Goal: Task Accomplishment & Management: Use online tool/utility

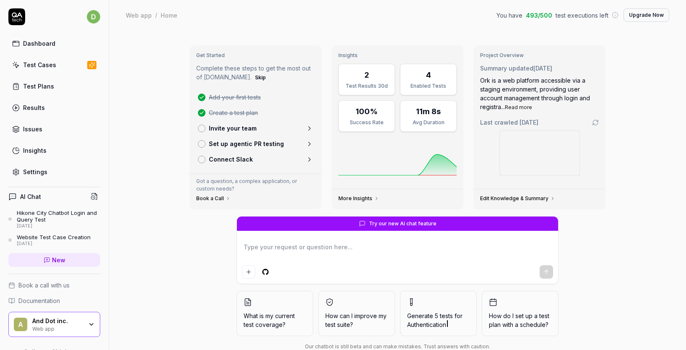
click at [124, 97] on div "Get Started Complete these steps to get the most out of [DOMAIN_NAME]. Skip Add…" at bounding box center [397, 200] width 577 height 340
click at [51, 65] on div "Test Cases" at bounding box center [39, 64] width 33 height 9
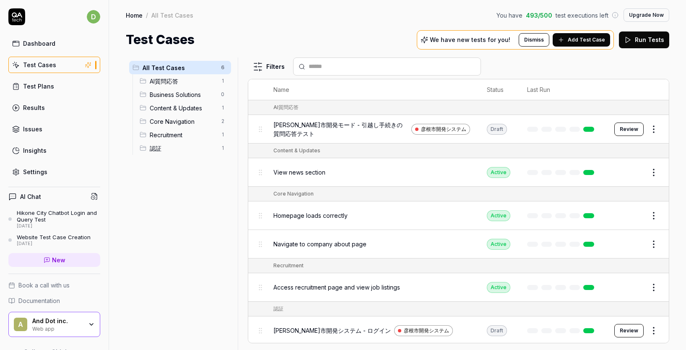
click at [311, 45] on div "Test Cases We have new tests for you! Dismiss Add Test Case Run Tests" at bounding box center [398, 39] width 544 height 19
click at [331, 70] on input "text" at bounding box center [392, 66] width 167 height 9
click at [327, 44] on div "Test Cases We have new tests for you! Dismiss Add Test Case Run Tests" at bounding box center [398, 39] width 544 height 19
click at [368, 126] on span "[PERSON_NAME]市開発モード - 引越し手続きの質問応答テスト" at bounding box center [340, 129] width 135 height 18
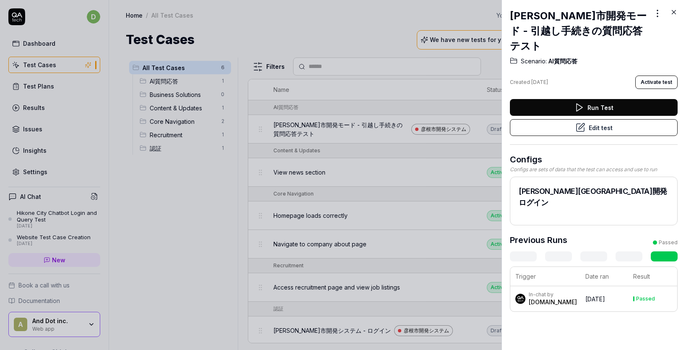
click at [396, 49] on div at bounding box center [343, 175] width 686 height 350
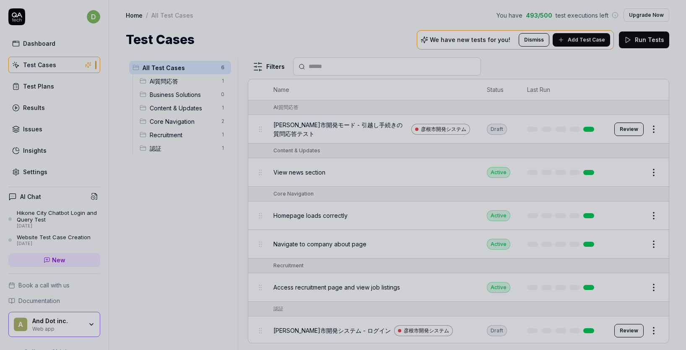
click at [531, 54] on div at bounding box center [343, 175] width 686 height 350
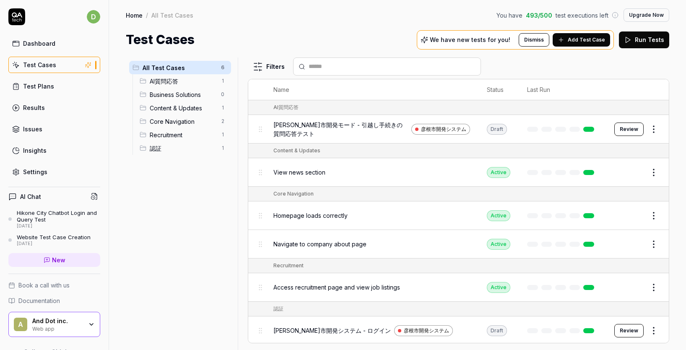
click at [58, 209] on div "Hikone City Chatbot Login and Query Test" at bounding box center [58, 216] width 83 height 14
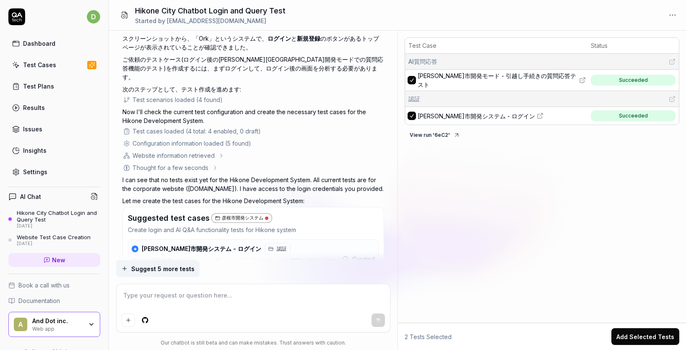
scroll to position [1900, 0]
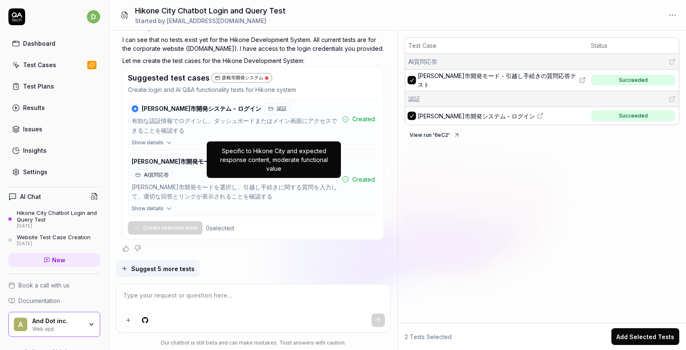
click at [271, 153] on div "Specific to Hikone City and expected response content, moderate functional value" at bounding box center [274, 159] width 124 height 26
copy div "Specific to Hikone City and expected response content, moderate functional value"
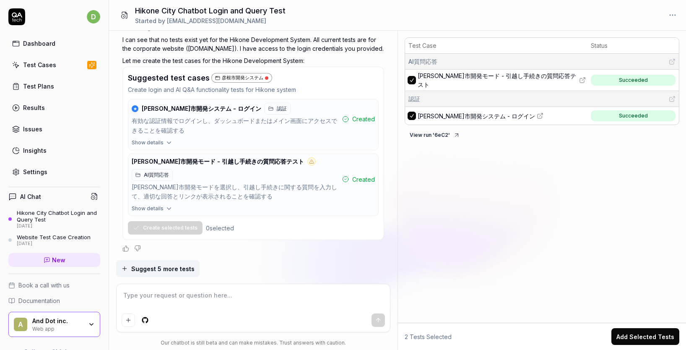
click at [437, 189] on div "Test Case Status AI質問応答 彦根市開発モード - 引越し手続きの質問応答テスト Succeeded 認証 彦根市開発システム - ログイン…" at bounding box center [542, 178] width 288 height 289
click at [459, 83] on td "[PERSON_NAME]市開発モード - 引越し手続きの質問応答テスト" at bounding box center [502, 80] width 172 height 21
click at [452, 77] on span "[PERSON_NAME]市開発モード - 引越し手続きの質問応答テスト" at bounding box center [498, 80] width 160 height 18
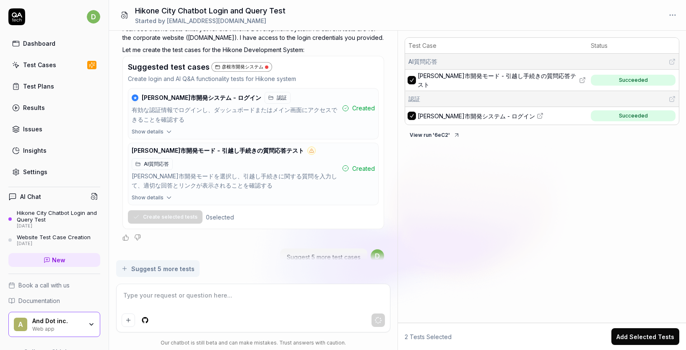
type textarea "*"
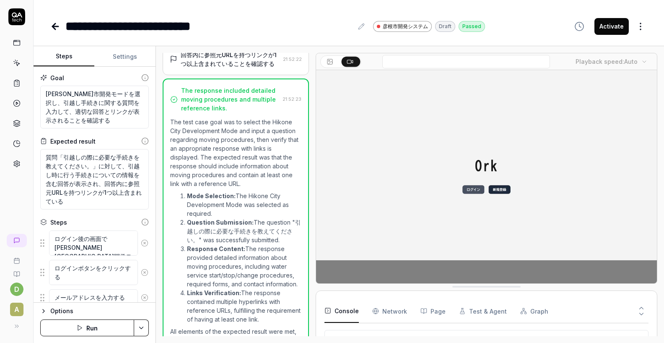
click at [535, 23] on div "**********" at bounding box center [348, 26] width 597 height 19
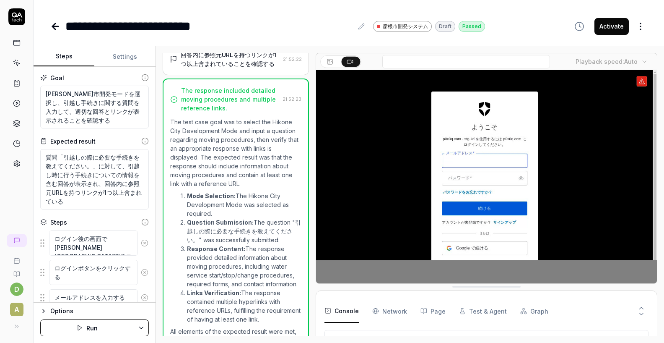
click at [58, 26] on icon at bounding box center [55, 26] width 6 height 0
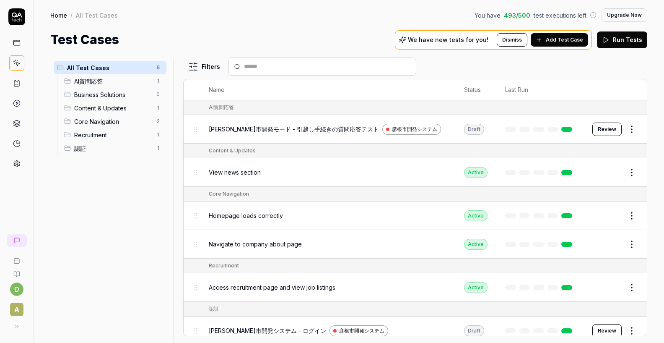
click at [543, 38] on icon at bounding box center [539, 39] width 7 height 7
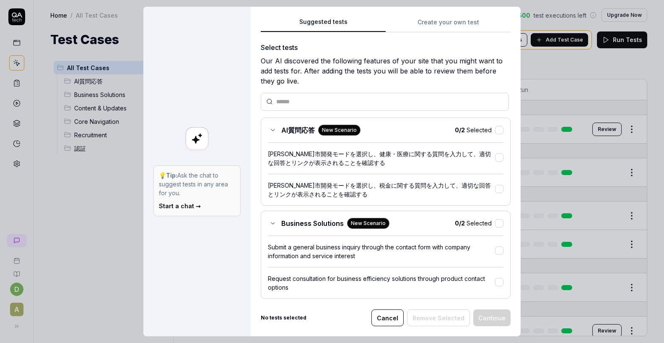
click at [196, 205] on link "Start a chat →" at bounding box center [180, 205] width 42 height 7
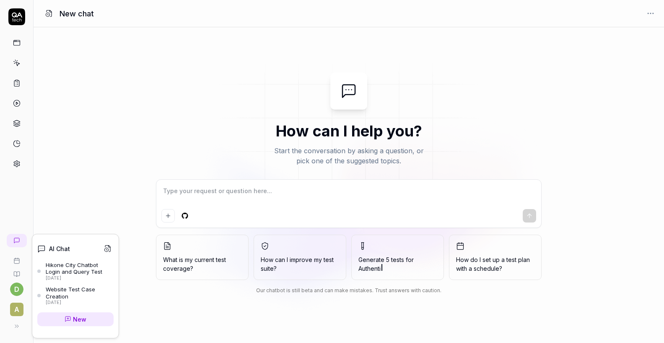
type textarea "*"
click at [21, 240] on link at bounding box center [17, 240] width 20 height 13
click at [51, 265] on div "Hikone City Chatbot Login and Query Test" at bounding box center [80, 268] width 68 height 14
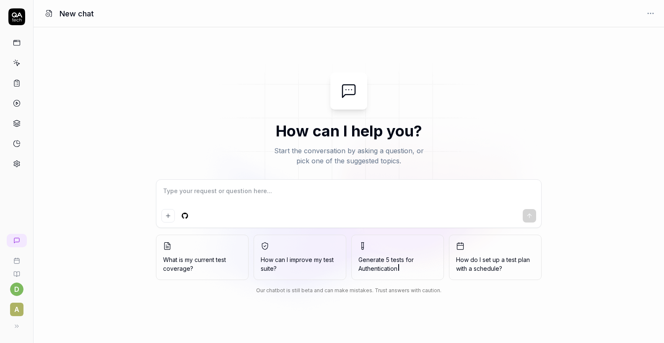
click at [18, 42] on icon at bounding box center [16, 42] width 6 height 0
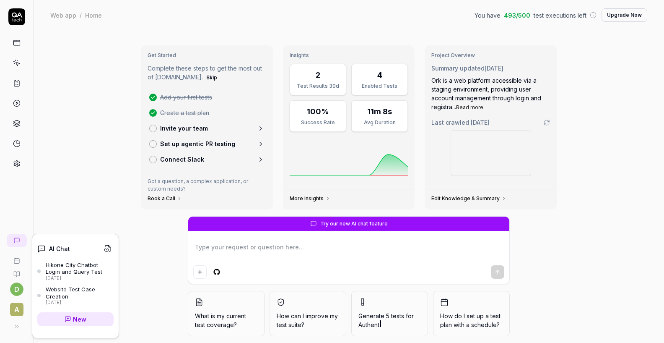
click at [44, 272] on link "Hikone City Chatbot Login and Query Test 2 days ago" at bounding box center [75, 270] width 76 height 19
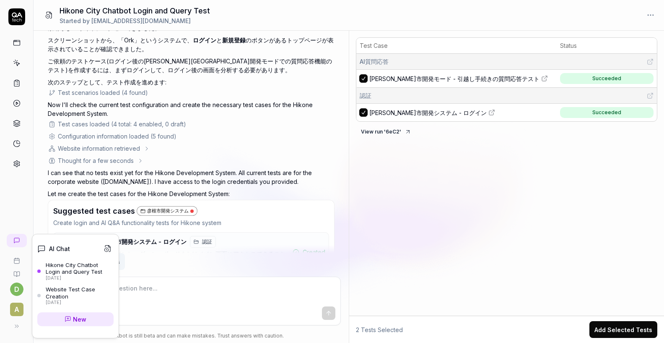
scroll to position [1890, 0]
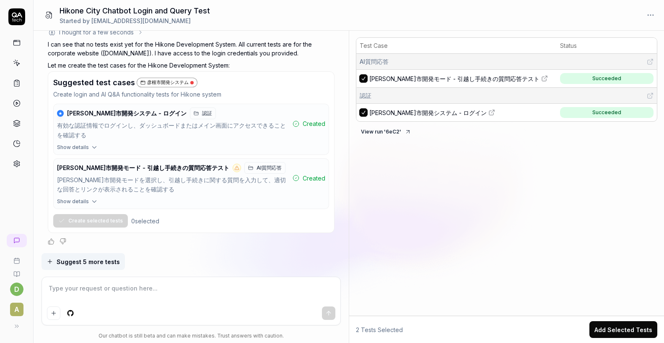
click at [180, 302] on textarea at bounding box center [191, 292] width 289 height 21
click at [115, 264] on span "Suggest 5 more tests" at bounding box center [88, 261] width 63 height 9
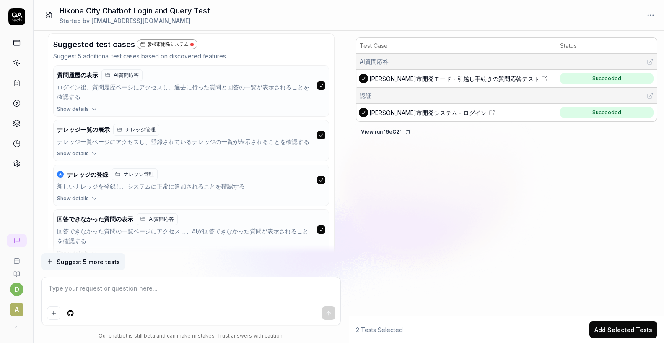
scroll to position [2372, 0]
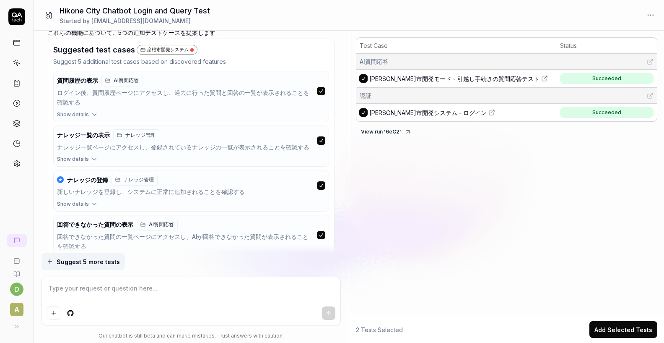
click at [158, 107] on div "ログイン後、質問履歴ページにアクセスし、過去に行った質問と回答の一覧が表示されることを確認する" at bounding box center [185, 97] width 257 height 19
click at [91, 84] on span "質問履歴の表示" at bounding box center [77, 81] width 41 height 8
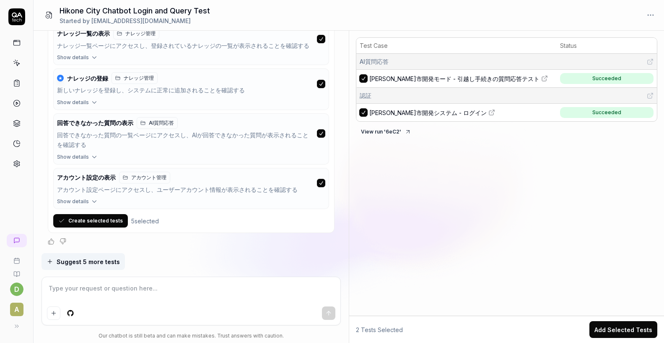
scroll to position [2469, 0]
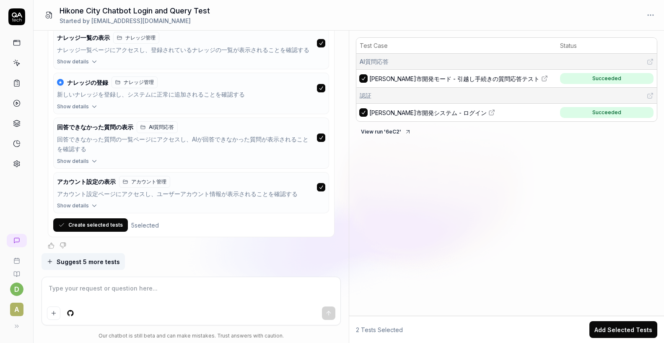
click at [91, 65] on icon "button" at bounding box center [95, 62] width 8 height 8
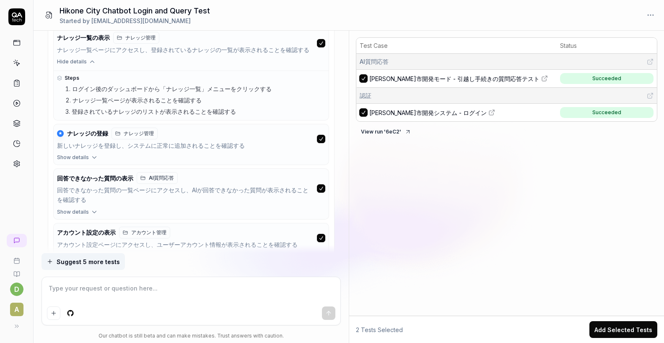
click at [85, 161] on span "Show details" at bounding box center [73, 158] width 32 height 8
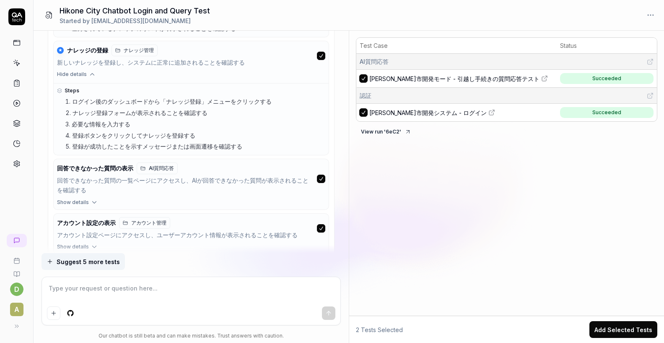
scroll to position [2583, 0]
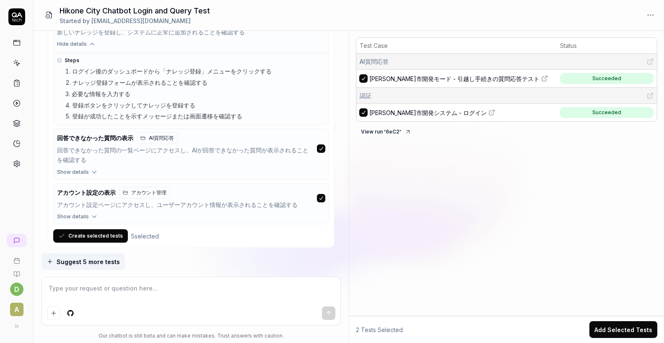
click at [91, 176] on icon "button" at bounding box center [95, 172] width 8 height 8
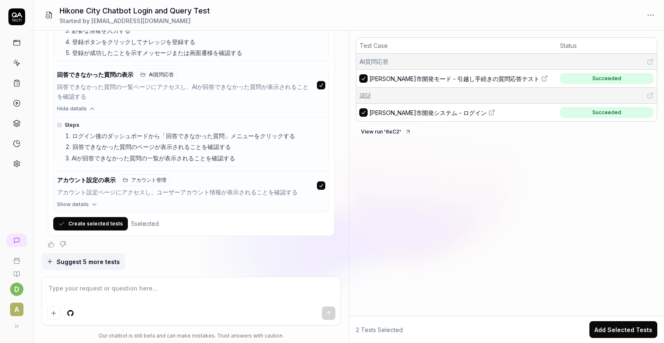
scroll to position [2672, 0]
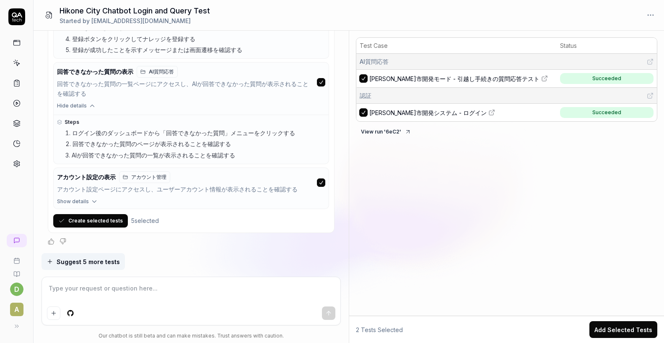
click at [92, 200] on icon "button" at bounding box center [95, 202] width 8 height 8
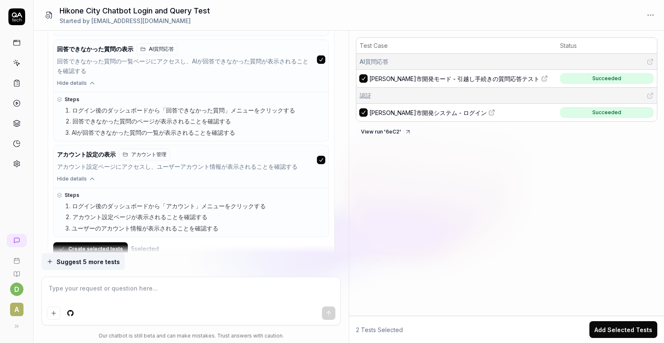
scroll to position [2722, 0]
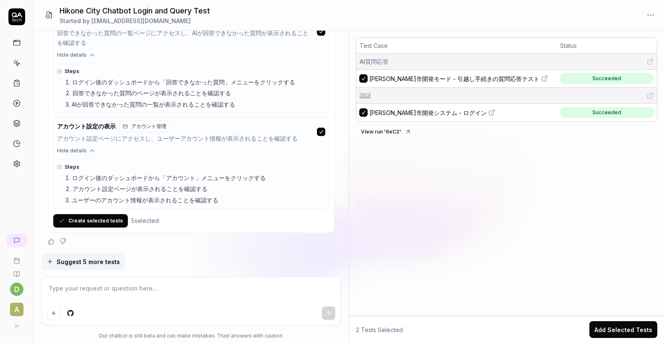
click at [105, 218] on button "Create selected tests" at bounding box center [90, 220] width 75 height 13
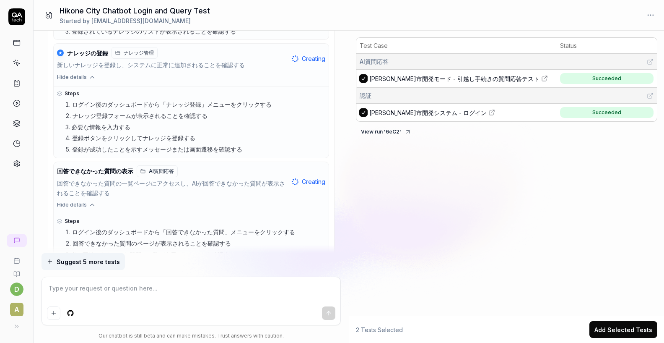
scroll to position [2741, 0]
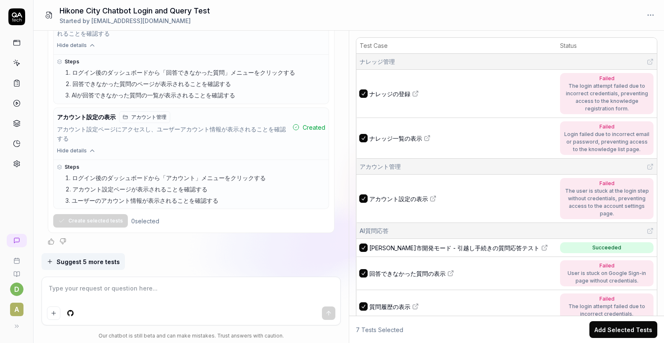
click at [581, 95] on div "The login attempt failed due to incorrect credentials, preventing access to the…" at bounding box center [607, 97] width 85 height 30
click at [416, 92] on icon at bounding box center [415, 94] width 4 height 4
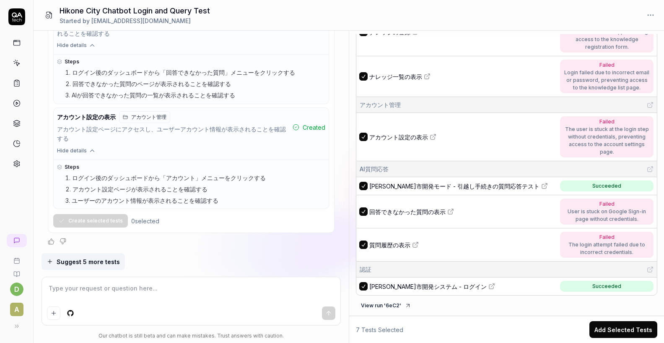
click at [178, 286] on textarea at bounding box center [191, 292] width 289 height 21
type textarea "*"
type textarea "z"
type textarea "*"
type textarea "ぜ"
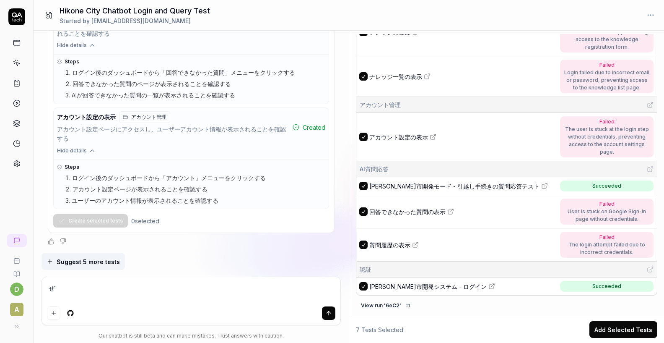
type textarea "*"
type textarea "ぜn"
type textarea "*"
type textarea "ぜん"
type textarea "*"
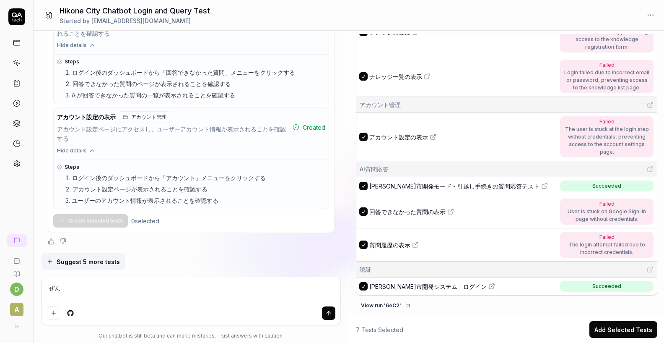
type textarea "ぜんt"
type textarea "*"
type textarea "ぜんて"
type textarea "*"
type textarea "ぜんてs"
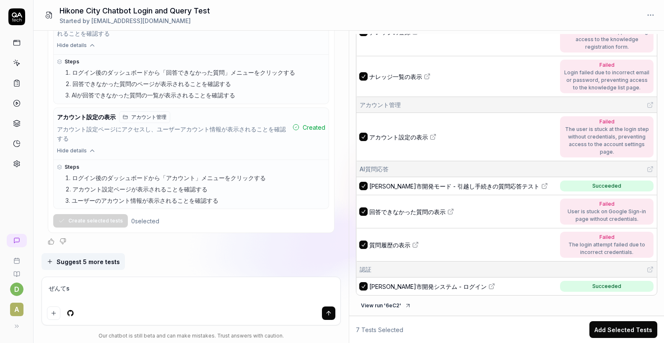
type textarea "*"
type textarea "ぜんてす"
type textarea "*"
type textarea "ぜんてすt"
type textarea "*"
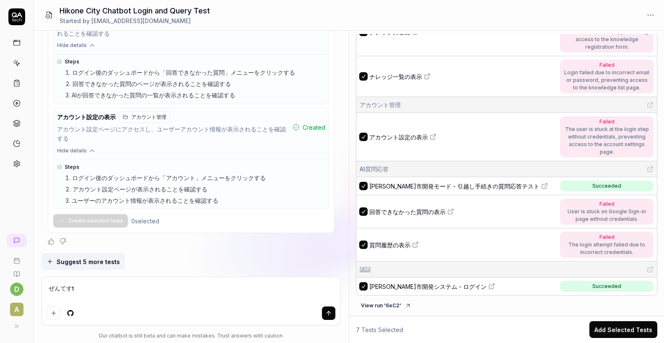
type textarea "ぜんてすと"
type textarea "*"
type textarea "全テストd"
type textarea "*"
type textarea "全テストで"
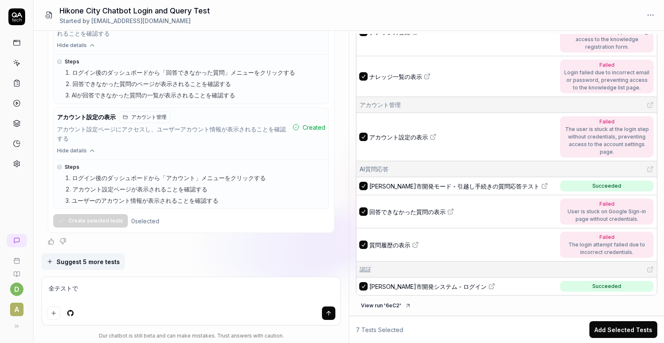
type textarea "*"
type textarea "で"
type textarea "*"
type textarea "でr"
type textarea "*"
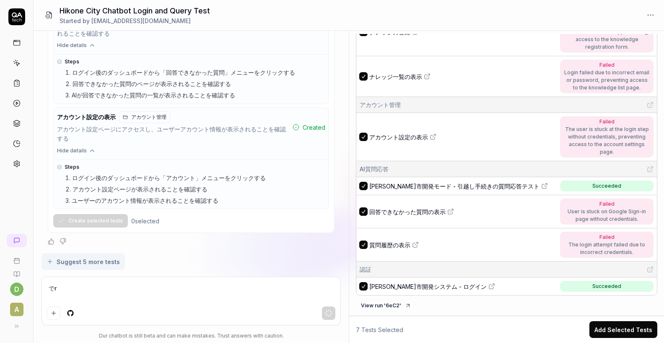
type textarea "でろ"
type textarea "*"
type textarea "で"
type textarea "*"
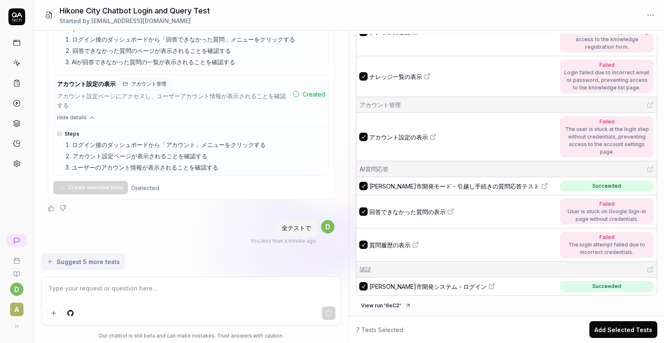
click at [319, 222] on div "全テストで You , less than a minute ago d" at bounding box center [292, 231] width 84 height 26
click at [328, 224] on span "d" at bounding box center [327, 226] width 13 height 13
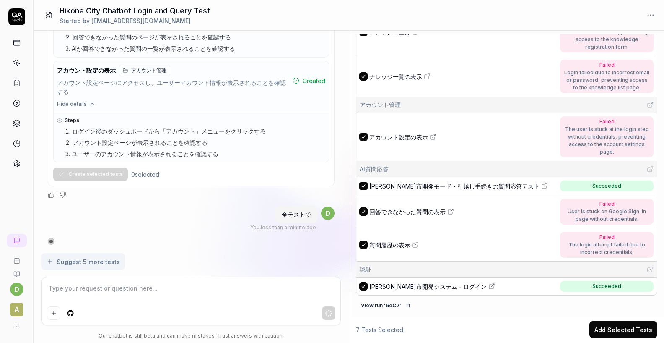
click at [229, 290] on textarea at bounding box center [191, 292] width 289 height 21
type textarea "*"
type textarea "r"
type textarea "*"
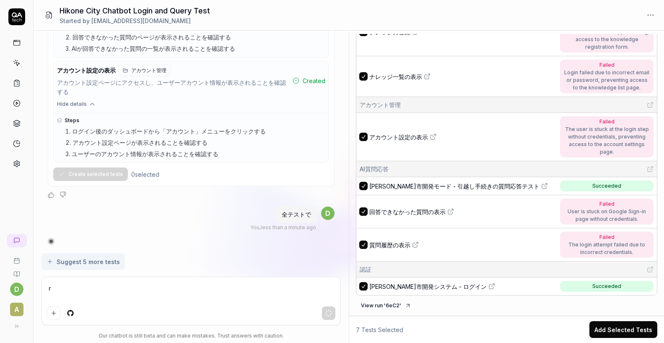
type textarea "ろ"
type textarea "*"
type textarea "ろg"
type textarea "*"
type textarea "ろぐ"
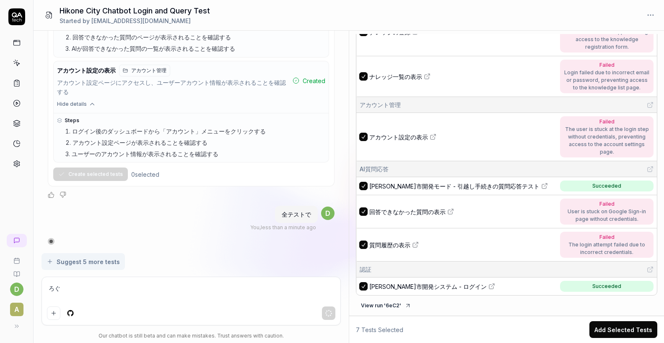
type textarea "*"
type textarea "ろぐい"
type textarea "*"
type textarea "ろぐいn"
type textarea "*"
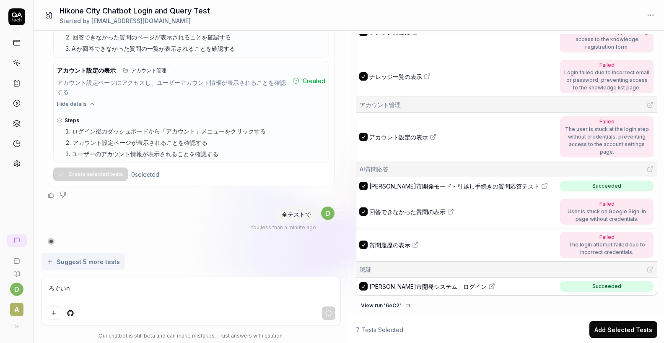
type textarea "ろぐいん"
type textarea "*"
type textarea "ろぐいんw"
type textarea "*"
type textarea "ろぐいんを"
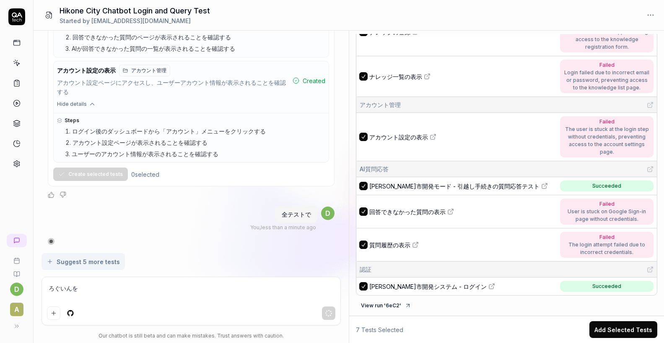
type textarea "*"
type textarea "ろぐいんをお"
type textarea "*"
type textarea "ろぐいんをおk"
type textarea "*"
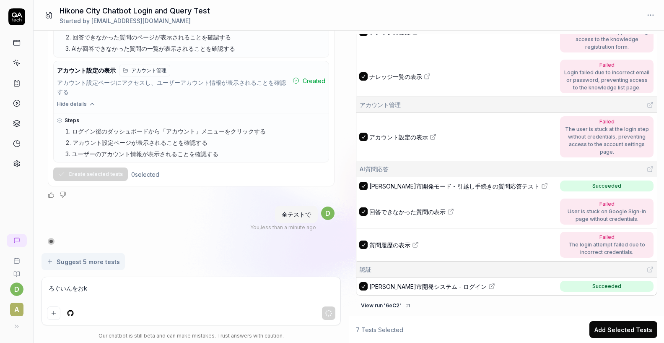
type textarea "ろぐいんをおこ"
type textarea "*"
type textarea "ろぐいんをおこな"
type textarea "*"
type textarea "ろぐいんをおこなう"
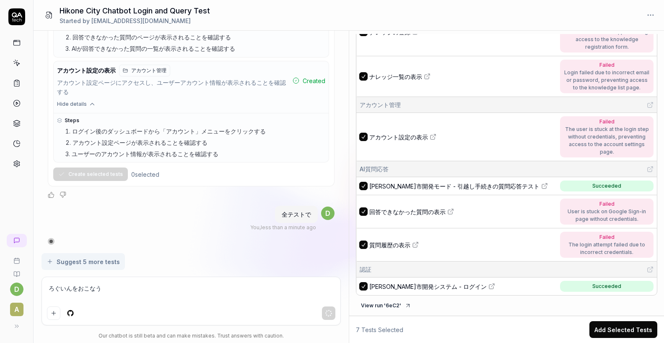
type textarea "*"
type textarea "ろぐいんをおこなうs"
type textarea "*"
type textarea "ろぐいんをおこなうさ"
type textarea "*"
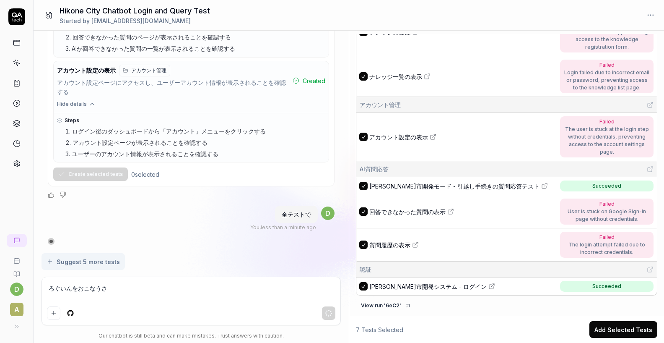
type textarea "ろぐいんをおこなうさい"
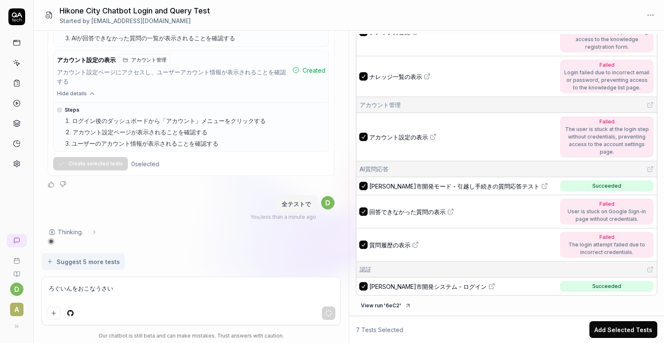
type textarea "*"
type textarea "ろぐいんをおこなうさいn"
type textarea "*"
type textarea "ろぐいんをおこなうさいに"
type textarea "*"
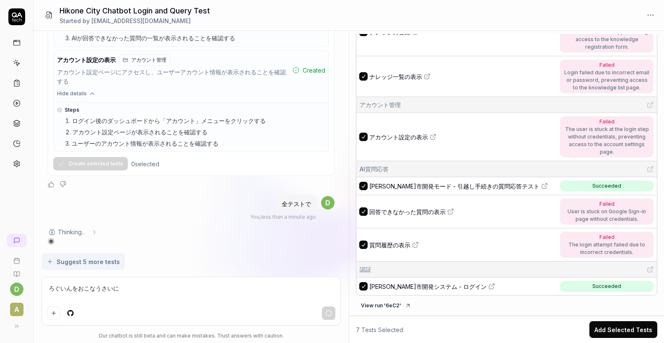
type textarea "ろぐいんをおこなうさいにh"
type textarea "*"
type textarea "ろぐいんをおこなうさいには"
type textarea "*"
type textarea "ログインを行う際には"
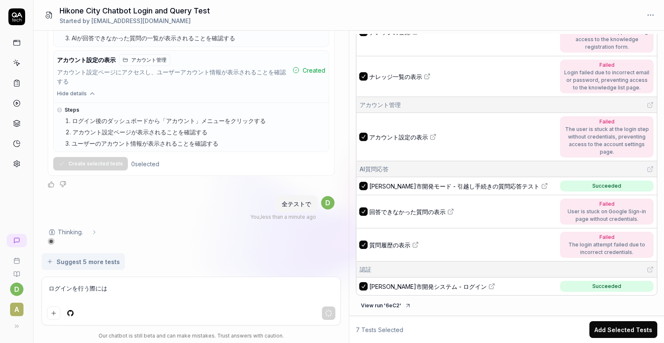
type textarea "*"
type textarea "ログインを行う際にはz"
type textarea "*"
type textarea "ログインを行う際にはぜ"
type textarea "*"
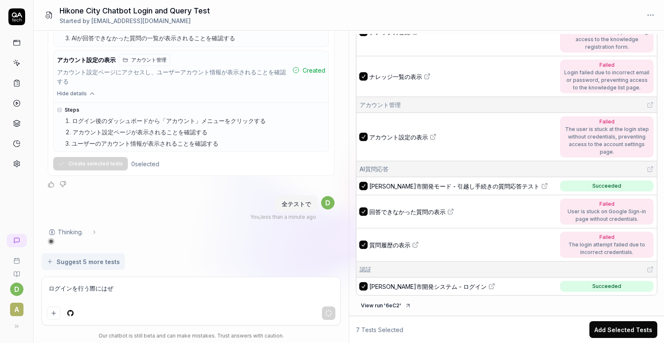
type textarea "ログインを行う際にはぜn"
type textarea "*"
type textarea "ログインを行う際にはぜん"
type textarea "*"
type textarea "ログインを行う際にはぜんt"
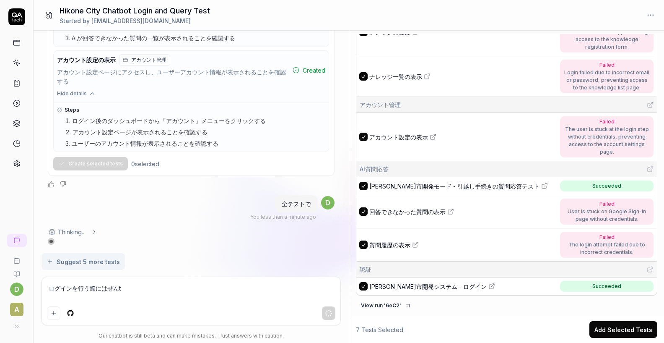
type textarea "*"
type textarea "ログインを行う際にはぜんて"
type textarea "*"
type textarea "ログインを行う際にはぜんてs"
type textarea "*"
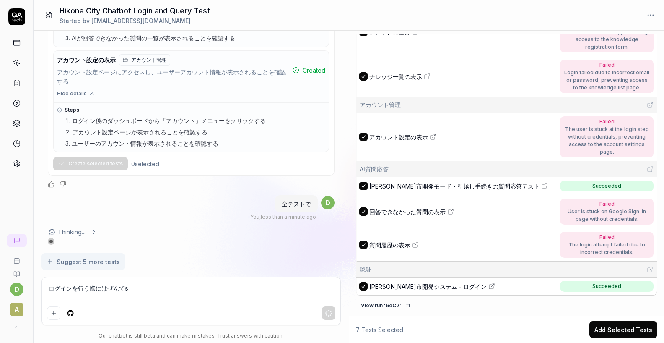
type textarea "ログインを行う際にはぜんてす"
type textarea "*"
type textarea "ログインを行う際にはぜんてすt"
type textarea "*"
type textarea "ログインを行う際にはぜんてすと"
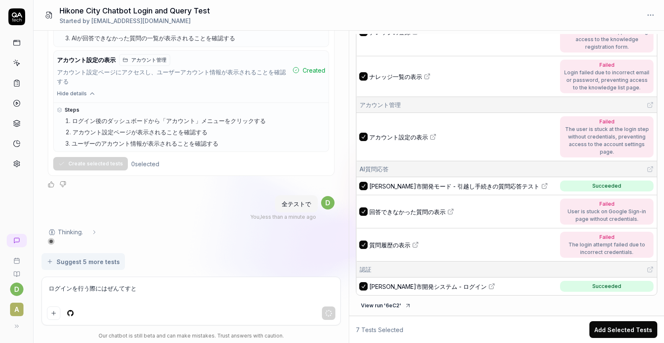
type textarea "*"
type textarea "ログインを行う際にはぜんてすとd"
type textarea "*"
type textarea "ログインを行う際にはぜんてすとで"
type textarea "*"
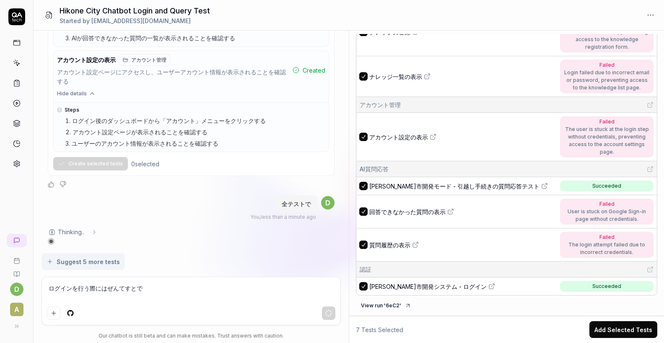
type textarea "ログインを行う際には全テストで"
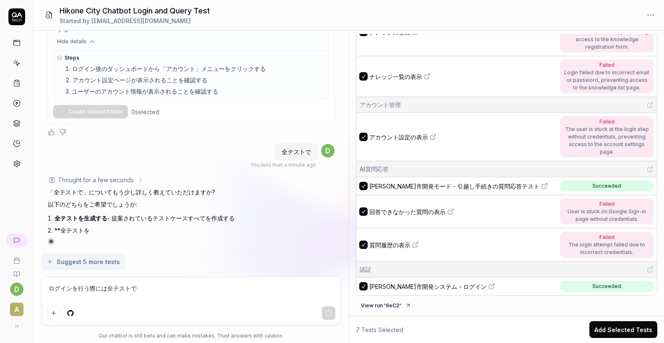
type textarea "*"
type textarea "ログインを行う際には全テストでh"
type textarea "*"
type textarea "ログインを行う際には全テストでひ"
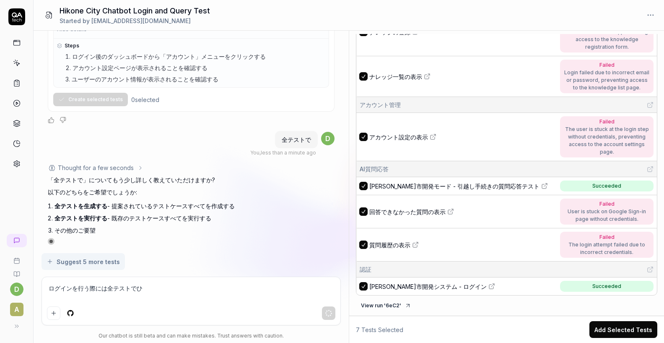
type textarea "*"
type textarea "ログインを行う際には全テストでひk"
type textarea "*"
type textarea "ログインを行う際には全テストでひこ"
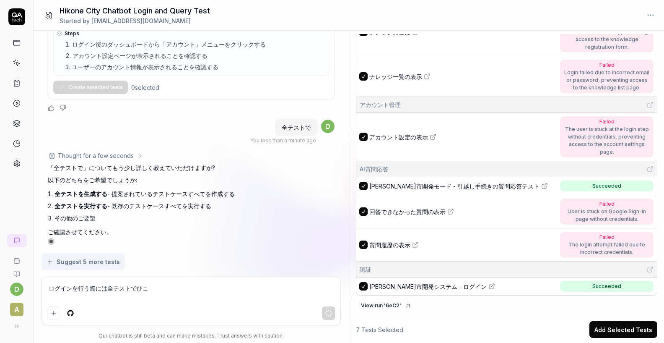
scroll to position [2878, 0]
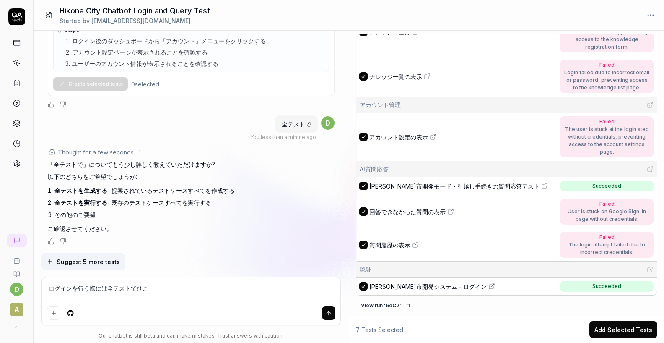
type textarea "*"
type textarea "ログインを行う際には全テストでひこn"
type textarea "*"
type textarea "ログインを行う際には全テストでひこね"
type textarea "*"
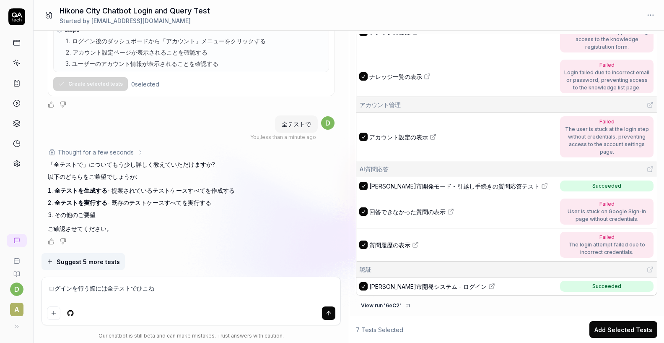
type textarea "ログインを行う際には全テストでひこねs"
type textarea "*"
type textarea "ログインを行う際には全テストでひこねし"
type textarea "*"
type textarea "ログインを行う際には全テストでひこね"
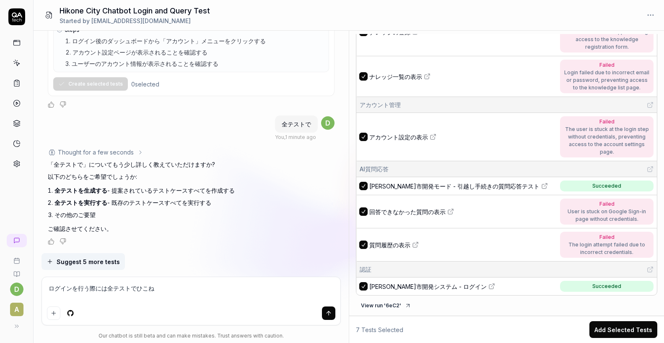
type textarea "*"
type textarea "ログインを行う際には全テストでひこ"
type textarea "*"
type textarea "ログインを行う際には全テストでひ"
type textarea "*"
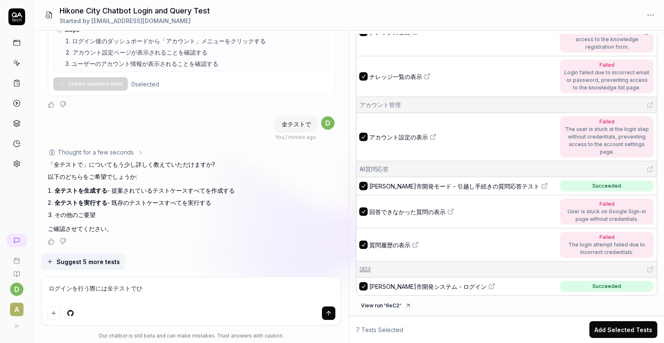
type textarea "ログインを行う際には全テストで"
type textarea "*"
type textarea "ログインを行う際には全テストでh"
type textarea "*"
type textarea "ログインを行う際には全テストでひ"
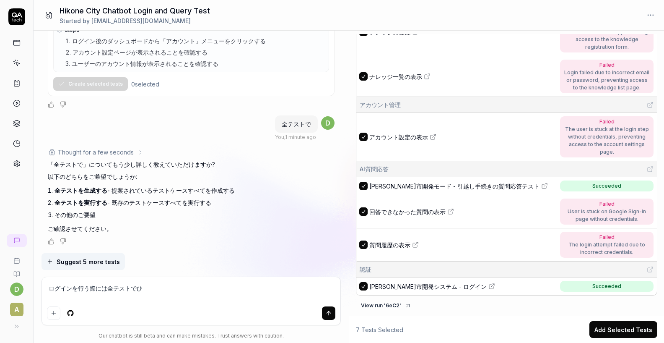
type textarea "*"
type textarea "ログインを行う際には全テストでひk"
type textarea "*"
type textarea "ログインを行う際には全テストでひこ"
type textarea "*"
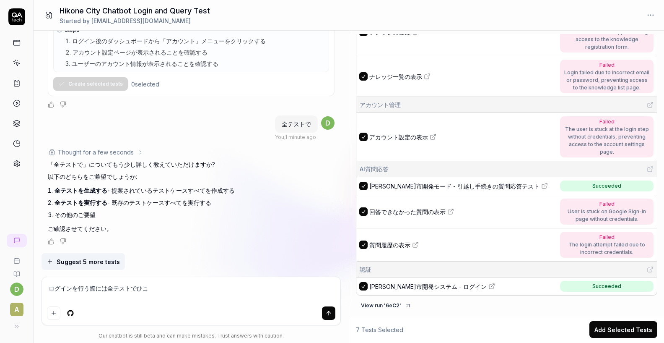
type textarea "ログインを行う際には全テストでひこn"
type textarea "*"
type textarea "ログインを行う際には全テストでひこね"
type textarea "*"
type textarea "ログインを行う際には全テストでひこねs"
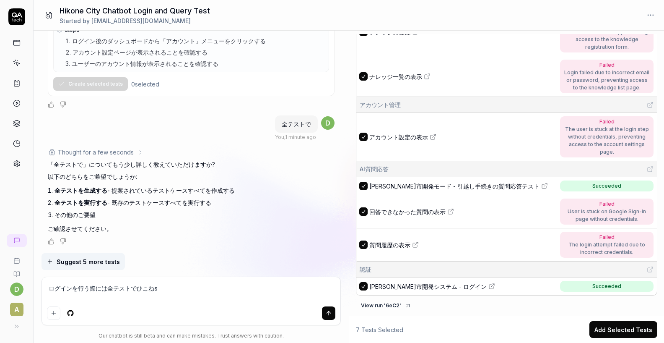
type textarea "*"
type textarea "ログインを行う際には全テストでひこねし"
type textarea "*"
type textarea "ログインを行う際には全テストでひこねしk"
type textarea "*"
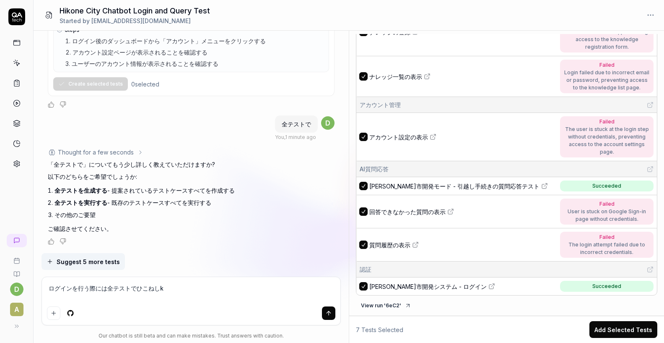
type textarea "ログインを行う際には全テストでひこねしか"
type textarea "*"
type textarea "ログインを行う際には全テストでひこねしかい"
type textarea "*"
type textarea "ログインを行う際には全テストでひこねしかいh"
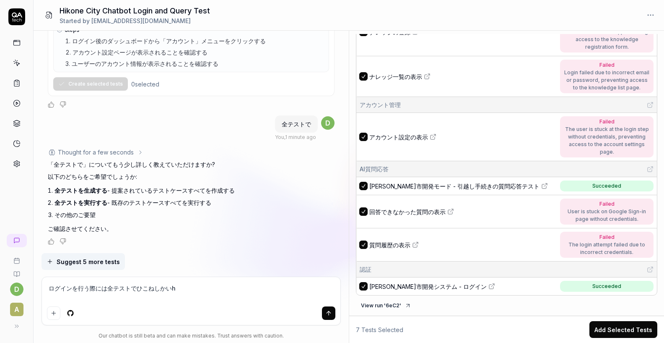
type textarea "*"
type textarea "ログインを行う際には全テストでひこねしかいは"
type textarea "*"
type textarea "ログインを行う際には全テストでひこねしかいはt"
type textarea "*"
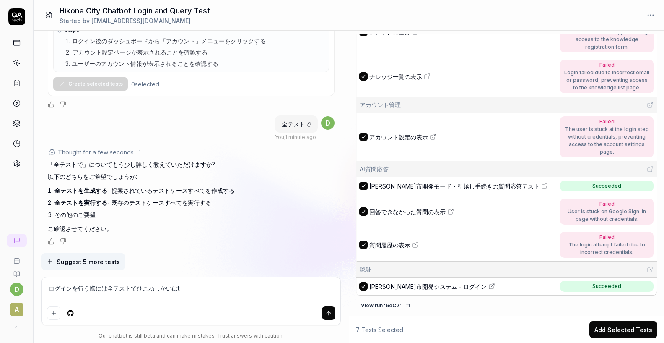
type textarea "ログインを行う際には全テストでひこねしかいはつ"
type textarea "*"
type textarea "ログインを行う際には全テストでひこねしかいはつr"
type textarea "*"
type textarea "ログインを行う際には全テストでひこねしかいはつろ"
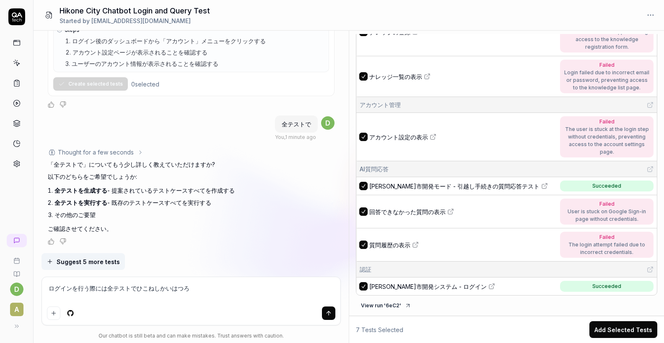
type textarea "*"
type textarea "ログインを行う際には全テストでひこねしかいはつろg"
type textarea "*"
type textarea "ログインを行う際には全テストでひこねしかいはつろぐ"
type textarea "*"
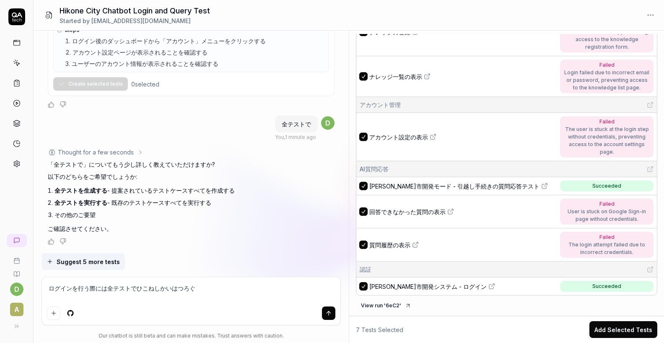
type textarea "ログインを行う際には全テストでひこねしかいはつろぐい"
type textarea "*"
type textarea "ログインを行う際には全テストでひこねしかいはつろぐいn"
type textarea "*"
type textarea "ログインを行う際には全テストでひこねしかいはつろぐいん"
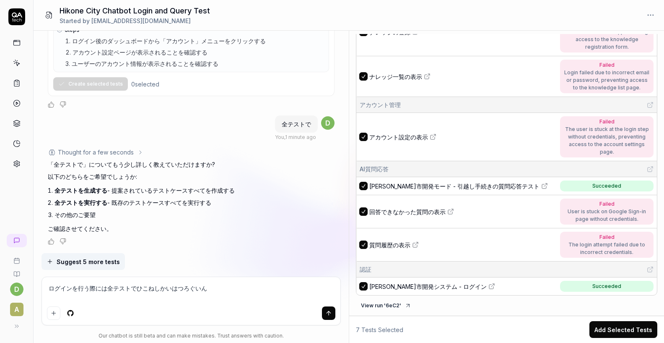
type textarea "*"
type textarea "ログインを行う際には全テストで彦根市開発ログイン"
type textarea "*"
type textarea "ログインを行う際には全テストでひこねしかいはつろぐいん"
type textarea "*"
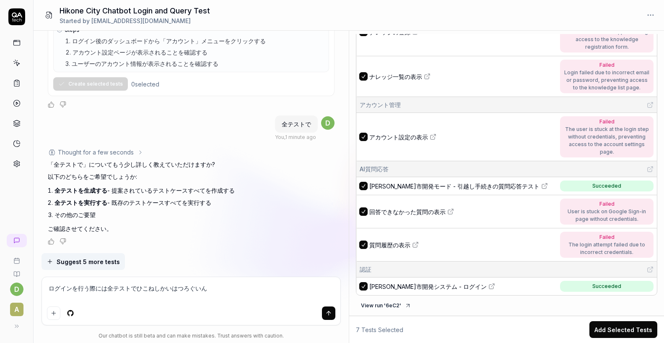
type textarea "ログインを行う際には全テストで彦根市開発ログイン"
type textarea "*"
type textarea "ログインを行う際には全テストで彦根市開発ログインこ"
type textarea "*"
type textarea "ログインを行う際には全テストで彦根市開発ログイン"
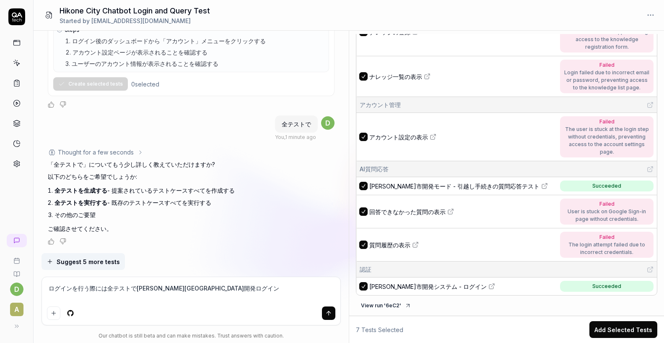
type textarea "*"
type textarea "ログインを行う際には全テストで彦根市開発ログインc"
type textarea "*"
type textarea "ログインを行う際には全テストで彦根市開発ログインco"
type textarea "*"
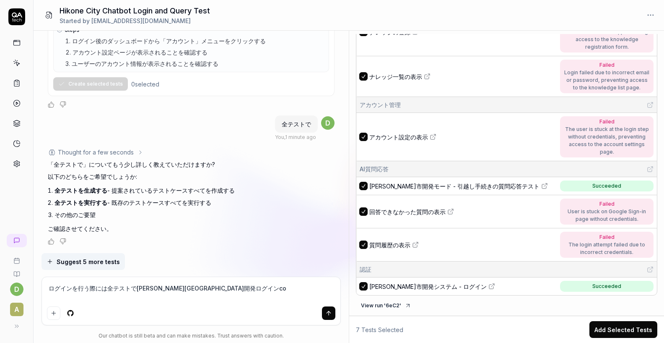
type textarea "ログインを行う際には全テストで彦根市開発ログインcon"
type textarea "*"
type textarea "ログインを行う際には全テストで彦根市開発ログインconf"
type textarea "*"
type textarea "ログインを行う際には全テストで彦根市開発ログインconfi"
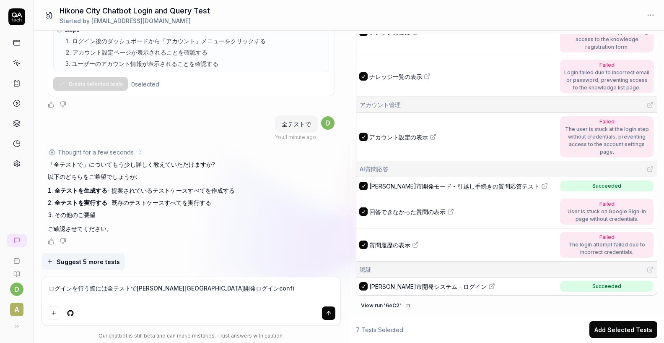
type textarea "*"
type textarea "ログインを行う際には全テストで彦根市開発ログインconfig"
type textarea "*"
type textarea "ログインを行う際には全テストで彦根市開発ログインconfigw"
type textarea "*"
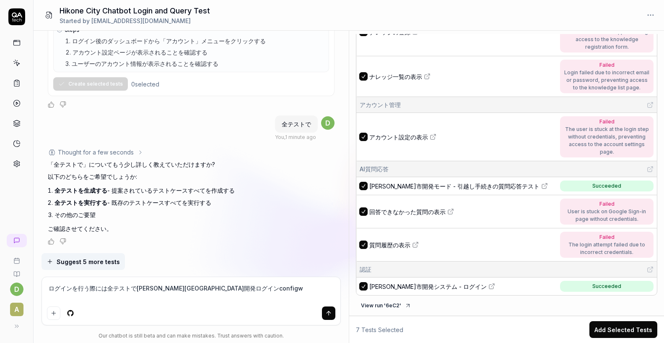
type textarea "ログインを行う際には全テストで彦根市開発ログインconfigを"
type textarea "*"
type textarea "ログインを行う際には全テストで彦根市開発ログインconfigをs"
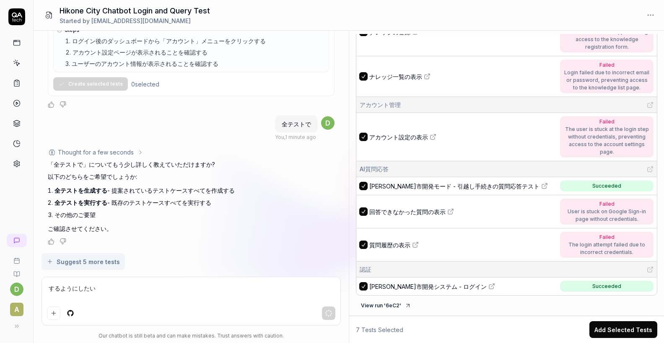
scroll to position [2911, 0]
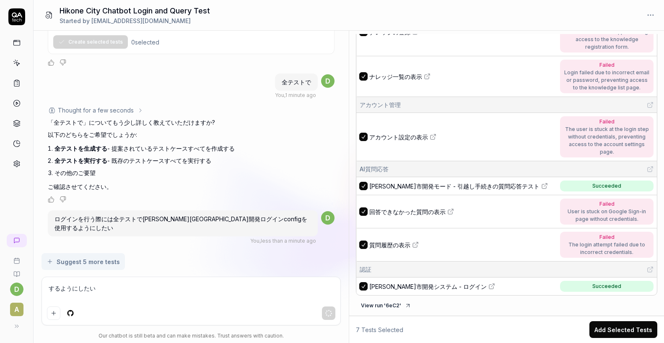
drag, startPoint x: 129, startPoint y: 288, endPoint x: 28, endPoint y: 287, distance: 101.5
click at [28, 287] on div "d A Hikone City Chatbot Login and Query Test Started by dev_tools@and-dot.co.jp…" at bounding box center [332, 171] width 664 height 343
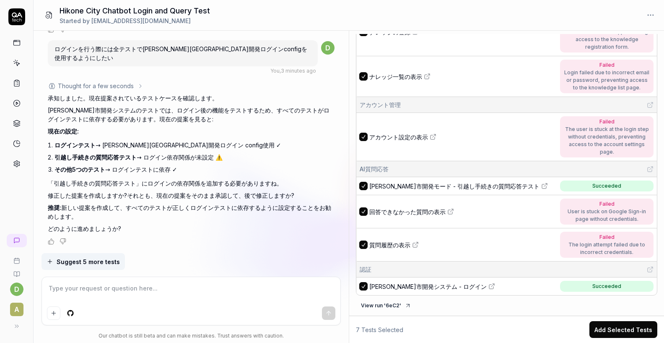
scroll to position [3081, 0]
drag, startPoint x: 68, startPoint y: 209, endPoint x: 89, endPoint y: 208, distance: 21.0
click at [89, 208] on p "推奨: 新しい提案を作成して、すべてのテストが正しくログインテストに依存するように設定することをお勧めします。" at bounding box center [191, 212] width 287 height 18
click at [63, 209] on p "推奨: 新しい提案を作成して、すべてのテストが正しくログインテストに依存するように設定することをお勧めします。" at bounding box center [191, 212] width 287 height 18
click at [144, 297] on textarea at bounding box center [191, 292] width 289 height 21
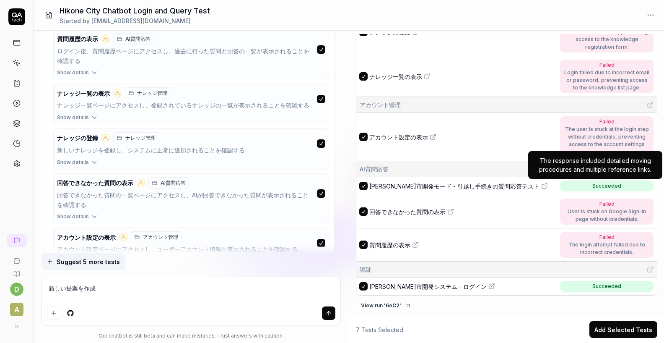
scroll to position [3505, 0]
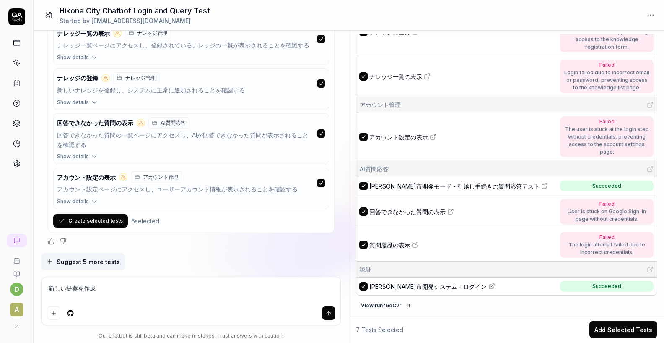
click at [104, 221] on button "Create selected tests" at bounding box center [90, 220] width 75 height 13
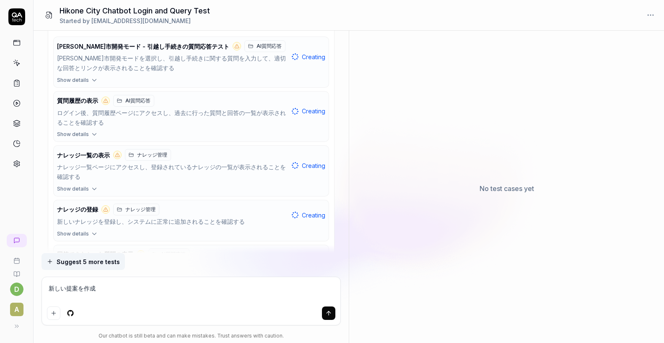
scroll to position [0, 0]
click at [88, 196] on button "Show details" at bounding box center [191, 190] width 275 height 11
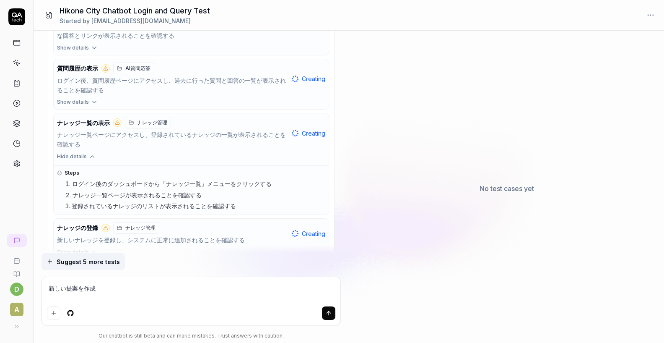
scroll to position [3408, 0]
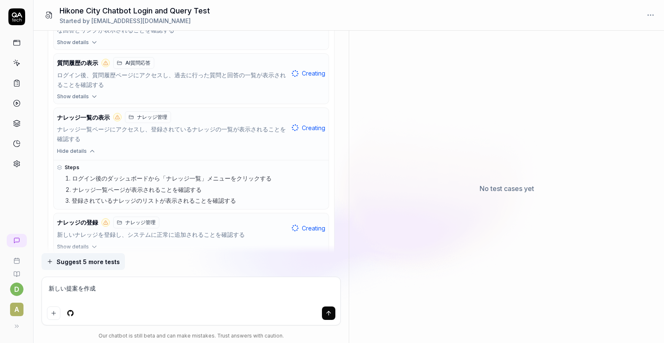
click at [91, 155] on icon "button" at bounding box center [93, 151] width 8 height 8
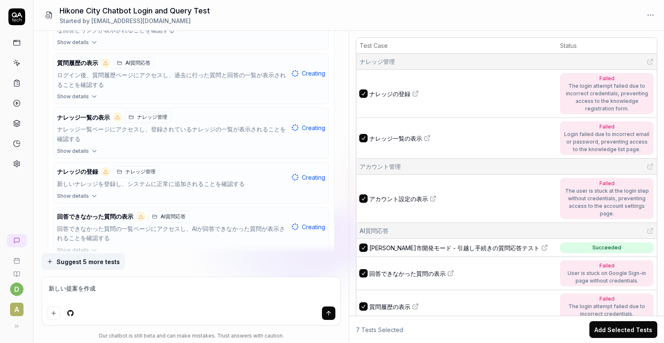
scroll to position [3351, 0]
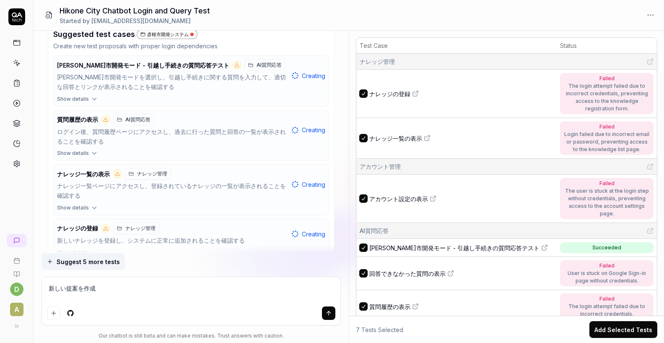
click at [93, 103] on icon "button" at bounding box center [95, 99] width 8 height 8
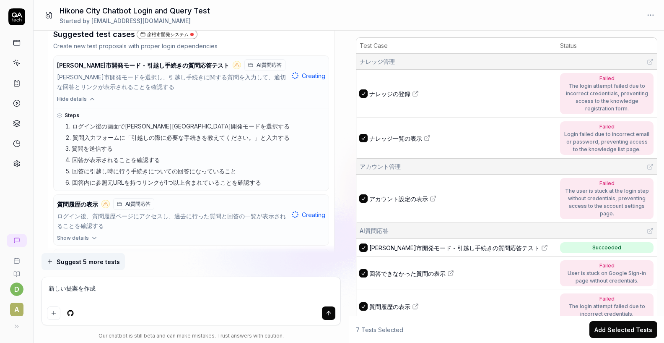
click at [93, 103] on icon "button" at bounding box center [93, 99] width 8 height 8
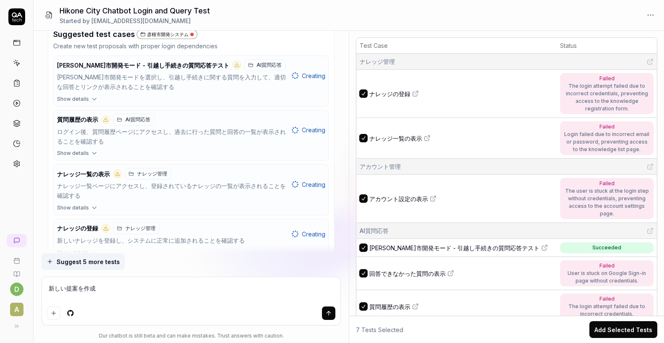
click at [88, 160] on button "Show details" at bounding box center [191, 154] width 275 height 11
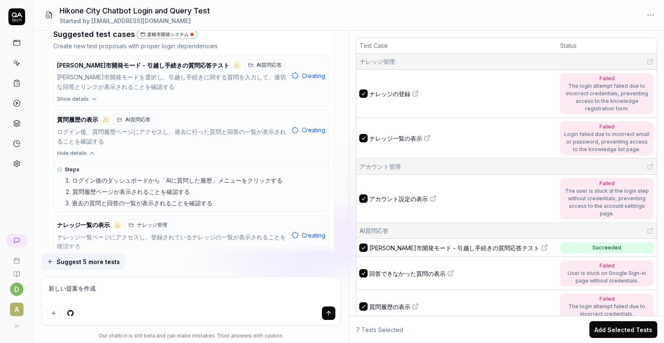
click at [89, 157] on icon "button" at bounding box center [93, 153] width 8 height 8
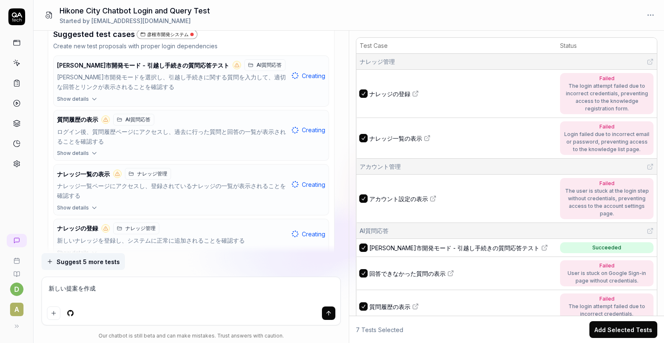
scroll to position [3525, 0]
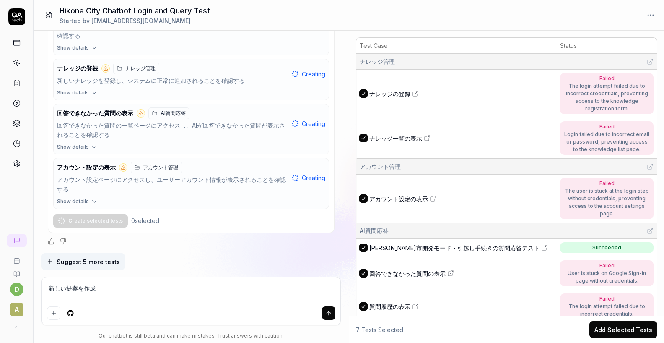
click at [85, 202] on span "Show details" at bounding box center [73, 202] width 32 height 8
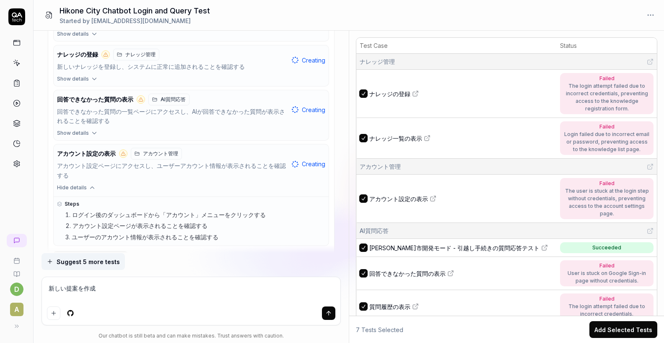
click at [85, 195] on button "Hide details" at bounding box center [191, 189] width 275 height 11
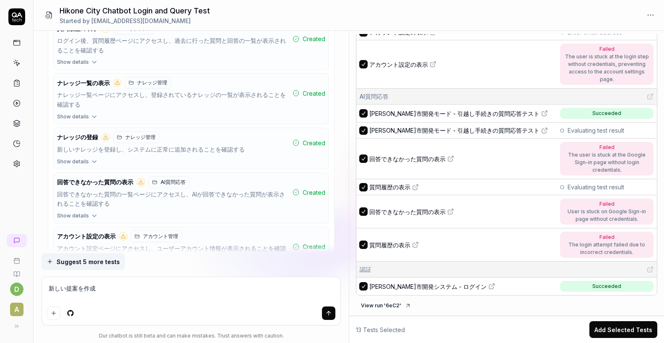
scroll to position [0, 0]
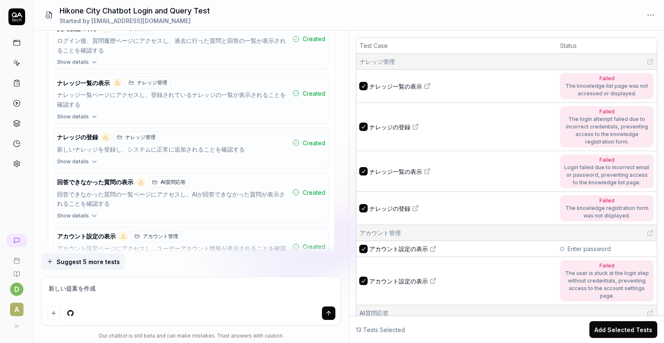
click at [428, 88] on icon at bounding box center [427, 86] width 7 height 7
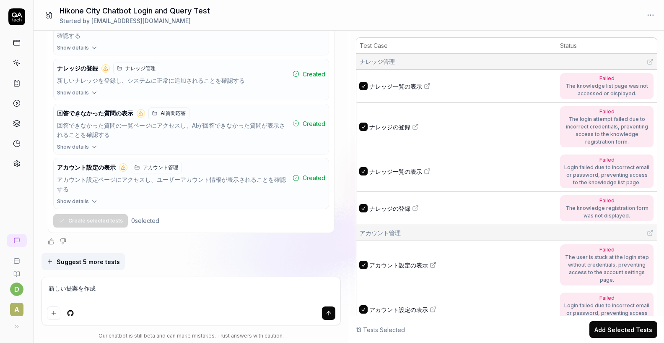
click at [427, 168] on icon at bounding box center [427, 171] width 7 height 7
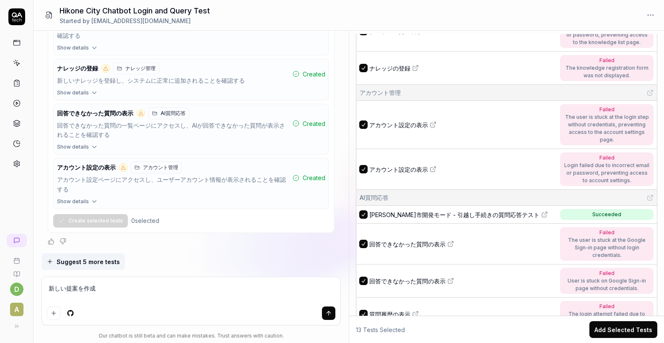
scroll to position [291, 0]
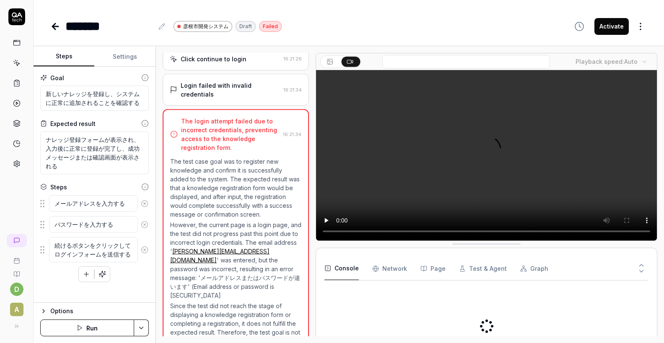
scroll to position [125, 0]
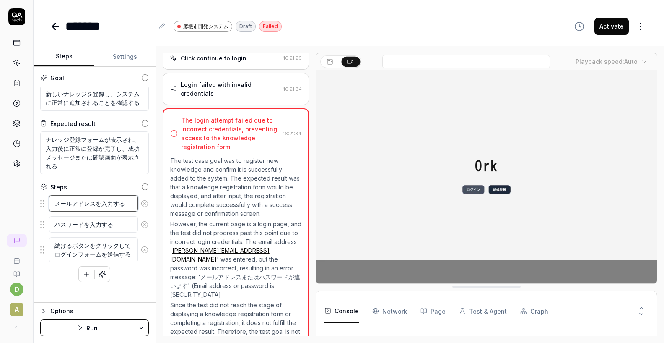
click at [121, 202] on textarea "メールアドレスを入力する" at bounding box center [93, 203] width 89 height 16
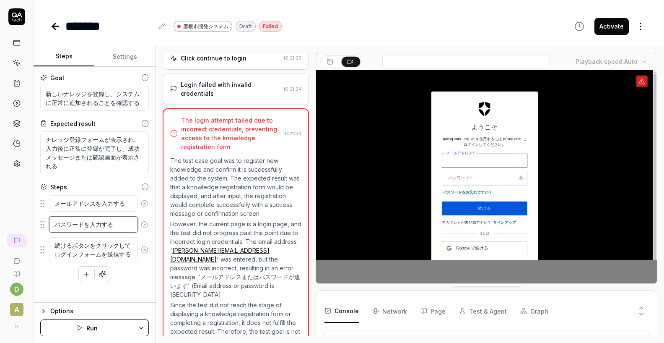
click at [118, 226] on textarea "パスワードを入力する" at bounding box center [93, 224] width 89 height 16
click at [363, 224] on video at bounding box center [486, 176] width 341 height 213
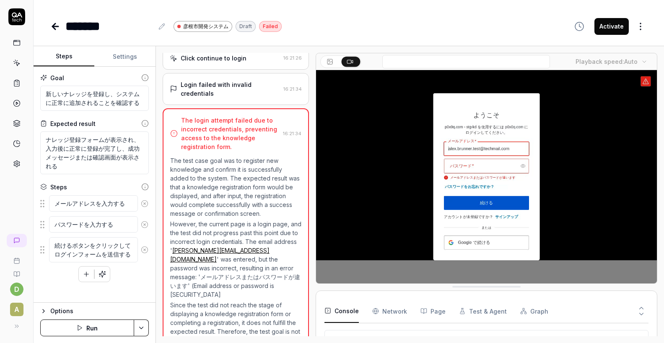
click at [117, 52] on button "Settings" at bounding box center [124, 57] width 61 height 20
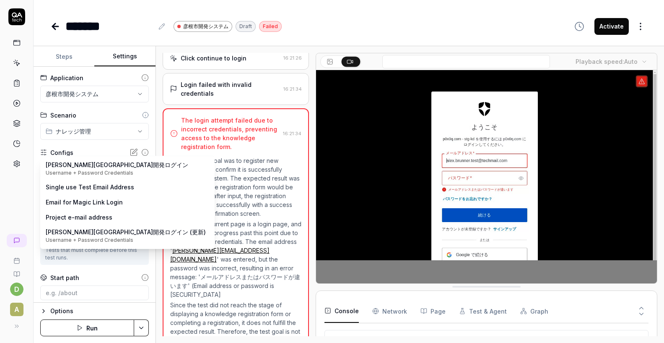
click at [81, 167] on body "**********" at bounding box center [332, 171] width 664 height 343
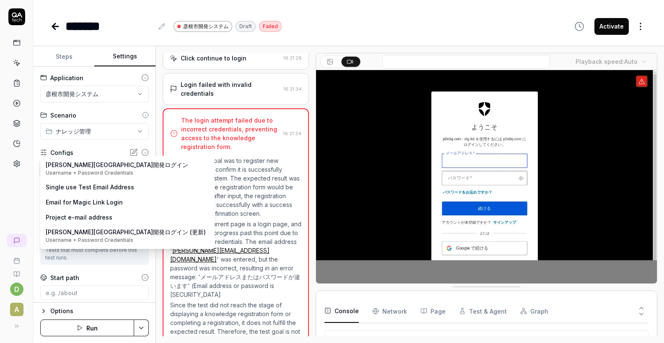
click at [82, 154] on html "**********" at bounding box center [332, 171] width 664 height 343
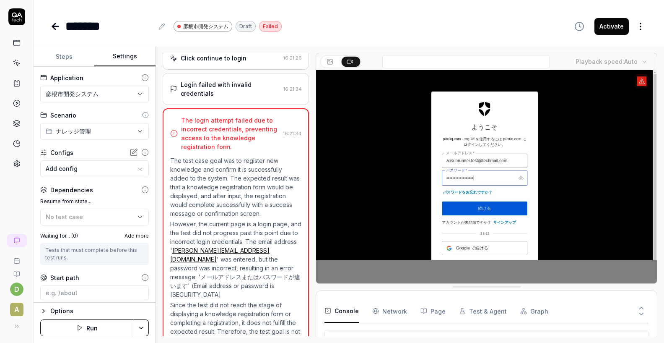
click at [54, 24] on icon at bounding box center [53, 26] width 3 height 6
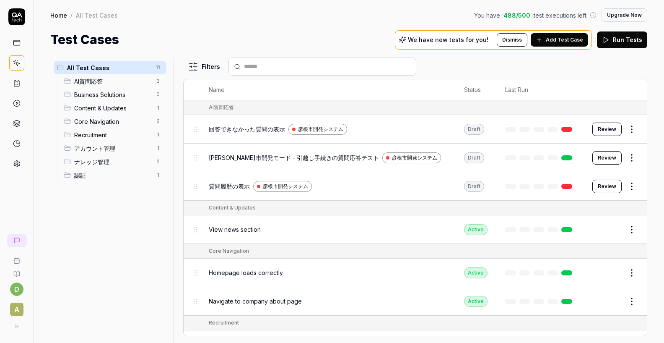
click at [261, 137] on div "回答できなかった質問の表示 彦根市開発システム" at bounding box center [328, 129] width 238 height 18
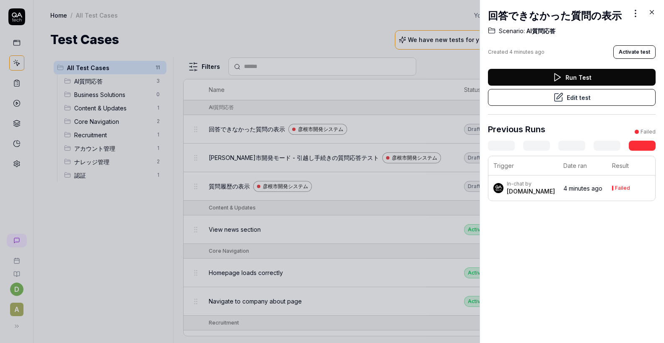
click at [526, 96] on button "Edit test" at bounding box center [572, 97] width 168 height 17
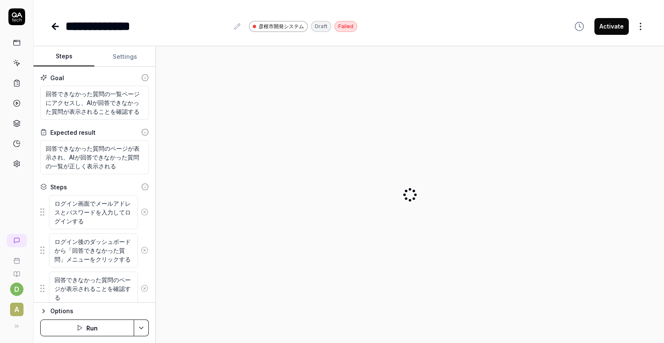
type textarea "*"
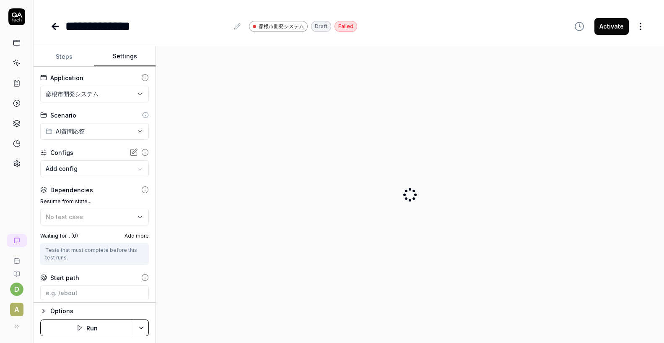
click at [117, 60] on button "Settings" at bounding box center [124, 57] width 61 height 20
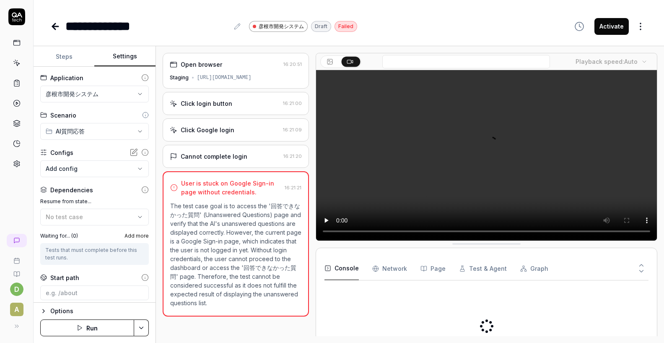
click at [83, 167] on body "**********" at bounding box center [332, 171] width 664 height 343
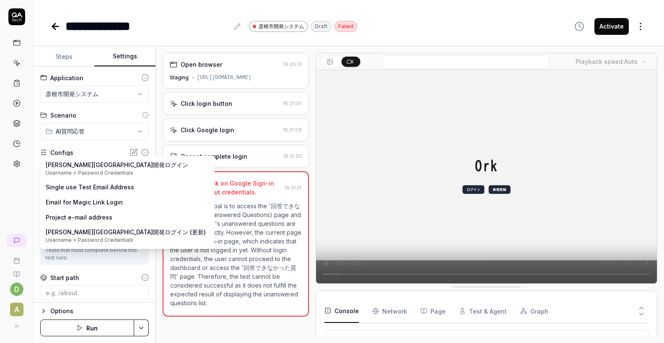
scroll to position [86, 0]
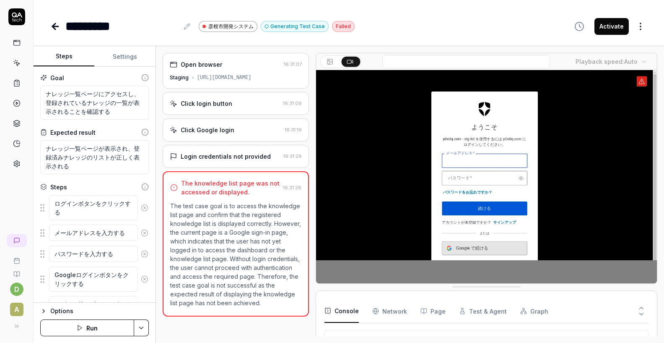
click at [122, 61] on button "Settings" at bounding box center [124, 57] width 61 height 20
click at [68, 62] on button "Steps" at bounding box center [64, 57] width 61 height 20
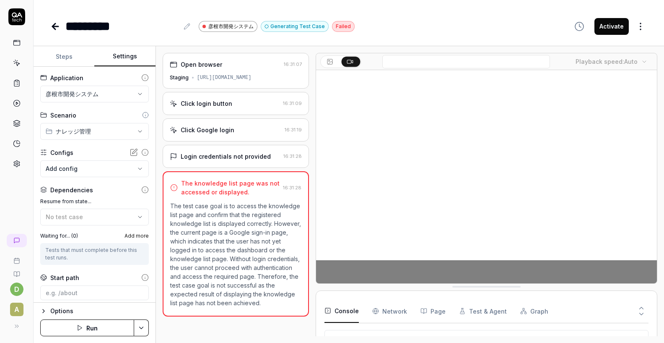
click at [123, 60] on button "Settings" at bounding box center [124, 57] width 61 height 20
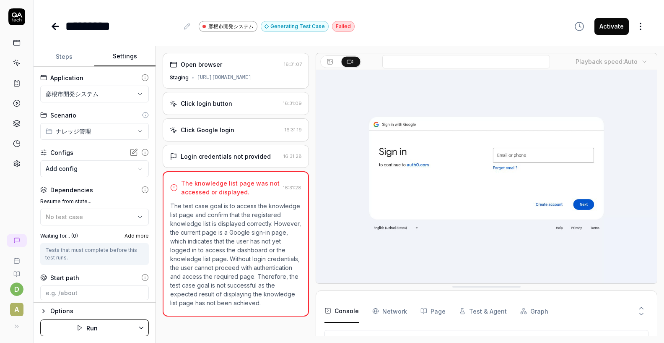
click at [146, 152] on icon at bounding box center [145, 152] width 8 height 8
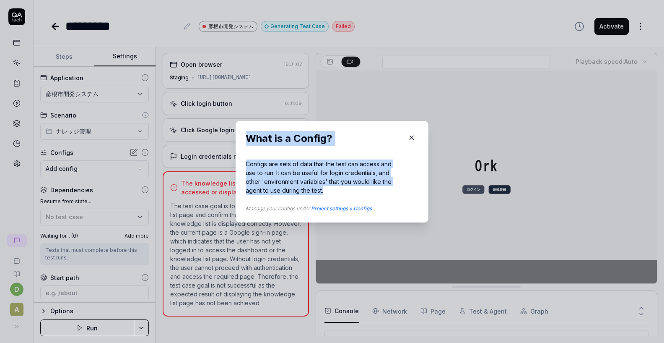
drag, startPoint x: 247, startPoint y: 140, endPoint x: 335, endPoint y: 187, distance: 100.4
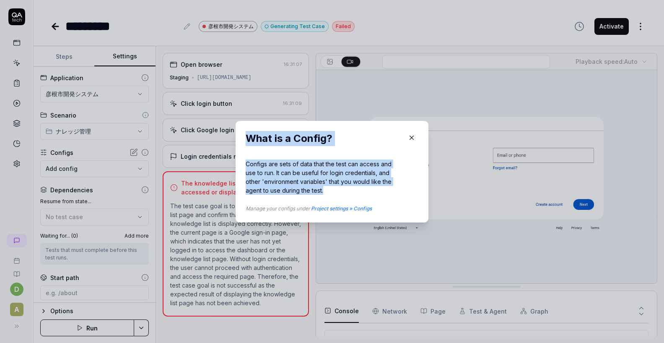
click at [335, 187] on div "What is a Config? Configs are sets of data that the test can access and use to …" at bounding box center [332, 171] width 173 height 81
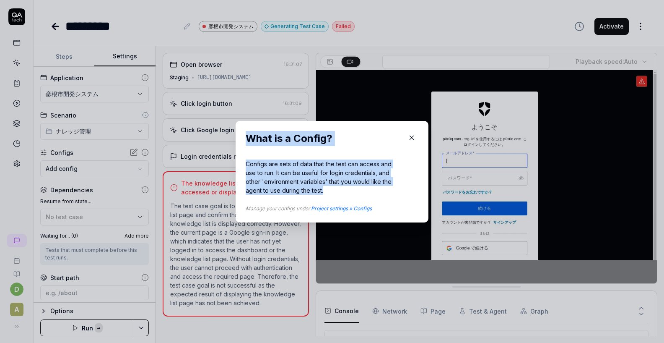
copy div "What is a Config? Configs are sets of data that the test can access and use to …"
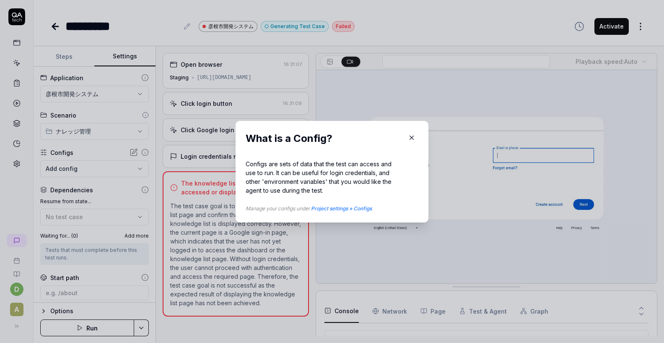
click at [339, 194] on div "Configs are sets of data that the test can access and use to run. It can be use…" at bounding box center [324, 176] width 156 height 35
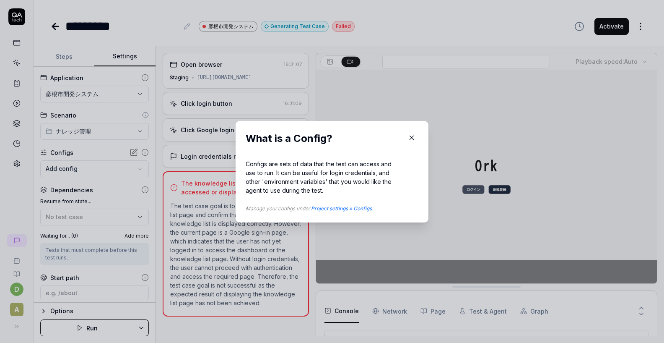
click at [354, 208] on link "Project settings » Configs" at bounding box center [341, 208] width 61 height 6
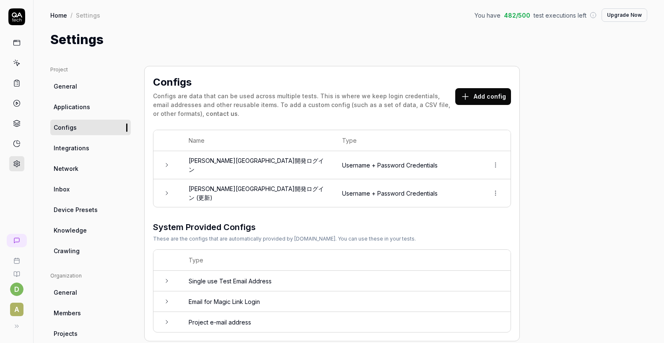
click at [243, 187] on td "彦根市開発ログイン (更新)" at bounding box center [257, 193] width 154 height 28
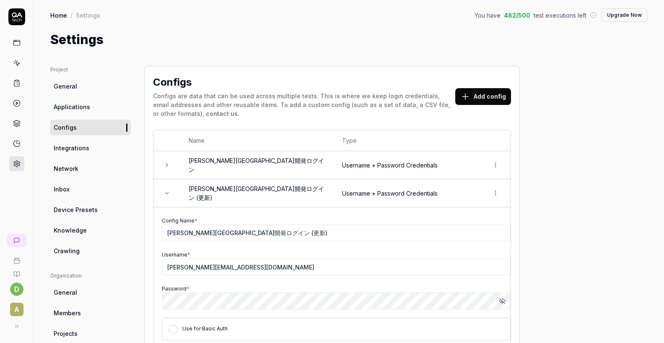
click at [502, 298] on icon "button" at bounding box center [502, 300] width 5 height 5
click at [253, 163] on td "彦根市開発ログイン" at bounding box center [257, 165] width 154 height 28
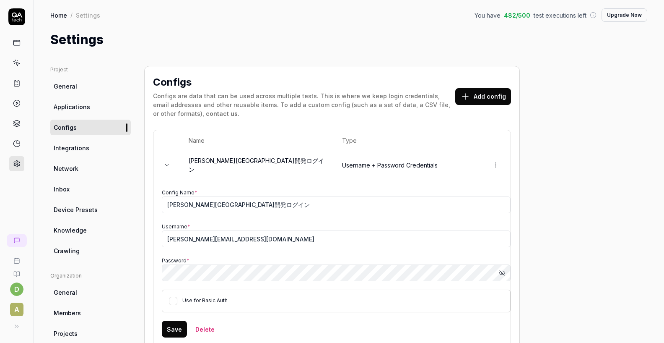
click at [500, 269] on icon "button" at bounding box center [502, 272] width 7 height 7
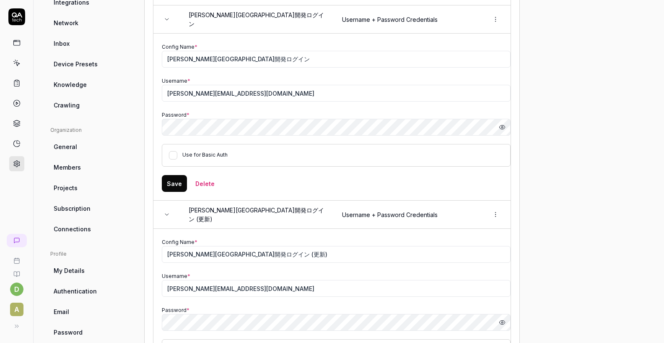
scroll to position [3, 0]
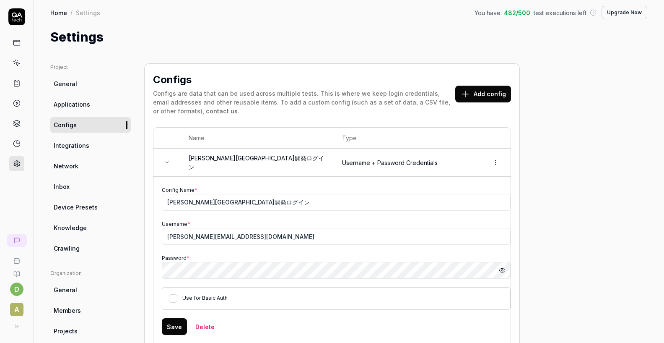
click at [261, 163] on td "彦根市開発ログイン" at bounding box center [257, 162] width 154 height 28
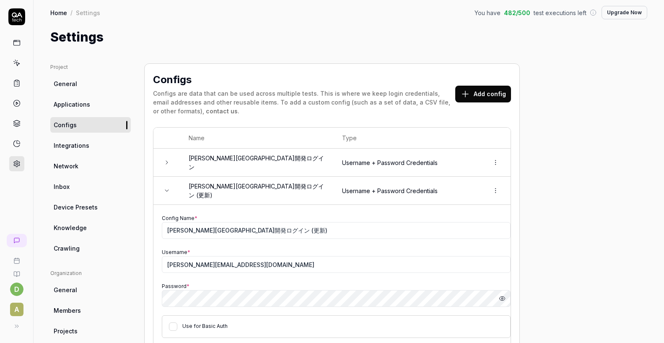
click at [232, 188] on td "彦根市開発ログイン (更新)" at bounding box center [257, 191] width 154 height 28
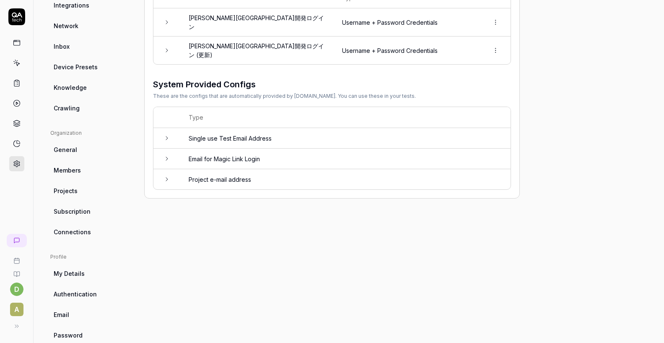
scroll to position [0, 0]
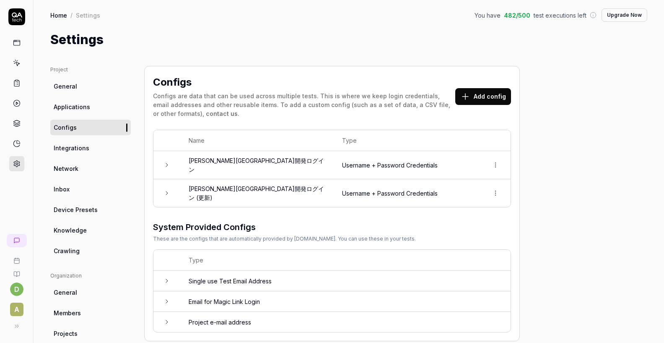
click at [20, 66] on link at bounding box center [16, 62] width 15 height 15
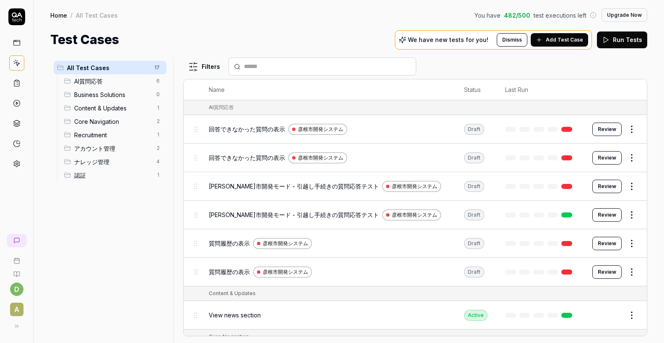
click at [406, 132] on div "回答できなかった質問の表示 彦根市開発システム" at bounding box center [328, 129] width 238 height 11
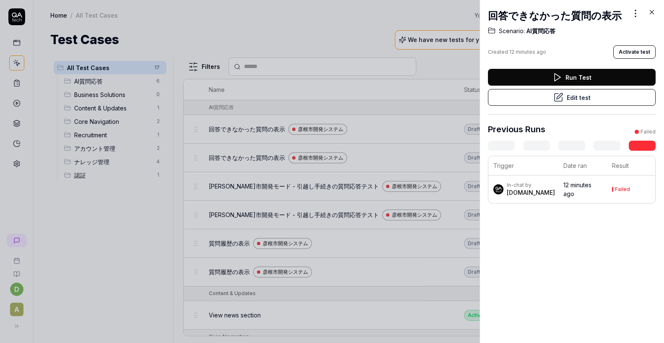
click at [516, 190] on div "QA.tech" at bounding box center [531, 192] width 48 height 8
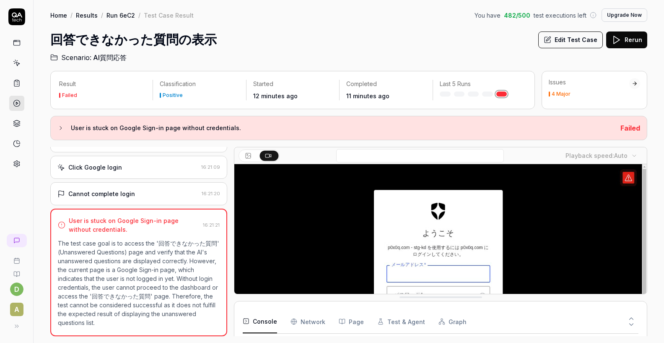
scroll to position [57, 0]
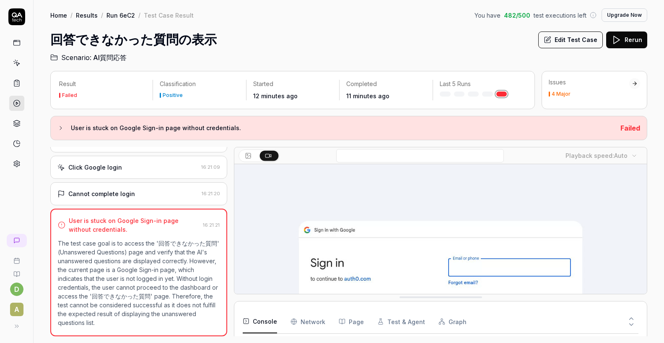
click at [80, 128] on h3 "User is stuck on Google Sign-in page without credentials." at bounding box center [342, 128] width 543 height 10
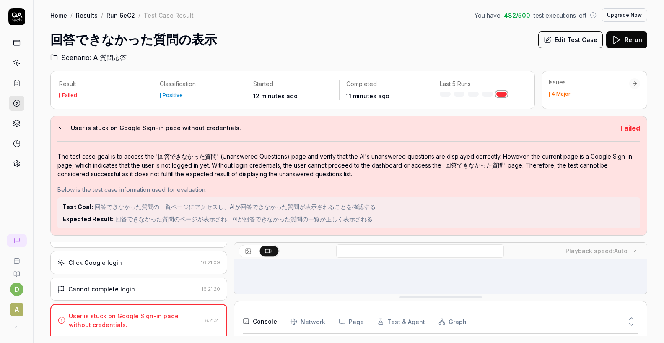
scroll to position [86, 0]
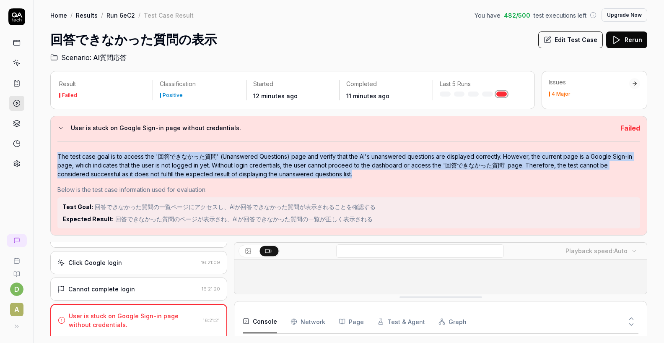
drag, startPoint x: 55, startPoint y: 155, endPoint x: 329, endPoint y: 177, distance: 274.8
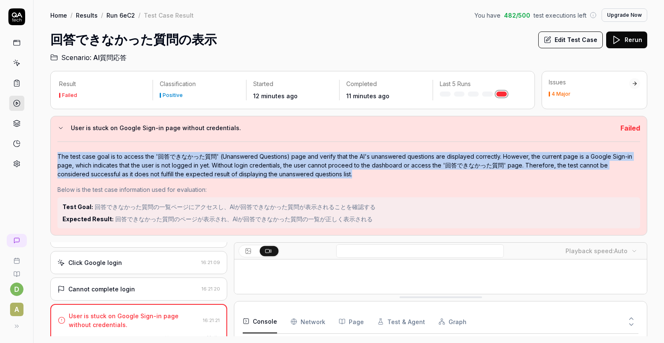
click at [329, 177] on div "User is stuck on Google Sign-in page without credentials. Failed The test case …" at bounding box center [348, 176] width 597 height 120
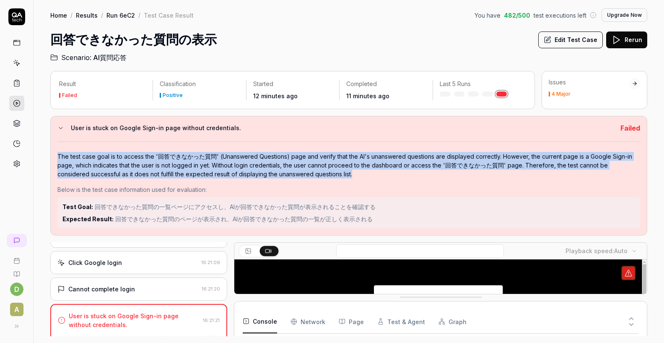
copy div "The test case goal is to access the '回答できなかった質問' (Unanswered Questions) page an…"
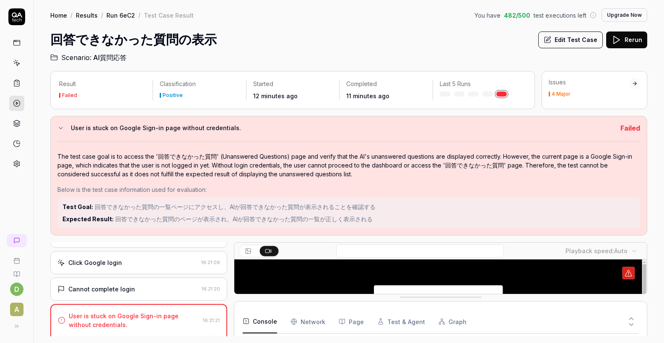
click at [243, 165] on div "The test case goal is to access the '回答できなかった質問' (Unanswered Questions) page an…" at bounding box center [348, 165] width 583 height 26
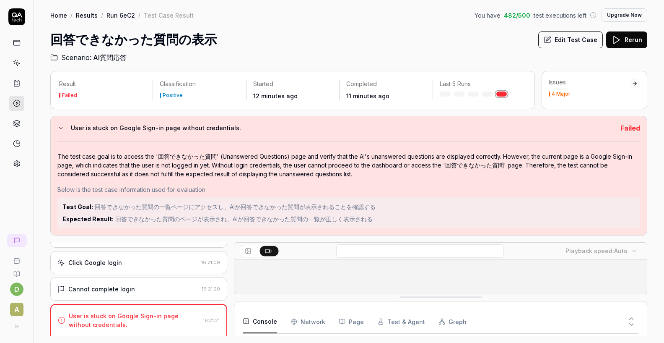
click at [49, 242] on div "Result Failed Classification Positive Started 12 minutes ago Completed 11 minut…" at bounding box center [349, 202] width 631 height 280
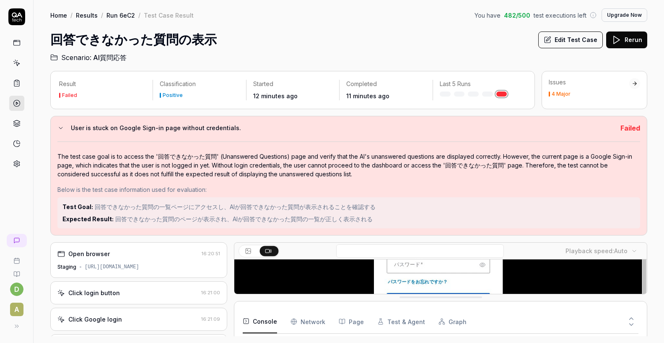
scroll to position [31, 0]
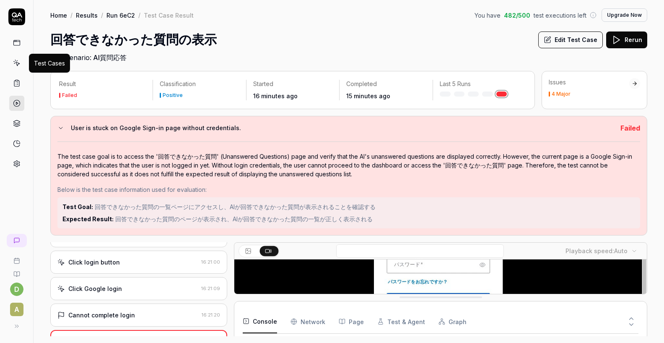
click at [23, 62] on link at bounding box center [16, 62] width 15 height 15
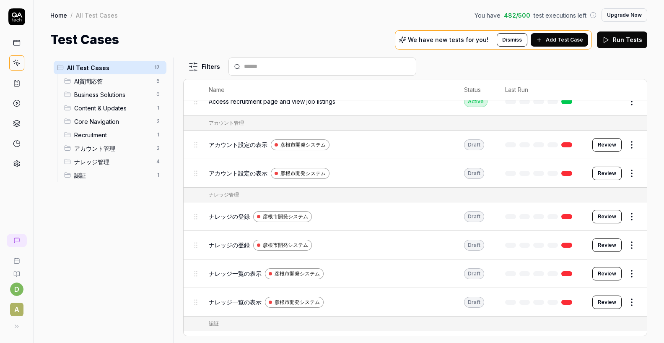
scroll to position [352, 0]
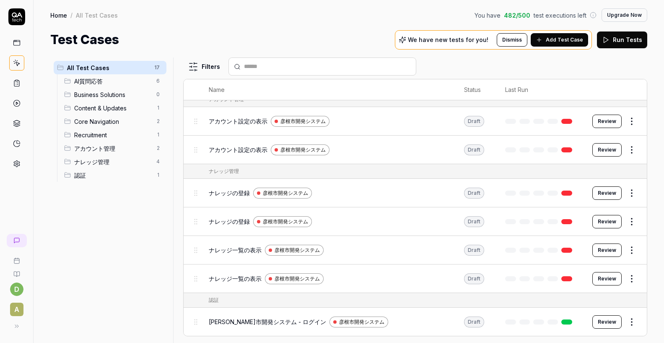
click at [628, 320] on html "d A Home / All Test Cases You have 482 / 500 test executions left Upgrade Now H…" at bounding box center [332, 171] width 664 height 343
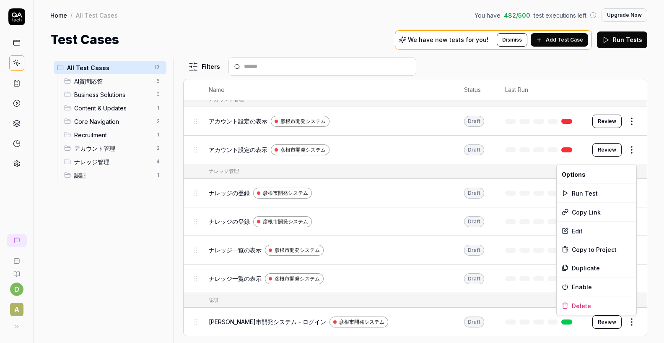
click at [491, 330] on html "d A Home / All Test Cases You have 482 / 500 test executions left Upgrade Now H…" at bounding box center [332, 171] width 664 height 343
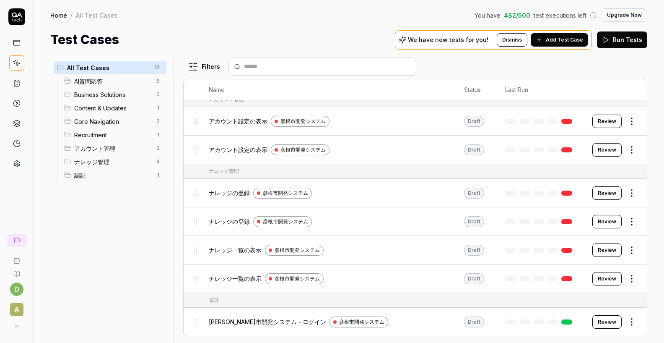
click at [474, 323] on div "Draft" at bounding box center [474, 321] width 20 height 11
click at [605, 324] on button "Review" at bounding box center [607, 321] width 29 height 13
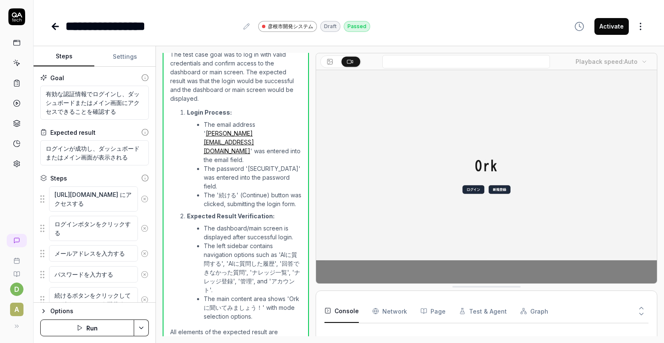
scroll to position [169, 0]
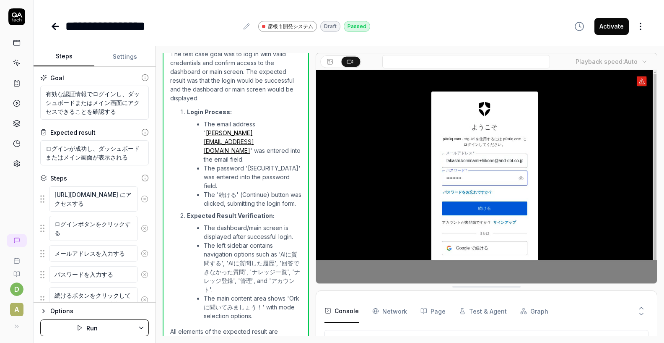
click at [623, 31] on button "Activate" at bounding box center [612, 26] width 34 height 17
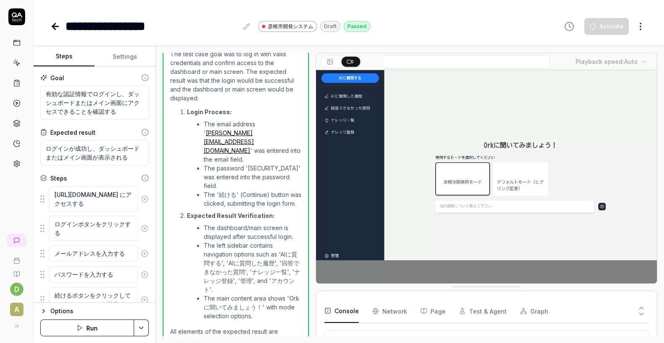
scroll to position [38, 0]
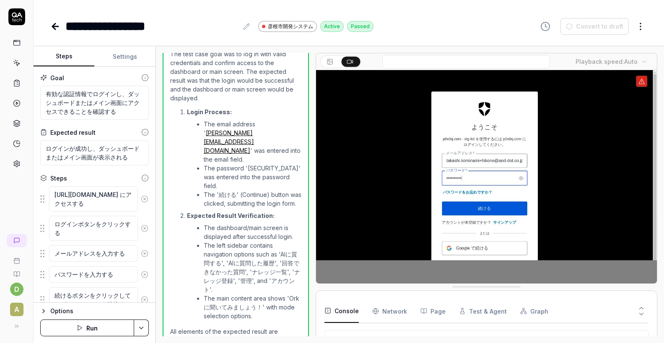
click at [422, 21] on div "**********" at bounding box center [348, 26] width 597 height 19
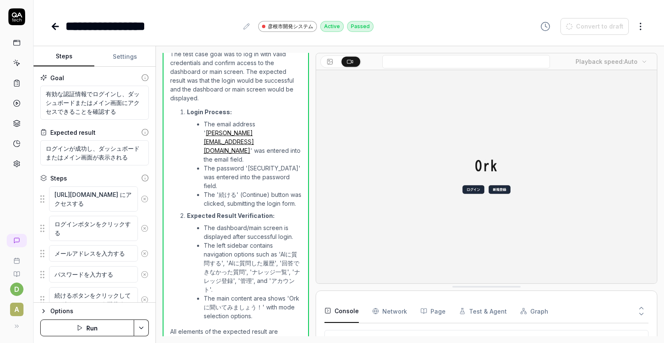
type textarea "*"
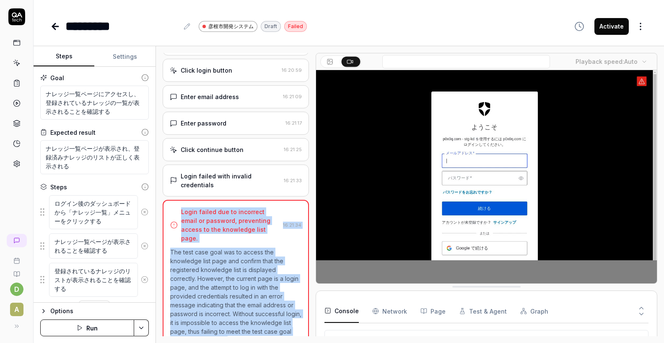
drag, startPoint x: 179, startPoint y: 206, endPoint x: 266, endPoint y: 318, distance: 142.4
click at [266, 320] on div "Login failed due to incorrect email or password, preventing access to the knowl…" at bounding box center [236, 277] width 146 height 154
copy div "Login failed due to incorrect email or password, preventing access to the knowl…"
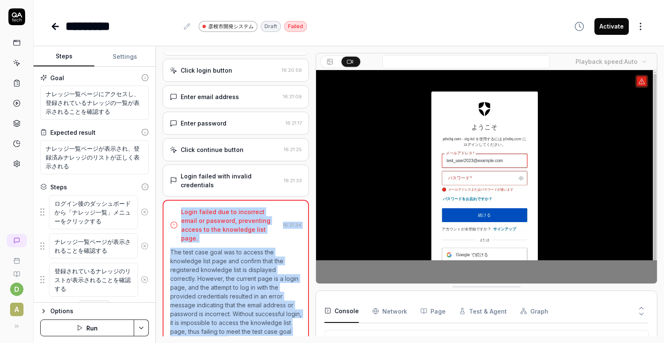
click at [250, 256] on p "The test case goal was to access the knowledge list page and confirm that the r…" at bounding box center [235, 295] width 131 height 97
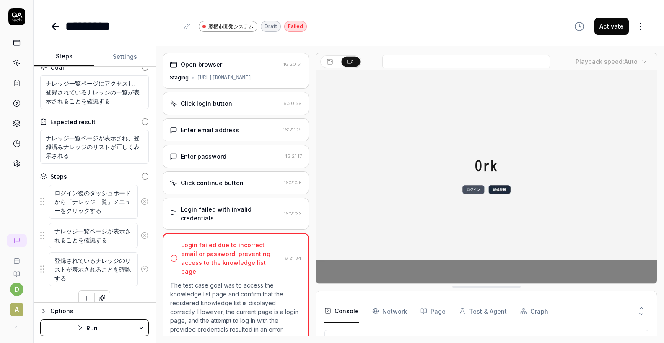
scroll to position [21, 0]
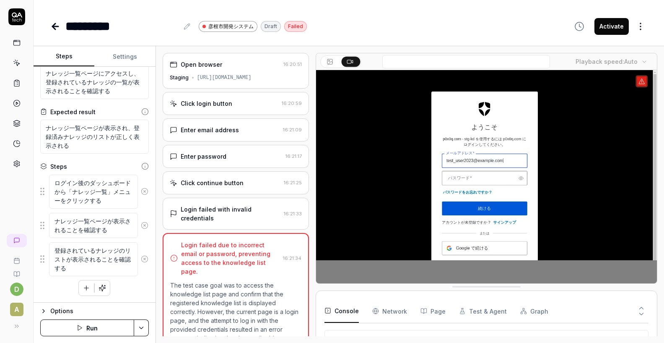
click at [118, 289] on div "ログイン後のダッシュボードから「ナレッジ一覧」メニューをクリックする ナレッジ一覧ページが表示されることを確認する 登録されているナレッジのリストが表示される…" at bounding box center [94, 235] width 109 height 122
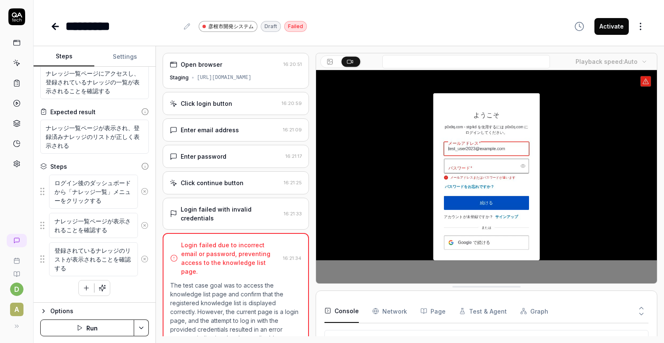
click at [61, 310] on div "Options" at bounding box center [99, 311] width 99 height 10
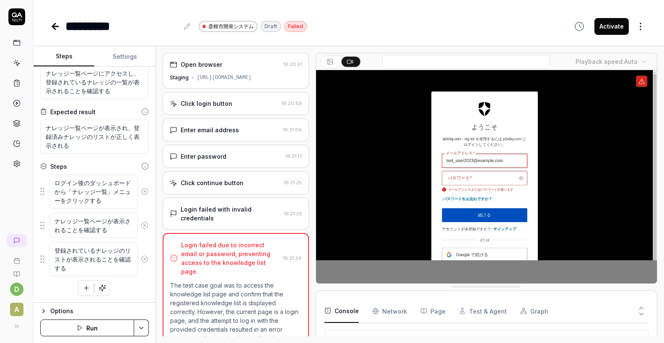
type textarea "*"
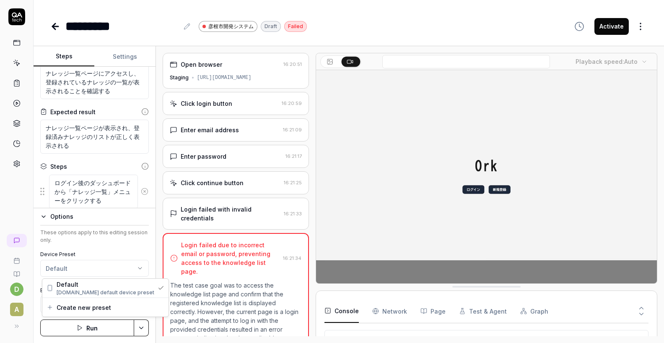
click at [78, 263] on html "d A ********* [PERSON_NAME][GEOGRAPHIC_DATA]開発システム Draft Failed Activate Steps …" at bounding box center [332, 171] width 664 height 343
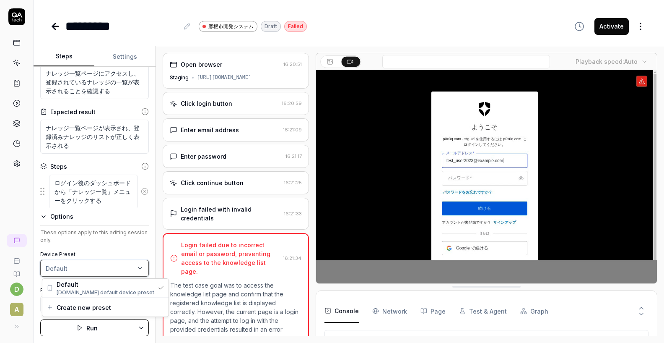
click at [92, 247] on html "d A ********* [PERSON_NAME][GEOGRAPHIC_DATA]開発システム Draft Failed Activate Steps …" at bounding box center [332, 171] width 664 height 343
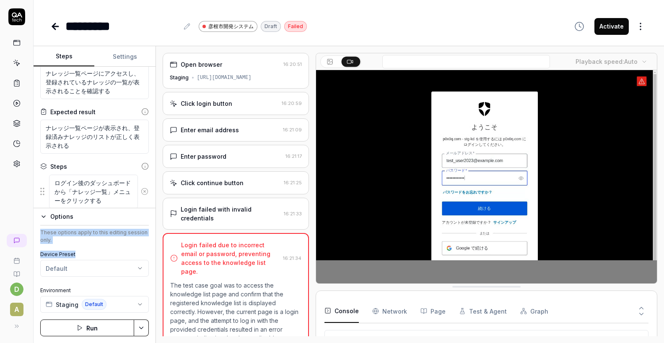
drag, startPoint x: 41, startPoint y: 234, endPoint x: 78, endPoint y: 256, distance: 42.5
click at [78, 256] on div "These options apply to this editing session only. Device Preset Default Environ…" at bounding box center [94, 271] width 109 height 84
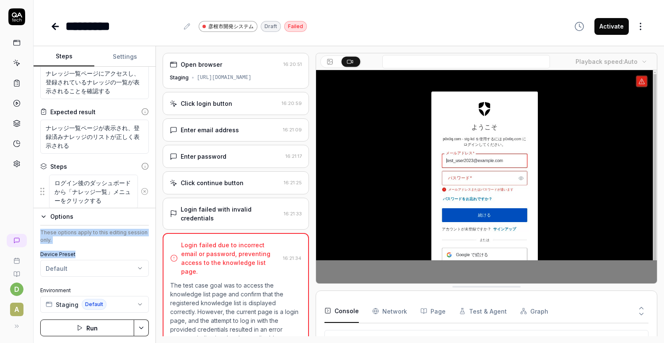
copy div "These options apply to this editing session only. Device Preset"
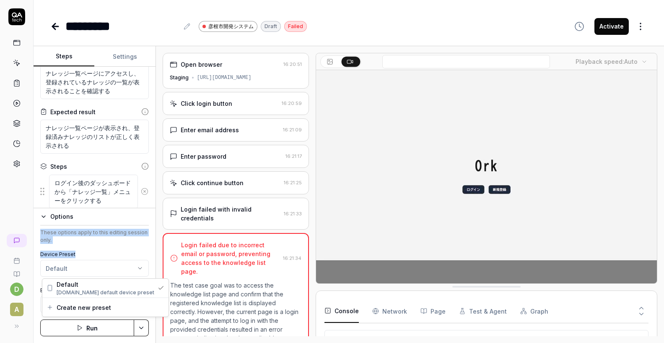
click at [109, 275] on html "d A ********* [PERSON_NAME][GEOGRAPHIC_DATA]開発システム Draft Failed Activate Steps …" at bounding box center [332, 171] width 664 height 343
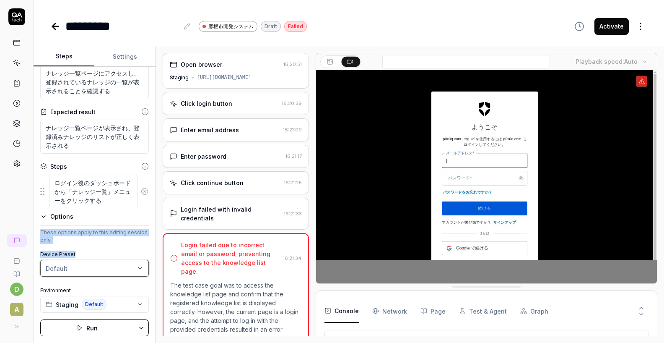
click at [113, 251] on html "d A ********* [PERSON_NAME][GEOGRAPHIC_DATA]開発システム Draft Failed Activate Steps …" at bounding box center [332, 171] width 664 height 343
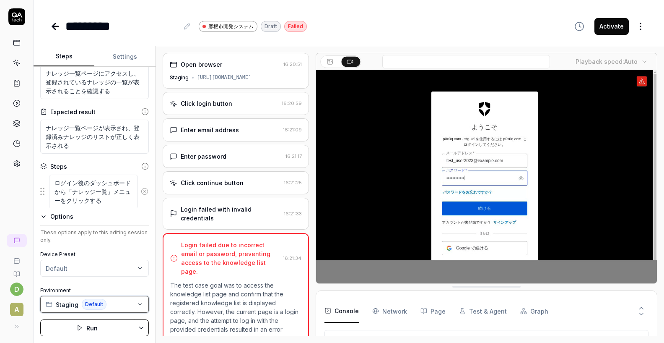
click at [103, 304] on span "Default" at bounding box center [94, 304] width 25 height 11
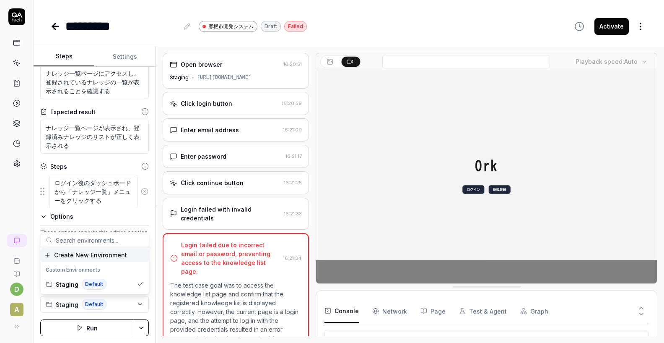
click at [164, 243] on div "Login failed due to incorrect email or password, preventing access to the knowl…" at bounding box center [236, 310] width 146 height 154
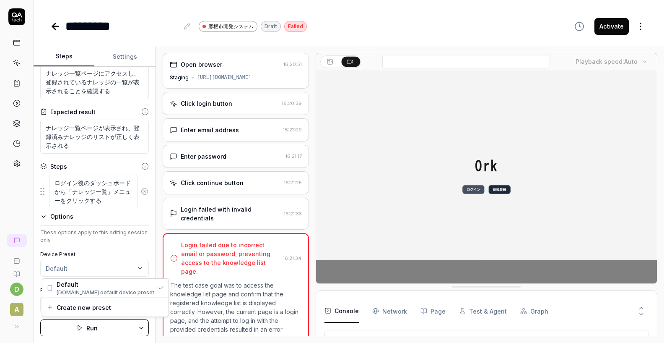
click at [124, 268] on html "d A ********* [PERSON_NAME][GEOGRAPHIC_DATA]開発システム Draft Failed Activate Steps …" at bounding box center [332, 171] width 664 height 343
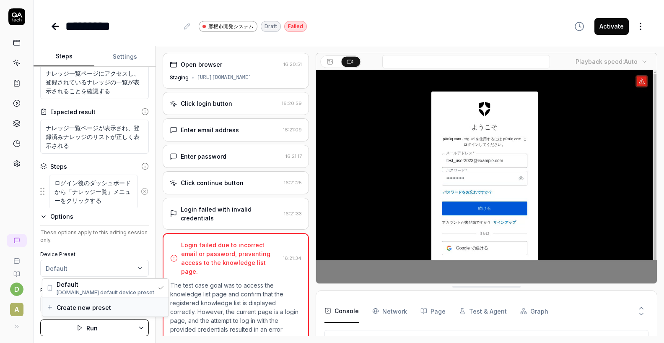
click at [107, 305] on span "Create new preset" at bounding box center [84, 307] width 55 height 9
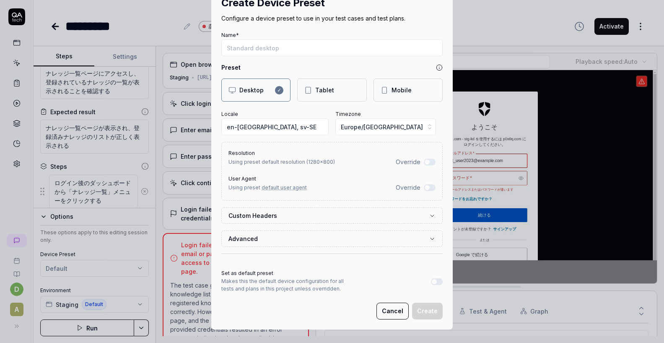
scroll to position [0, 0]
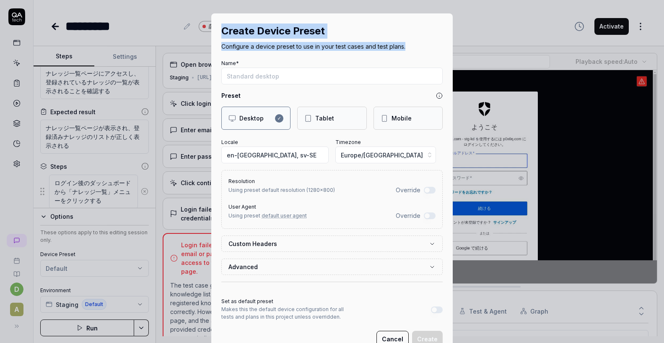
drag, startPoint x: 221, startPoint y: 31, endPoint x: 418, endPoint y: 50, distance: 197.6
click at [419, 52] on div "Create Device Preset Configure a device preset to use in your test cases and te…" at bounding box center [332, 185] width 242 height 344
copy div "Create Device Preset Configure a device preset to use in your test cases and te…"
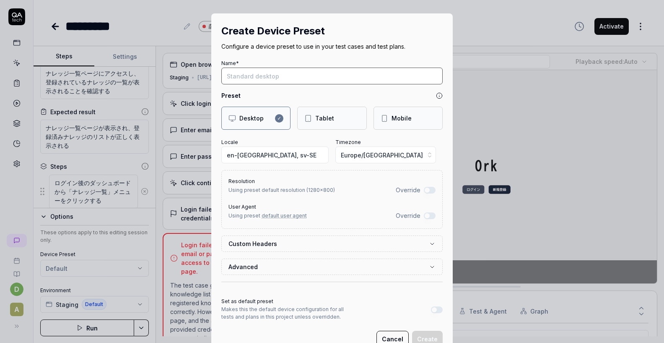
click at [339, 69] on input "Name*" at bounding box center [331, 76] width 221 height 17
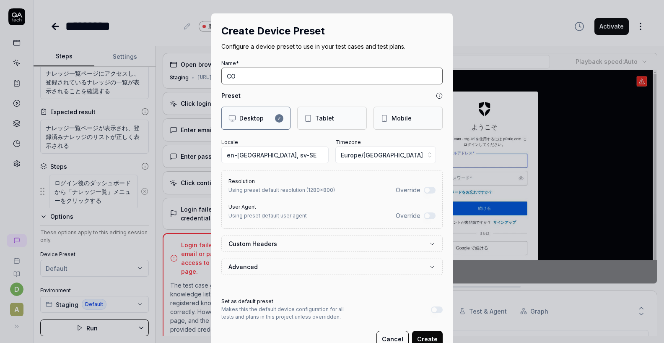
type input "C"
type input "PC"
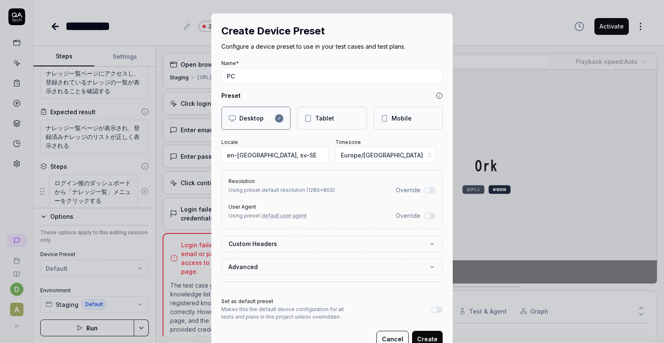
click at [354, 93] on div "Preset" at bounding box center [331, 95] width 221 height 9
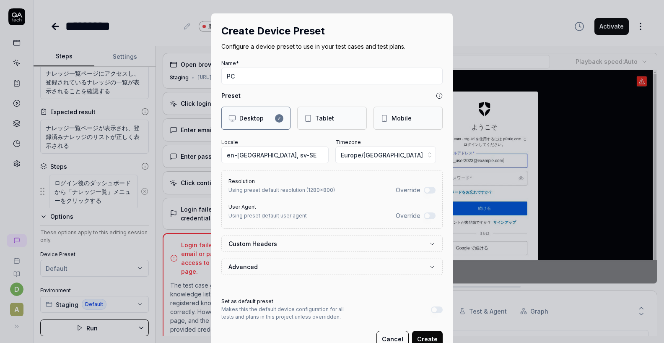
click at [432, 190] on button "Override" at bounding box center [430, 190] width 12 height 7
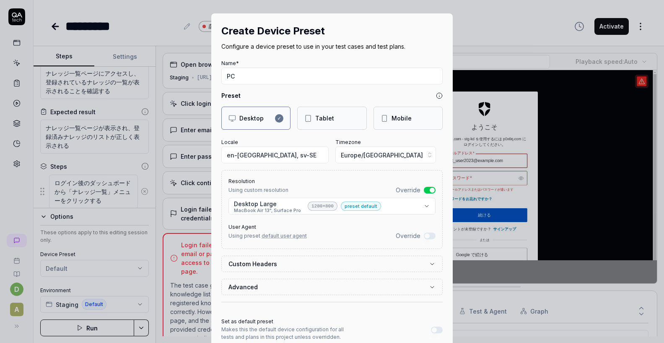
click at [432, 190] on button "Override" at bounding box center [430, 190] width 12 height 7
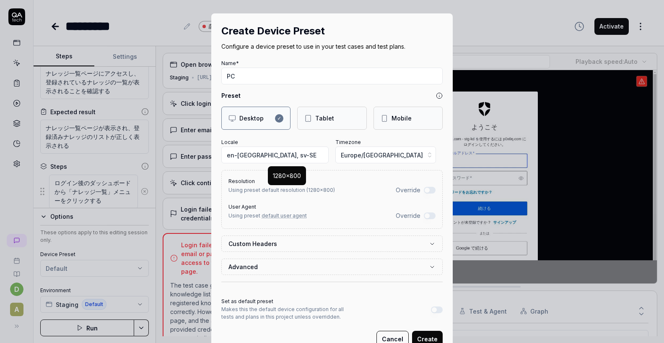
click at [266, 187] on span "preset default resolution ( 1280 × 800 )" at bounding box center [289, 190] width 91 height 6
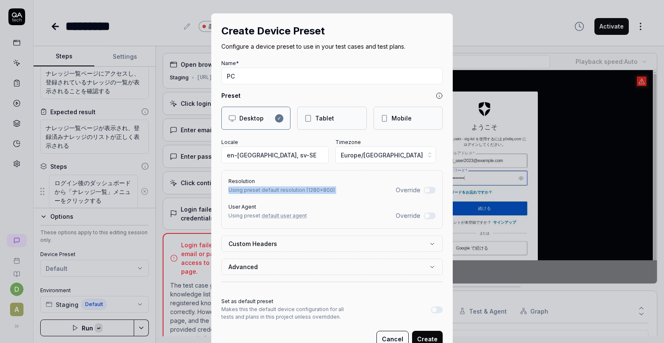
copy span "Using preset default resolution ( 1280 × 800 )"
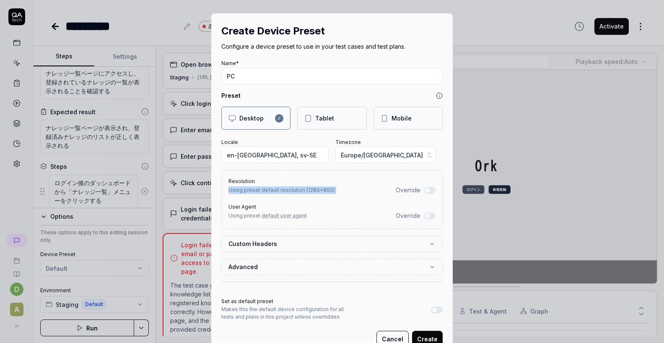
click at [427, 190] on button "Override" at bounding box center [430, 190] width 12 height 7
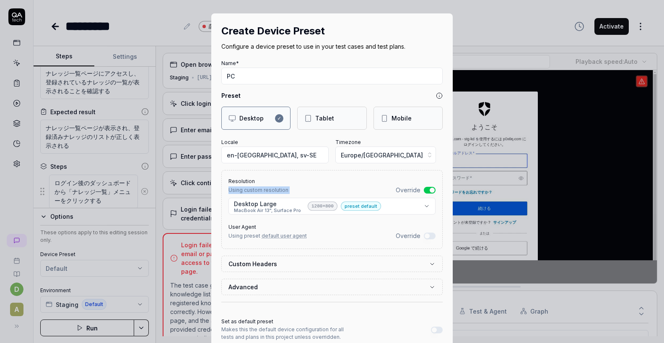
click at [427, 190] on button "Override" at bounding box center [430, 190] width 12 height 7
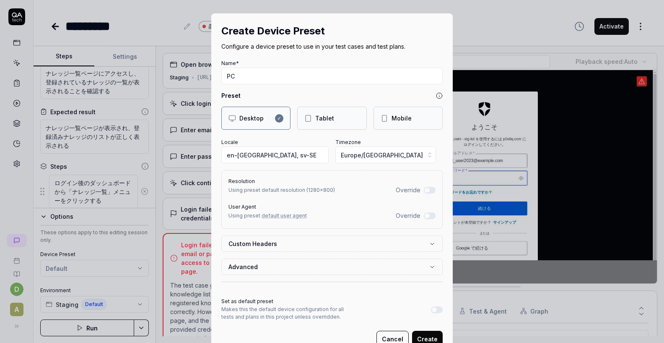
click at [242, 214] on span "Using preset default user agent" at bounding box center [268, 215] width 78 height 6
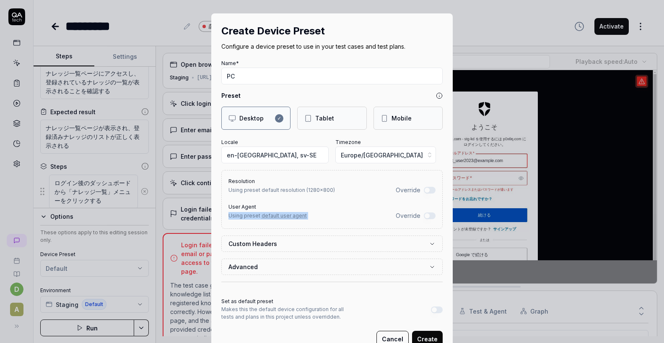
click at [242, 214] on span "Using preset default user agent" at bounding box center [268, 215] width 78 height 6
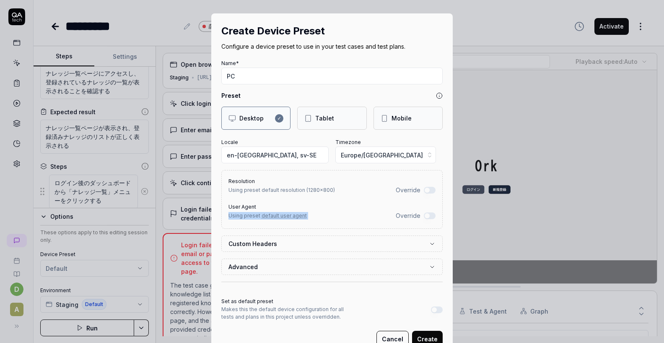
click at [431, 215] on button "Override" at bounding box center [430, 215] width 12 height 7
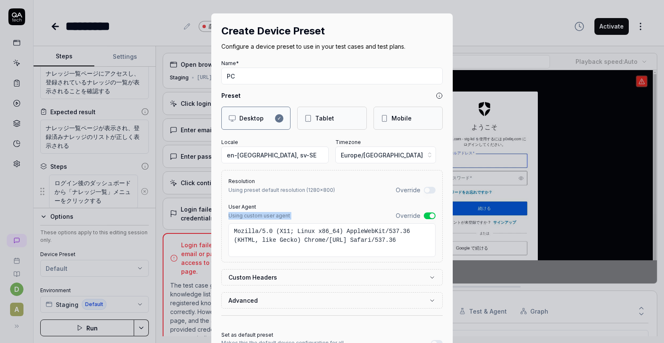
click at [431, 215] on button "Override" at bounding box center [430, 215] width 12 height 7
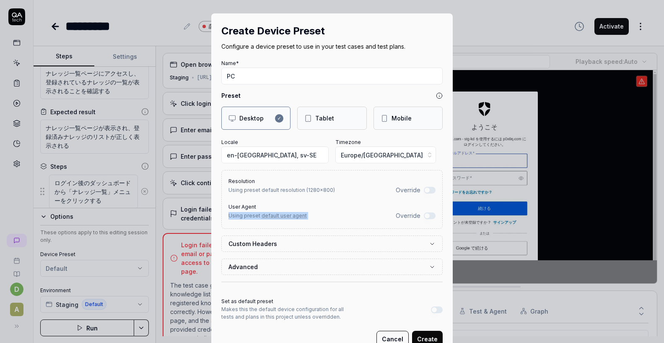
scroll to position [25, 0]
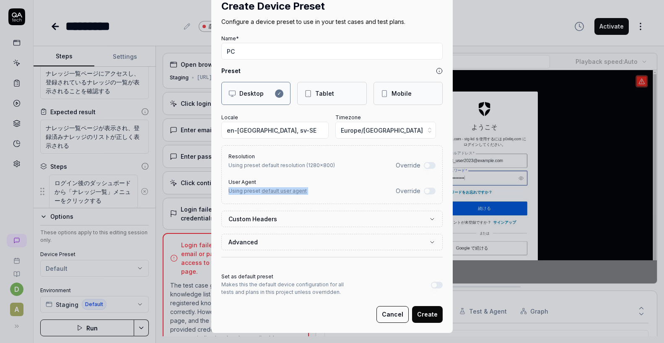
click at [312, 223] on label "Custom Headers" at bounding box center [329, 218] width 201 height 9
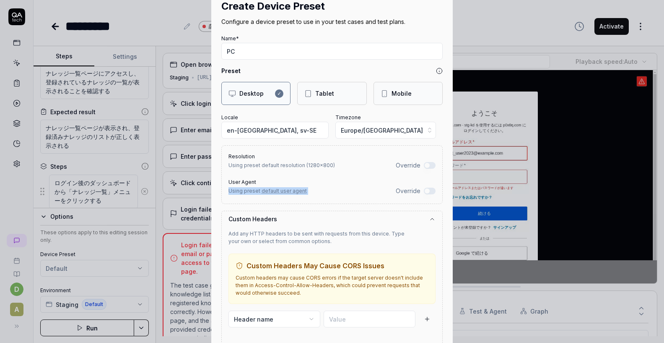
click at [312, 223] on label "Custom Headers" at bounding box center [329, 218] width 201 height 9
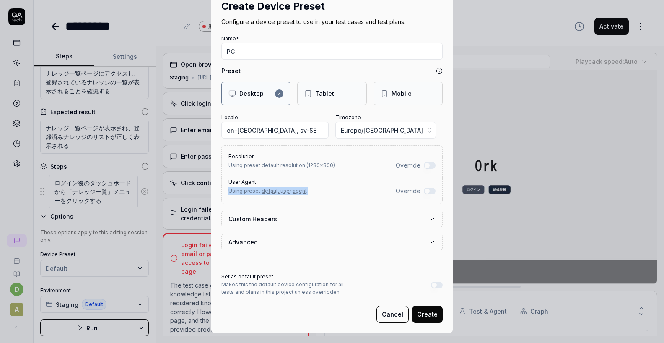
click at [312, 246] on button "Advanced" at bounding box center [332, 242] width 207 height 16
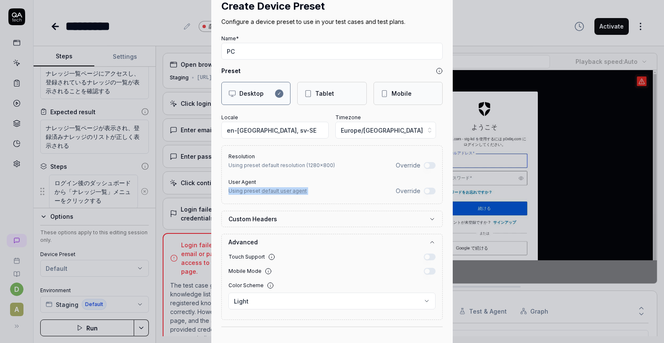
scroll to position [55, 0]
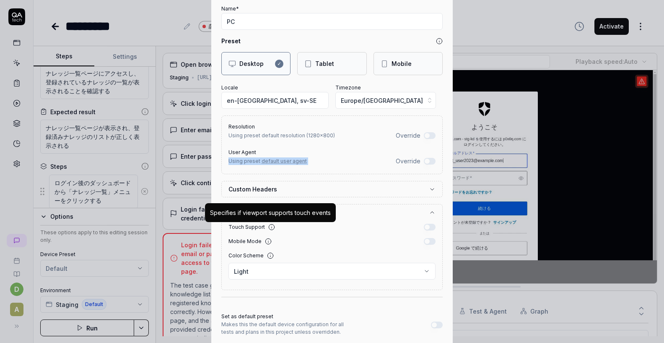
click at [276, 213] on button "Advanced" at bounding box center [332, 212] width 207 height 16
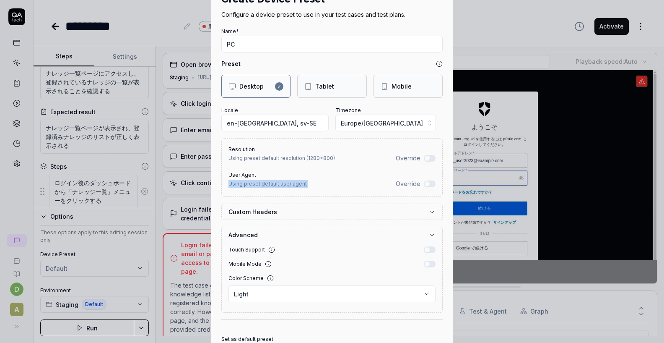
click at [276, 213] on form "**********" at bounding box center [331, 205] width 221 height 359
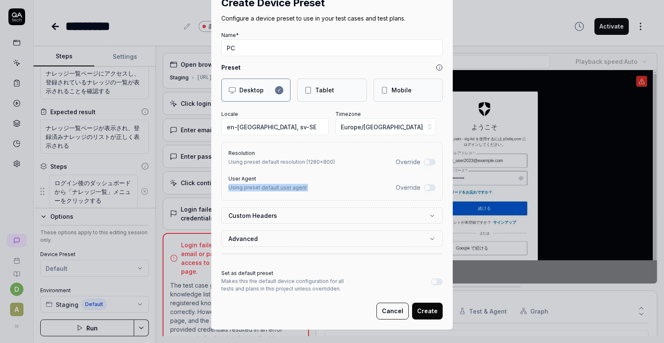
click at [266, 234] on button "Advanced" at bounding box center [332, 239] width 207 height 16
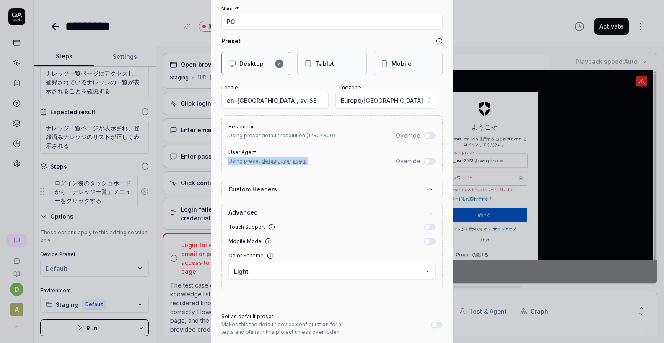
scroll to position [98, 0]
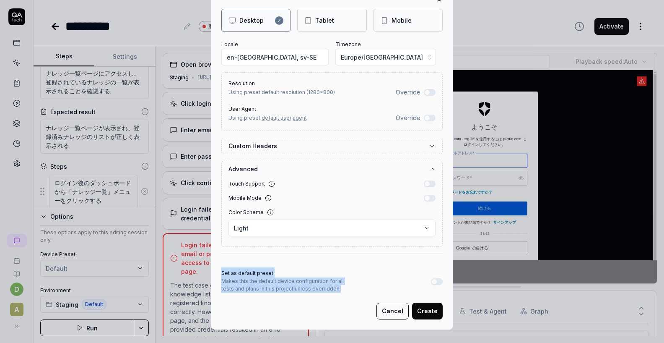
drag, startPoint x: 221, startPoint y: 271, endPoint x: 323, endPoint y: 292, distance: 103.7
click at [323, 292] on div "Set as default preset Makes this the default device configuration for all tests…" at bounding box center [331, 281] width 221 height 29
click at [389, 311] on button "Cancel" at bounding box center [393, 310] width 32 height 17
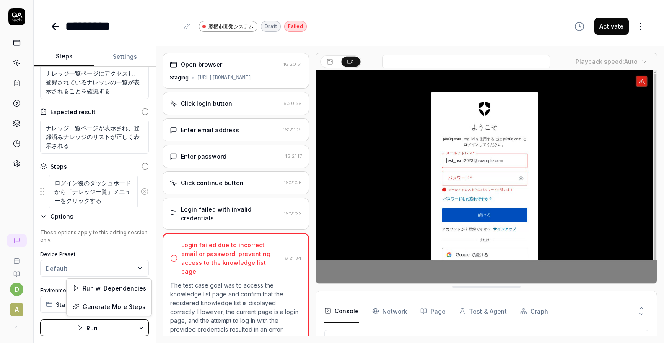
click at [145, 328] on html "d A ********* 彦根市開発システム Draft Failed Activate Steps Settings Goal ナレッジ一覧ページにアクセ…" at bounding box center [332, 171] width 664 height 343
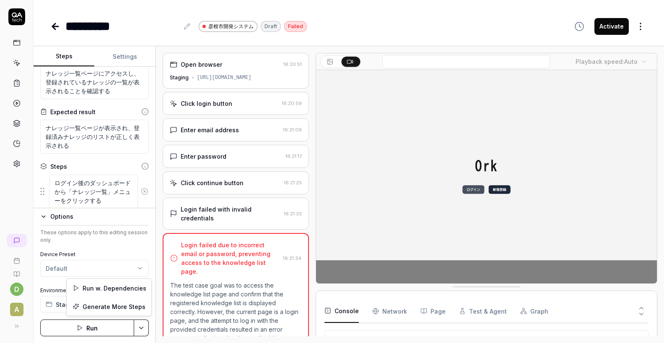
click at [145, 327] on html "d A ********* 彦根市開発システム Draft Failed Activate Steps Settings Goal ナレッジ一覧ページにアクセ…" at bounding box center [332, 171] width 664 height 343
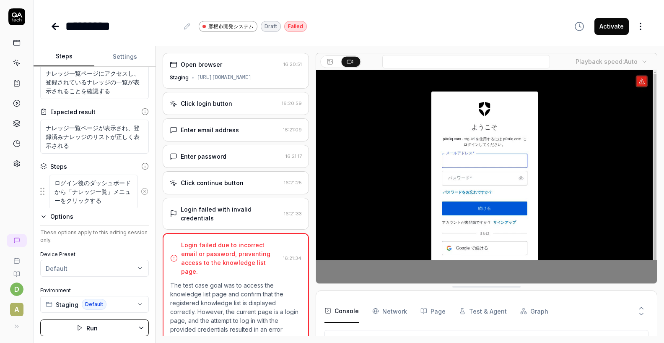
click at [135, 320] on html "d A ********* 彦根市開発システム Draft Failed Activate Steps Settings Goal ナレッジ一覧ページにアクセ…" at bounding box center [332, 171] width 664 height 343
click at [134, 306] on div "Generate More Steps" at bounding box center [109, 306] width 85 height 18
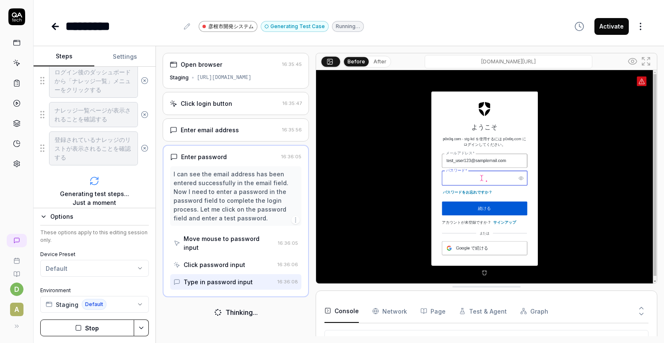
scroll to position [163, 0]
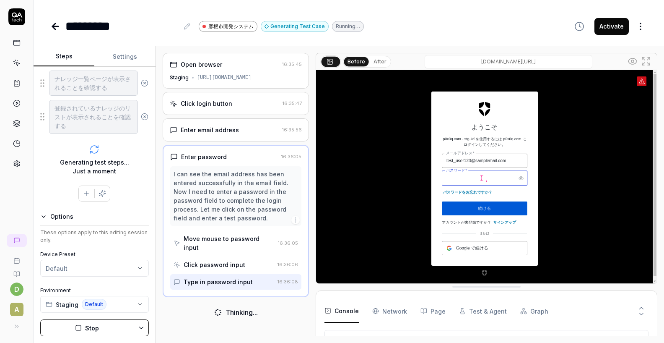
click at [99, 326] on button "Stop" at bounding box center [87, 327] width 94 height 17
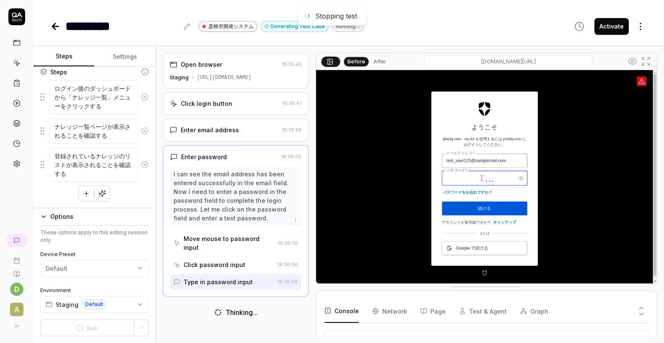
scroll to position [0, 0]
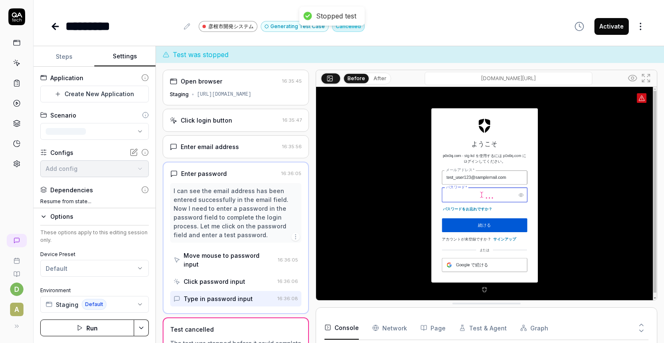
click at [134, 54] on button "Settings" at bounding box center [124, 57] width 61 height 20
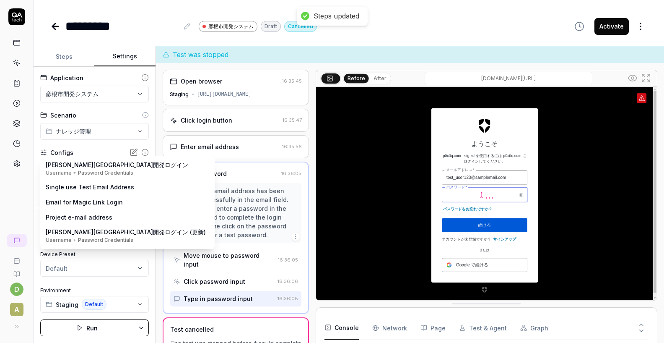
click at [92, 169] on body "**********" at bounding box center [332, 171] width 664 height 343
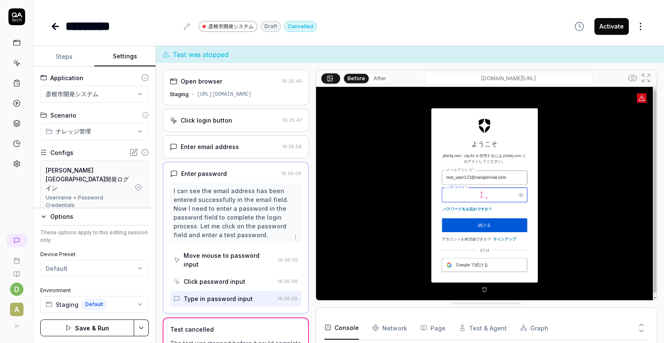
click at [97, 149] on div "Configs" at bounding box center [94, 152] width 109 height 9
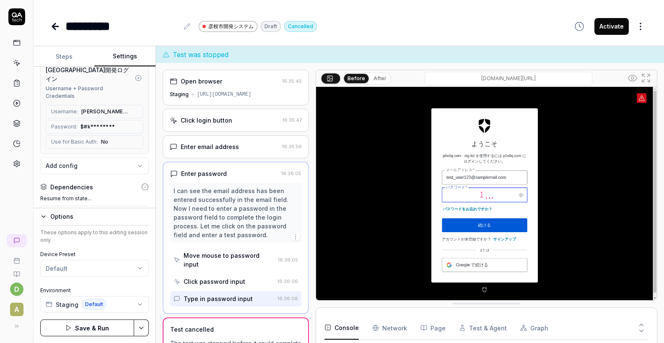
scroll to position [196, 0]
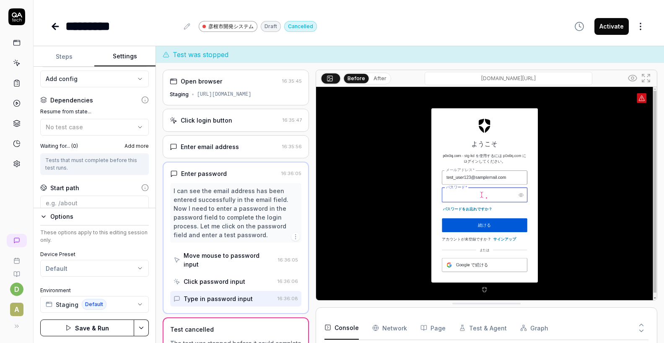
click at [74, 108] on label "Resume from state..." at bounding box center [94, 112] width 109 height 8
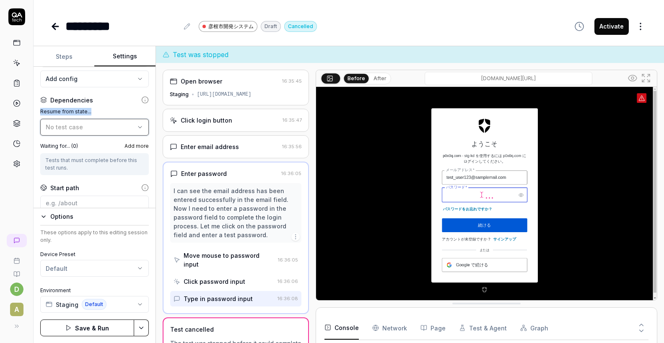
click at [68, 123] on span "No test case" at bounding box center [64, 126] width 37 height 7
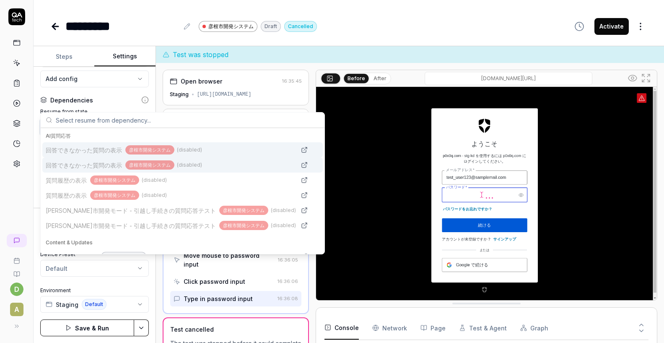
click at [69, 123] on span "No test case" at bounding box center [64, 126] width 37 height 7
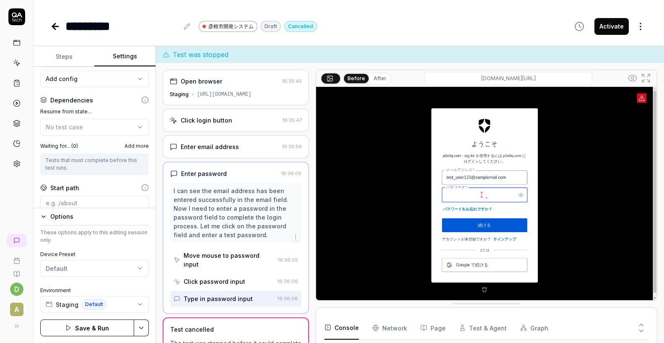
click at [148, 97] on circle at bounding box center [145, 100] width 6 height 6
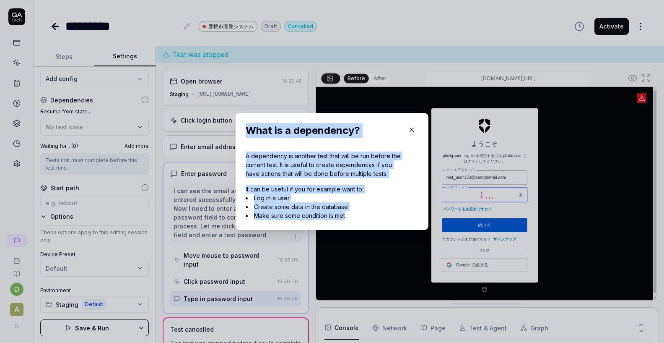
drag, startPoint x: 242, startPoint y: 127, endPoint x: 357, endPoint y: 219, distance: 147.2
click at [357, 219] on div "What is a dependency? A dependency is another test that will be run before the …" at bounding box center [332, 171] width 193 height 117
copy div "What is a dependency? A dependency is another test that will be run before the …"
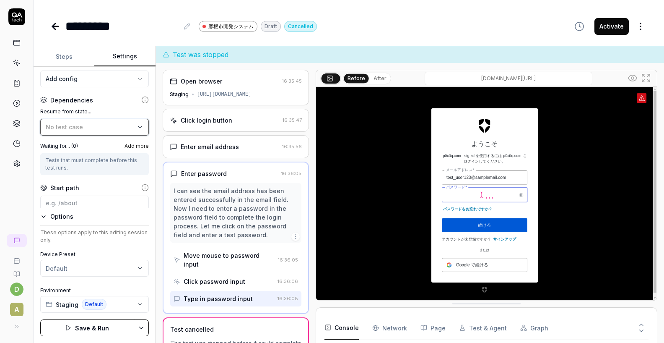
click at [101, 119] on button "No test case" at bounding box center [94, 127] width 109 height 17
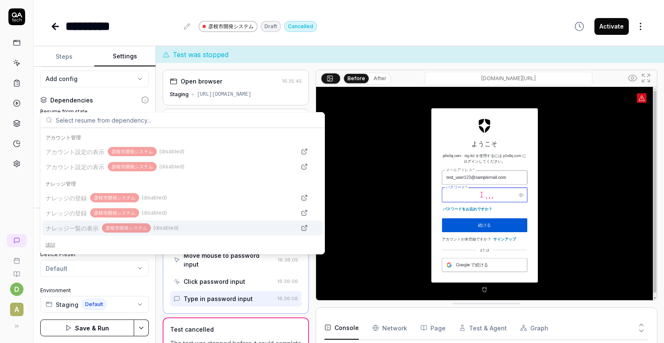
scroll to position [227, 0]
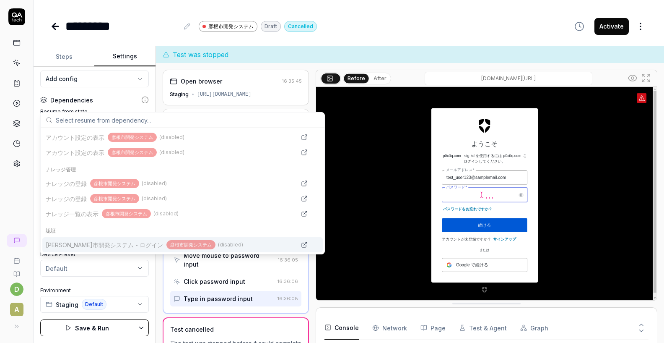
click at [120, 243] on span "彦根市開発システム - ログイン" at bounding box center [104, 244] width 117 height 9
click at [124, 243] on span "彦根市開発システム - ログイン" at bounding box center [104, 244] width 117 height 9
click at [170, 247] on div "彦根市開発システム" at bounding box center [191, 245] width 49 height 10
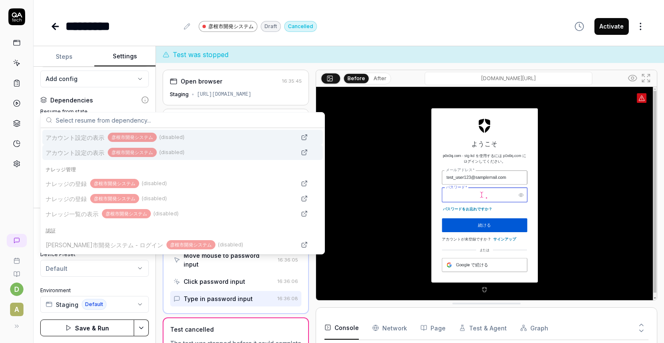
click at [131, 108] on label "Resume from state..." at bounding box center [94, 112] width 109 height 8
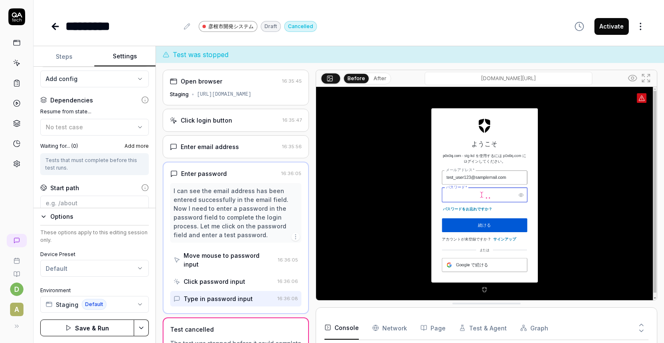
scroll to position [55, 0]
click at [104, 155] on div "**********" at bounding box center [95, 137] width 122 height 141
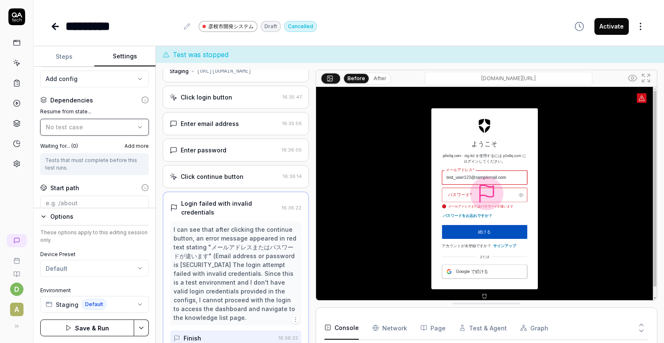
click at [107, 122] on div "No test case" at bounding box center [90, 126] width 89 height 9
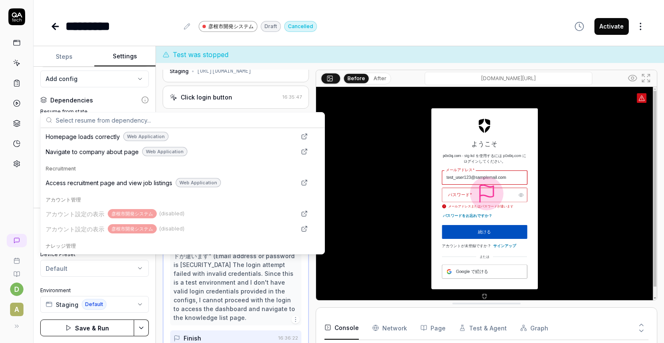
scroll to position [227, 0]
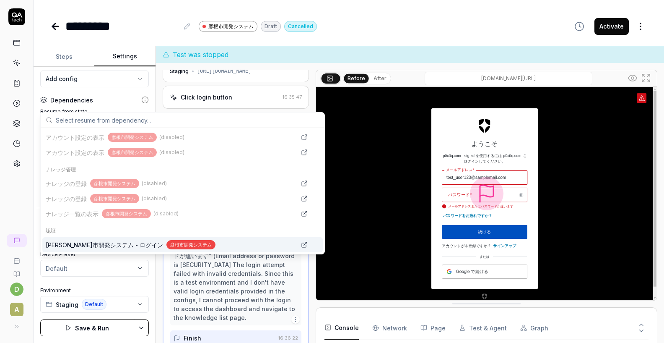
click at [108, 242] on span "彦根市開発システム - ログイン" at bounding box center [104, 244] width 117 height 9
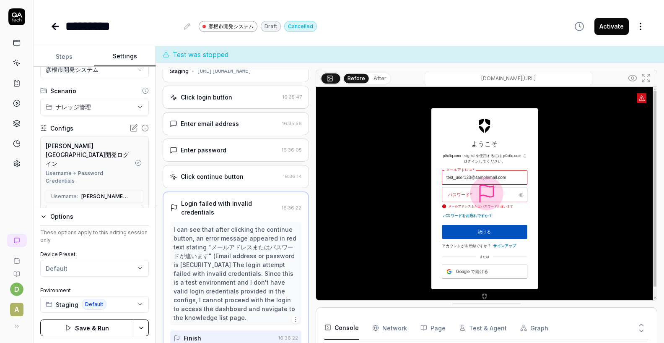
scroll to position [47, 0]
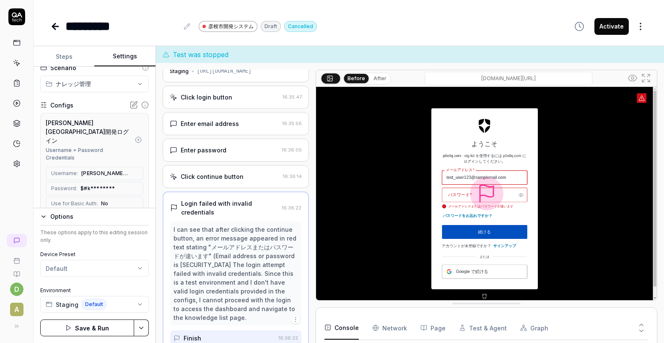
click at [135, 137] on circle "button" at bounding box center [137, 139] width 5 height 5
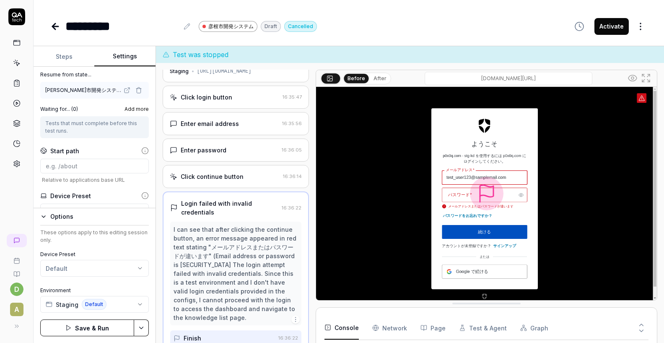
scroll to position [121, 0]
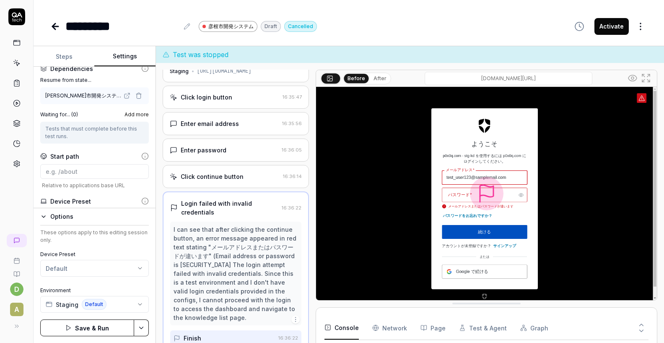
click at [61, 113] on label "Waiting for... ( 0 )" at bounding box center [59, 115] width 38 height 8
copy label "Waiting for... ( 0 )"
click at [77, 130] on div "Tests that must complete before this test runs." at bounding box center [94, 132] width 99 height 15
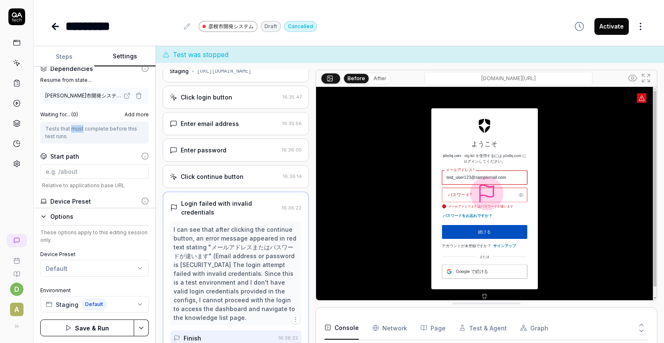
click at [77, 130] on div "Tests that must complete before this test runs." at bounding box center [94, 132] width 99 height 15
copy div "Tests that must complete before this test runs."
click at [87, 139] on div "Tests that must complete before this test runs." at bounding box center [94, 132] width 99 height 15
click at [78, 119] on div "Waiting for... ( 0 ) Add more Tests that must complete before this test runs." at bounding box center [94, 127] width 109 height 33
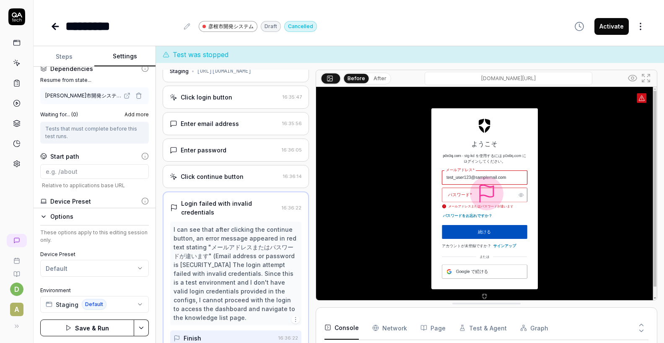
click at [72, 116] on label "Waiting for... ( 0 )" at bounding box center [59, 115] width 38 height 8
click at [70, 128] on div "Tests that must complete before this test runs." at bounding box center [94, 132] width 99 height 15
click at [131, 116] on span "Add more" at bounding box center [137, 115] width 24 height 8
click at [110, 111] on div "Waiting for... ( 0 ) Add more" at bounding box center [94, 115] width 109 height 8
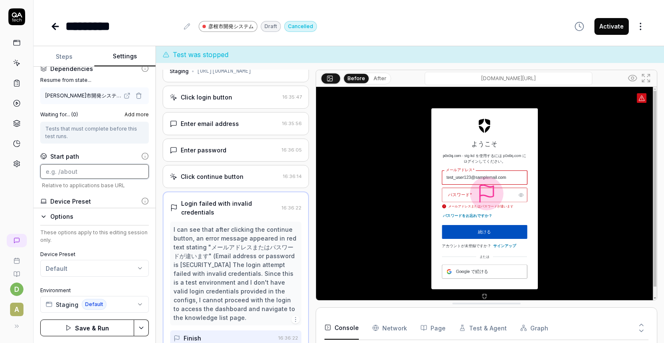
click at [72, 170] on input at bounding box center [94, 171] width 109 height 15
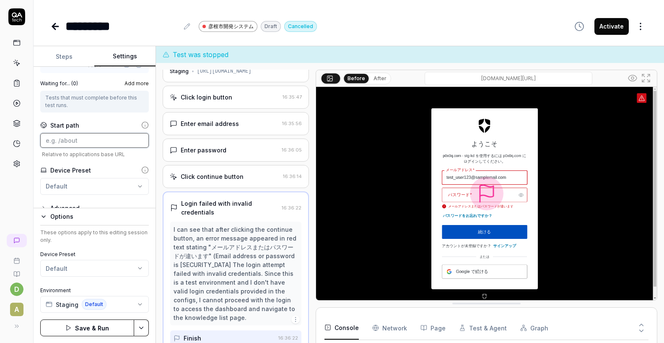
scroll to position [164, 0]
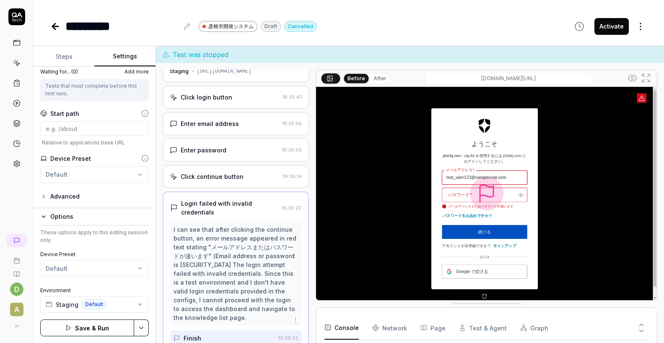
click at [76, 194] on div "Advanced" at bounding box center [64, 196] width 29 height 10
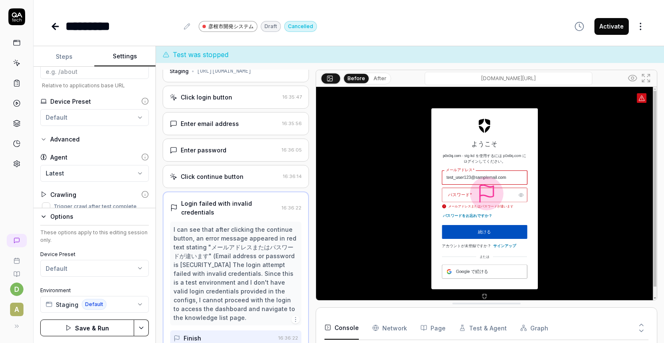
scroll to position [230, 0]
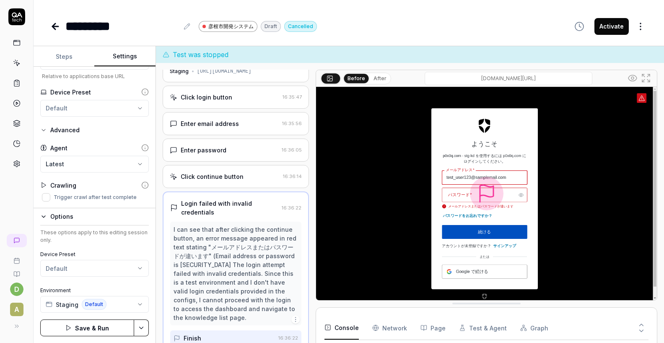
click at [85, 168] on body "**********" at bounding box center [332, 171] width 664 height 343
click at [95, 148] on html "**********" at bounding box center [332, 171] width 664 height 343
click at [146, 186] on icon at bounding box center [145, 185] width 8 height 8
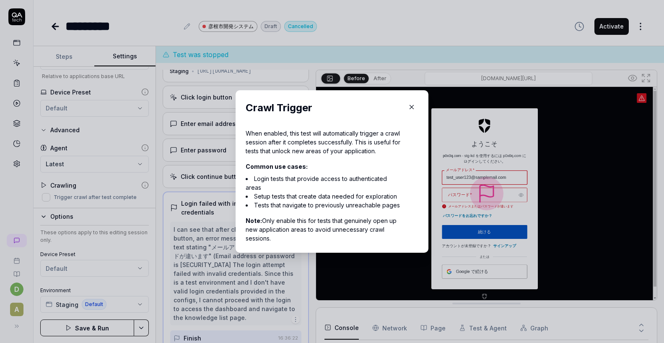
drag, startPoint x: 242, startPoint y: 112, endPoint x: 310, endPoint y: 247, distance: 151.6
click at [310, 247] on div "Crawl Trigger When enabled, this test will automatically trigger a crawl sessio…" at bounding box center [332, 171] width 193 height 162
copy div "Crawl Trigger When enabled, this test will automatically trigger a crawl sessio…"
click at [304, 189] on li "Login tests that provide access to authenticated areas" at bounding box center [324, 183] width 156 height 18
click at [409, 105] on icon "button" at bounding box center [412, 107] width 8 height 8
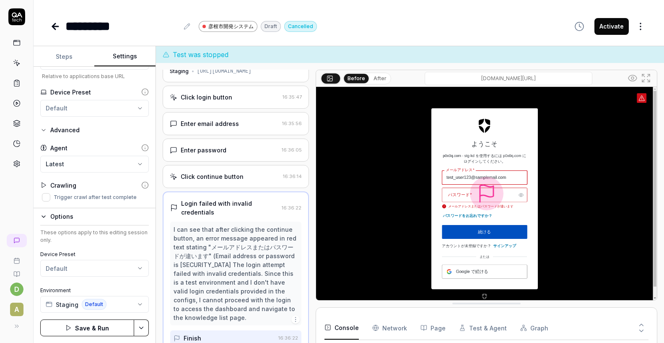
click at [87, 331] on button "Save & Run" at bounding box center [87, 327] width 94 height 17
click at [68, 60] on button "Steps" at bounding box center [64, 57] width 61 height 20
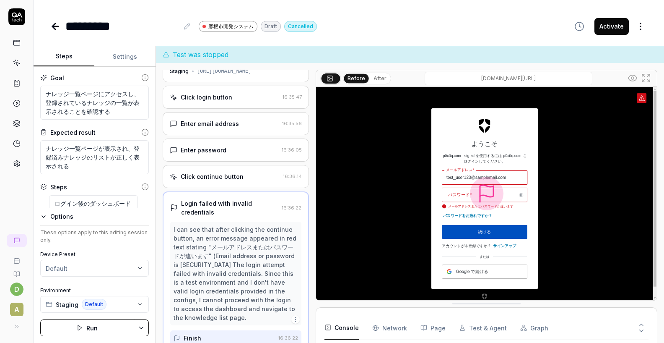
scroll to position [91, 0]
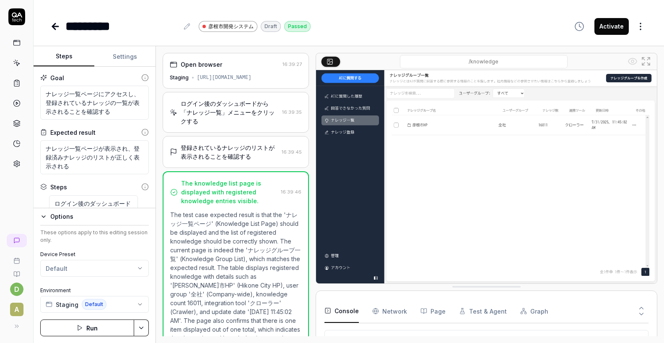
scroll to position [115, 0]
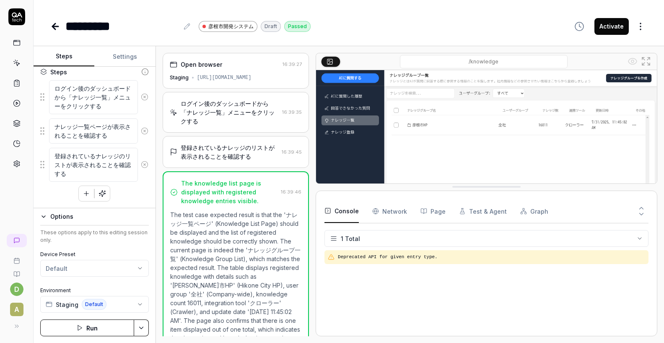
drag, startPoint x: 468, startPoint y: 286, endPoint x: 465, endPoint y: 187, distance: 99.9
click at [524, 209] on button "Graph" at bounding box center [535, 210] width 28 height 23
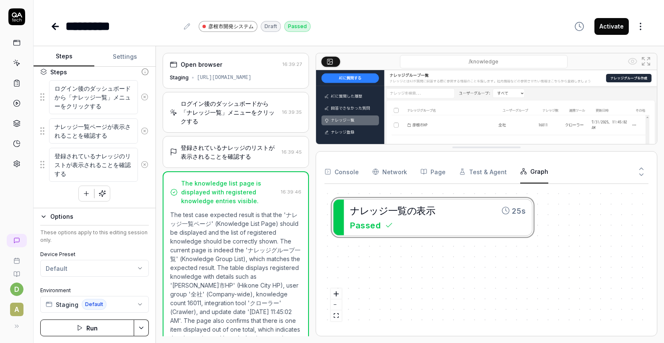
drag, startPoint x: 502, startPoint y: 189, endPoint x: 500, endPoint y: 160, distance: 29.4
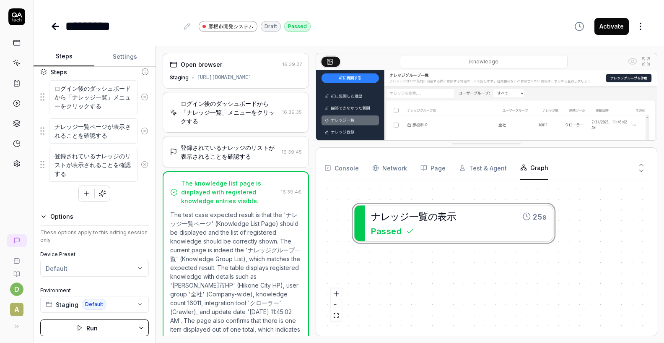
drag, startPoint x: 470, startPoint y: 220, endPoint x: 488, endPoint y: 229, distance: 20.3
click at [489, 228] on div "ナ レ ッ ジ 一 覧 の 表 示 25s Passed" at bounding box center [487, 257] width 324 height 141
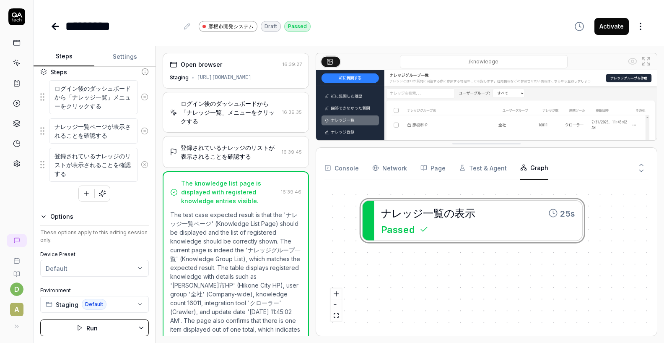
click at [276, 35] on div "********* 彦根市開発システム Draft Passed" at bounding box center [180, 26] width 260 height 19
click at [125, 216] on div "Options" at bounding box center [99, 216] width 99 height 10
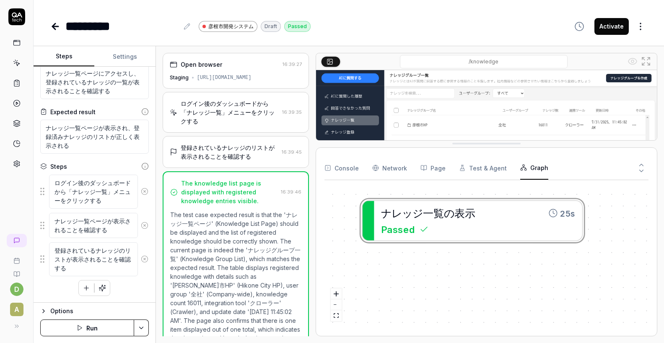
scroll to position [21, 0]
click at [218, 155] on div "登録されているナレッジのリストが表示されることを確認する" at bounding box center [230, 152] width 98 height 18
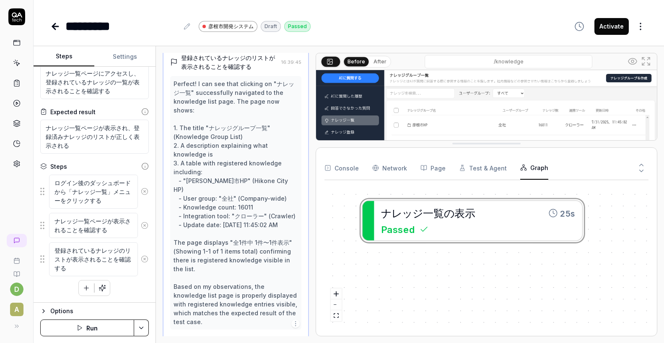
scroll to position [94, 0]
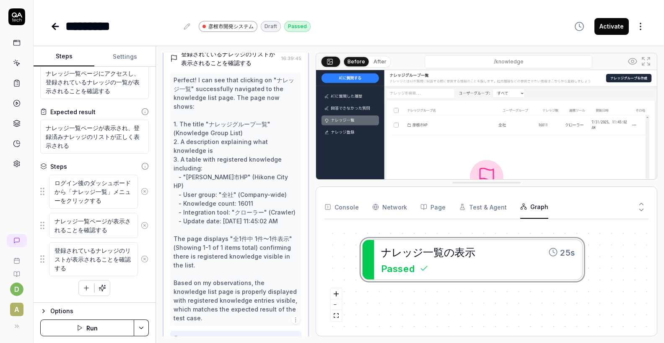
drag, startPoint x: 445, startPoint y: 141, endPoint x: 440, endPoint y: 180, distance: 38.9
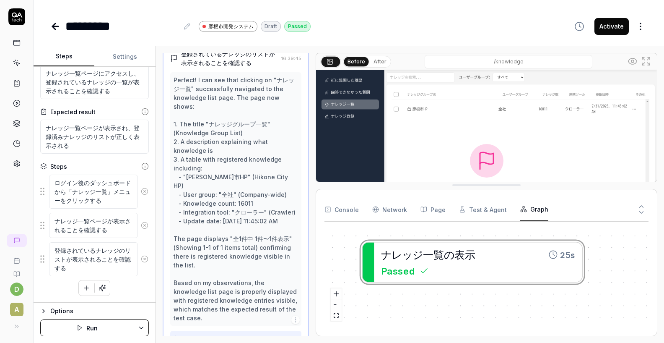
scroll to position [0, 0]
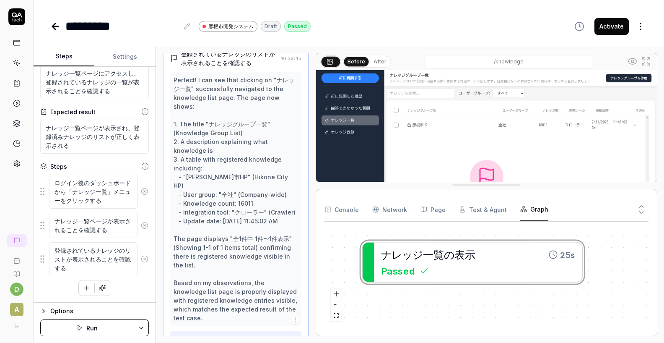
click at [141, 326] on html "d A ********* 彦根市開発システム Draft Passed Activate Steps Settings Goal ナレッジ一覧ページにアクセ…" at bounding box center [332, 171] width 664 height 343
click at [131, 309] on div "Generate More Steps" at bounding box center [109, 306] width 85 height 18
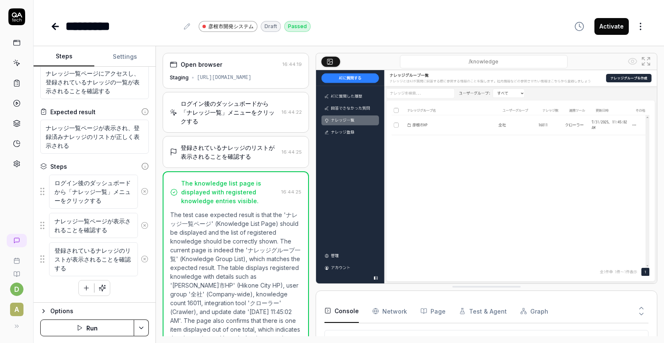
scroll to position [33, 0]
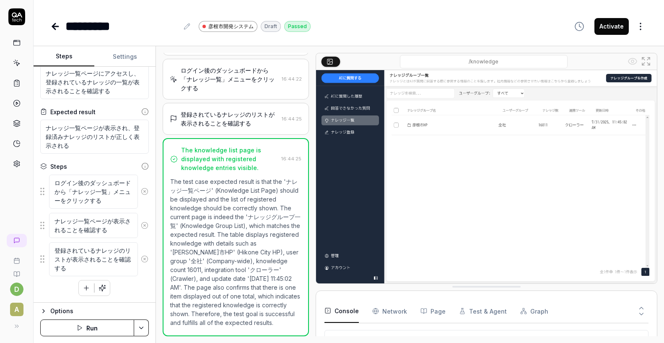
type textarea "*"
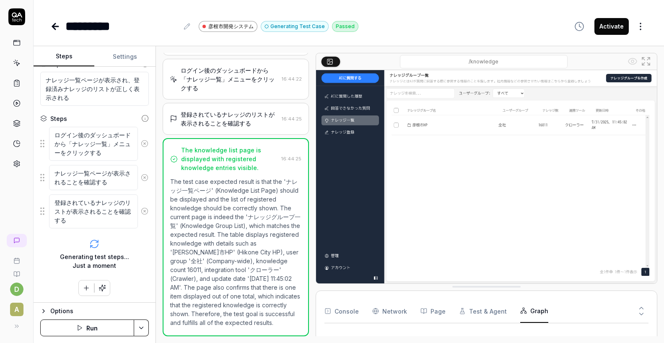
click at [541, 310] on button "Graph" at bounding box center [535, 310] width 28 height 23
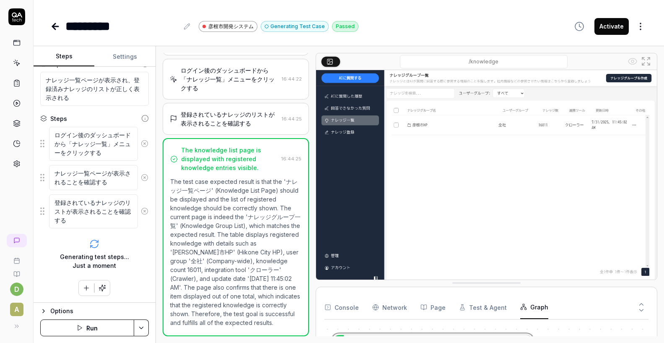
drag, startPoint x: 500, startPoint y: 287, endPoint x: 513, endPoint y: 284, distance: 13.4
click at [641, 311] on icon at bounding box center [642, 311] width 8 height 8
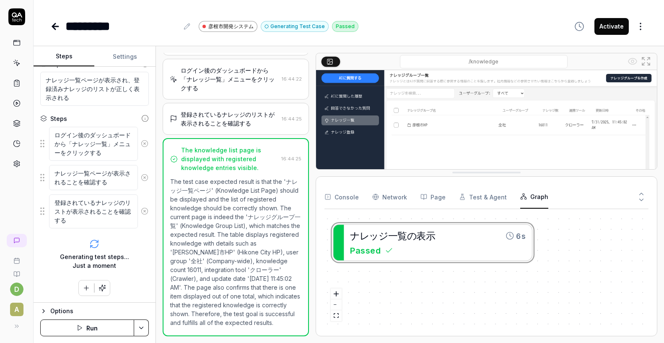
drag, startPoint x: 513, startPoint y: 287, endPoint x: 526, endPoint y: 157, distance: 130.2
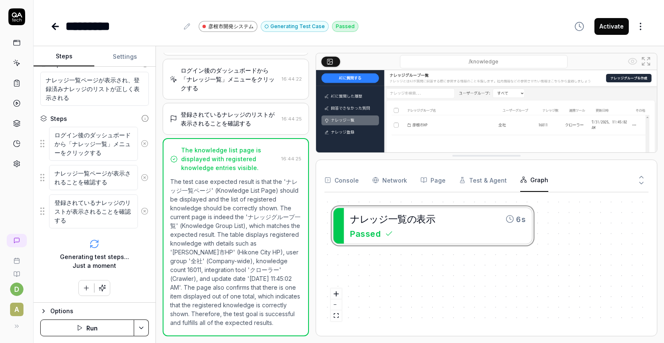
click at [641, 176] on icon at bounding box center [642, 177] width 8 height 8
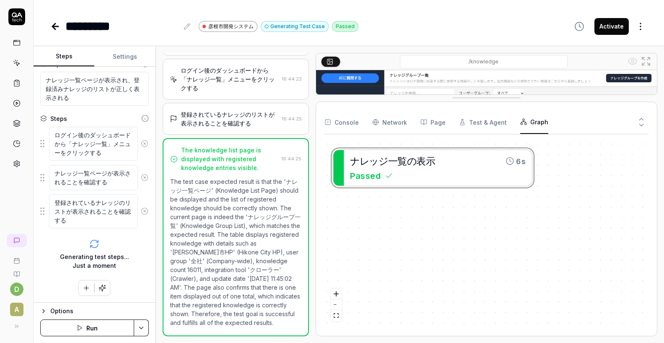
click at [641, 128] on icon at bounding box center [642, 125] width 8 height 8
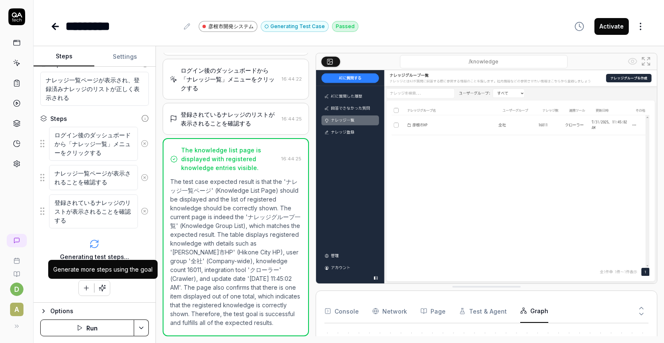
click at [107, 271] on div "Generate more steps using the goal" at bounding box center [102, 269] width 99 height 9
copy div "Generate more steps using the goal"
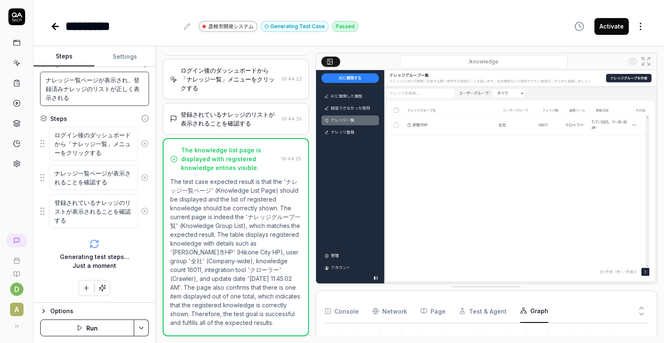
click at [96, 101] on textarea "ナレッジ一覧ページが表示され、登録済みナレッジのリストが正しく表示される" at bounding box center [94, 89] width 109 height 34
click at [94, 84] on textarea "ナレッジ一覧ページが表示され、登録済みナレッジのリストが正しく表示される" at bounding box center [94, 89] width 109 height 34
click at [87, 89] on textarea "ナレッジ一覧ページが表示され、登録済みナレッジのリストが正しく表示される" at bounding box center [94, 89] width 109 height 34
type textarea "ナレッジ一覧ページが表示され、登録済みナレッジgのリストが正しく表示される"
type textarea "*"
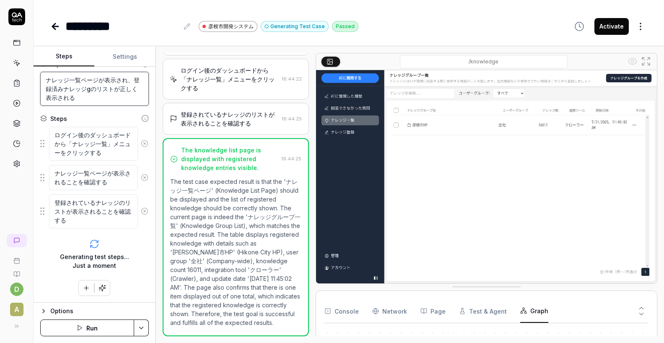
type textarea "ナレッジ一覧ページが表示され、登録済みナレッジぐのリストが正しく表示される"
type textarea "*"
type textarea "ナレッジ一覧ページが表示され、登録済みナレッジぐrのリストが正しく表示される"
type textarea "*"
type textarea "ナレッジ一覧ページが表示され、登録済みナレッジぐるのリストが正しく表示される"
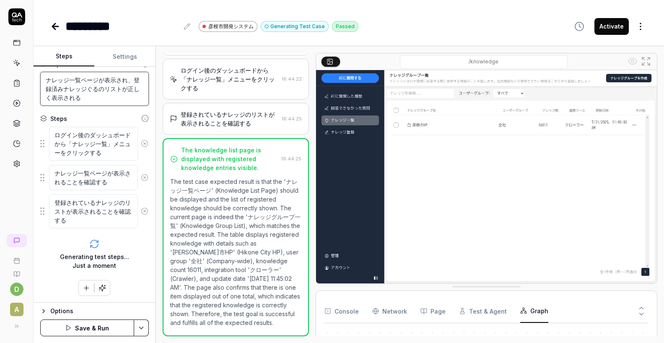
type textarea "*"
type textarea "ナレッジ一覧ページが表示され、登録済みナレッジぐるーのリストが正しく表示される"
type textarea "*"
type textarea "ナレッジ一覧ページが表示され、登録済みナレッジぐるーpのリストが正しく表示される"
type textarea "*"
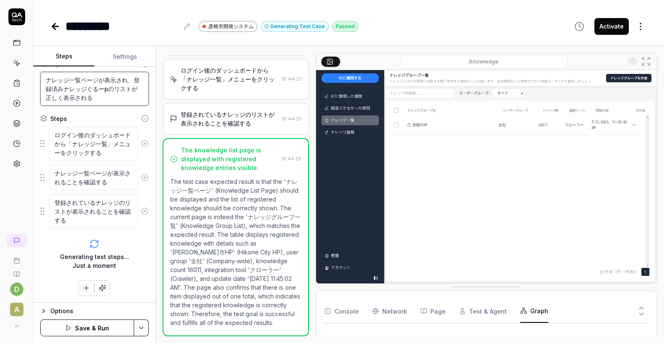
type textarea "ナレッジ一覧ページが表示され、登録済みナレッジぐるーぷのリストが正しく表示される"
type textarea "*"
type textarea "ナレッジ一覧ページが表示され、登録済みナレッジグループgのリストが正しく表示される"
type textarea "*"
type textarea "ナレッジ一覧ページが表示され、登録済みナレッジグループがのリストが正しく表示される"
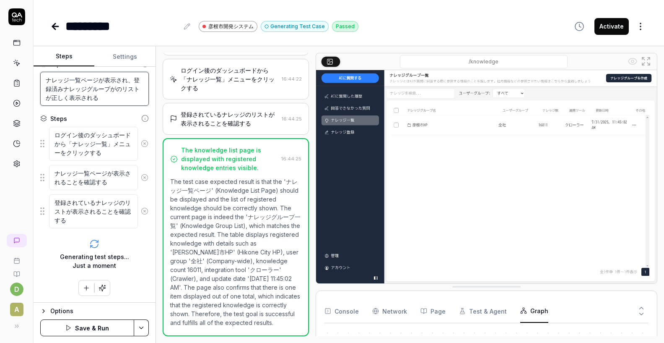
type textarea "*"
type textarea "ナレッジ一覧ページが表示され、登録済みナレッジグループがhのリストが正しく表示される"
type textarea "*"
type textarea "ナレッジ一覧ページが表示され、登録済みナレッジグループがhyのリストが正しく表示される"
type textarea "*"
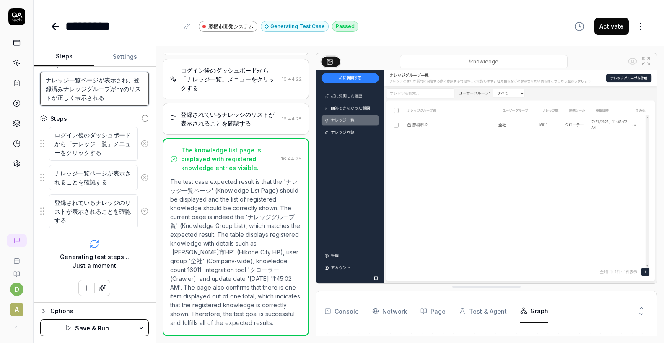
type textarea "ナレッジ一覧ページが表示され、登録済みナレッジグループがひょのリストが正しく表示される"
type textarea "*"
type textarea "ナレッジ一覧ページが表示され、登録済みナレッジグループがひょjのリストが正しく表示される"
type textarea "*"
type textarea "ナレッジ一覧ページが表示され、登録済みナレッジグループがひょじのリストが正しく表示される"
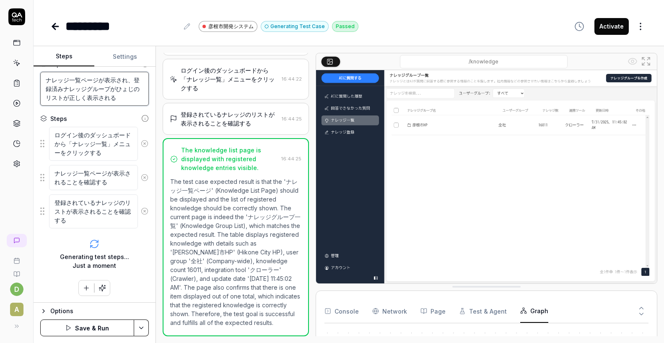
type textarea "*"
type textarea "ナレッジ一覧ページが表示され、登録済みナレッジグループがひょじsのリストが正しく表示される"
type textarea "*"
type textarea "ナレッジ一覧ページが表示され、登録済みナレッジグループがひょじさのリストが正しく表示される"
type textarea "*"
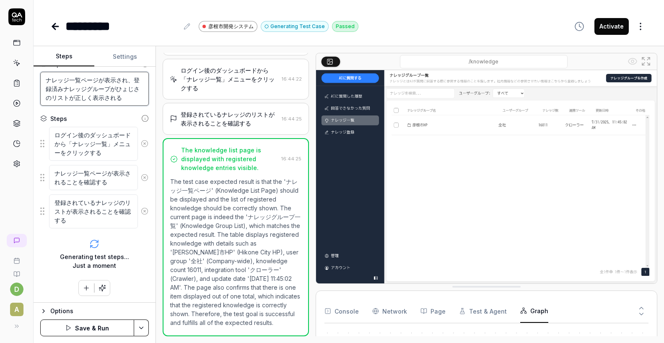
type textarea "ナレッジ一覧ページが表示され、登録済みナレッジグループがひょじさrのリストが正しく表示される"
type textarea "*"
type textarea "ナレッジ一覧ページが表示され、登録済みナレッジグループがひょじされのリストが正しく表示される"
type textarea "*"
type textarea "ナレッジ一覧ページが表示され、登録済みナレッジグループがひょじされrのリストが正しく表示される"
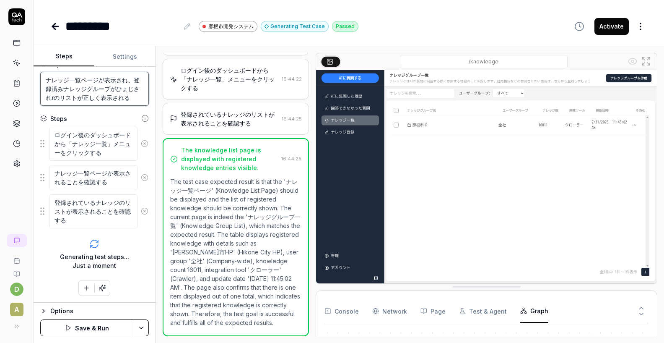
type textarea "*"
type textarea "ナレッジ一覧ページが表示され、登録済みナレッジグループがひょじされるのリストが正しく表示される"
type textarea "*"
type textarea "ナレッジ一覧ページが表示され、登録済みナレッジグループがヒョじされるのリストが正しく表示される"
type textarea "*"
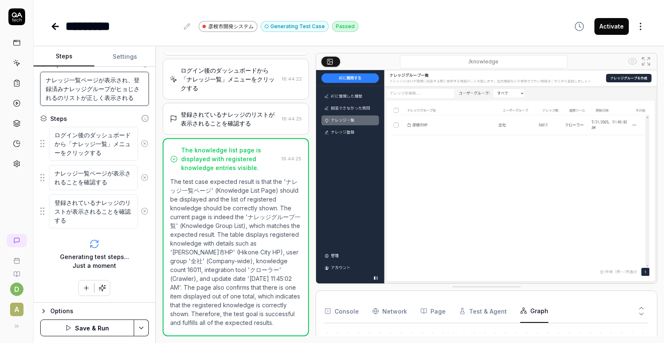
type textarea "ナレッジ一覧ページが表示され、登録済みナレッジグループがヒョじされる。のリストが正しく表示される"
type textarea "*"
type textarea "ナレッジ一覧ページが表示され、登録済みナレッジグループがヒョじされる。nのリストが正しく表示される"
type textarea "*"
type textarea "ナレッジ一覧ページが表示され、登録済みナレッジグループがヒョじされる。なのリストが正しく表示される"
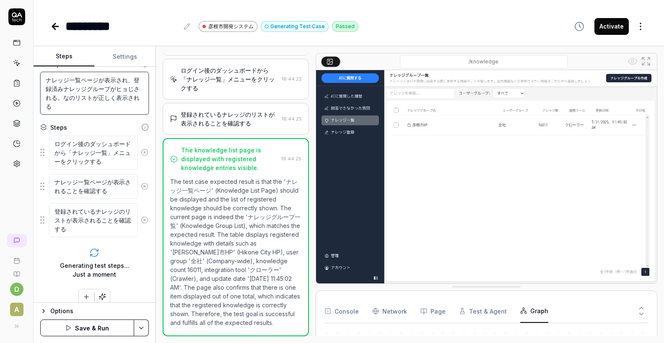
type textarea "*"
type textarea "ナレッジ一覧ページが表示され、登録済みナレッジグループがヒョじされる。のリストが正しく表示される"
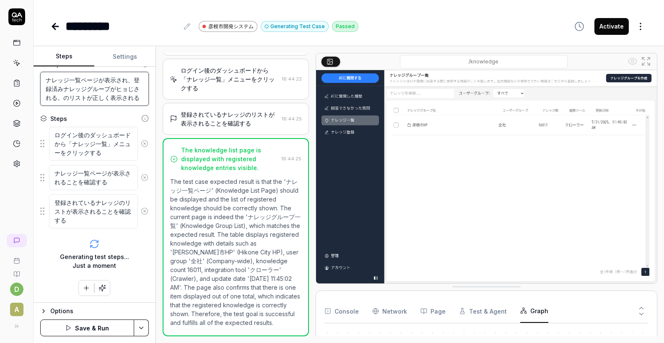
type textarea "*"
type textarea "ナレッジ一覧ページが表示され、登録済みナレッジグループがヒョじされる。nのリストが正しく表示される"
type textarea "*"
type textarea "ナレッジ一覧ページが表示され、登録済みナレッジグループがヒョじされる。にのリストが正しく表示される"
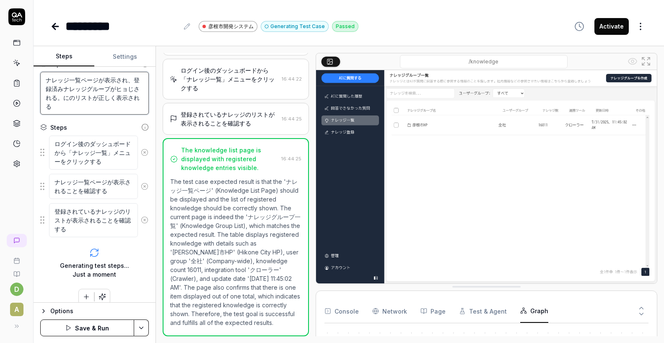
type textarea "*"
type textarea "ナレッジ一覧ページが表示され、登録済みナレッジグループがヒョじされる。にnのリストが正しく表示される"
type textarea "*"
type textarea "ナレッジ一覧ページが表示され、登録済みナレッジグループがヒョじされる。にんのリストが正しく表示される"
type textarea "*"
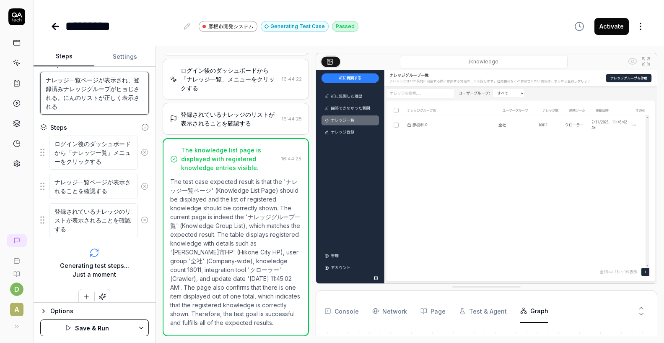
type textarea "ナレッジ一覧ページが表示され、登録済みナレッジグループがヒョじされる。にんいのリストが正しく表示される"
type textarea "*"
type textarea "ナレッジ一覧ページが表示され、登録済みナレッジグループがヒョじされる。にんいnのリストが正しく表示される"
type textarea "*"
type textarea "ナレッジ一覧ページが表示され、登録済みナレッジグループがヒョじされる。任意ののリストが正しく表示される"
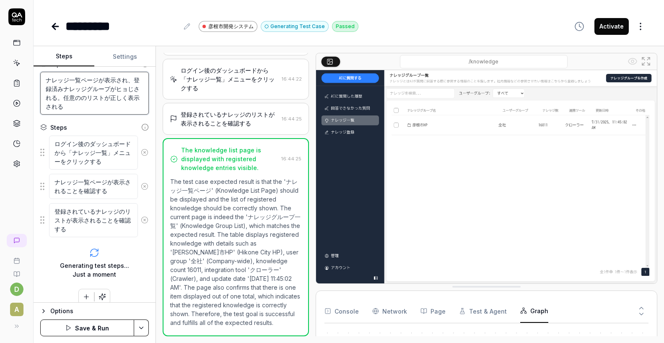
type textarea "*"
type textarea "ナレッジ一覧ページが表示され、登録済みナレッジグループがヒョじされる。任意のnのリストが正しく表示される"
type textarea "*"
type textarea "ナレッジ一覧ページが表示され、登録済みナレッジグループがヒョじされる。任意のなのリストが正しく表示される"
type textarea "*"
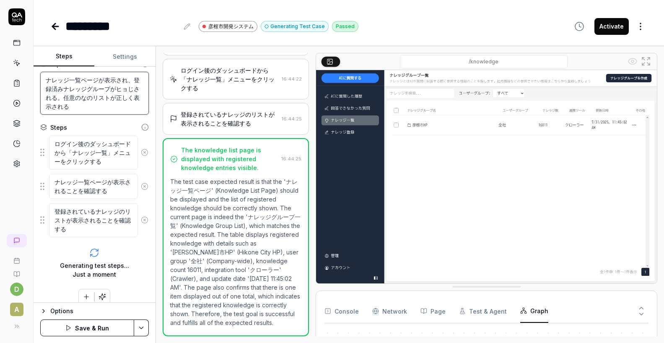
type textarea "ナレッジ一覧ページが表示され、登録済みナレッジグループがヒョじされる。任意のなrのリストが正しく表示される"
type textarea "*"
type textarea "ナレッジ一覧ページが表示され、登録済みナレッジグループがヒョじされる。任意のなれのリストが正しく表示される"
type textarea "*"
type textarea "ナレッジ一覧ページが表示され、登録済みナレッジグループがヒョじされる。任意のなれjのリストが正しく表示される"
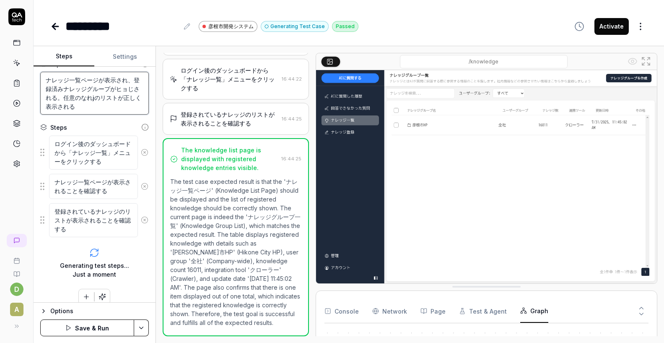
type textarea "*"
type textarea "ナレッジ一覧ページが表示され、登録済みナレッジグループがヒョじされる。任意のなれっjのリストが正しく表示される"
type textarea "*"
type textarea "ナレッジ一覧ページが表示され、登録済みナレッジグループがヒョじされる。任意のなれっじのリストが正しく表示される"
type textarea "*"
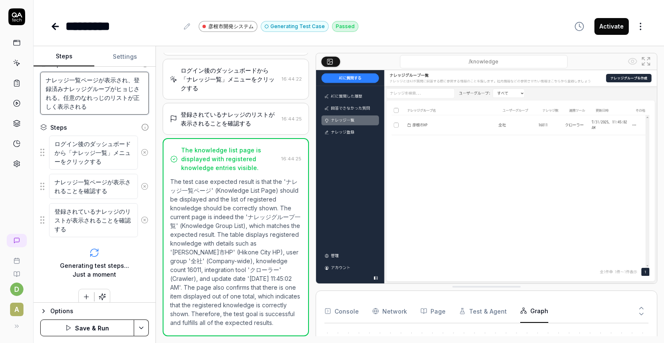
type textarea "ナレッジ一覧ページが表示され、登録済みナレッジグループがヒョじされる。任意のなれっじgのリストが正しく表示される"
type textarea "*"
type textarea "ナレッジ一覧ページが表示され、登録済みナレッジグループがヒョじされる。任意のなれっじぐのリストが正しく表示される"
type textarea "*"
type textarea "ナレッジ一覧ページが表示され、登録済みナレッジグループがヒョじされる。任意のなれっじぐrのリストが正しく表示される"
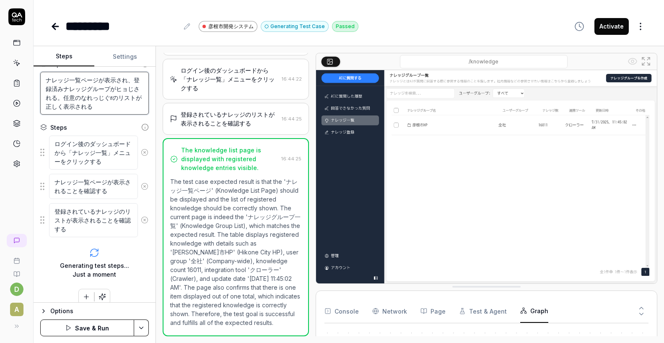
type textarea "*"
type textarea "ナレッジ一覧ページが表示され、登録済みナレッジグループがヒョじされる。任意のなれっじぐrーのリストが正しく表示される"
type textarea "*"
type textarea "ナレッジ一覧ページが表示され、登録済みナレッジグループがヒョじされる。任意のなれっじぐrのリストが正しく表示される"
type textarea "*"
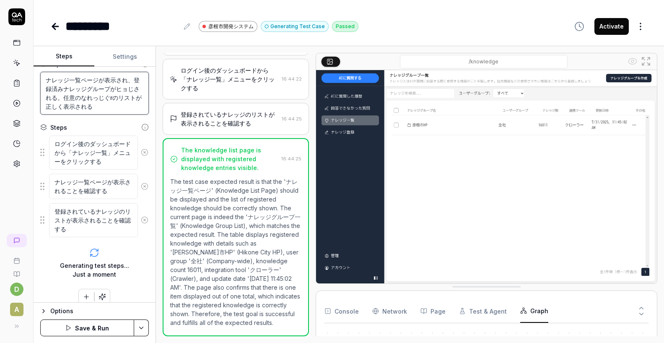
type textarea "ナレッジ一覧ページが表示され、登録済みナレッジグループがヒョじされる。任意のなれっじぐのリストが正しく表示される"
type textarea "*"
type textarea "ナレッジ一覧ページが表示され、登録済みナレッジグループがヒョじされる。任意のなれっじぐrのリストが正しく表示される"
type textarea "*"
type textarea "ナレッジ一覧ページが表示され、登録済みナレッジグループがヒョじされる。任意のなれっじぐるのリストが正しく表示される"
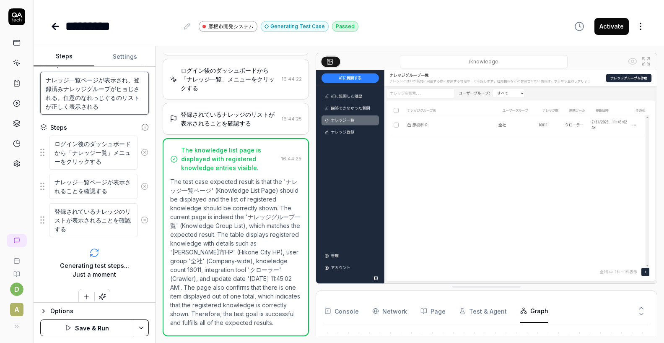
type textarea "*"
type textarea "ナレッジ一覧ページが表示され、登録済みナレッジグループがヒョじされる。任意のなれっじぐるーのリストが正しく表示される"
type textarea "*"
type textarea "ナレッジ一覧ページが表示され、登録済みナレッジグループがヒョじされる。任意のなれっじぐるーpのリストが正しく表示される"
type textarea "*"
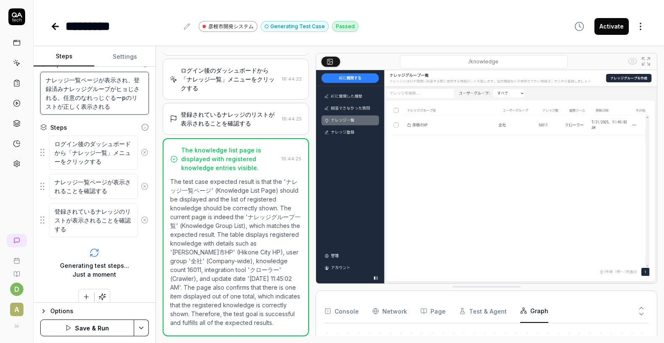
type textarea "ナレッジ一覧ページが表示され、登録済みナレッジグループがヒョじされる。任意のなれっじぐるーぷのリストが正しく表示される"
type textarea "*"
type textarea "ナレッジ一覧ページが表示され、登録済みナレッジグループがヒョじされる。任意のナレッジグループのリストが正しく表示される"
type textarea "*"
type textarea "ナレッジ一覧ページが表示され、登録済みナレッジグループがヒョじされる。任意のナレッジグループwのリストが正しく表示される"
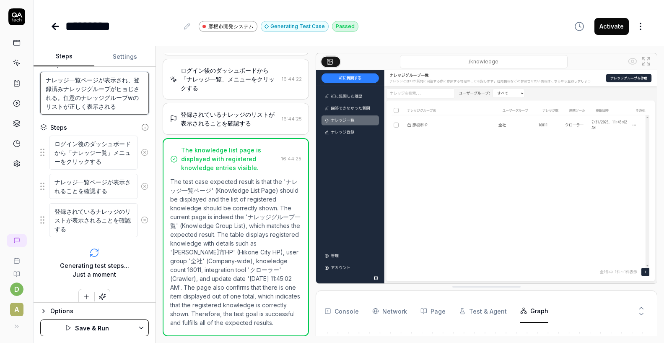
type textarea "*"
type textarea "ナレッジ一覧ページが表示され、登録済みナレッジグループがヒョじされる。任意のナレッジグループをのリストが正しく表示される"
type textarea "*"
type textarea "ナレッジ一覧ページが表示され、登録済みナレッジグループがヒョじされる。任意のナレッジグループをkのリストが正しく表示される"
type textarea "*"
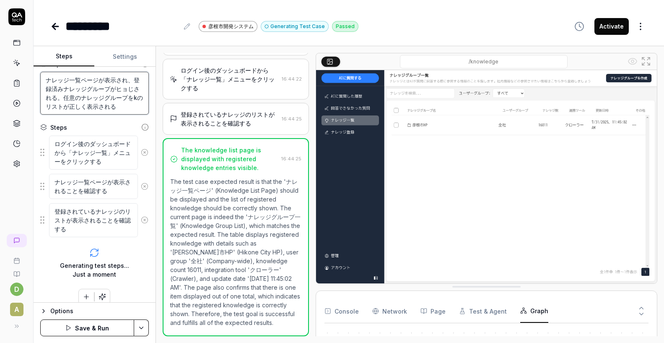
type textarea "ナレッジ一覧ページが表示され、登録済みナレッジグループがヒョじされる。任意のナレッジグループをくのリストが正しく表示される"
type textarea "*"
type textarea "ナレッジ一覧ページが表示され、登録済みナレッジグループがヒョじされる。任意のナレッジグループをくrのリストが正しく表示される"
type textarea "*"
type textarea "ナレッジ一覧ページが表示され、登録済みナレッジグループがヒョじされる。任意のナレッジグループをくりのリストが正しく表示される"
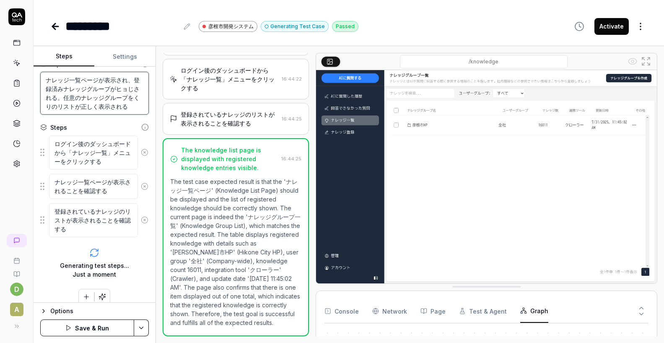
type textarea "*"
type textarea "ナレッジ一覧ページが表示され、登録済みナレッジグループがヒョじされる。任意のナレッジグループをくりkのリストが正しく表示される"
type textarea "*"
type textarea "ナレッジ一覧ページが表示され、登録済みナレッジグループがヒョじされる。任意のナレッジグループをくりっkのリストが正しく表示される"
type textarea "*"
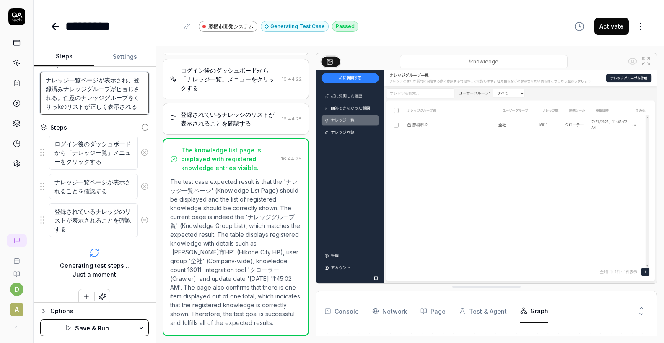
type textarea "ナレッジ一覧ページが表示され、登録済みナレッジグループがヒョじされる。任意のナレッジグループをくりっくのリストが正しく表示される"
type textarea "*"
type textarea "ナレッジ一覧ページが表示され、登録済みナレッジグループがヒョじされる。任意のナレッジグループをくりっくsのリストが正しく表示される"
type textarea "*"
type textarea "ナレッジ一覧ページが表示され、登録済みナレッジグループがヒョじされる。任意のナレッジグループをクリックしのリストが正しく表示される"
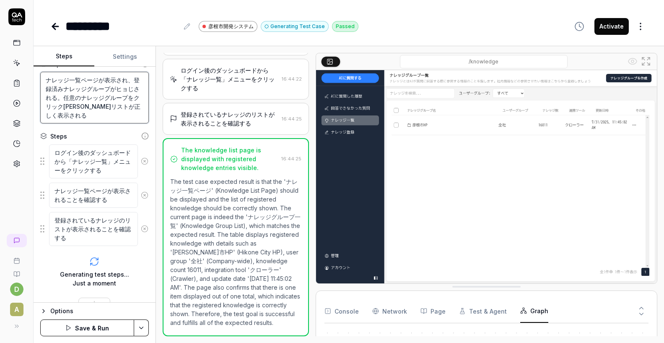
type textarea "*"
type textarea "ナレッジ一覧ページが表示され、登録済みナレッジグループがヒョじされる。任意のナレッジグループをクリックし、のリストが正しく表示される"
type textarea "*"
type textarea "ナレッジ一覧ページが表示され、登録済みナレッジグループがヒョじされる。任意のナレッジグループをクリックしのリストが正しく表示される"
type textarea "*"
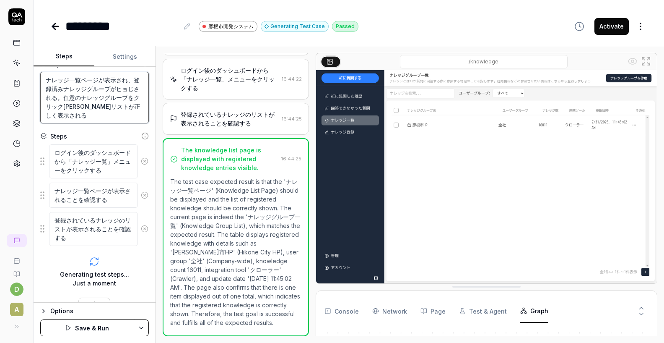
type textarea "ナレッジ一覧ページが表示され、登録済みナレッジグループがヒョじされる。任意のナレッジグループをクリックのリストが正しく表示される"
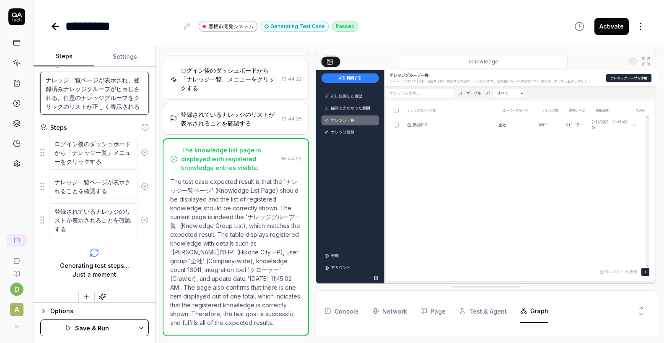
type textarea "*"
type textarea "ナレッジ一覧ページが表示され、登録済みナレッジグループがヒョじされる。任意のナレッジグループをクリックsのリストが正しく表示される"
type textarea "*"
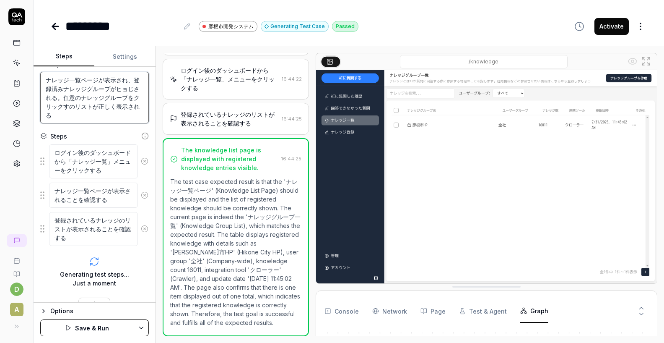
type textarea "ナレッジ一覧ページが表示され、登録済みナレッジグループがヒョじされる。任意のナレッジグループをクリックすrのリストが正しく表示される"
type textarea "*"
type textarea "ナレッジ一覧ページが表示され、登録済みナレッジグループがヒョじされる。任意のナレッジグループをクリックするのリストが正しく表示される"
type textarea "*"
type textarea "ナレッジ一覧ページが表示され、登録済みナレッジグループがヒョじされる。任意のナレッジグループをクリックするtのリストが正しく表示される"
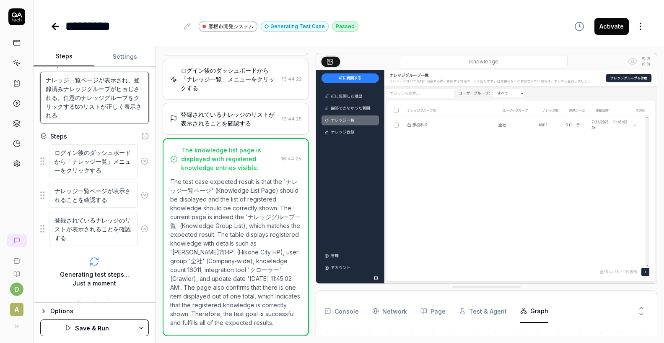
type textarea "*"
type textarea "ナレッジ一覧ページが表示され、登録済みナレッジグループがヒョじされる。任意のナレッジグループをクリックするとのリストが正しく表示される"
type textarea "*"
type textarea "ナレッジ一覧ページが表示され、登録済みナレッジグループがヒョじされる。任意のナレッジグループをクリックすると、のリストが正しく表示される"
type textarea "*"
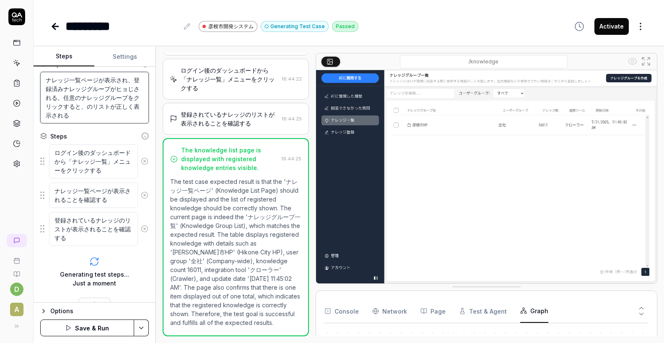
type textarea "ナレッジ一覧ページが表示され、登録済みナレッジグループがヒョじされる。任意のナレッジグループをクリックすると、nのリストが正しく表示される"
type textarea "*"
type textarea "ナレッジ一覧ページが表示され、登録済みナレッジグループがヒョじされる。任意のナレッジグループをクリックすると、なのリストが正しく表示される"
type textarea "*"
type textarea "ナレッジ一覧ページが表示され、登録済みナレッジグループがヒョじされる。任意のナレッジグループをクリックすると、なrのリストが正しく表示される"
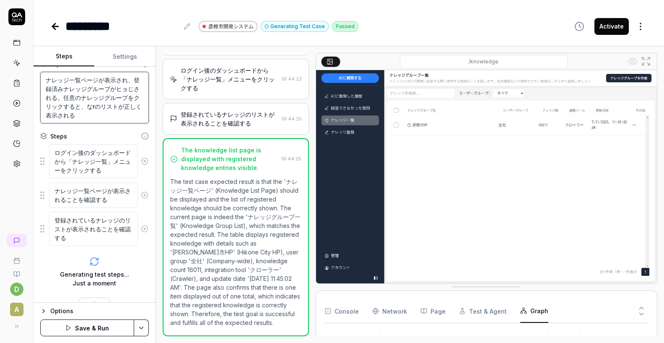
type textarea "*"
type textarea "ナレッジ一覧ページが表示され、登録済みナレッジグループがヒョじされる。任意のナレッジグループをクリックすると、なれのリストが正しく表示される"
type textarea "*"
type textarea "ナレッジ一覧ページが表示され、登録済みナレッジグループがヒョじされる。任意のナレッジグループをクリックすると、なれjのリストが正しく表示される"
type textarea "*"
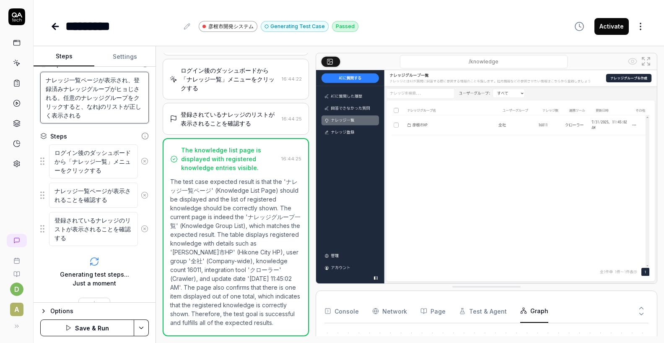
type textarea "ナレッジ一覧ページが表示され、登録済みナレッジグループがヒョじされる。任意のナレッジグループをクリックすると、なれっjのリストが正しく表示される"
type textarea "*"
type textarea "ナレッジ一覧ページが表示され、登録済みナレッジグループがヒョじされる。任意のナレッジグループをクリックすると、なれっじのリストが正しく表示される"
type textarea "*"
type textarea "ナレッジ一覧ページが表示され、登録済みナレッジグループがヒョじされる。任意のナレッジグループをクリックすると、ナレッジのリストが正しく表示される"
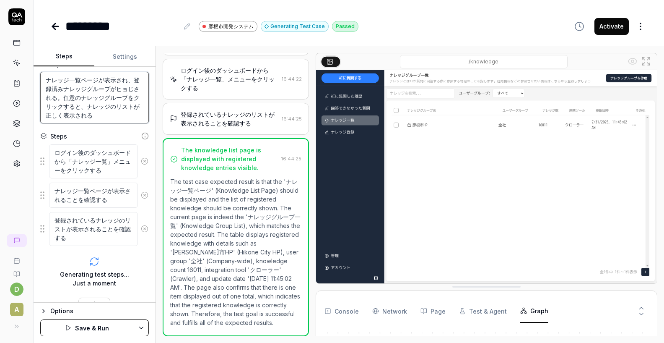
type textarea "*"
type textarea "ナレッジ一覧ページが表示され、登録済みナレッジグループがヒョじされる。任意のナレッジグループをクリックすると、ナレッジいのリストが正しく表示される"
type textarea "*"
type textarea "ナレッジ一覧ページが表示され、登録済みナレッジグループがヒョじされる。任意のナレッジグループをクリックすると、ナレッジいtのリストが正しく表示される"
type textarea "*"
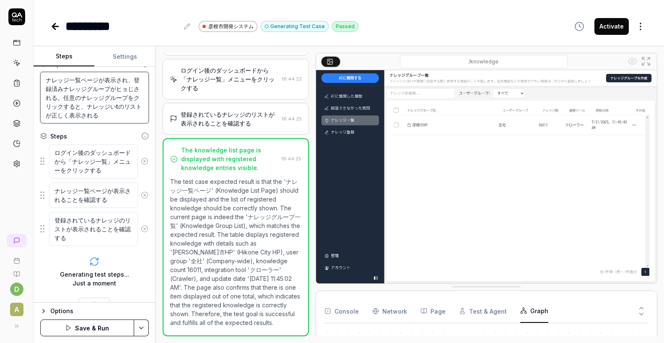
type textarea "ナレッジ一覧ページが表示され、登録済みナレッジグループがヒョじされる。任意のナレッジグループをクリックすると、ナレッジいちのリストが正しく表示される"
type textarea "*"
type textarea "ナレッジ一覧ページが表示され、登録済みナレッジグループがヒョじされる。任意のナレッジグループをクリックすると、ナレッジいちrのリストが正しく表示される"
type textarea "*"
type textarea "ナレッジ一覧ページが表示され、登録済みナレッジグループがヒョじされる。任意のナレッジグループをクリックすると、ナレッジいちらのリストが正しく表示される"
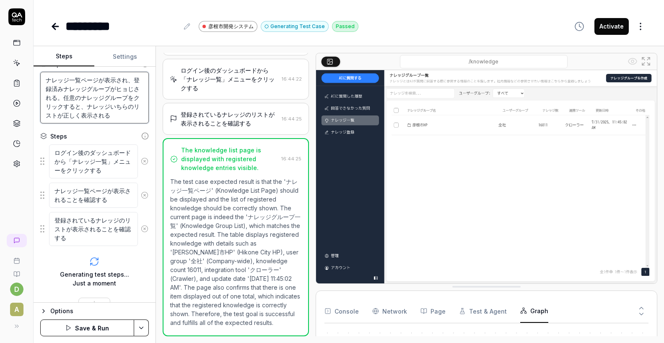
type textarea "*"
type textarea "ナレッジ一覧ページが表示され、登録済みナレッジグループがヒョじされる。任意のナレッジグループをクリックすると、ナレッジいちらnのリストが正しく表示される"
type textarea "*"
type textarea "ナレッジ一覧ページが表示され、登録済みナレッジグループがヒョじされる。任意のナレッジグループをクリックすると、ナレッジいちらんのリストが正しく表示される"
type textarea "*"
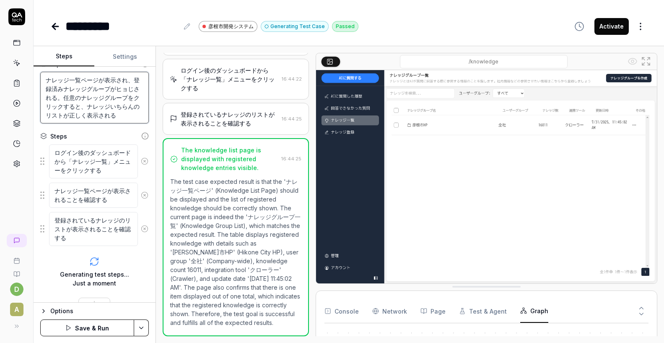
type textarea "ナレッジ一覧ページが表示され、登録済みナレッジグループがヒョじされる。任意のナレッジグループをクリックすると、ナレッジいちらんgのリストが正しく表示される"
type textarea "*"
type textarea "ナレッジ一覧ページが表示され、登録済みナレッジグループがヒョじされる。任意のナレッジグループをクリックすると、ナレッジいちらんのリストが正しく表示される"
type textarea "*"
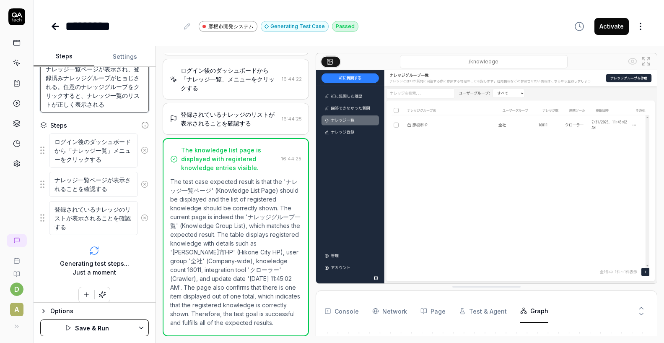
scroll to position [86, 0]
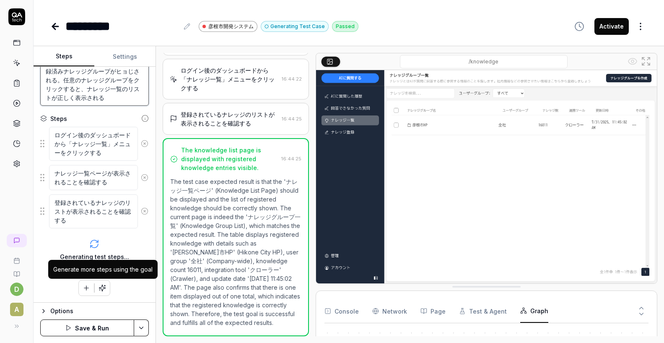
type textarea "ナレッジ一覧ページが表示され、登録済みナレッジグループがヒョじされる。任意のナレッジグループをクリックすると、ナレッジ一覧のリストが正しく表示される"
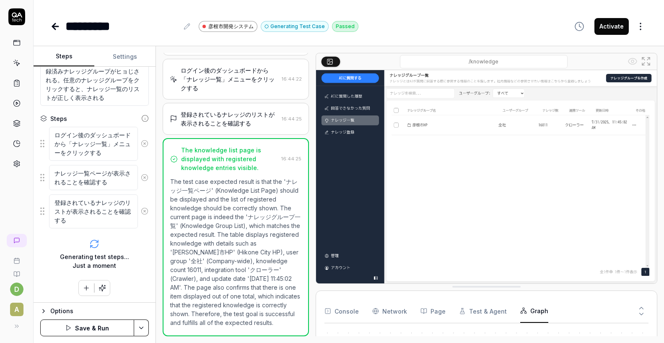
click at [101, 286] on icon "button" at bounding box center [103, 288] width 8 height 8
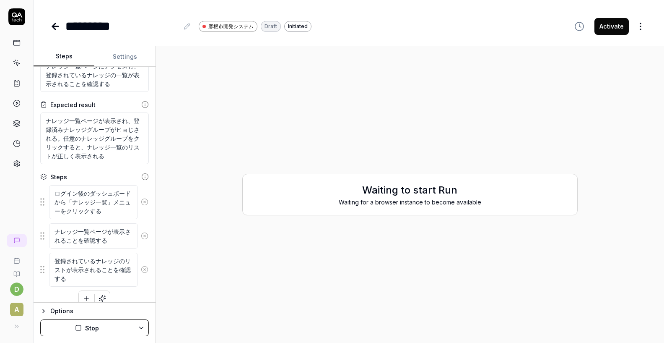
scroll to position [2, 0]
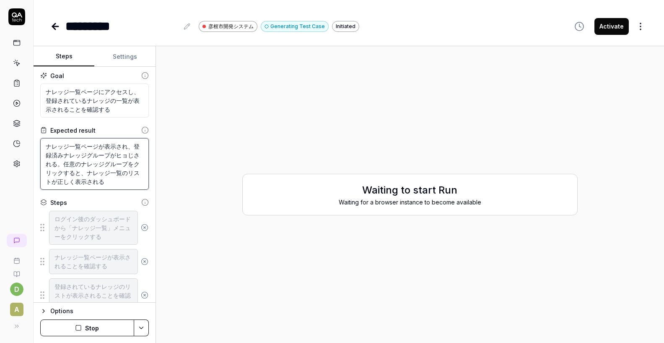
drag, startPoint x: 102, startPoint y: 176, endPoint x: 43, endPoint y: 147, distance: 65.1
click at [43, 147] on textarea "ナレッジ一覧ページが表示され、登録済みナレッジグループがヒョじされる。任意のナレッジグループをクリックすると、ナレッジ一覧のリストが正しく表示される" at bounding box center [94, 164] width 109 height 52
click at [75, 92] on textarea "ナレッジ一覧ページにアクセスし、登録されているナレッジの一覧が表示されることを確認する" at bounding box center [94, 100] width 109 height 34
click at [143, 76] on icon at bounding box center [145, 76] width 8 height 8
click at [102, 163] on textarea "ナレッジ一覧ページが表示され、登録済みナレッジグループがヒョじされる。任意のナレッジグループをクリックすると、ナレッジ一覧のリストが正しく表示される" at bounding box center [94, 164] width 109 height 52
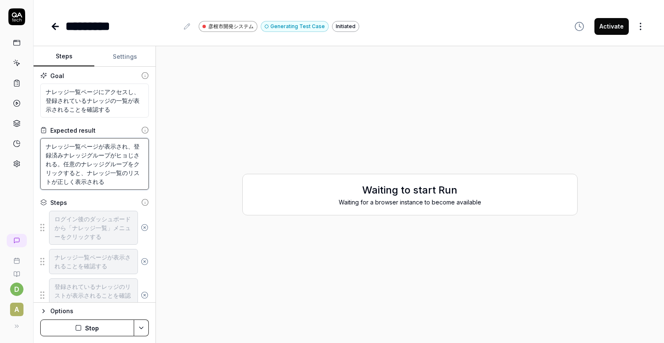
drag, startPoint x: 105, startPoint y: 181, endPoint x: 39, endPoint y: 147, distance: 73.5
click at [39, 147] on div "Goal ナレッジ一覧ページにアクセスし、登録されているナレッジの一覧が表示されることを確認する Expected result ナレッジ一覧ページが表示され…" at bounding box center [95, 185] width 122 height 236
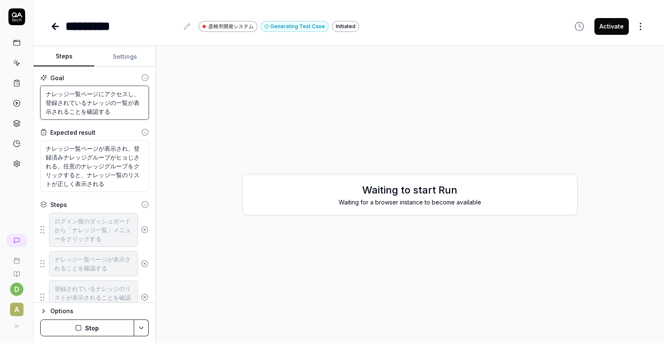
click at [108, 99] on textarea "ナレッジ一覧ページにアクセスし、登録されているナレッジの一覧が表示されることを確認する" at bounding box center [94, 103] width 109 height 34
click at [119, 110] on textarea "ナレッジ一覧ページにアクセスし、登録されているナレッジの一覧が表示されることを確認する" at bounding box center [94, 103] width 109 height 34
type textarea "*"
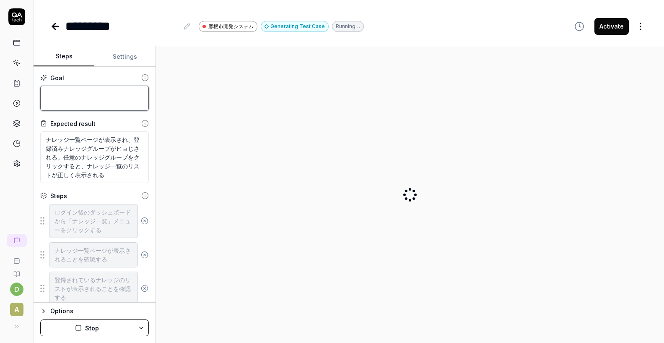
paste textarea "ナレッジ一覧ページが表示され、登録済みナレッジグループがヒョじされる。任意のナレッジグループをクリックすると、ナレッジ一覧のリストが正しく表示される"
type textarea "*"
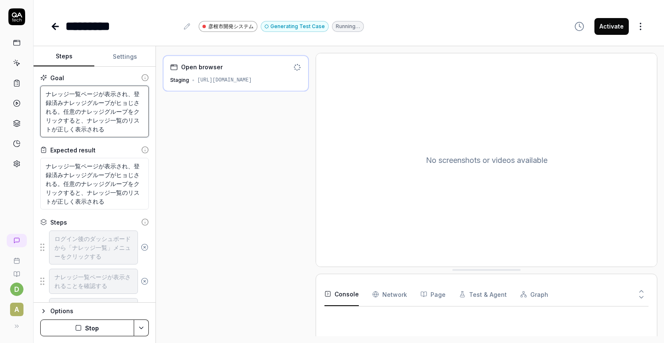
type textarea "ナレッジ一覧ページが表示され、登録済みナレッジグループがヒョじされる。任意のナレッジグループをクリックすると、ナレッジ一覧のリストが正しく表示される"
click at [99, 185] on textarea "ナレッジ一覧ページが表示され、登録済みナレッジグループがヒョじされる。任意のナレッジグループをクリックすると、ナレッジ一覧のリストが正しく表示される" at bounding box center [94, 184] width 109 height 52
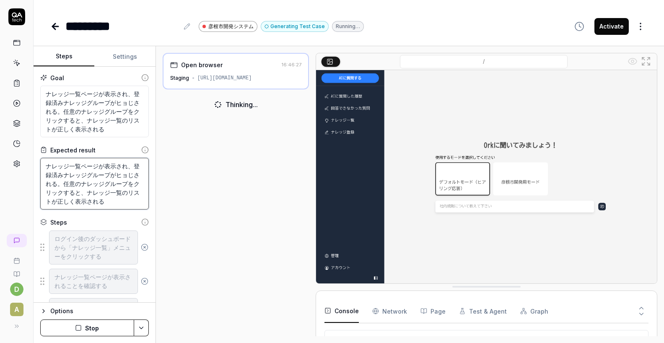
drag, startPoint x: 87, startPoint y: 192, endPoint x: 66, endPoint y: 177, distance: 25.5
click at [65, 177] on textarea "ナレッジ一覧ページが表示され、登録済みナレッジグループがヒョじされる。任意のナレッジグループをクリックすると、ナレッジ一覧のリストが正しく表示される" at bounding box center [94, 184] width 109 height 52
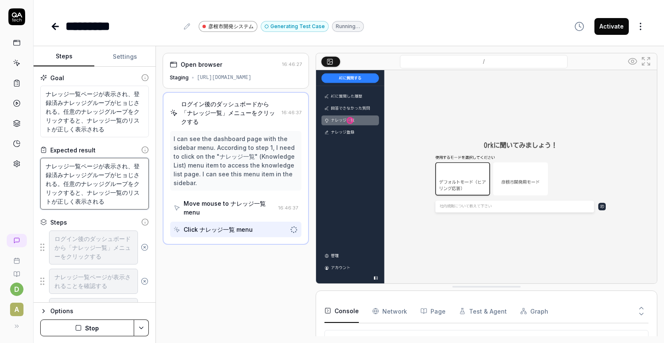
type textarea "*"
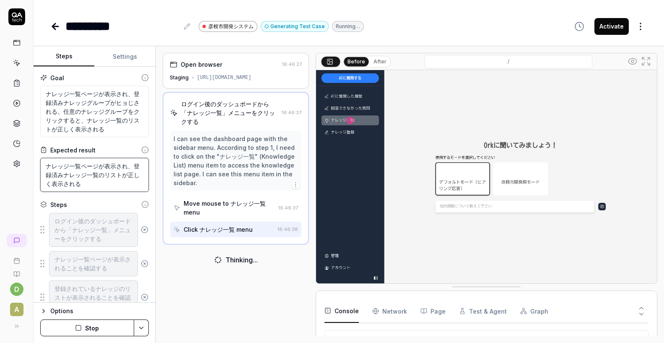
type textarea "ナレッジ一覧ページが表示され、登録済みナレッジ一覧のリストが正しく表示される"
click at [128, 104] on textarea "ナレッジ一覧ページが表示され、登録済みナレッジグループがヒョじされる。任意のナレッジグループをクリックすると、ナレッジ一覧のリストが正しく表示される" at bounding box center [94, 112] width 109 height 52
type textarea "*"
type textarea "ナレッジ一覧ページが表示され、登録済みナレッジグループがヒョされる。任意のナレッジグループをクリックすると、ナレッジ一覧のリストが正しく表示される"
type textarea "*"
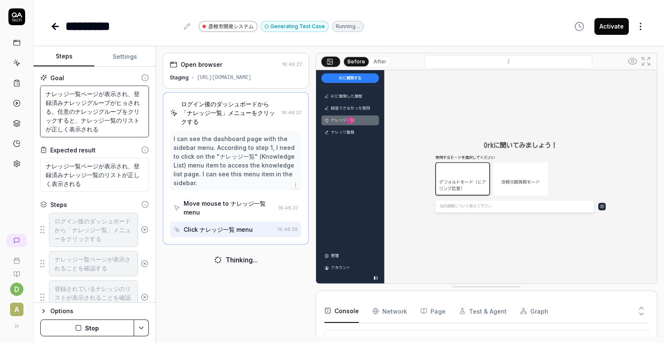
type textarea "ナレッジ一覧ページが表示され、登録済みナレッジグループがヒされる。任意のナレッジグループをクリックすると、ナレッジ一覧のリストが正しく表示される"
type textarea "*"
type textarea "ナレッジ一覧ページが表示され、登録済みナレッジグループがされる。任意のナレッジグループをクリックすると、ナレッジ一覧のリストが正しく表示される"
type textarea "*"
type textarea "ナレッジ一覧ページが表示され、登録済みナレッジグループがhされる。任意のナレッジグループをクリックすると、ナレッジ一覧のリストが正しく表示される"
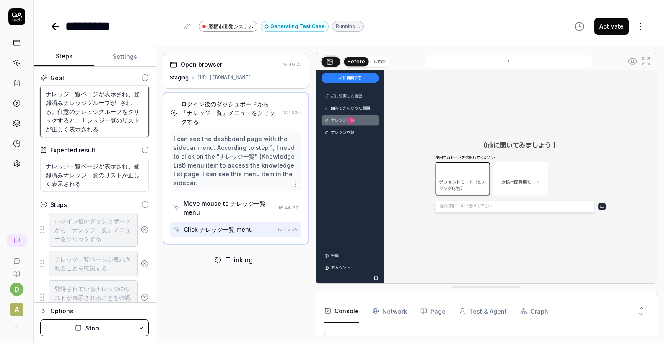
type textarea "*"
type textarea "ナレッジ一覧ページが表示され、登録済みナレッジグループがhyされる。任意のナレッジグループをクリックすると、ナレッジ一覧のリストが正しく表示される"
type textarea "*"
type textarea "ナレッジ一覧ページが表示され、登録済みナレッジグループがひょされる。任意のナレッジグループをクリックすると、ナレッジ一覧のリストが正しく表示される"
type textarea "*"
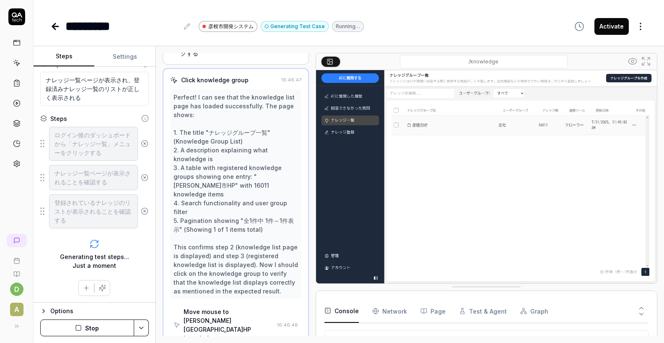
scroll to position [67, 0]
click at [124, 248] on div "Generating test steps... Just a moment" at bounding box center [94, 254] width 109 height 44
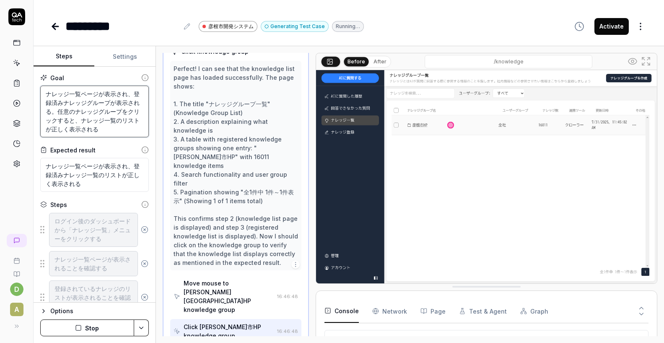
click at [116, 131] on textarea "ナレッジ一覧ページが表示され、登録済みナレッジグループが表示される。任意のナレッジグループをクリックすると、ナレッジ一覧のリストが正しく表示される" at bounding box center [94, 112] width 109 height 52
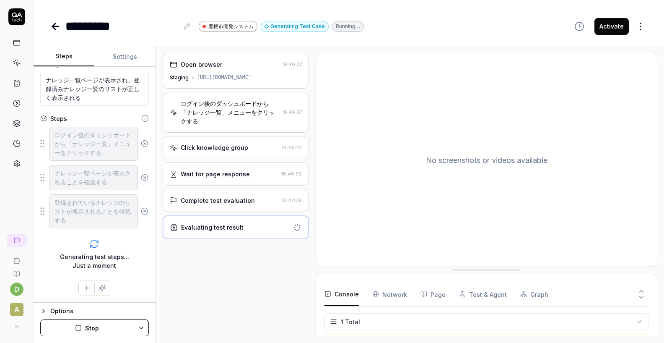
click at [77, 247] on div "Generating test steps... Just a moment" at bounding box center [94, 254] width 109 height 44
click at [70, 273] on div "Generating test steps... Just a moment" at bounding box center [94, 254] width 109 height 44
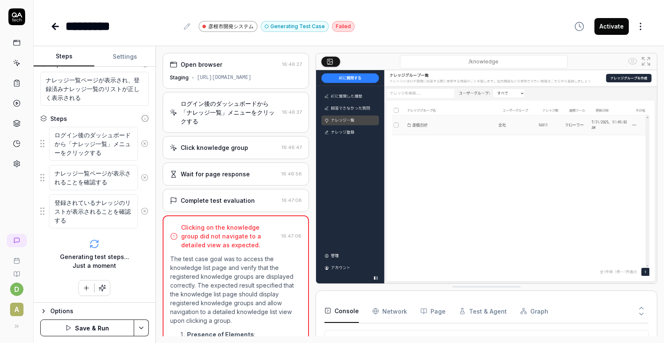
click at [196, 270] on p "The test case goal was to access the knowledge list page and verify that the re…" at bounding box center [235, 289] width 131 height 70
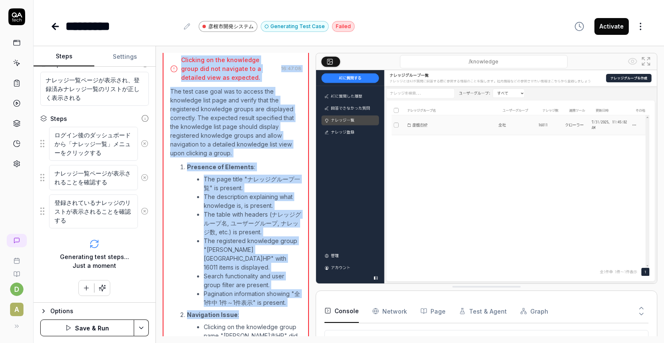
scroll to position [266, 0]
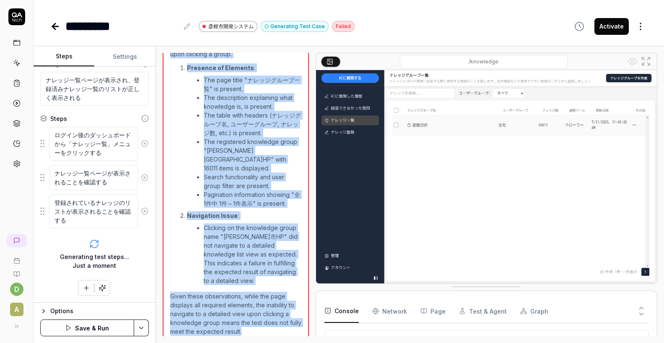
drag, startPoint x: 180, startPoint y: 226, endPoint x: 268, endPoint y: 326, distance: 133.2
click at [268, 326] on div "Clicking on the knowledge group did not navigate to a detailed view as expected…" at bounding box center [236, 147] width 146 height 396
copy div "Clicking on the knowledge group did not navigate to a detailed view as expected…"
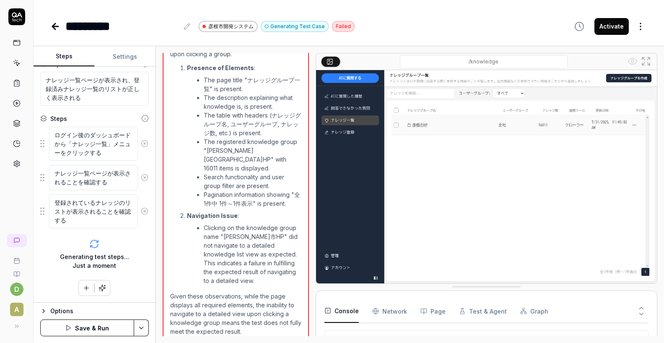
click at [88, 247] on div "Generating test steps... Just a moment" at bounding box center [94, 254] width 109 height 44
click at [105, 283] on button "button" at bounding box center [102, 287] width 15 height 15
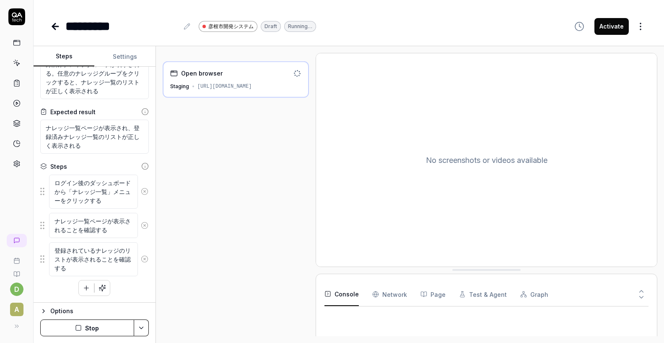
scroll to position [86, 0]
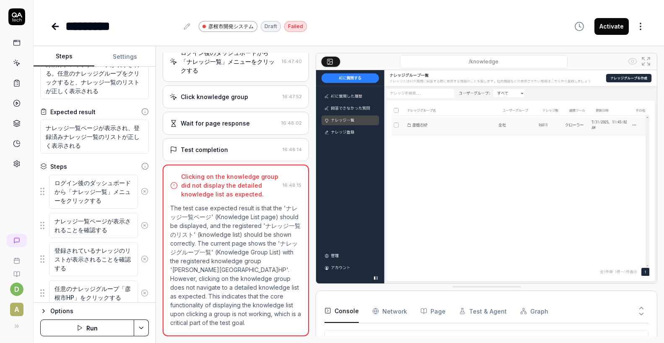
scroll to position [86, 0]
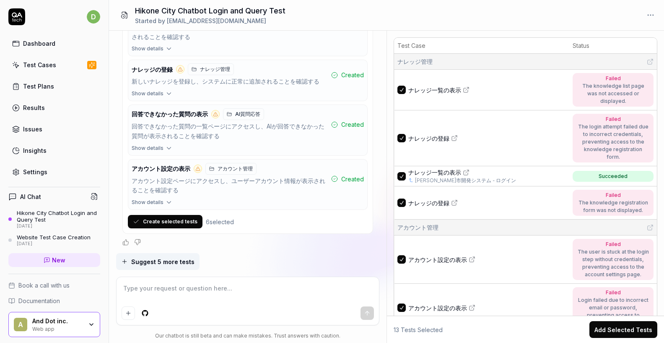
scroll to position [26, 0]
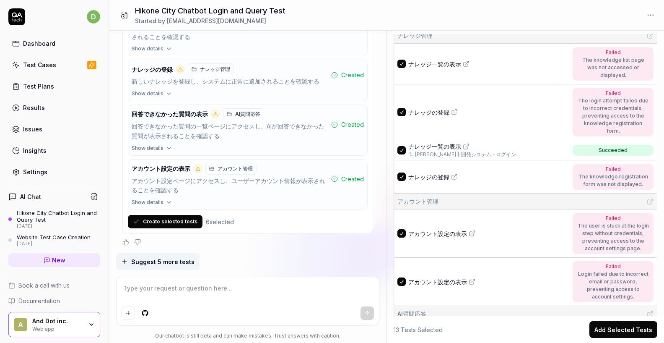
click at [466, 143] on icon at bounding box center [466, 146] width 7 height 7
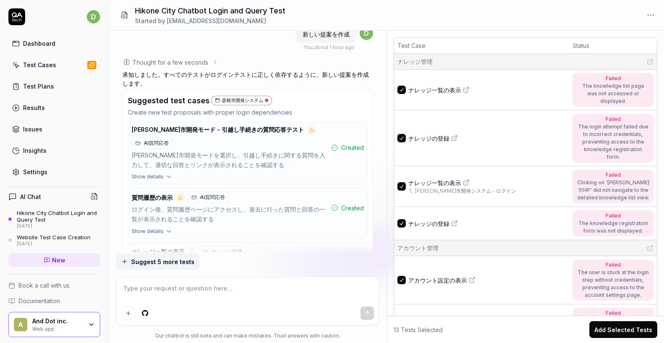
scroll to position [3360, 0]
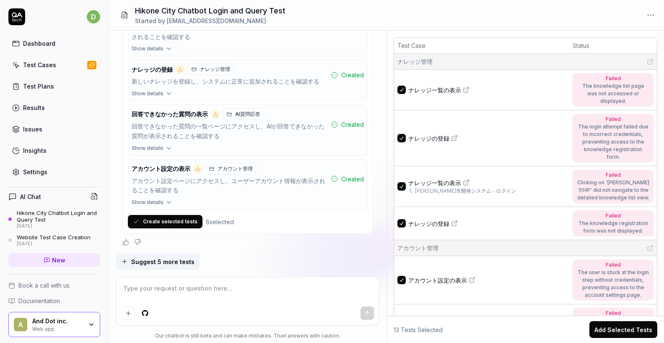
type textarea "*"
click at [174, 289] on textarea at bounding box center [248, 292] width 253 height 21
paste textarea "ナレッジ一覧の表示"
type textarea "ナレッジ一覧の表示"
type textarea "*"
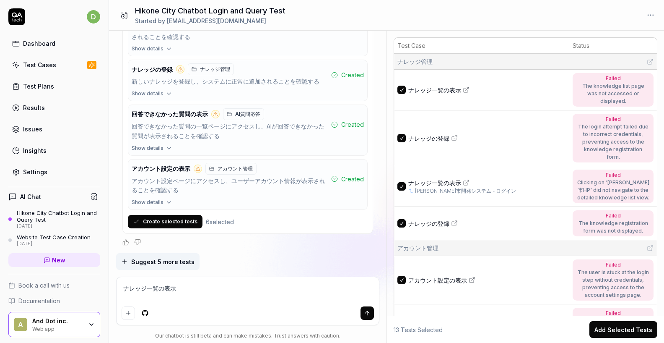
type textarea "ナレッジ一覧の表示"
type textarea "*"
drag, startPoint x: 174, startPoint y: 276, endPoint x: 125, endPoint y: 274, distance: 49.5
click at [124, 275] on div "Suggest 5 more tests ナレッジ一覧の表示 Our chatbot is still beta and can make mistakes.…" at bounding box center [248, 298] width 264 height 90
paste textarea "[URL][DOMAIN_NAME]"
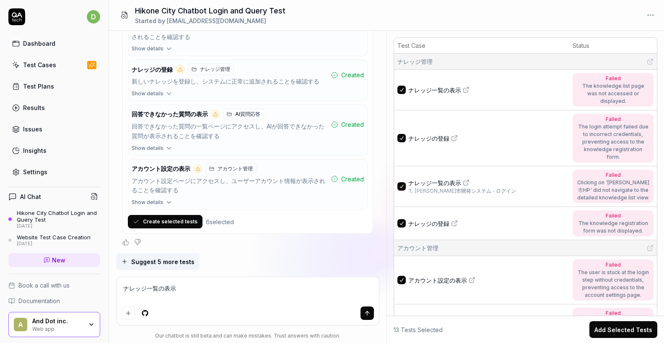
type textarea "[URL][DOMAIN_NAME]"
type textarea "*"
type textarea "[URL][DOMAIN_NAME]"
type textarea "*"
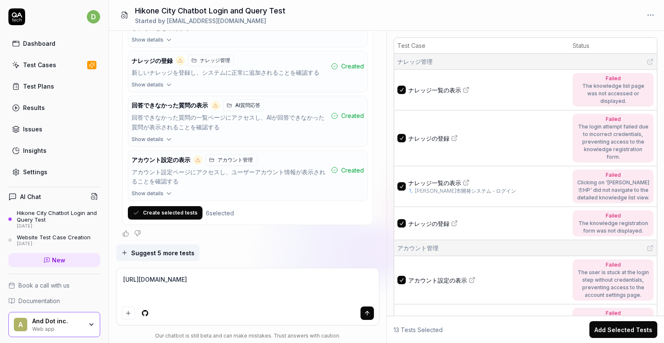
type textarea "[URL][DOMAIN_NAME] j"
type textarea "*"
type textarea "[URL][DOMAIN_NAME] じょ"
type textarea "*"
type textarea "[URL][DOMAIN_NAME] じょう"
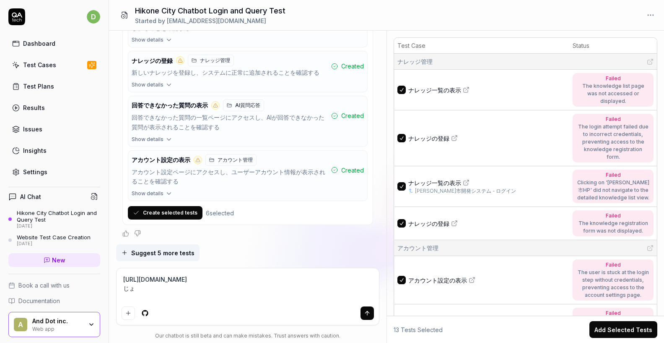
type textarea "*"
type textarea "[URL][DOMAIN_NAME] じょうk"
type textarea "*"
type textarea "[URL][DOMAIN_NAME] じょうき"
type textarea "*"
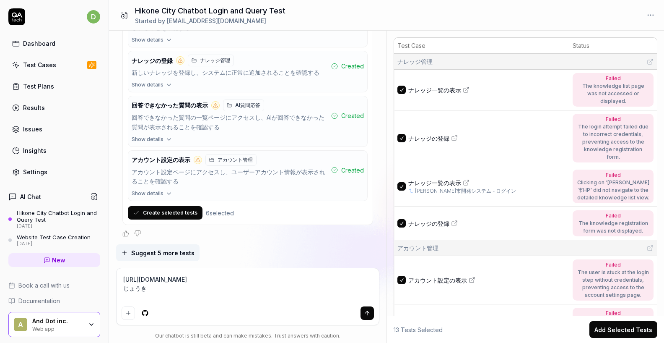
type textarea "[URL][DOMAIN_NAME] じょうきt"
type textarea "*"
type textarea "[URL][DOMAIN_NAME] じょうきて"
type textarea "*"
type textarea "[URL][DOMAIN_NAME] じょうきてs"
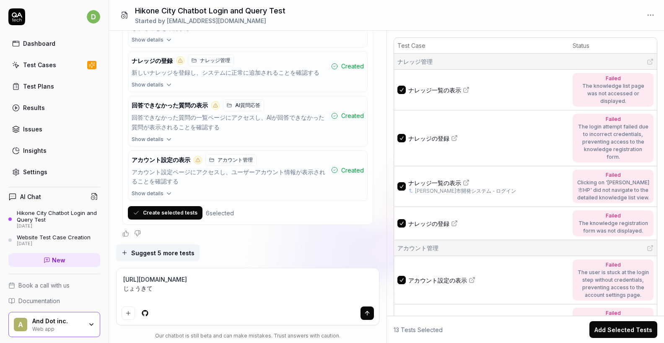
type textarea "*"
type textarea "[URL][DOMAIN_NAME] じょうきてす"
type textarea "*"
type textarea "[URL][DOMAIN_NAME] じょうきてすt"
type textarea "*"
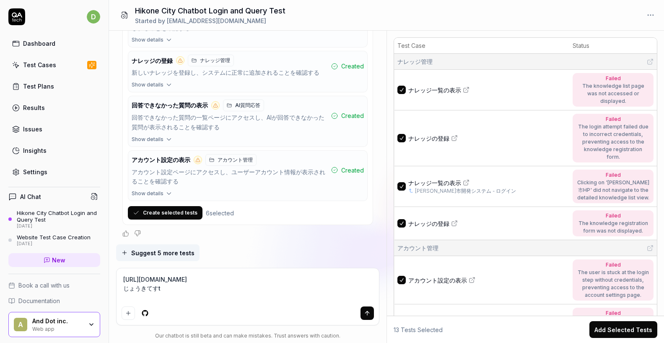
type textarea "[URL][DOMAIN_NAME] じょうきてすと"
type textarea "*"
type textarea "[URL][DOMAIN_NAME] じょうきてすとk"
type textarea "*"
type textarea "[URL][DOMAIN_NAME] じょうきてすとけ"
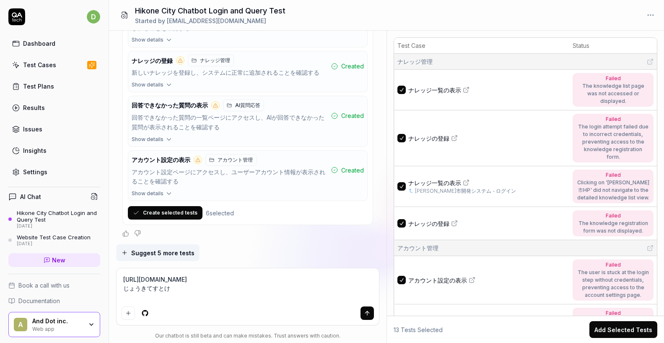
type textarea "*"
type textarea "[URL][DOMAIN_NAME] じょうきてすとけー"
type textarea "*"
type textarea "[URL][DOMAIN_NAME] じょうきてすとけーs"
type textarea "*"
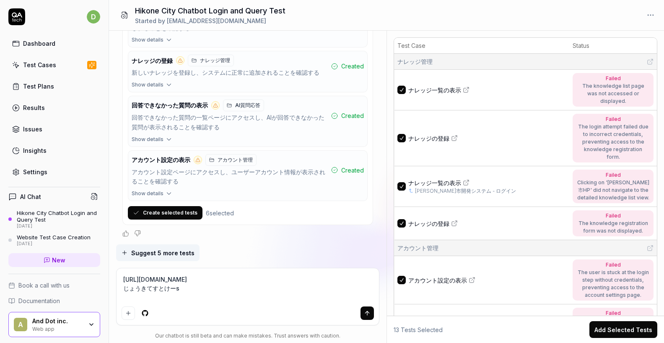
type textarea "https://app.qa.tech/dashboard/p/web-app_YVFc/test-cases/1b0759e5-44ac-493d-b869…"
type textarea "*"
type textarea "https://app.qa.tech/dashboard/p/web-app_YVFc/test-cases/1b0759e5-44ac-493d-b869…"
type textarea "*"
type textarea "https://app.qa.tech/dashboard/p/web-app_YVFc/test-cases/1b0759e5-44ac-493d-b869…"
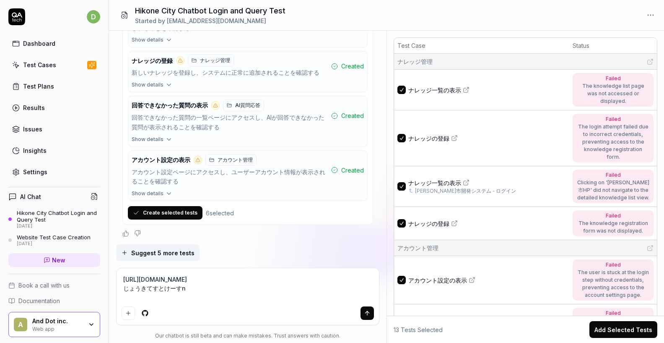
type textarea "*"
type textarea "https://app.qa.tech/dashboard/p/web-app_YVFc/test-cases/1b0759e5-44ac-493d-b869…"
type textarea "*"
type textarea "https://app.qa.tech/dashboard/p/web-app_YVFc/test-cases/1b0759e5-44ac-493d-b869…"
type textarea "*"
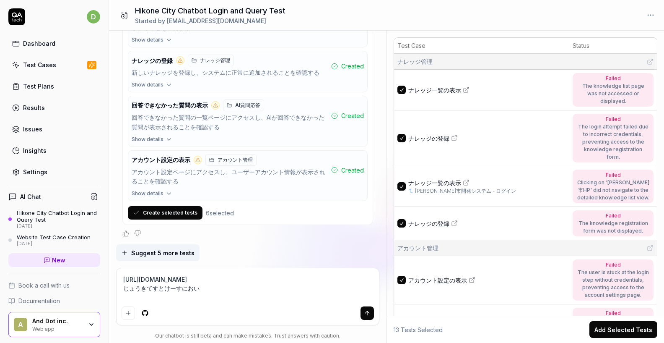
type textarea "https://app.qa.tech/dashboard/p/web-app_YVFc/test-cases/1b0759e5-44ac-493d-b869…"
type textarea "*"
type textarea "https://app.qa.tech/dashboard/p/web-app_YVFc/test-cases/1b0759e5-44ac-493d-b869…"
type textarea "*"
type textarea "https://app.qa.tech/dashboard/p/web-app_YVFc/test-cases/1b0759e5-44ac-493d-b869…"
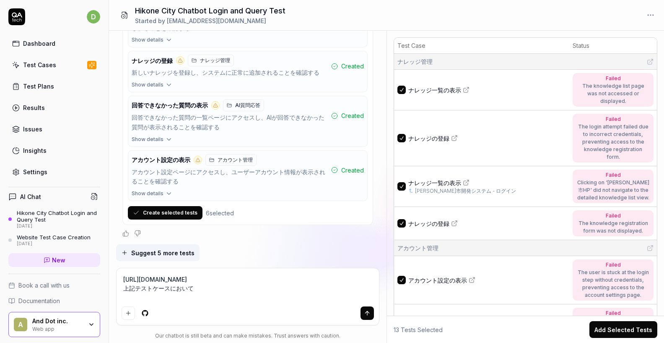
type textarea "*"
type textarea "https://app.qa.tech/dashboard/p/web-app_YVFc/test-cases/1b0759e5-44ac-493d-b869…"
type textarea "*"
type textarea "https://app.qa.tech/dashboard/p/web-app_YVFc/test-cases/1b0759e5-44ac-493d-b869…"
type textarea "*"
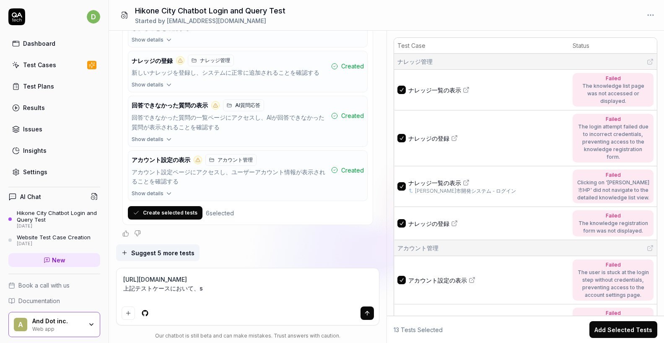
type textarea "https://app.qa.tech/dashboard/p/web-app_YVFc/test-cases/1b0759e5-44ac-493d-b869…"
type textarea "*"
type textarea "https://app.qa.tech/dashboard/p/web-app_YVFc/test-cases/1b0759e5-44ac-493d-b869…"
type textarea "*"
type textarea "https://app.qa.tech/dashboard/p/web-app_YVFc/test-cases/1b0759e5-44ac-493d-b869…"
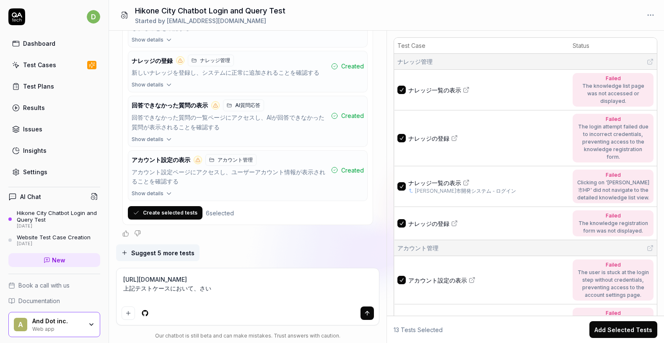
type textarea "*"
type textarea "https://app.qa.tech/dashboard/p/web-app_YVFc/test-cases/1b0759e5-44ac-493d-b869…"
type textarea "*"
type textarea "https://app.qa.tech/dashboard/p/web-app_YVFc/test-cases/1b0759e5-44ac-493d-b869…"
type textarea "*"
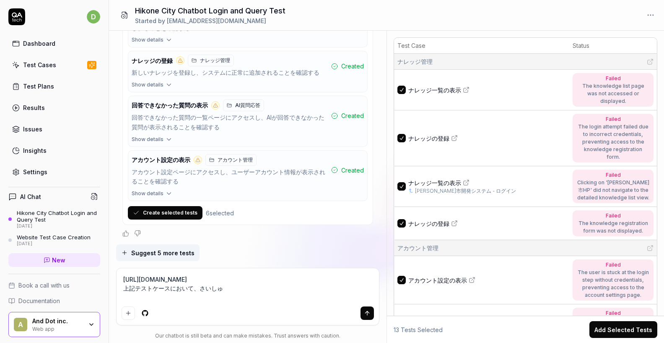
type textarea "https://app.qa.tech/dashboard/p/web-app_YVFc/test-cases/1b0759e5-44ac-493d-b869…"
type textarea "*"
type textarea "https://app.qa.tech/dashboard/p/web-app_YVFc/test-cases/1b0759e5-44ac-493d-b869…"
type textarea "*"
type textarea "https://app.qa.tech/dashboard/p/web-app_YVFc/test-cases/1b0759e5-44ac-493d-b869…"
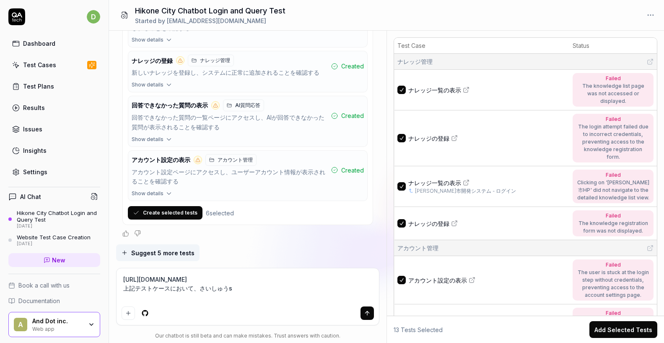
type textarea "*"
type textarea "https://app.qa.tech/dashboard/p/web-app_YVFc/test-cases/1b0759e5-44ac-493d-b869…"
type textarea "*"
type textarea "https://app.qa.tech/dashboard/p/web-app_YVFc/test-cases/1b0759e5-44ac-493d-b869…"
type textarea "*"
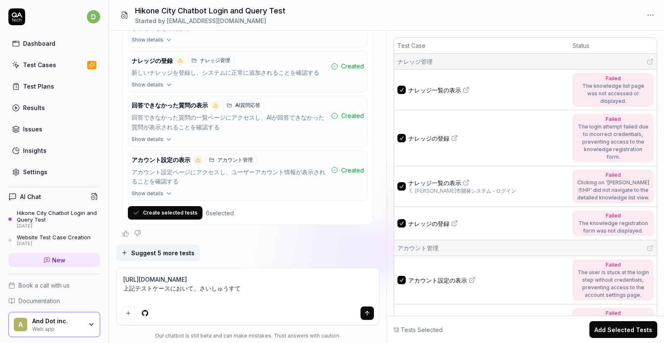
type textarea "https://app.qa.tech/dashboard/p/web-app_YVFc/test-cases/1b0759e5-44ac-493d-b869…"
type textarea "*"
type textarea "https://app.qa.tech/dashboard/p/web-app_YVFc/test-cases/1b0759e5-44ac-493d-b869…"
type textarea "*"
type textarea "https://app.qa.tech/dashboard/p/web-app_YVFc/test-cases/1b0759e5-44ac-493d-b869…"
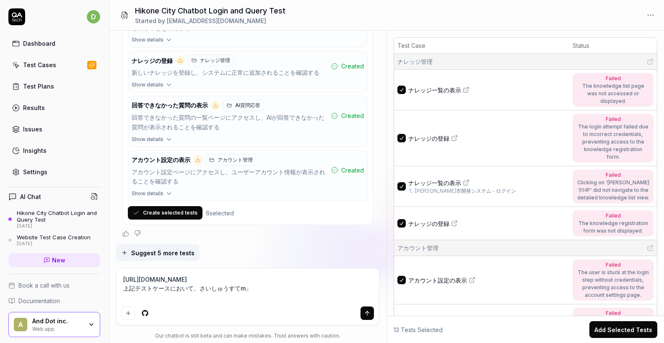
type textarea "*"
type textarea "https://app.qa.tech/dashboard/p/web-app_YVFc/test-cases/1b0759e5-44ac-493d-b869…"
type textarea "*"
type textarea "https://app.qa.tech/dashboard/p/web-app_YVFc/test-cases/1b0759e5-44ac-493d-b869…"
type textarea "*"
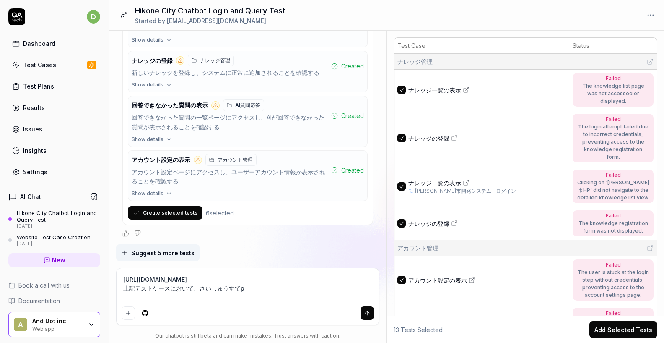
type textarea "https://app.qa.tech/dashboard/p/web-app_YVFc/test-cases/1b0759e5-44ac-493d-b869…"
type textarea "*"
type textarea "https://app.qa.tech/dashboard/p/web-app_YVFc/test-cases/1b0759e5-44ac-493d-b869…"
type textarea "*"
type textarea "https://app.qa.tech/dashboard/p/web-app_YVFc/test-cases/1b0759e5-44ac-493d-b869…"
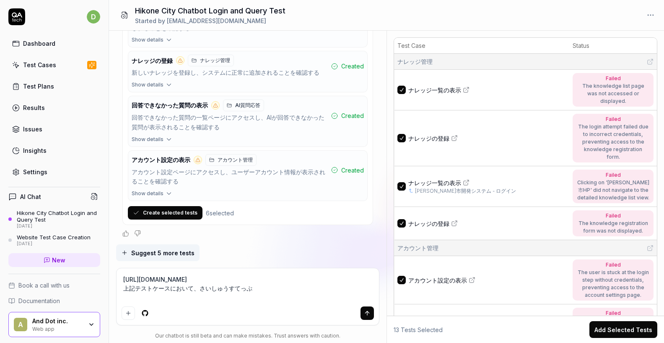
type textarea "*"
type textarea "https://app.qa.tech/dashboard/p/web-app_YVFc/test-cases/1b0759e5-44ac-493d-b869…"
type textarea "*"
type textarea "https://app.qa.tech/dashboard/p/web-app_YVFc/test-cases/1b0759e5-44ac-493d-b869…"
type textarea "*"
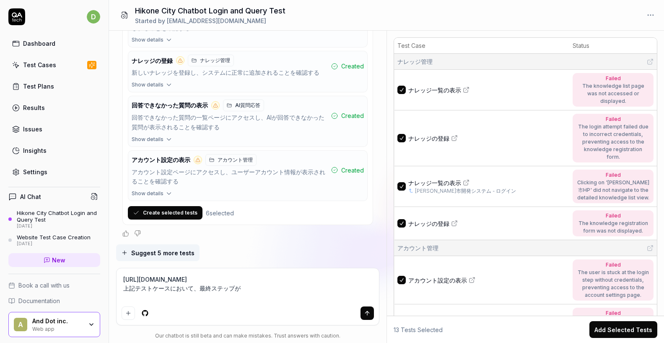
type textarea "https://app.qa.tech/dashboard/p/web-app_YVFc/test-cases/1b0759e5-44ac-493d-b869…"
type textarea "*"
type textarea "https://app.qa.tech/dashboard/p/web-app_YVFc/test-cases/1b0759e5-44ac-493d-b869…"
type textarea "*"
type textarea "https://app.qa.tech/dashboard/p/web-app_YVFc/test-cases/1b0759e5-44ac-493d-b869…"
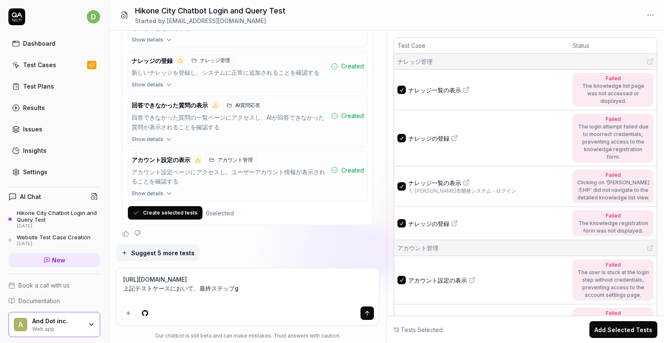
type textarea "*"
type textarea "https://app.qa.tech/dashboard/p/web-app_YVFc/test-cases/1b0759e5-44ac-493d-b869…"
type textarea "*"
type textarea "https://app.qa.tech/dashboard/p/web-app_YVFc/test-cases/1b0759e5-44ac-493d-b869…"
type textarea "*"
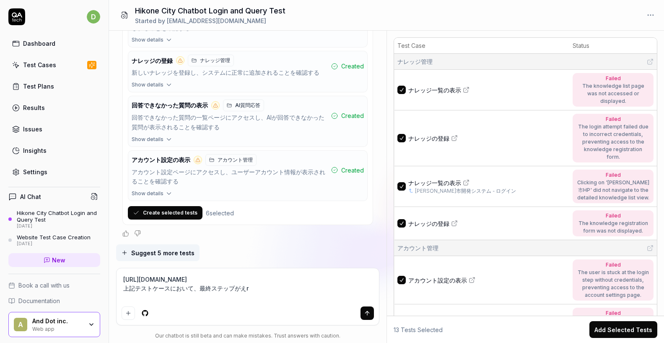
type textarea "https://app.qa.tech/dashboard/p/web-app_YVFc/test-cases/1b0759e5-44ac-493d-b869…"
type textarea "*"
type textarea "https://app.qa.tech/dashboard/p/web-app_YVFc/test-cases/1b0759e5-44ac-493d-b869…"
type textarea "*"
type textarea "https://app.qa.tech/dashboard/p/web-app_YVFc/test-cases/1b0759e5-44ac-493d-b869…"
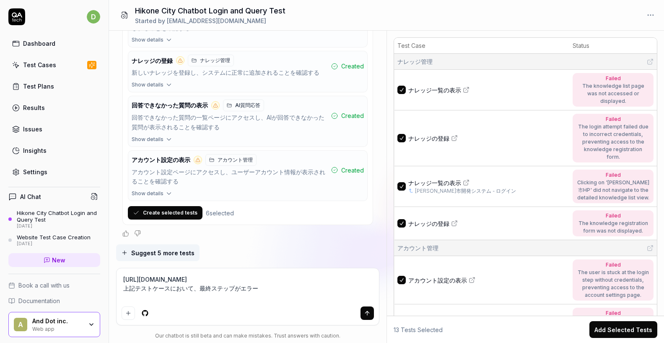
type textarea "*"
type textarea "https://app.qa.tech/dashboard/p/web-app_YVFc/test-cases/1b0759e5-44ac-493d-b869…"
type textarea "*"
type textarea "https://app.qa.tech/dashboard/p/web-app_YVFc/test-cases/1b0759e5-44ac-493d-b869…"
type textarea "*"
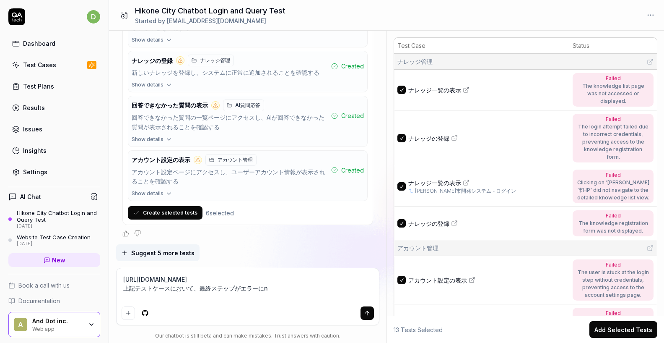
type textarea "https://app.qa.tech/dashboard/p/web-app_YVFc/test-cases/1b0759e5-44ac-493d-b869…"
type textarea "*"
type textarea "https://app.qa.tech/dashboard/p/web-app_YVFc/test-cases/1b0759e5-44ac-493d-b869…"
type textarea "*"
type textarea "https://app.qa.tech/dashboard/p/web-app_YVFc/test-cases/1b0759e5-44ac-493d-b869…"
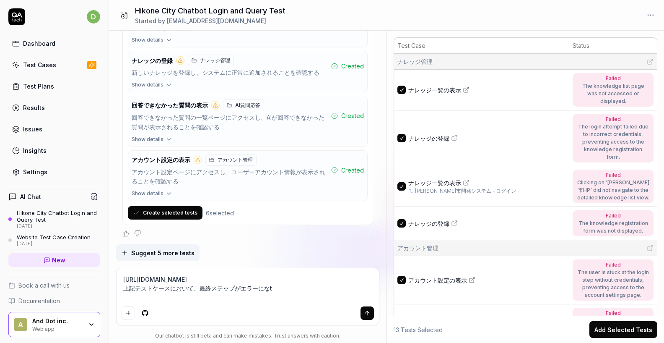
type textarea "*"
type textarea "https://app.qa.tech/dashboard/p/web-app_YVFc/test-cases/1b0759e5-44ac-493d-b869…"
type textarea "*"
type textarea "https://app.qa.tech/dashboard/p/web-app_YVFc/test-cases/1b0759e5-44ac-493d-b869…"
type textarea "*"
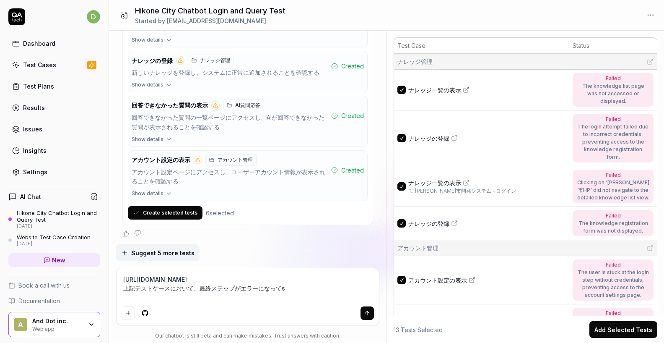
type textarea "https://app.qa.tech/dashboard/p/web-app_YVFc/test-cases/1b0759e5-44ac-493d-b869…"
type textarea "*"
type textarea "https://app.qa.tech/dashboard/p/web-app_YVFc/test-cases/1b0759e5-44ac-493d-b869…"
type textarea "*"
type textarea "https://app.qa.tech/dashboard/p/web-app_YVFc/test-cases/1b0759e5-44ac-493d-b869…"
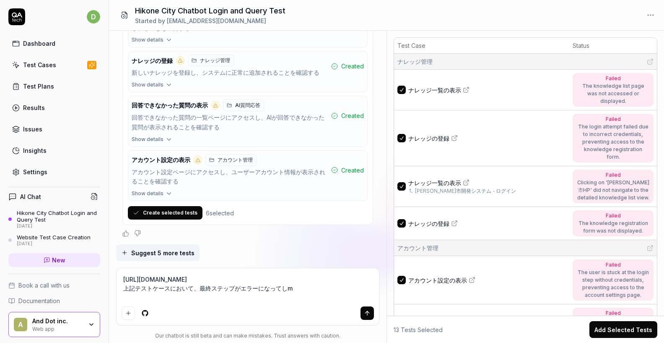
type textarea "*"
type textarea "https://app.qa.tech/dashboard/p/web-app_YVFc/test-cases/1b0759e5-44ac-493d-b869…"
type textarea "*"
type textarea "https://app.qa.tech/dashboard/p/web-app_YVFc/test-cases/1b0759e5-44ac-493d-b869…"
type textarea "*"
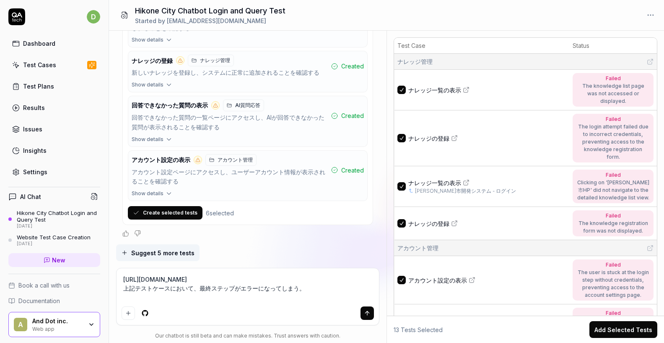
type textarea "https://app.qa.tech/dashboard/p/web-app_YVFc/test-cases/1b0759e5-44ac-493d-b869…"
type textarea "*"
type textarea "https://app.qa.tech/dashboard/p/web-app_YVFc/test-cases/1b0759e5-44ac-493d-b869…"
type textarea "*"
type textarea "https://app.qa.tech/dashboard/p/web-app_YVFc/test-cases/1b0759e5-44ac-493d-b869…"
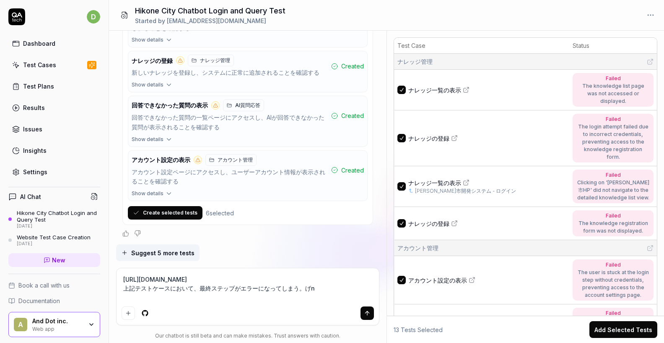
type textarea "*"
type textarea "https://app.qa.tech/dashboard/p/web-app_YVFc/test-cases/1b0759e5-44ac-493d-b869…"
type textarea "*"
type textarea "https://app.qa.tech/dashboard/p/web-app_YVFc/test-cases/1b0759e5-44ac-493d-b869…"
type textarea "*"
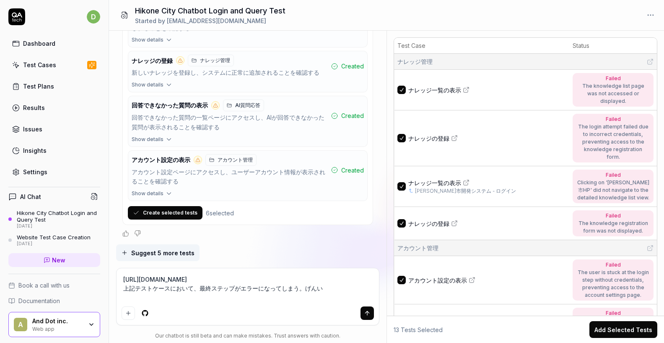
type textarea "https://app.qa.tech/dashboard/p/web-app_YVFc/test-cases/1b0759e5-44ac-493d-b869…"
type textarea "*"
type textarea "https://app.qa.tech/dashboard/p/web-app_YVFc/test-cases/1b0759e5-44ac-493d-b869…"
type textarea "*"
type textarea "https://app.qa.tech/dashboard/p/web-app_YVFc/test-cases/1b0759e5-44ac-493d-b869…"
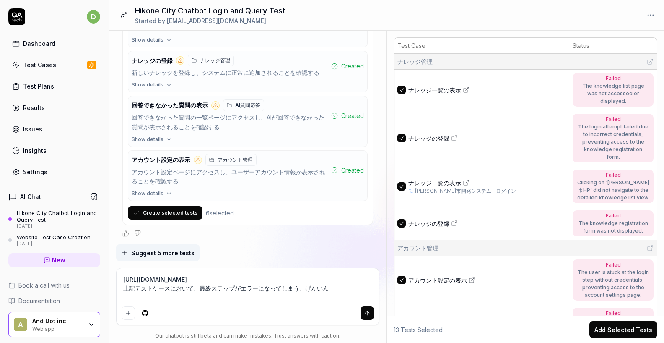
type textarea "*"
type textarea "https://app.qa.tech/dashboard/p/web-app_YVFc/test-cases/1b0759e5-44ac-493d-b869…"
type textarea "*"
type textarea "https://app.qa.tech/dashboard/p/web-app_YVFc/test-cases/1b0759e5-44ac-493d-b869…"
type textarea "*"
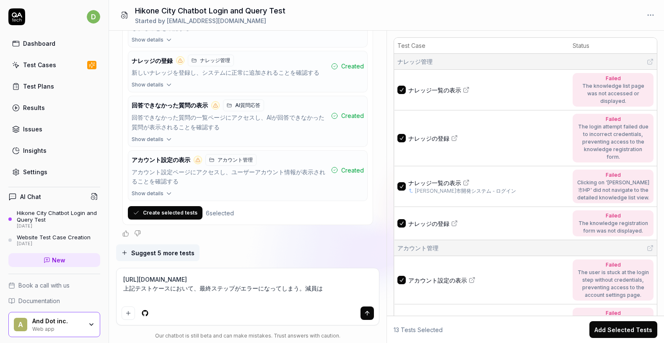
type textarea "https://app.qa.tech/dashboard/p/web-app_YVFc/test-cases/1b0759e5-44ac-493d-b869…"
type textarea "*"
type textarea "https://app.qa.tech/dashboard/p/web-app_YVFc/test-cases/1b0759e5-44ac-493d-b869…"
type textarea "*"
type textarea "https://app.qa.tech/dashboard/p/web-app_YVFc/test-cases/1b0759e5-44ac-493d-b869…"
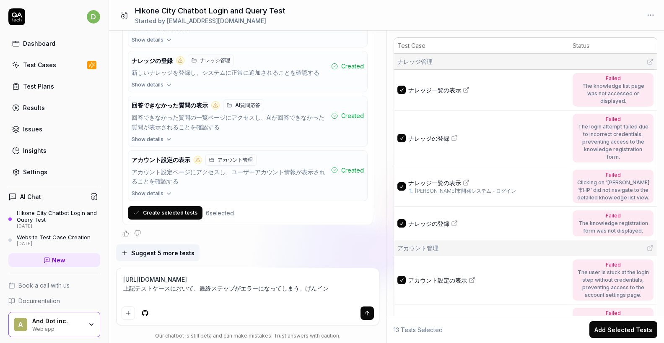
type textarea "*"
type textarea "https://app.qa.tech/dashboard/p/web-app_YVFc/test-cases/1b0759e5-44ac-493d-b869…"
type textarea "*"
type textarea "https://app.qa.tech/dashboard/p/web-app_YVFc/test-cases/1b0759e5-44ac-493d-b869…"
type textarea "*"
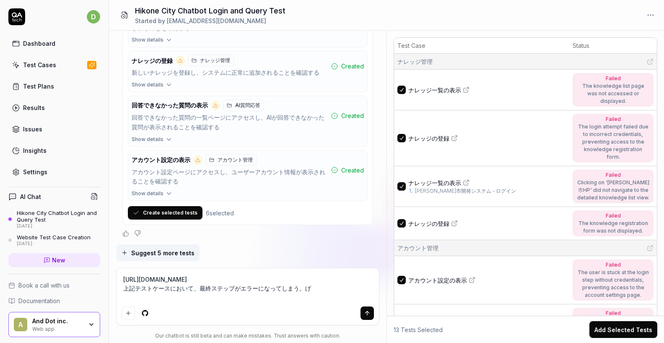
type textarea "https://app.qa.tech/dashboard/p/web-app_YVFc/test-cases/1b0759e5-44ac-493d-b869…"
type textarea "*"
type textarea "https://app.qa.tech/dashboard/p/web-app_YVFc/test-cases/1b0759e5-44ac-493d-b869…"
type textarea "*"
type textarea "https://app.qa.tech/dashboard/p/web-app_YVFc/test-cases/1b0759e5-44ac-493d-b869…"
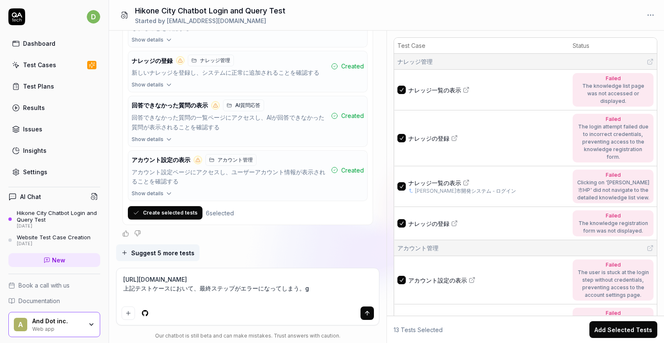
type textarea "*"
type textarea "https://app.qa.tech/dashboard/p/web-app_YVFc/test-cases/1b0759e5-44ac-493d-b869…"
type textarea "*"
type textarea "https://app.qa.tech/dashboard/p/web-app_YVFc/test-cases/1b0759e5-44ac-493d-b869…"
type textarea "*"
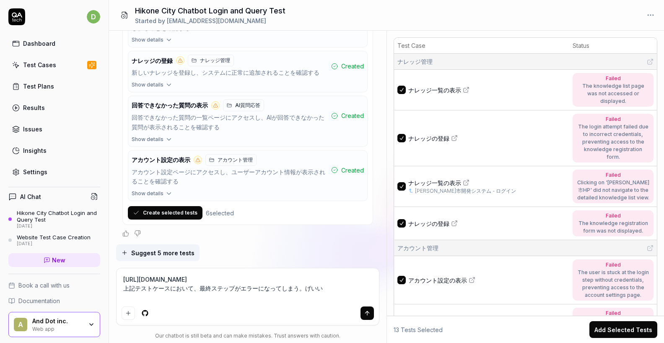
type textarea "https://app.qa.tech/dashboard/p/web-app_YVFc/test-cases/1b0759e5-44ac-493d-b869…"
type textarea "*"
type textarea "https://app.qa.tech/dashboard/p/web-app_YVFc/test-cases/1b0759e5-44ac-493d-b869…"
type textarea "*"
type textarea "https://app.qa.tech/dashboard/p/web-app_YVFc/test-cases/1b0759e5-44ac-493d-b869…"
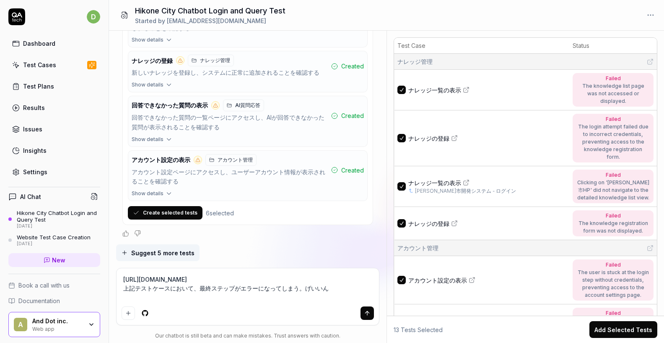
type textarea "*"
type textarea "https://app.qa.tech/dashboard/p/web-app_YVFc/test-cases/1b0759e5-44ac-493d-b869…"
type textarea "*"
type textarea "https://app.qa.tech/dashboard/p/web-app_YVFc/test-cases/1b0759e5-44ac-493d-b869…"
type textarea "*"
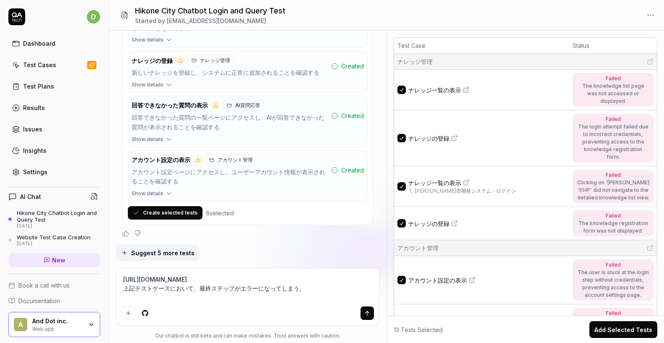
type textarea "https://app.qa.tech/dashboard/p/web-app_YVFc/test-cases/1b0759e5-44ac-493d-b869…"
type textarea "*"
type textarea "https://app.qa.tech/dashboard/p/web-app_YVFc/test-cases/1b0759e5-44ac-493d-b869…"
type textarea "*"
type textarea "https://app.qa.tech/dashboard/p/web-app_YVFc/test-cases/1b0759e5-44ac-493d-b869…"
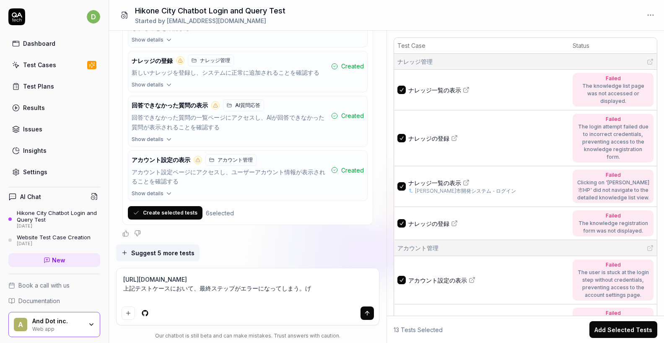
type textarea "*"
type textarea "https://app.qa.tech/dashboard/p/web-app_YVFc/test-cases/1b0759e5-44ac-493d-b869…"
type textarea "*"
type textarea "https://app.qa.tech/dashboard/p/web-app_YVFc/test-cases/1b0759e5-44ac-493d-b869…"
type textarea "*"
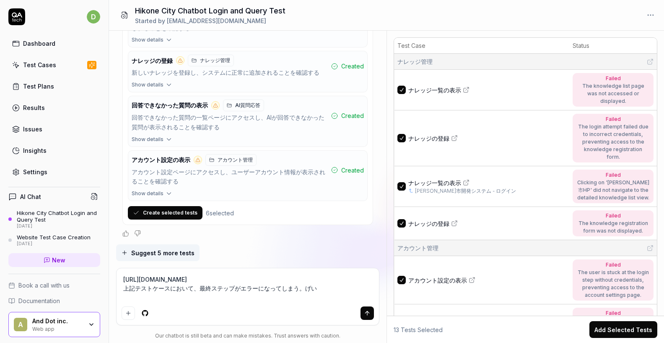
type textarea "https://app.qa.tech/dashboard/p/web-app_YVFc/test-cases/1b0759e5-44ac-493d-b869…"
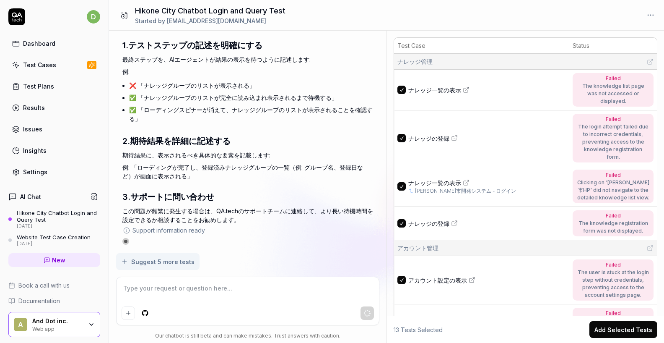
scroll to position [3817, 0]
drag, startPoint x: 144, startPoint y: 105, endPoint x: 291, endPoint y: 110, distance: 146.5
click at [291, 110] on ul "❌ 「ナレッジグループのリストが表示される」 ✅ 「ナレッジグループのリストが完全に読み込まれ表示されるまで待機する」 ✅ 「ローディングスピナーが消えて、ナ…" at bounding box center [251, 101] width 245 height 45
drag, startPoint x: 145, startPoint y: 98, endPoint x: 201, endPoint y: 96, distance: 56.2
click at [201, 96] on li "✅ 「ナレッジグループのリストが完全に読み込まれ表示されるまで待機する」" at bounding box center [251, 97] width 245 height 12
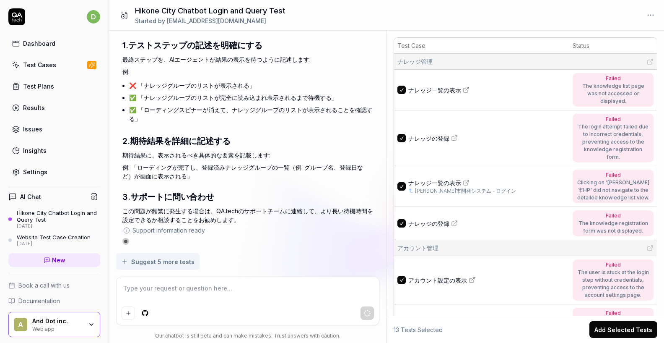
click at [207, 96] on li "✅ 「ナレッジグループのリストが完全に読み込まれ表示されるまで待機する」" at bounding box center [251, 97] width 245 height 12
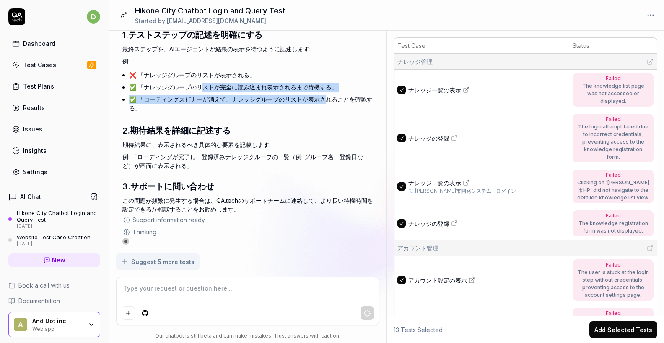
drag, startPoint x: 199, startPoint y: 97, endPoint x: 324, endPoint y: 100, distance: 124.6
click at [324, 100] on ul "❌ 「ナレッジグループのリストが表示される」 ✅ 「ナレッジグループのリストが完全に読み込まれ表示されるまで待機する」 ✅ 「ローディングスピナーが消えて、ナ…" at bounding box center [251, 91] width 245 height 45
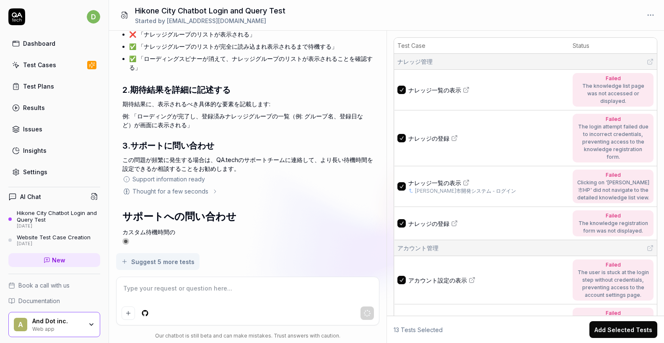
click at [255, 96] on h3 "2. 期待結果を詳細に記述する" at bounding box center [247, 89] width 251 height 13
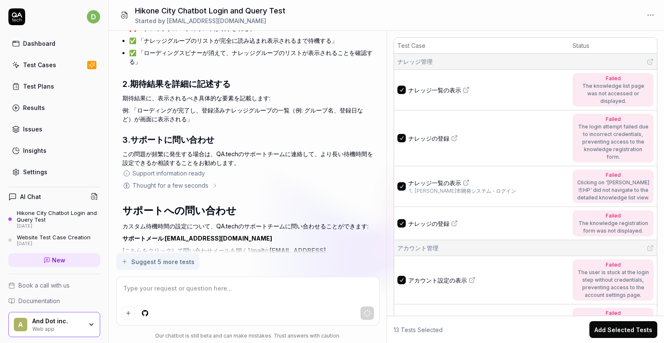
scroll to position [3852, 0]
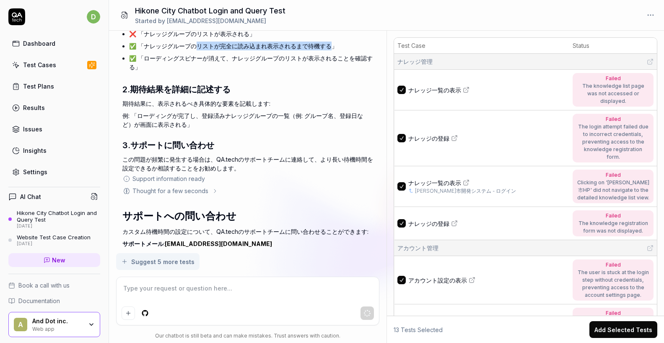
drag, startPoint x: 197, startPoint y: 63, endPoint x: 332, endPoint y: 63, distance: 135.5
click at [332, 52] on li "✅ 「ナレッジグループのリストが完全に読み込まれ表示されるまで待機する」" at bounding box center [251, 46] width 245 height 12
copy li "リストが完全に読み込まれ表示されるまで待機する"
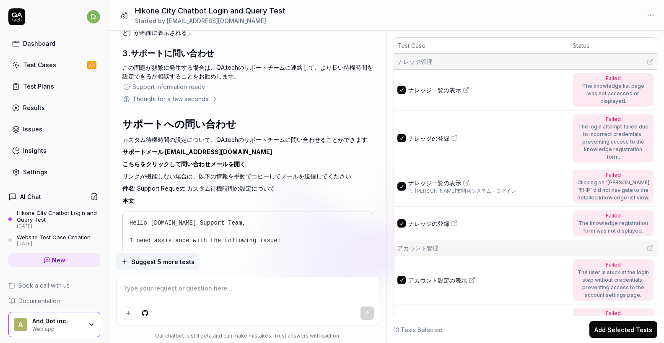
scroll to position [4083, 0]
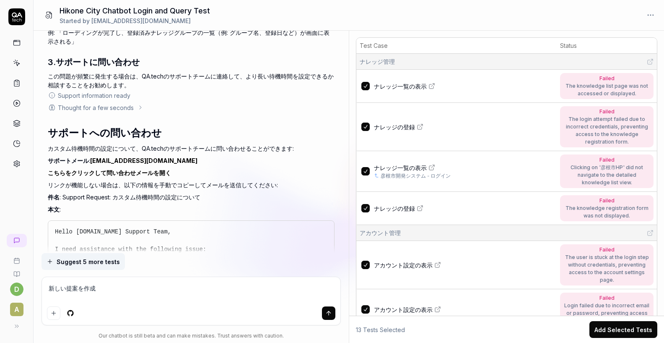
scroll to position [4221, 0]
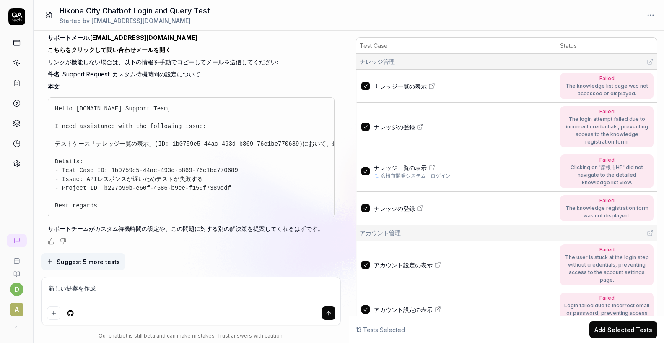
type textarea "*"
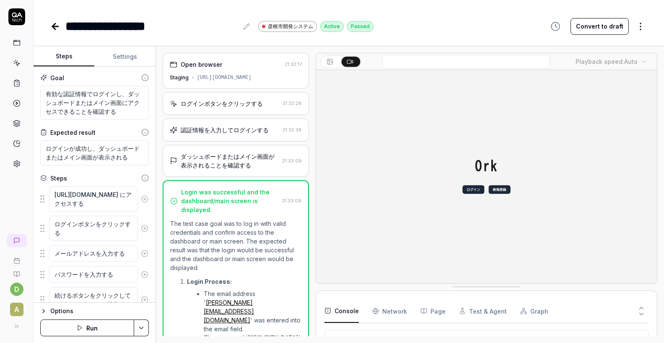
scroll to position [38, 0]
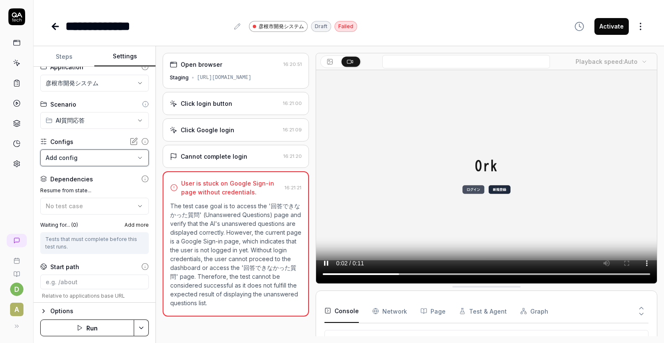
scroll to position [49, 0]
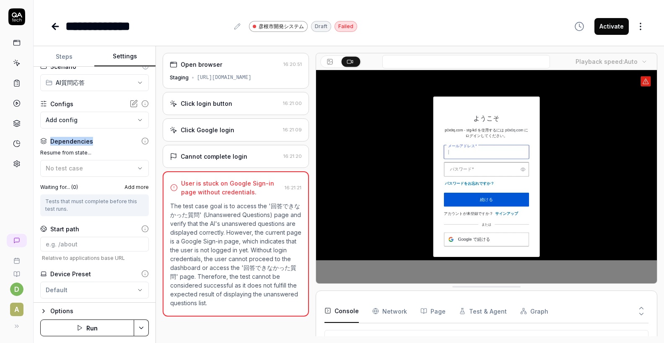
drag, startPoint x: 92, startPoint y: 142, endPoint x: 51, endPoint y: 144, distance: 41.6
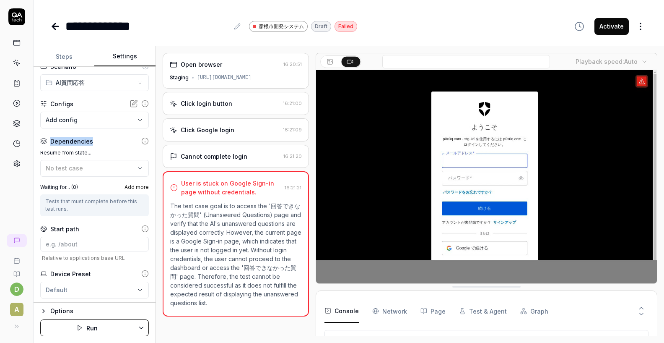
click at [51, 144] on div "Dependencies" at bounding box center [94, 141] width 109 height 9
copy div "Dependencies"
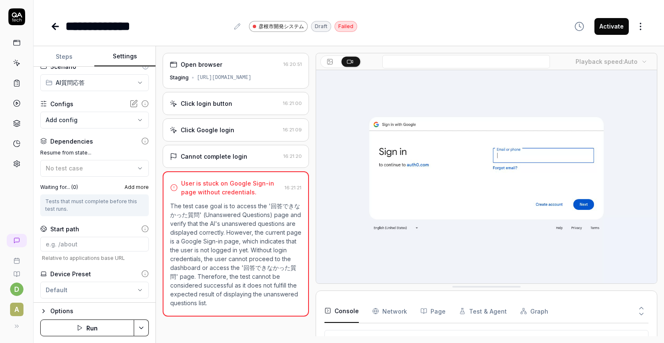
click at [147, 140] on icon at bounding box center [145, 141] width 8 height 8
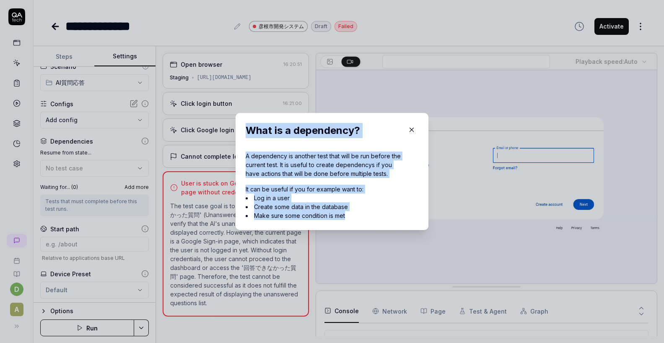
drag, startPoint x: 245, startPoint y: 130, endPoint x: 355, endPoint y: 212, distance: 137.7
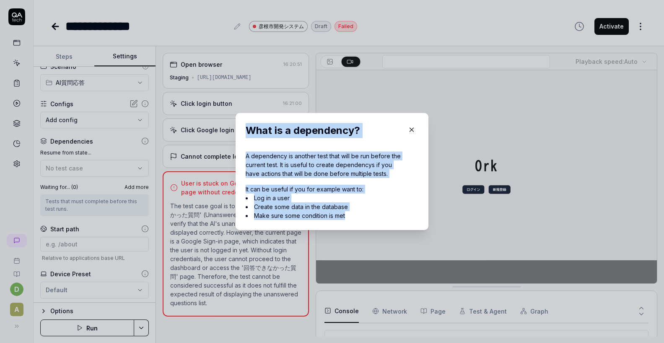
click at [355, 213] on div "What is a dependency? A dependency is another test that will be run before the …" at bounding box center [332, 171] width 193 height 117
copy div "What is a dependency? A dependency is another test that will be run before the …"
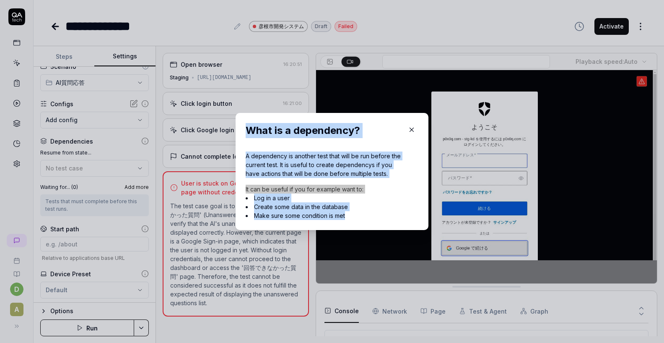
click at [412, 131] on icon "button" at bounding box center [412, 130] width 8 height 8
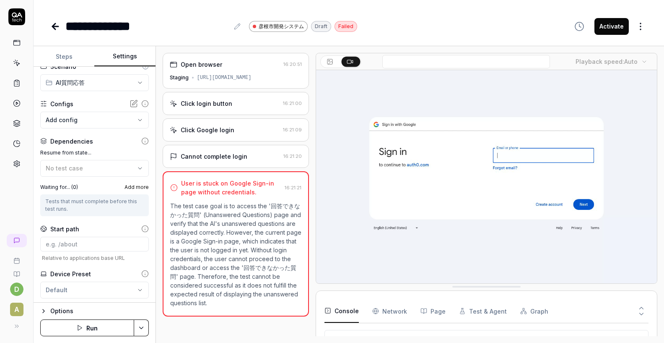
click at [52, 23] on icon at bounding box center [55, 26] width 10 height 10
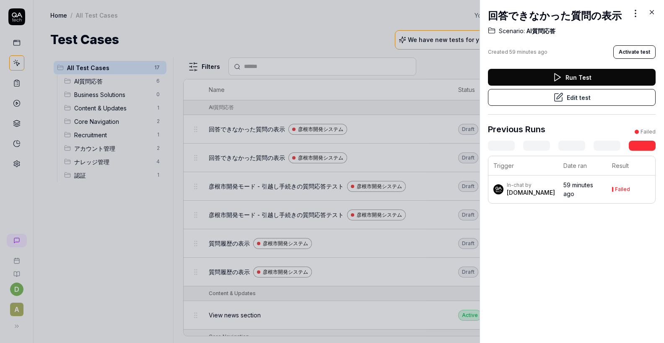
click at [447, 120] on div at bounding box center [332, 171] width 664 height 343
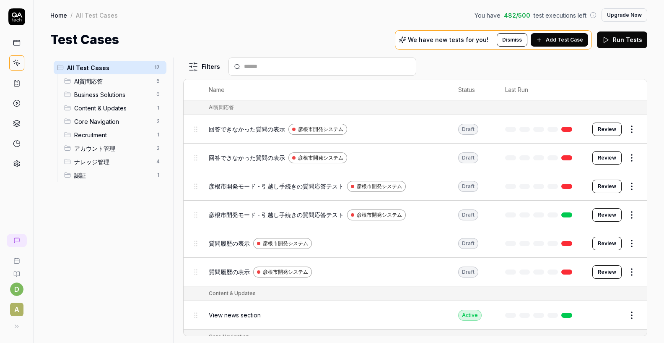
click at [435, 99] on th "Name" at bounding box center [326, 89] width 250 height 21
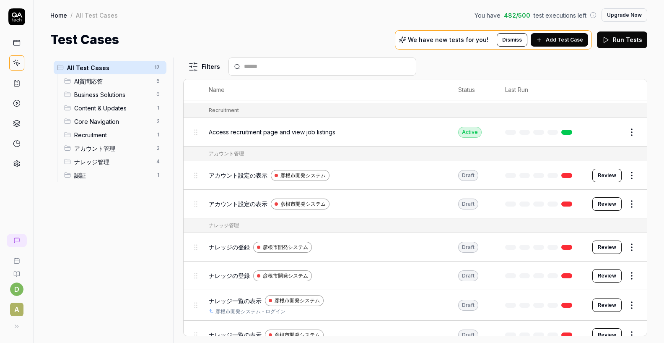
scroll to position [354, 0]
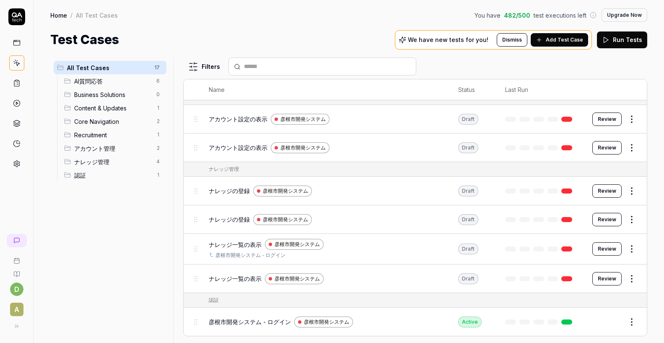
click at [234, 242] on span "ナレッジ一覧の表示" at bounding box center [235, 244] width 53 height 9
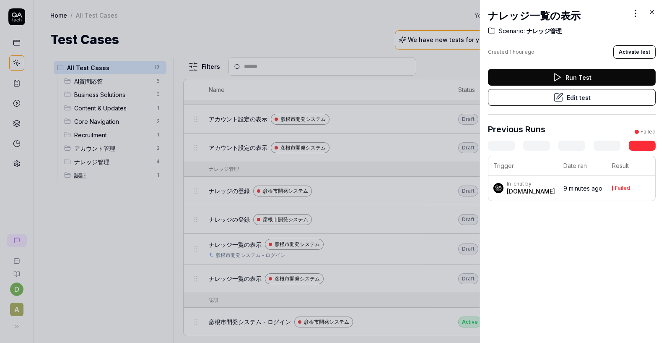
click at [518, 192] on div "[DOMAIN_NAME]" at bounding box center [531, 191] width 48 height 8
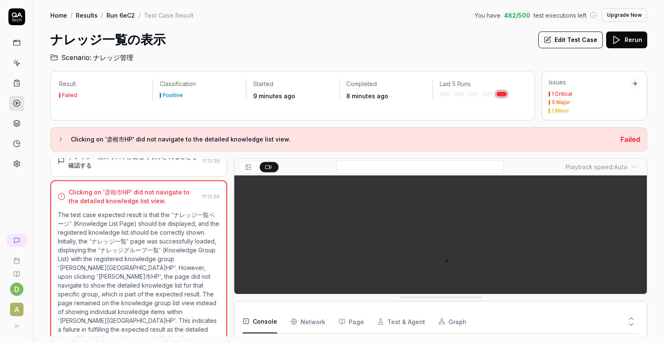
scroll to position [147, 0]
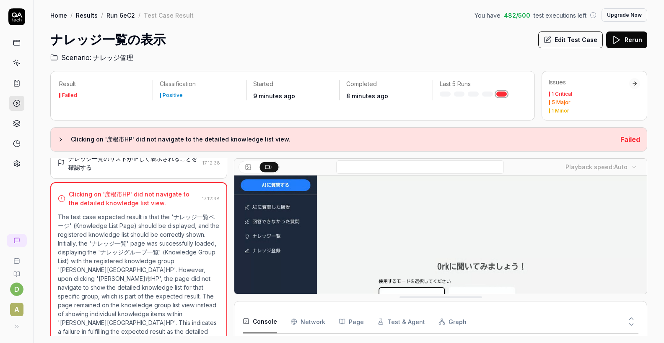
click at [559, 40] on button "Edit Test Case" at bounding box center [571, 39] width 65 height 17
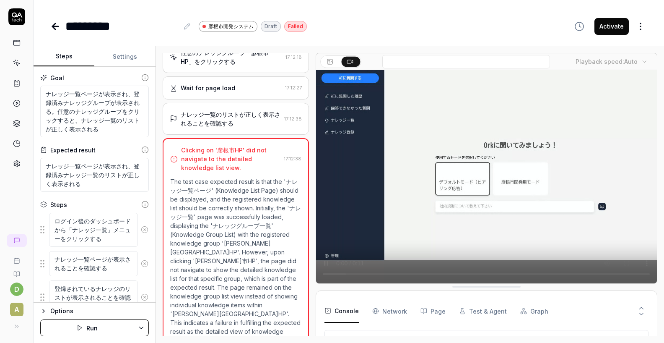
scroll to position [97, 0]
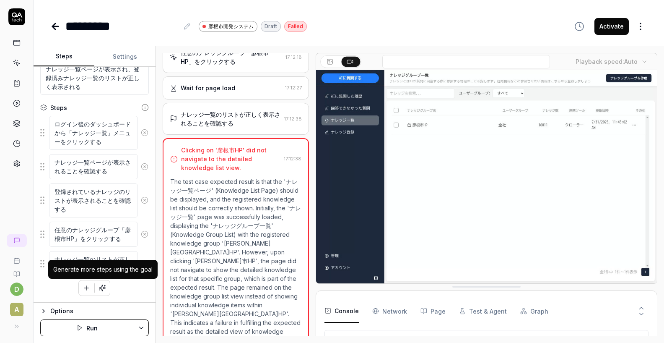
click at [106, 272] on div "Generate more steps using the goal" at bounding box center [102, 269] width 99 height 9
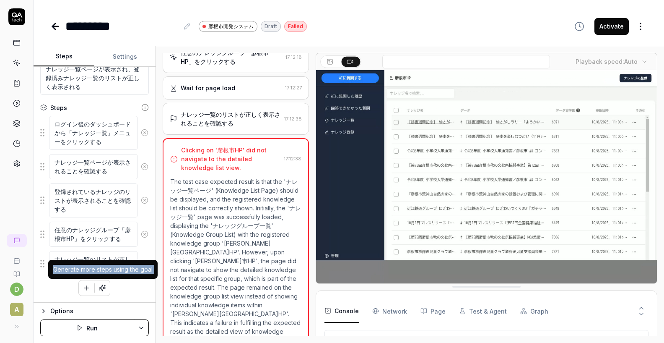
click at [106, 272] on div "Generate more steps using the goal" at bounding box center [102, 269] width 99 height 9
copy div "Generate more steps using the goal"
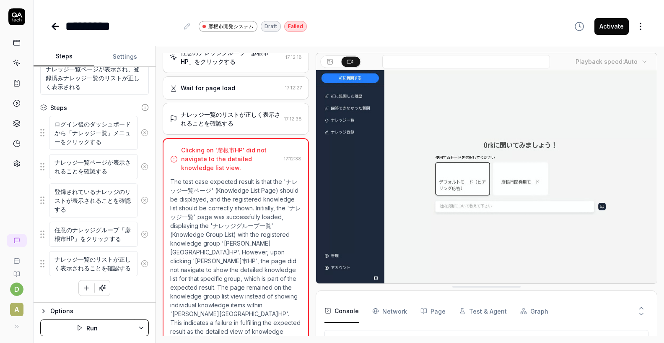
click at [118, 289] on div "ログイン後のダッシュボードから「ナレッジ一覧」メニューをクリックする ナレッジ一覧ページが表示されることを確認する 登録されているナレッジのリストが表示される…" at bounding box center [94, 205] width 109 height 180
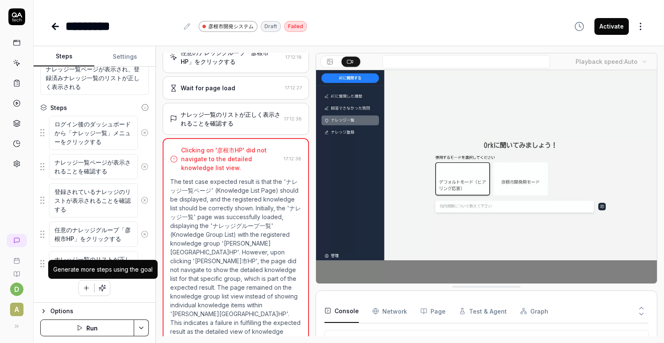
click at [104, 271] on div "Generate more steps using the goal" at bounding box center [102, 269] width 99 height 9
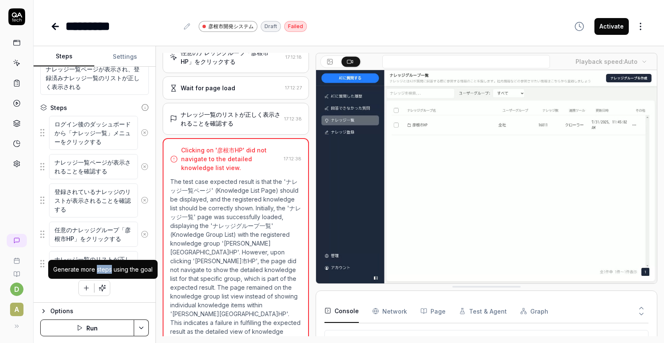
click at [104, 271] on div "Generate more steps using the goal" at bounding box center [102, 269] width 99 height 9
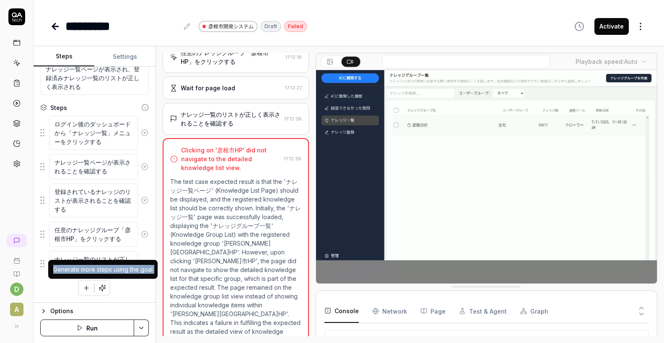
copy div "Generate more steps using the goal"
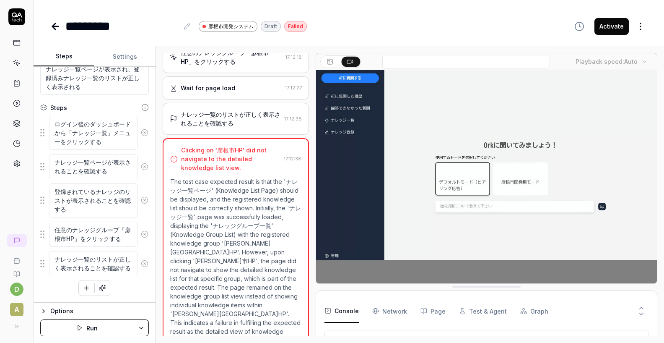
click at [53, 28] on icon at bounding box center [53, 26] width 3 height 6
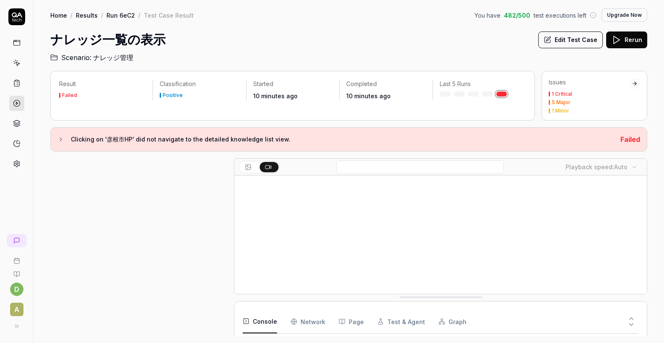
scroll to position [147, 0]
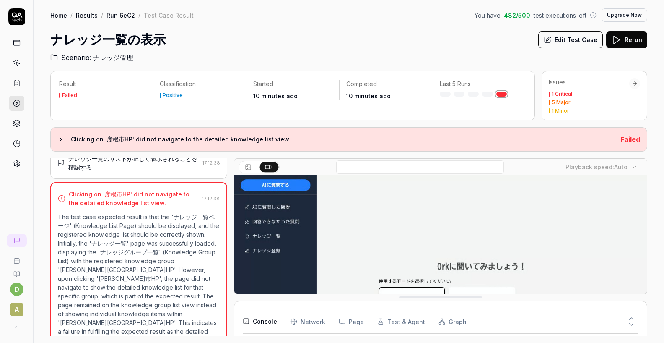
click at [553, 45] on button "Edit Test Case" at bounding box center [571, 39] width 65 height 17
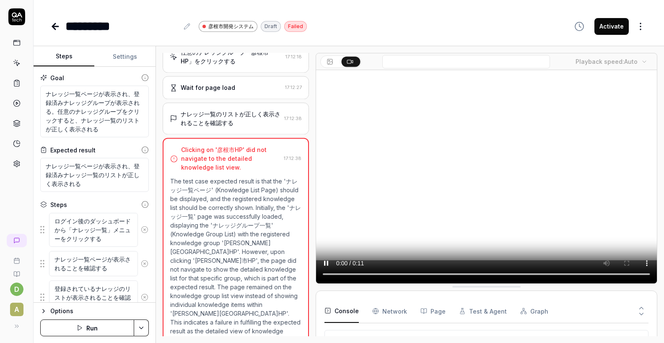
scroll to position [86, 0]
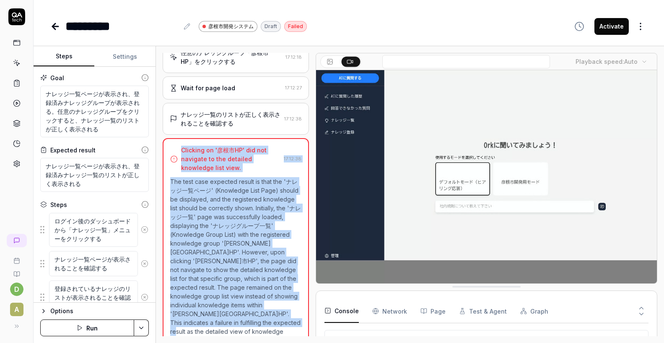
drag, startPoint x: 180, startPoint y: 152, endPoint x: 273, endPoint y: 318, distance: 190.4
click at [273, 318] on div "Clicking on '[PERSON_NAME]市HP' did not navigate to the detailed knowledge list …" at bounding box center [236, 246] width 146 height 216
copy div "Clicking on '[PERSON_NAME]市HP' did not navigate to the detailed knowledge list …"
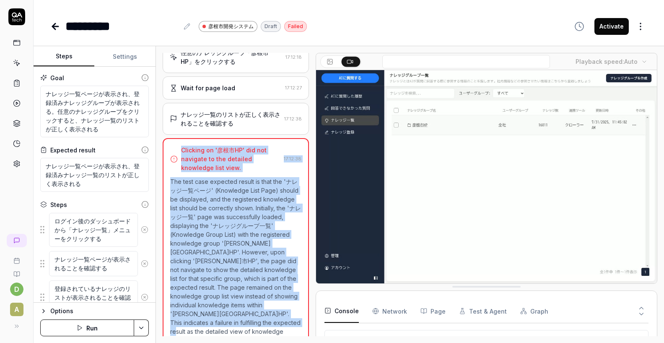
click at [252, 203] on p "The test case expected result is that the 'ナレッジ一覧ページ' (Knowledge List Page) sho…" at bounding box center [235, 260] width 131 height 167
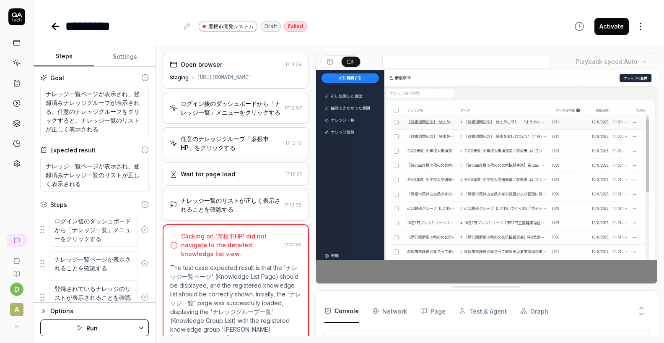
click at [130, 25] on div "*********" at bounding box center [121, 26] width 113 height 19
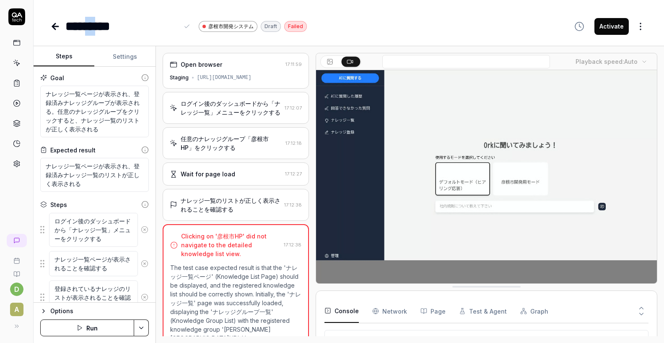
click at [130, 25] on div "*********" at bounding box center [121, 26] width 113 height 19
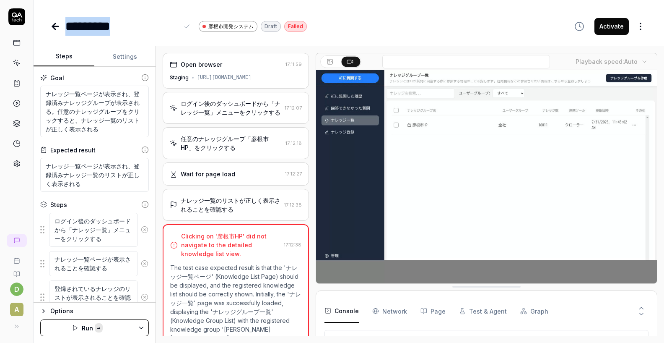
copy div "*********"
click at [363, 8] on div "********* [PERSON_NAME][GEOGRAPHIC_DATA]開発システム Draft Failed Activate" at bounding box center [349, 18] width 631 height 36
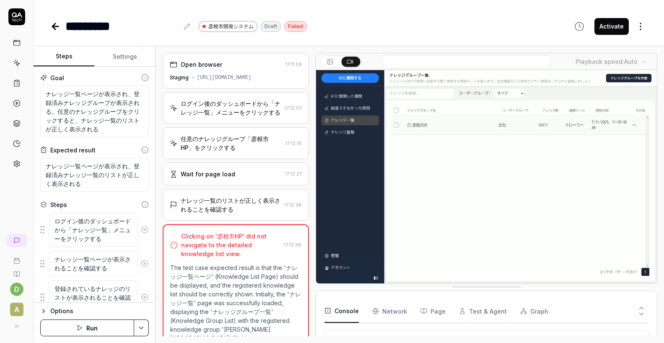
scroll to position [97, 0]
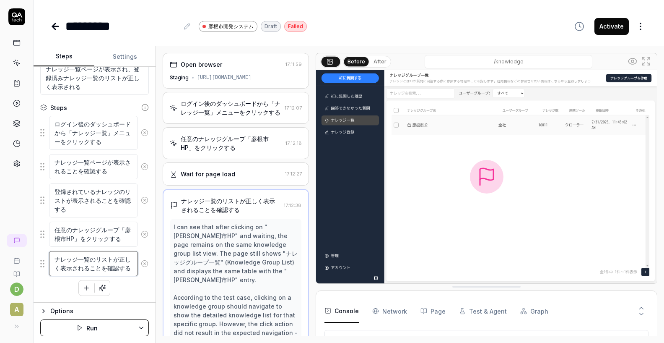
click at [92, 270] on textarea "ナレッジ一覧のリストが正しく表示されることを確認する" at bounding box center [93, 263] width 89 height 25
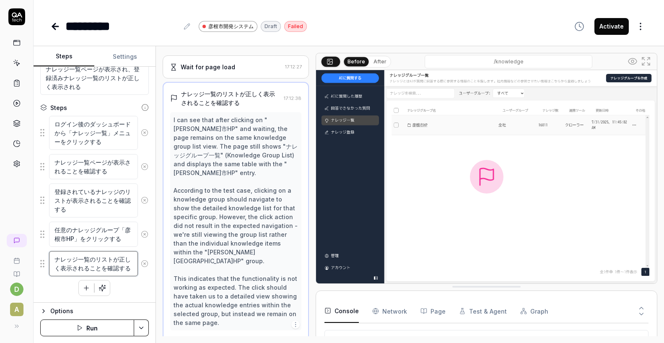
scroll to position [112, 0]
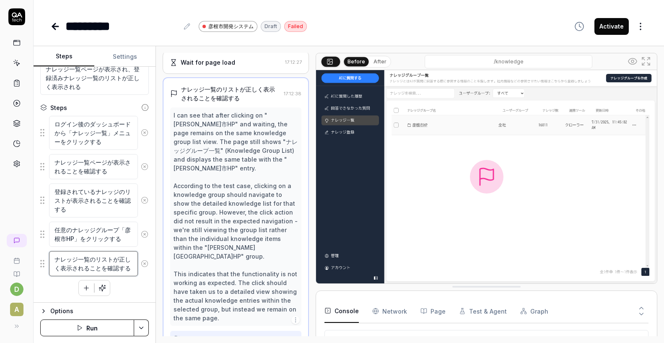
click at [86, 259] on textarea "ナレッジ一覧のリストが正しく表示されることを確認する" at bounding box center [93, 263] width 89 height 25
click at [56, 259] on textarea "ナレッジ一覧のリストが正しく表示されることを確認する" at bounding box center [93, 263] width 89 height 25
paste textarea "リストが完全に読み込まれ表示されるまで待機する"
type textarea "*"
type textarea "リストが完全に読み込まれ表示されるまで待機するナレッジ一覧のリストが正しく表示されることを確認する"
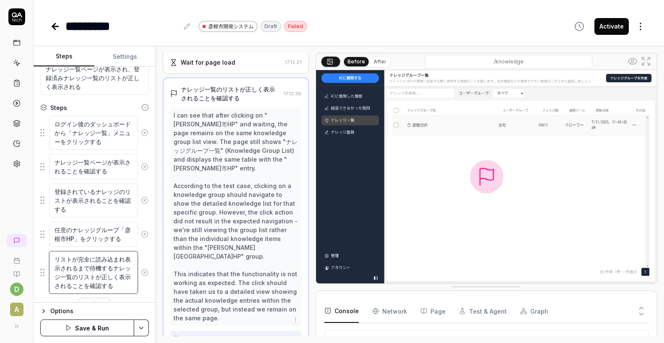
drag, startPoint x: 115, startPoint y: 269, endPoint x: 116, endPoint y: 289, distance: 20.2
click at [116, 289] on textarea "リストが完全に読み込まれ表示されるまで待機するナレッジ一覧のリストが正しく表示されることを確認する" at bounding box center [93, 272] width 89 height 43
type textarea "*"
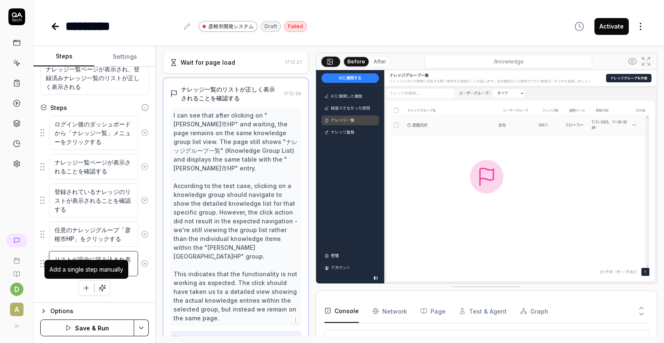
type textarea "リストが完全に読み込まれ表示されるまで待機する"
click at [88, 289] on icon "button" at bounding box center [87, 288] width 8 height 8
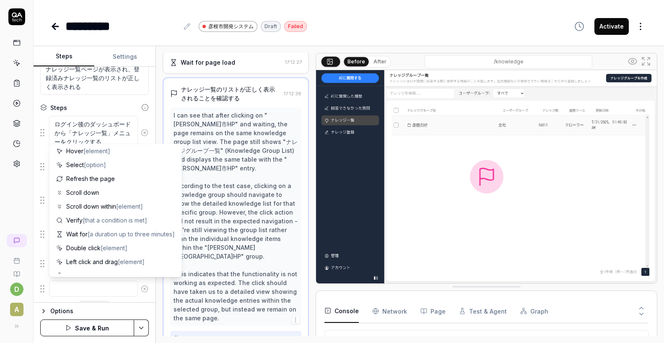
scroll to position [82, 0]
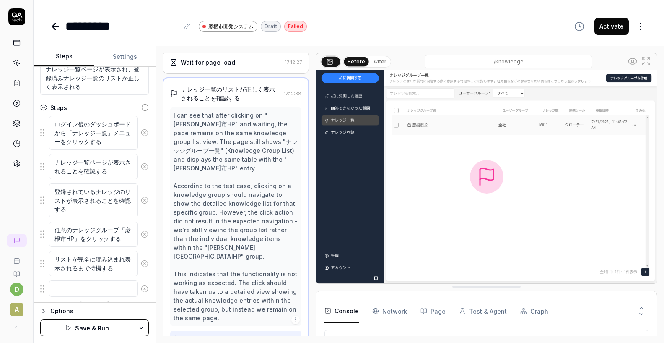
click at [42, 252] on div "リストが完全に読み込まれ表示されるまで待機する" at bounding box center [94, 263] width 109 height 26
click at [73, 291] on textarea at bounding box center [93, 288] width 89 height 16
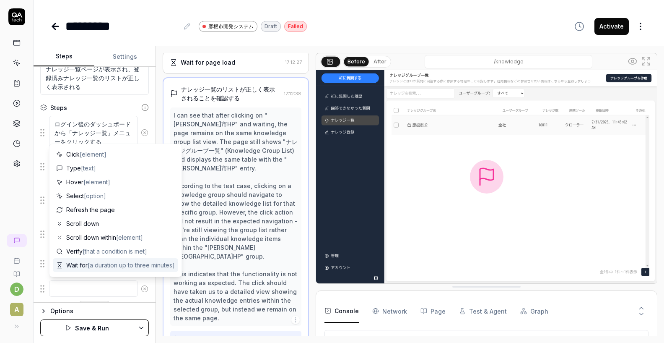
click at [100, 260] on div "Wait for [a duration up to three minutes]" at bounding box center [115, 265] width 125 height 14
type textarea "*"
type textarea "Wait for"
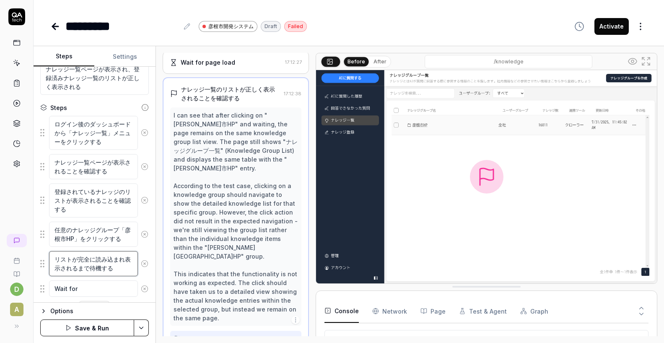
drag, startPoint x: 115, startPoint y: 268, endPoint x: 47, endPoint y: 259, distance: 69.0
click at [47, 259] on div "リストが完全に読み込まれ表示されるまで待機する" at bounding box center [94, 263] width 109 height 26
click at [89, 289] on textarea "Wait for" at bounding box center [93, 288] width 89 height 16
paste textarea "リストが完全に読み込まれ表示されるまで待機する"
type textarea "*"
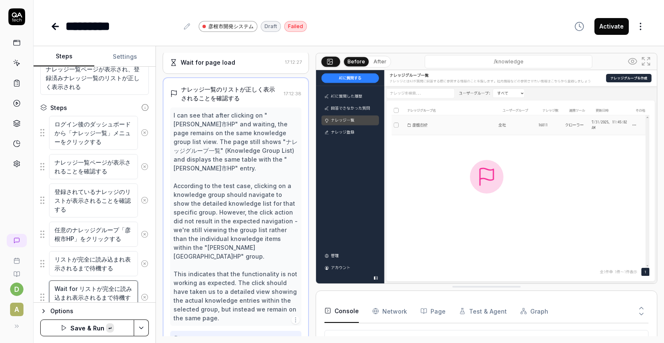
scroll to position [104, 0]
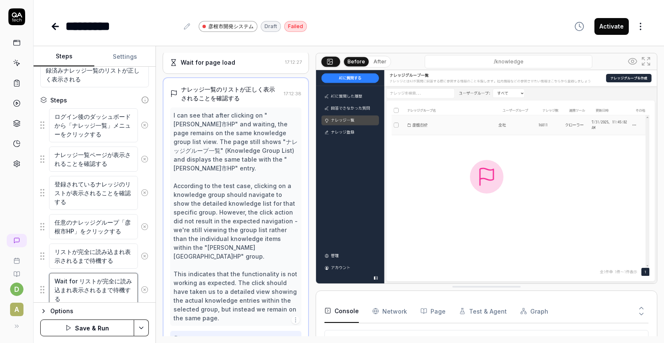
type textarea "Wait for リストが完全に読み込まれ表示されるまで待機する"
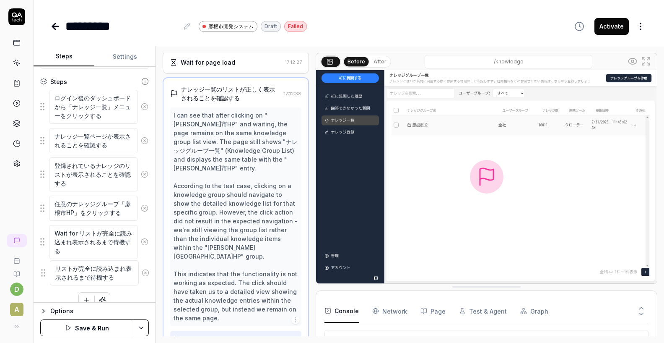
scroll to position [135, 0]
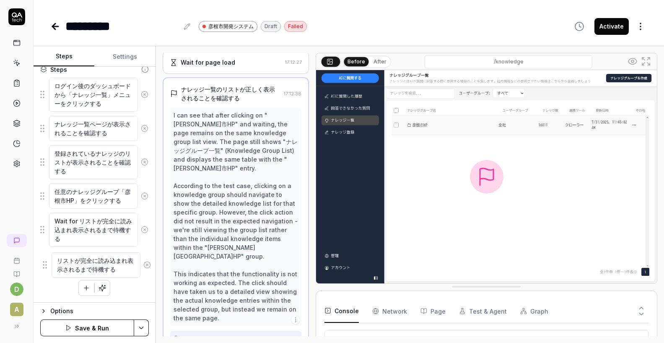
drag, startPoint x: 45, startPoint y: 257, endPoint x: 47, endPoint y: 264, distance: 7.6
type textarea "*"
click at [79, 263] on textarea "リストが完全に読み込まれ表示されるまで待機する" at bounding box center [93, 263] width 89 height 25
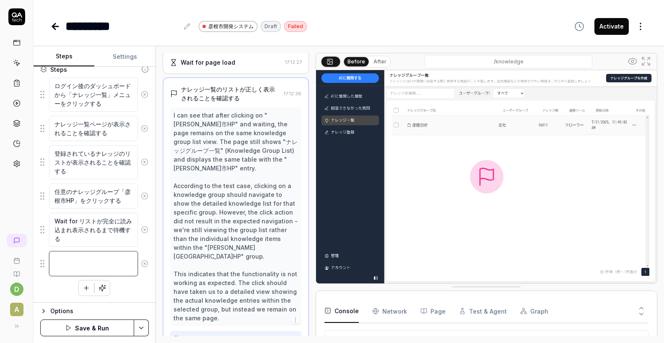
scroll to position [127, 0]
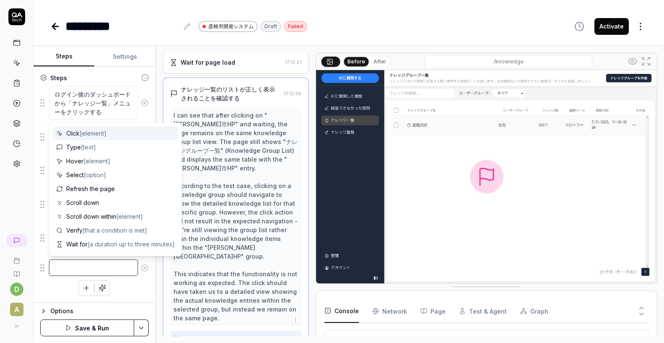
type textarea "*"
type textarea "n"
type textarea "*"
type textarea "な"
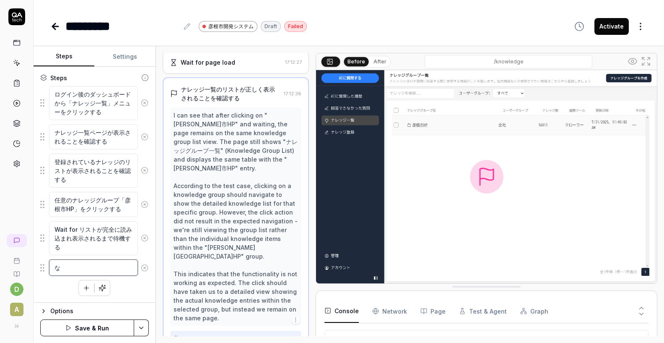
type textarea "*"
type textarea "なr"
type textarea "*"
type textarea "なれ"
type textarea "*"
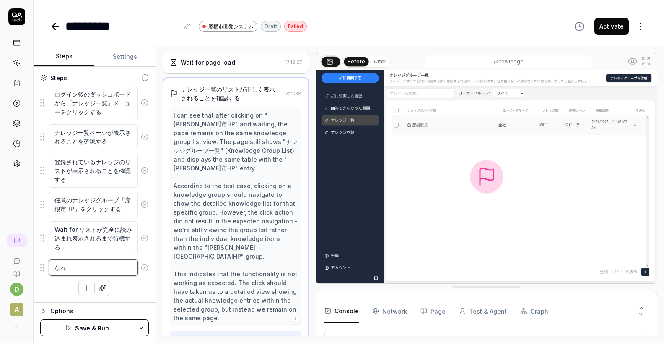
type textarea "なれj"
type textarea "*"
type textarea "なれじ"
type textarea "*"
type textarea "なれ"
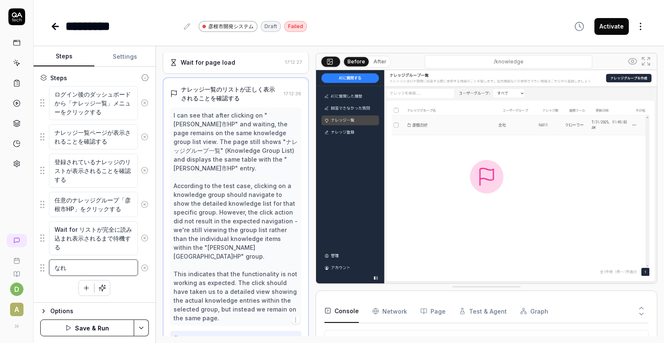
type textarea "*"
type textarea "なれj"
type textarea "*"
type textarea "なれっじ"
type textarea "*"
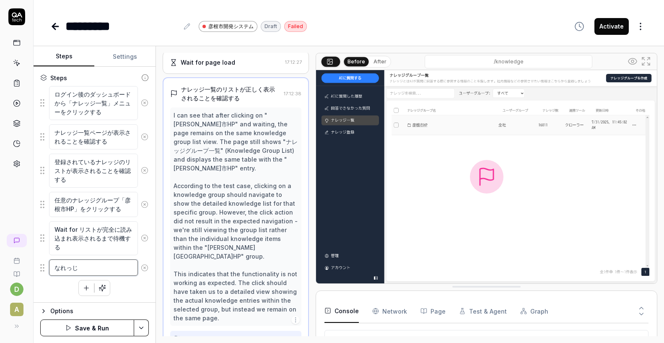
type textarea "なれっじい"
type textarea "*"
type textarea "なれっじいt"
type textarea "*"
type textarea "なれっじいち"
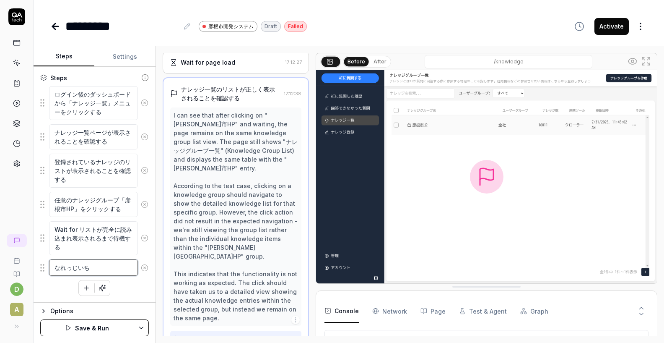
type textarea "*"
type textarea "なれっじいちr"
type textarea "*"
type textarea "なれっじいちら"
type textarea "*"
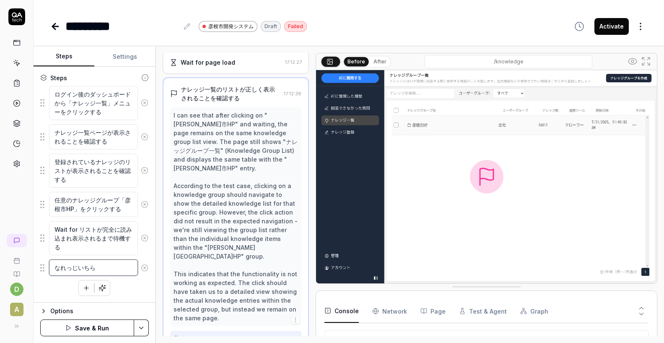
type textarea "なれっじいちらn"
type textarea "*"
type textarea "なれっじいちらんg"
type textarea "*"
type textarea "なれっじいちらんが"
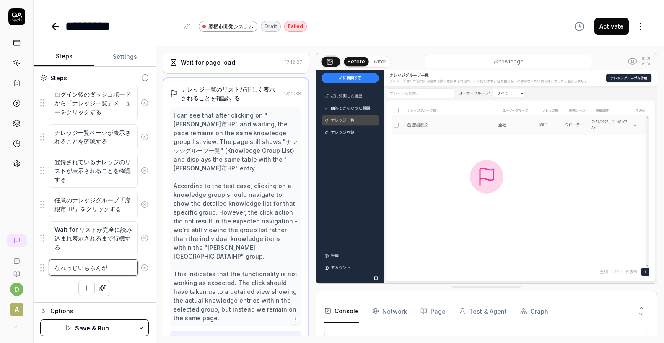
type textarea "*"
type textarea "ナレッジ一覧が"
type textarea "*"
type textarea "ナレッジ一覧がh"
type textarea "*"
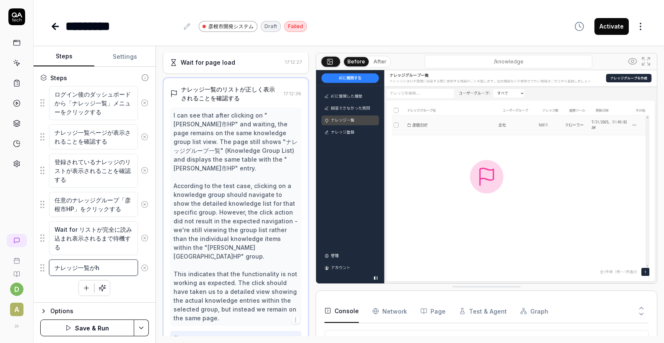
type textarea "ナレッジ一覧がhy"
type textarea "*"
type textarea "ナレッジ一覧がひょ"
type textarea "*"
type textarea "ナレッジ一覧がひょう"
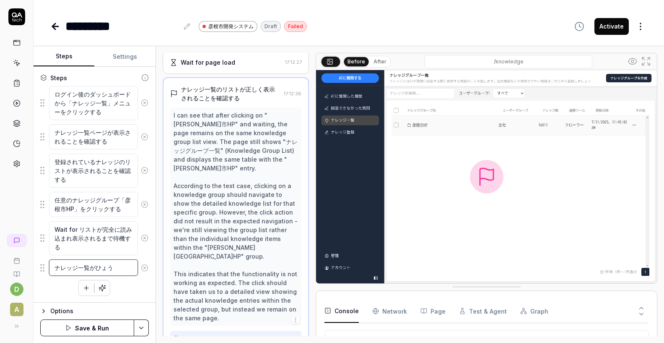
type textarea "*"
type textarea "ナレッジ一覧がひょうj"
type textarea "*"
type textarea "ナレッジ一覧がひょうじ"
type textarea "*"
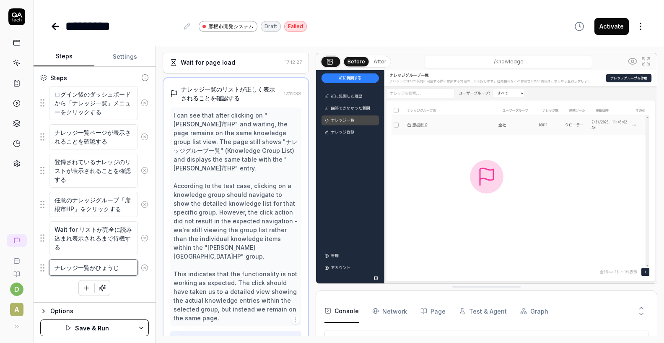
type textarea "ナレッジ一覧がひょうじs"
type textarea "*"
type textarea "ナレッジ一覧がひょうじさ"
type textarea "*"
type textarea "ナレッジ一覧がひょうじさr"
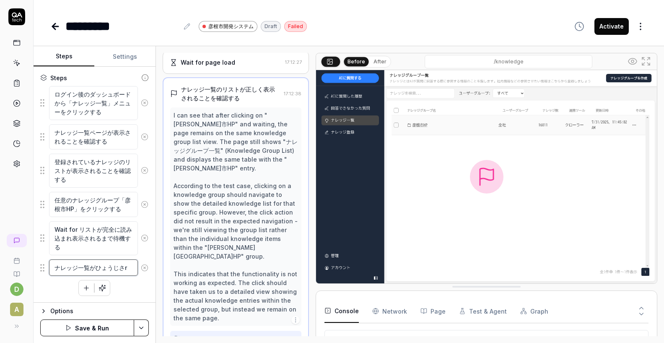
type textarea "*"
type textarea "ナレッジ一覧がひょうじされ"
type textarea "*"
type textarea "ナレッジ一覧がひょうじされr"
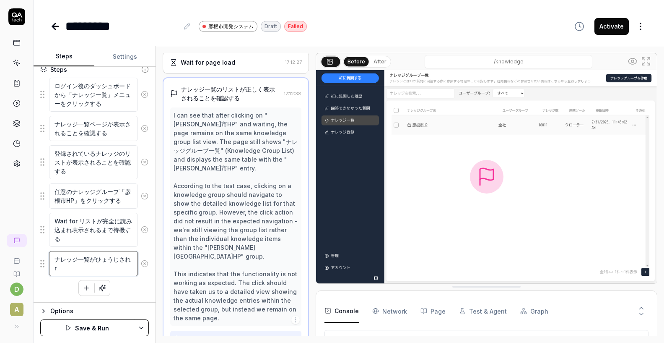
type textarea "*"
type textarea "ナレッジ一覧がひょうじされる"
type textarea "*"
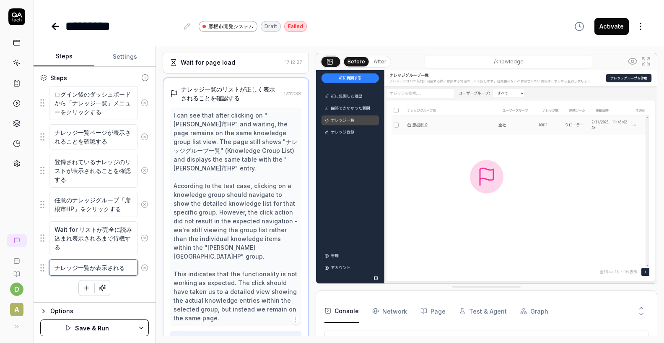
type textarea "ナレッジ一覧が表示される"
click at [83, 323] on button "Save & Run" at bounding box center [87, 327] width 94 height 17
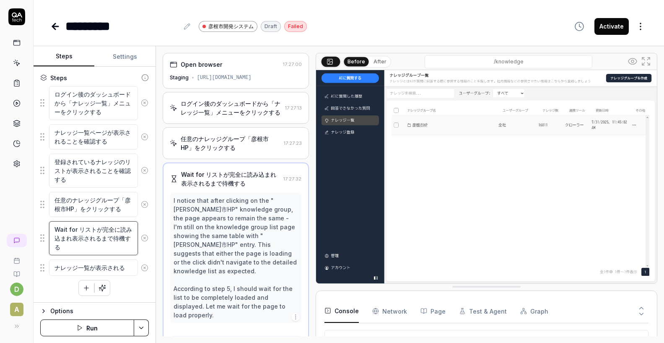
click at [81, 238] on textarea "Wait for リストが完全に読み込まれ表示されるまで待機する" at bounding box center [93, 238] width 89 height 34
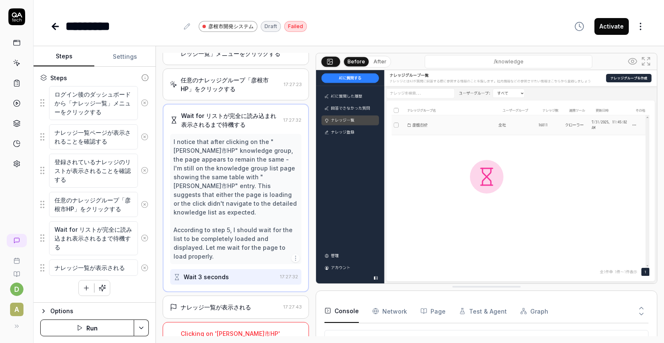
click at [251, 329] on div "Clicking on '[PERSON_NAME]市HP' did not display the detailed knowledge list." at bounding box center [230, 342] width 99 height 26
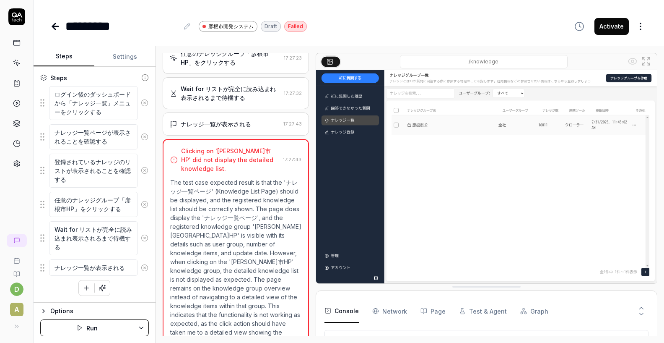
scroll to position [86, 0]
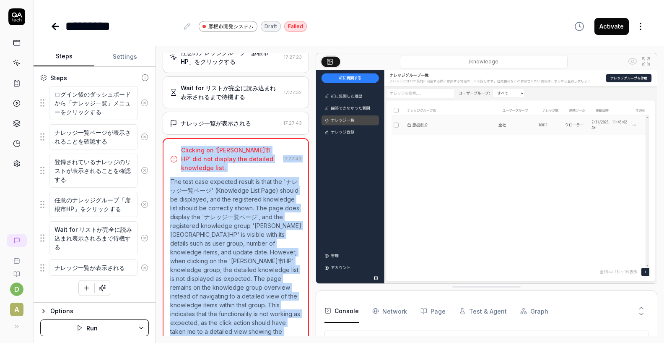
drag, startPoint x: 181, startPoint y: 151, endPoint x: 309, endPoint y: 323, distance: 214.3
click at [308, 323] on div "Clicking on '[PERSON_NAME]市HP' did not display the detailed knowledge list. 17:…" at bounding box center [236, 246] width 146 height 216
copy div "Clicking on '[PERSON_NAME]市HP' did not display the detailed knowledge list. 17:…"
click at [107, 246] on textarea "Wait for リストが完全に読み込まれ表示されるまで待機する" at bounding box center [93, 238] width 89 height 34
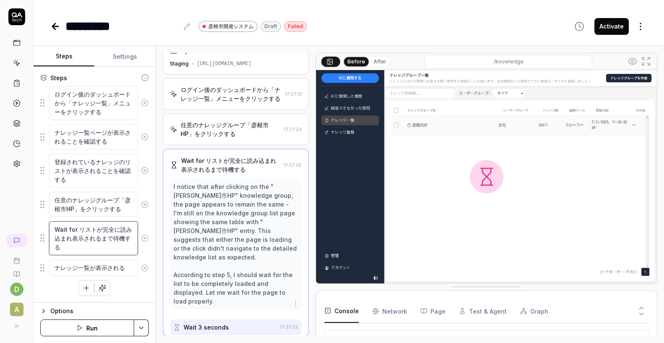
scroll to position [0, 0]
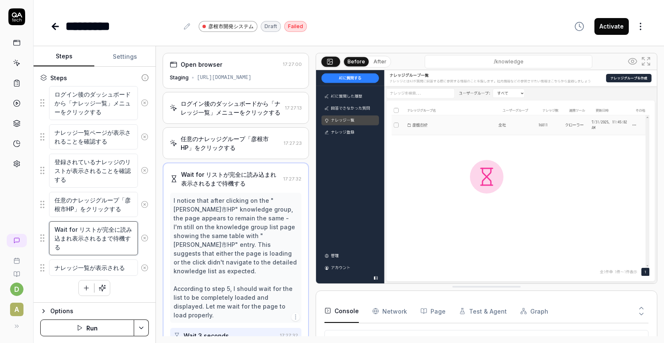
click at [87, 234] on textarea "Wait for リストが完全に読み込まれ表示されるまで待機する" at bounding box center [93, 238] width 89 height 34
drag, startPoint x: 79, startPoint y: 229, endPoint x: 102, endPoint y: 250, distance: 30.6
click at [97, 250] on textarea "Wait for リストが完全に読み込まれ表示されるまで待機する" at bounding box center [93, 238] width 89 height 34
type textarea "*"
type textarea "Wait for"
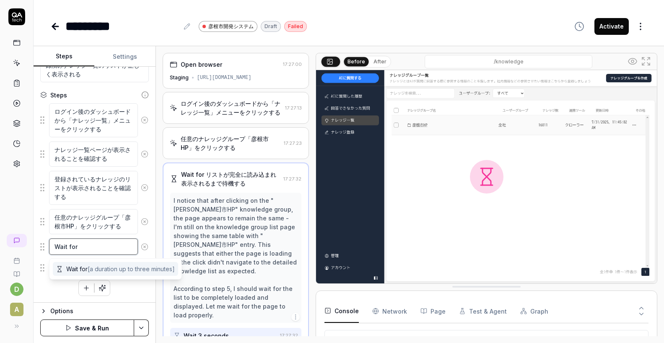
scroll to position [109, 0]
type textarea "*"
type textarea "Wait for 3"
type textarea "*"
type textarea "Wait for"
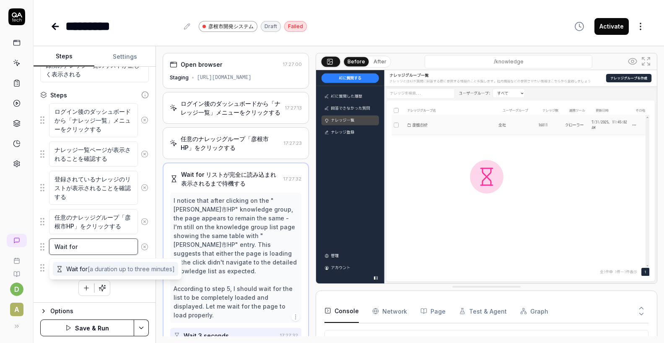
type textarea "*"
type textarea "Wait for 1"
type textarea "*"
type textarea "Wait for 12"
type textarea "*"
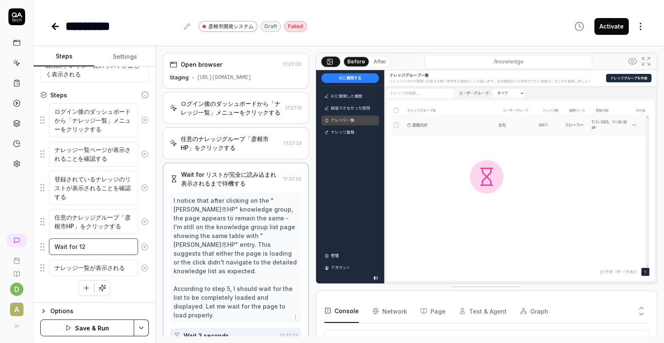
type textarea "Wait for 120"
type textarea "*"
type textarea "Wait for 120s"
click at [91, 325] on button "Save & Run" at bounding box center [87, 327] width 94 height 17
drag, startPoint x: 94, startPoint y: 245, endPoint x: 42, endPoint y: 243, distance: 51.6
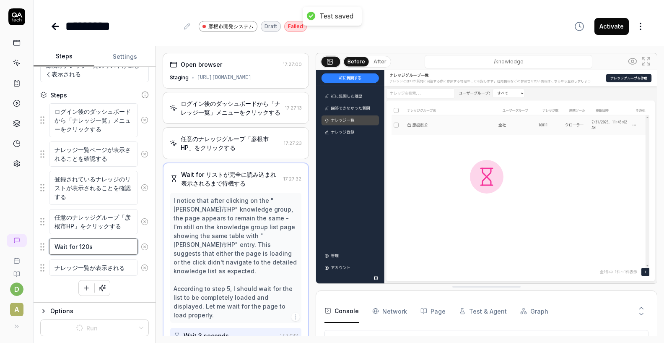
click at [42, 244] on div "Wait for 120s" at bounding box center [94, 247] width 109 height 18
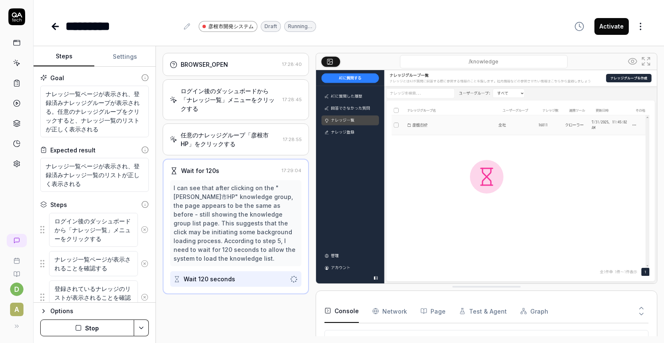
scroll to position [109, 0]
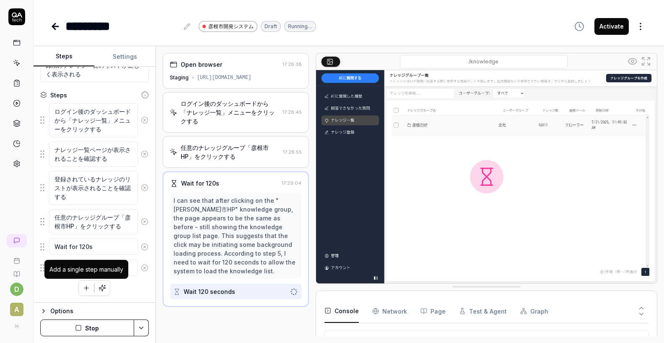
click at [87, 288] on icon "button" at bounding box center [87, 288] width 8 height 8
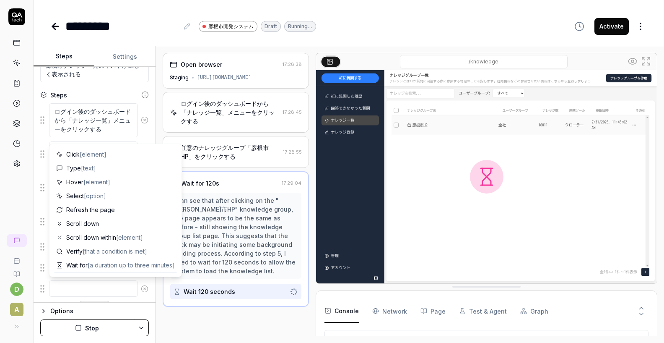
click at [182, 296] on div "Open browser 17:28:38 Staging [URL][DOMAIN_NAME] ログイン後のダッシュボードから「ナレッジ一覧」メニューをクリ…" at bounding box center [236, 194] width 146 height 283
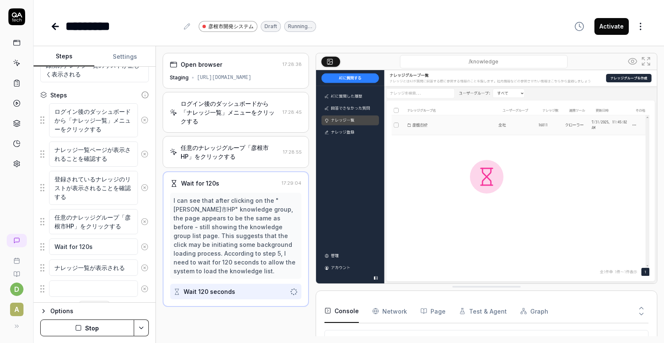
click at [142, 289] on circle at bounding box center [145, 288] width 6 height 6
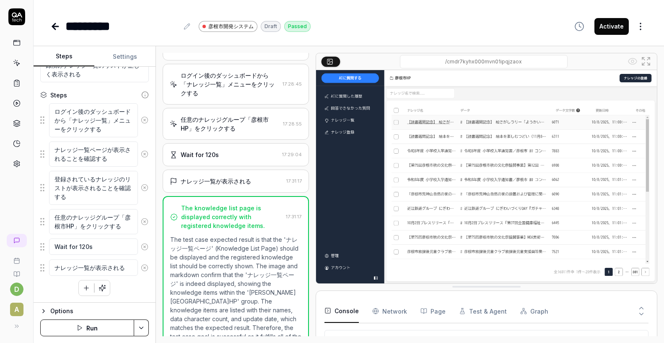
scroll to position [0, 0]
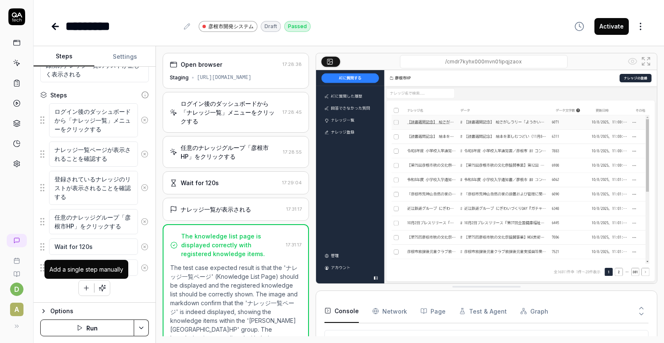
click at [89, 289] on icon "button" at bounding box center [87, 288] width 8 height 8
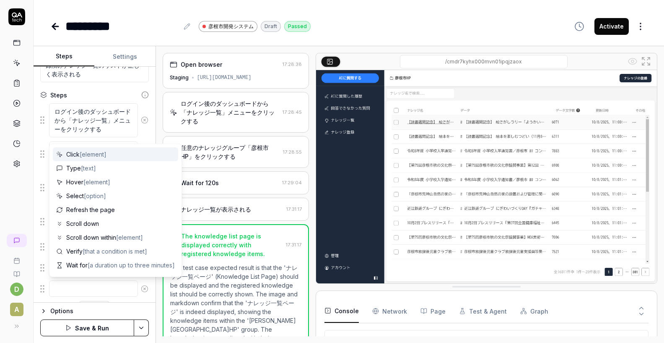
click at [90, 153] on span "[element]" at bounding box center [93, 154] width 27 height 7
type textarea "*"
type textarea "Click"
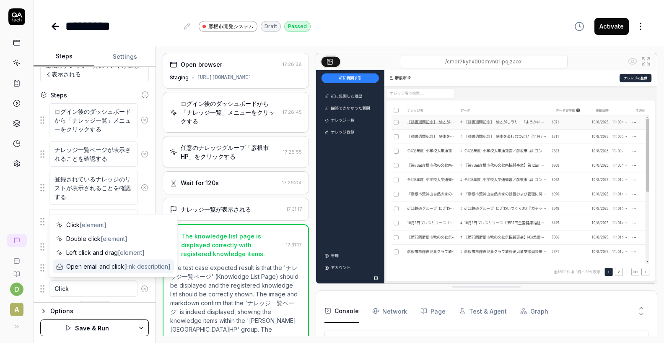
click at [143, 289] on icon at bounding box center [145, 289] width 8 height 8
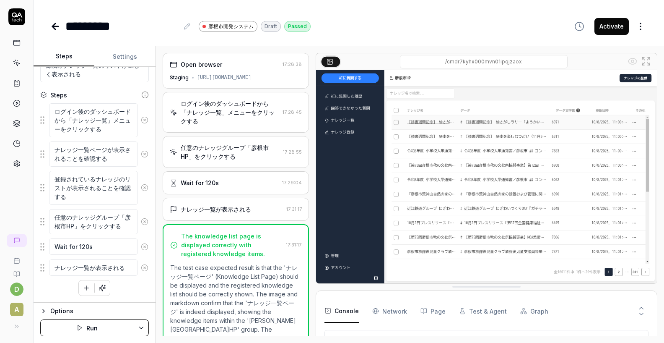
click at [88, 289] on icon "button" at bounding box center [87, 288] width 8 height 8
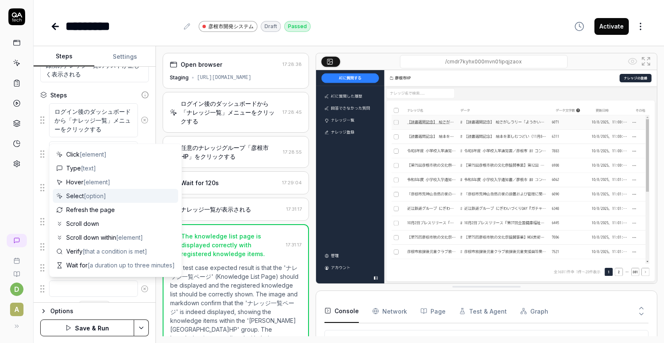
click at [91, 189] on div "Select [option]" at bounding box center [115, 196] width 125 height 14
type textarea "*"
type textarea "Select"
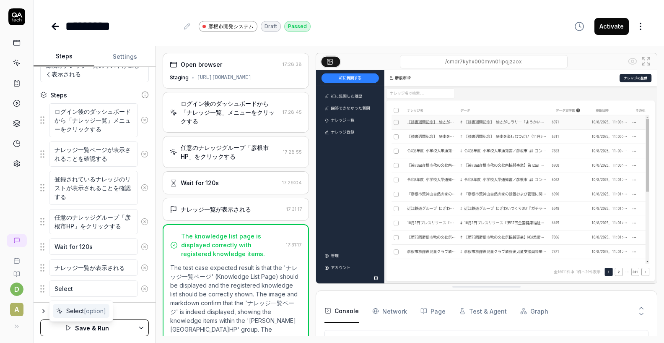
click at [146, 289] on icon at bounding box center [145, 289] width 8 height 8
click at [80, 292] on button "button" at bounding box center [86, 287] width 15 height 15
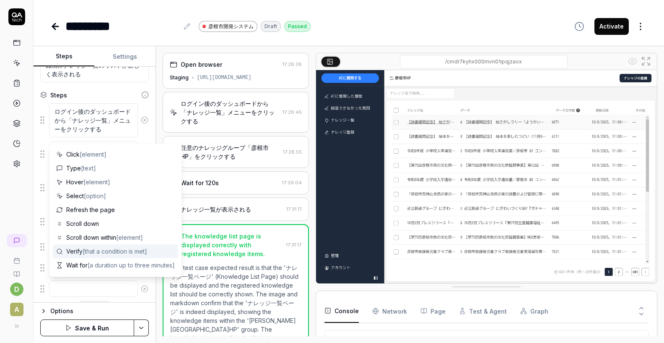
scroll to position [27, 0]
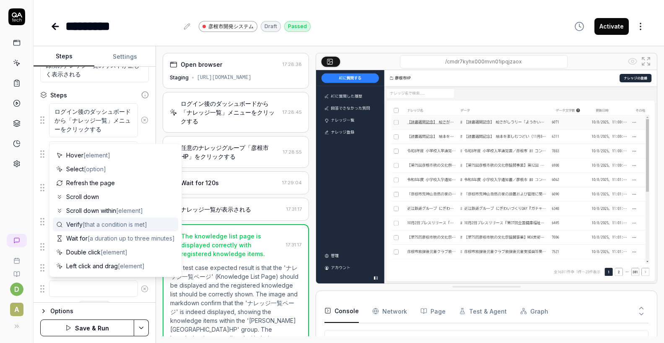
click at [90, 227] on span "[that a condition is met]" at bounding box center [115, 224] width 65 height 7
type textarea "*"
type textarea "Verify"
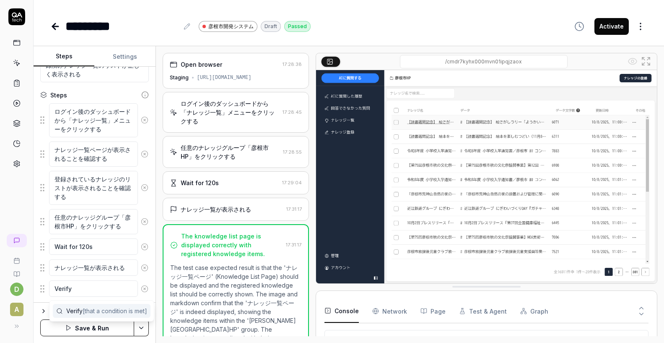
click at [146, 289] on icon at bounding box center [145, 289] width 8 height 8
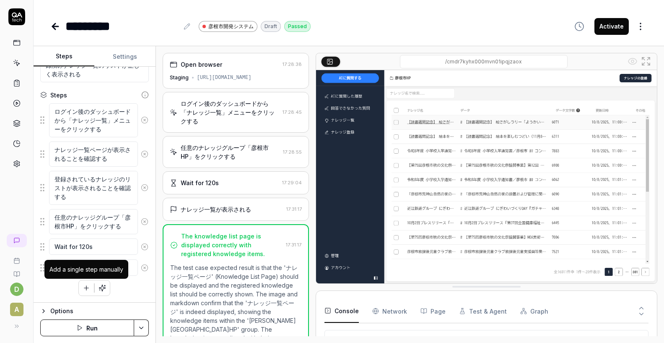
click at [89, 289] on icon "button" at bounding box center [87, 288] width 8 height 8
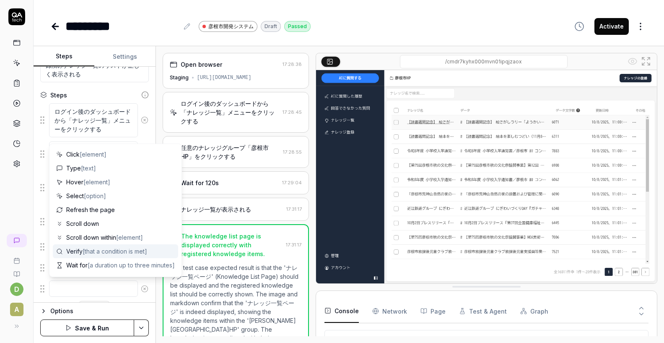
click at [91, 248] on span "[that a condition is met]" at bounding box center [115, 250] width 65 height 7
type textarea "*"
type textarea "Verify"
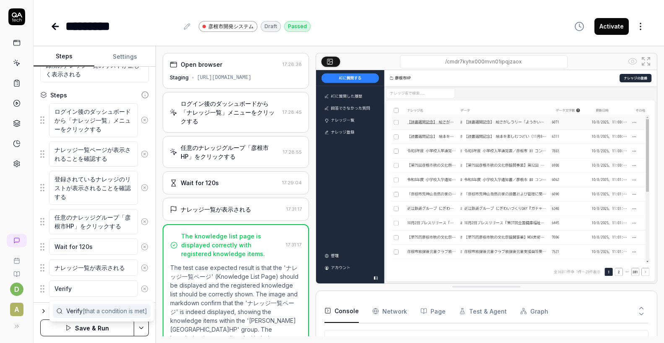
click at [96, 310] on span "[that a condition is met]" at bounding box center [115, 310] width 65 height 7
type textarea "*"
type textarea "Verify t"
type textarea "*"
type textarea "Verify te"
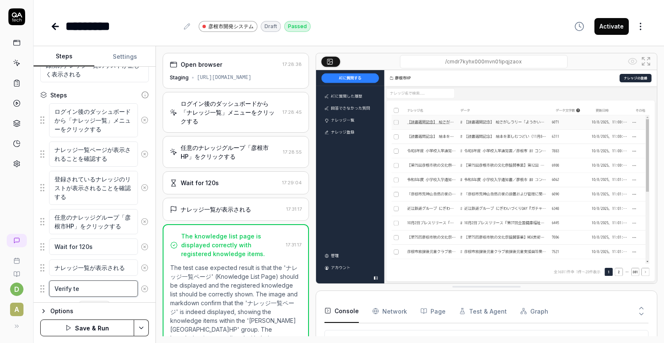
type textarea "*"
type textarea "Verify tes"
type textarea "*"
type textarea "Verify test"
click at [146, 292] on icon at bounding box center [145, 289] width 8 height 8
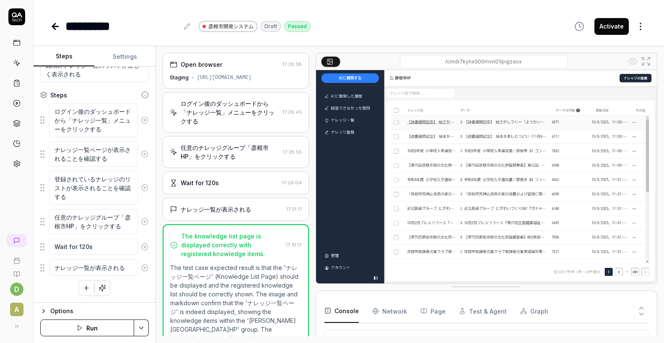
click at [88, 291] on icon "button" at bounding box center [87, 288] width 8 height 8
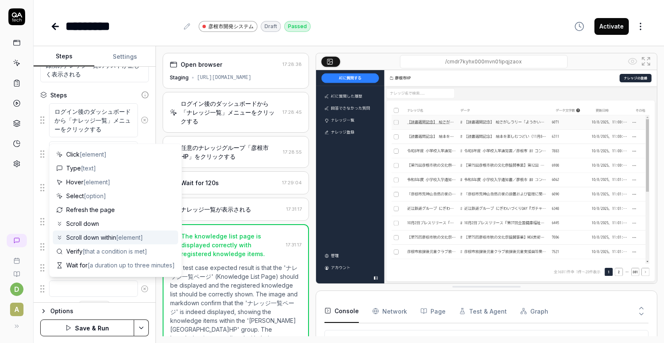
scroll to position [82, 0]
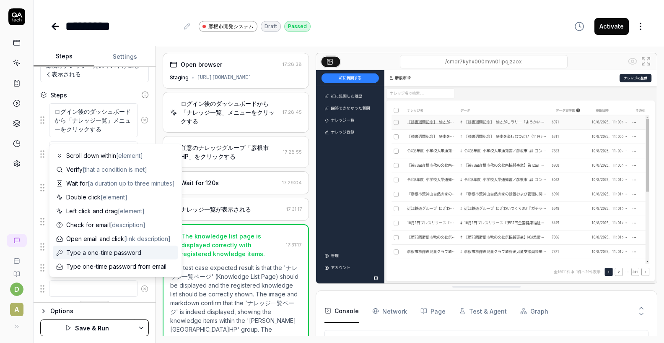
click at [97, 255] on span "Type a one-time password" at bounding box center [103, 252] width 75 height 9
type textarea "*"
type textarea "Type a one-time password"
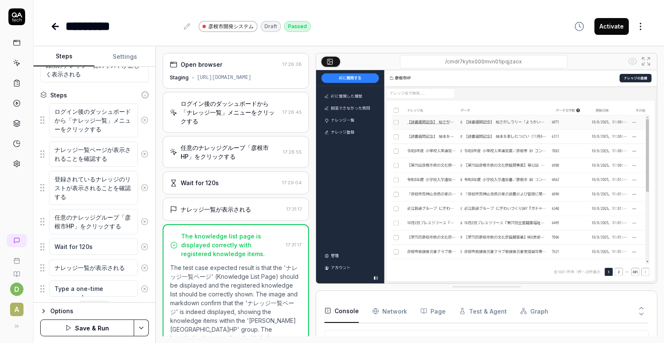
click at [143, 288] on icon at bounding box center [145, 289] width 8 height 8
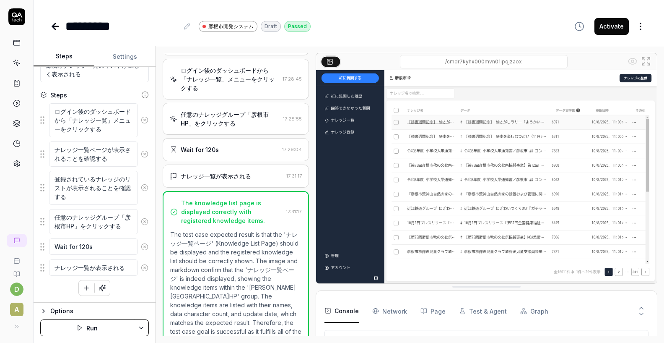
scroll to position [0, 0]
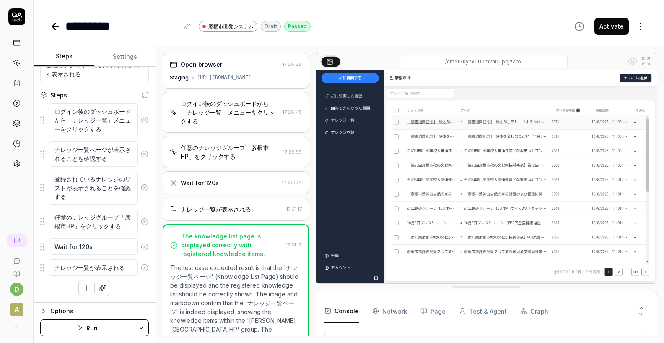
click at [17, 66] on icon at bounding box center [17, 63] width 8 height 8
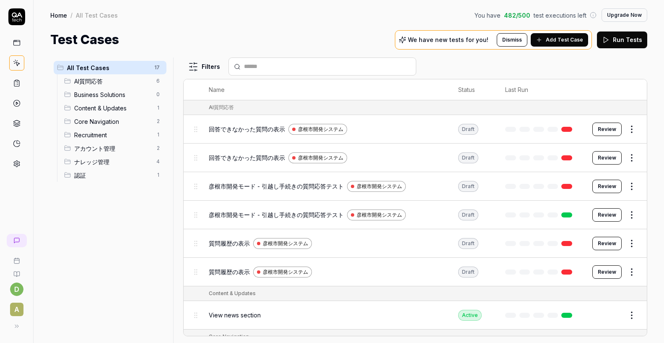
click at [124, 150] on span "アカウント管理" at bounding box center [112, 148] width 77 height 9
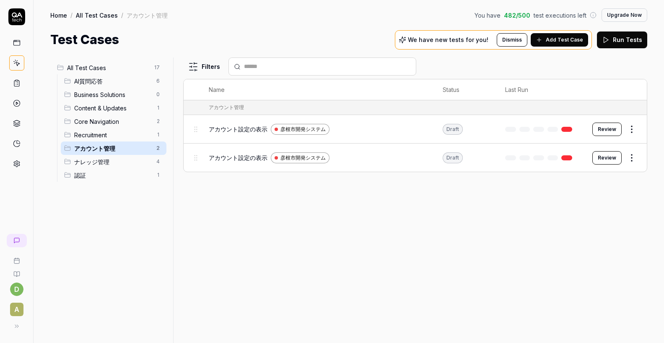
click at [224, 133] on span "アカウント設定の表示" at bounding box center [238, 129] width 59 height 9
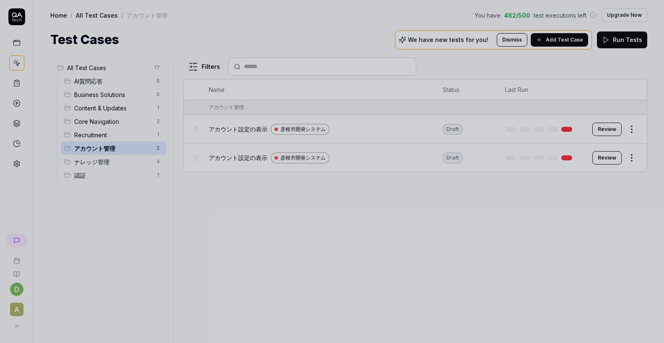
click at [370, 148] on div at bounding box center [332, 171] width 664 height 343
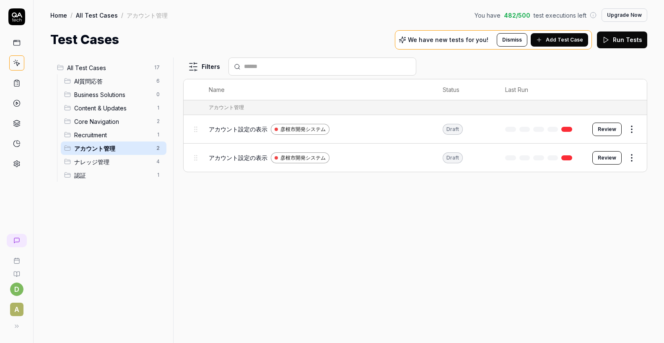
click at [633, 158] on html "d A Home / All Test Cases / アカウント管理 You have 482 / 500 test executions left Upg…" at bounding box center [332, 171] width 664 height 343
click at [584, 303] on div "Delete" at bounding box center [597, 305] width 80 height 18
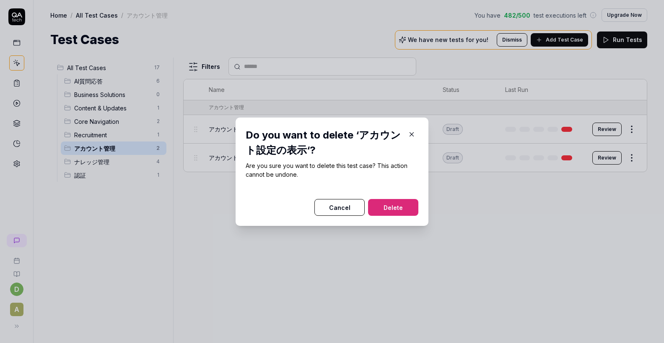
click at [406, 208] on button "Delete" at bounding box center [393, 207] width 50 height 17
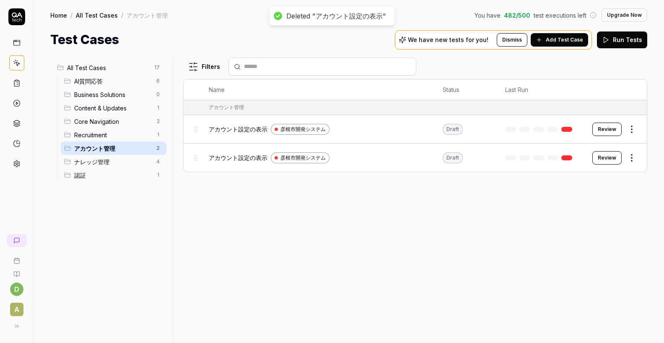
click at [327, 130] on div "彦根市開発システム" at bounding box center [300, 129] width 59 height 11
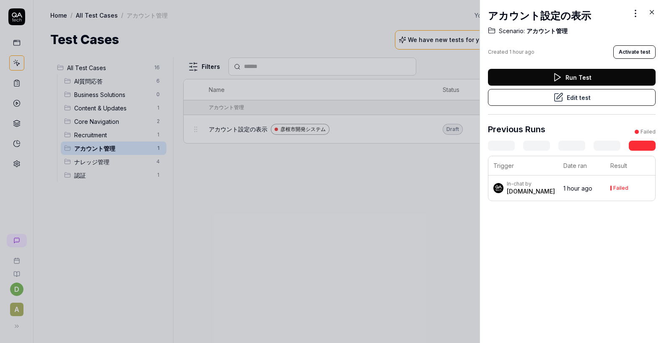
click at [580, 94] on button "Edit test" at bounding box center [572, 97] width 168 height 17
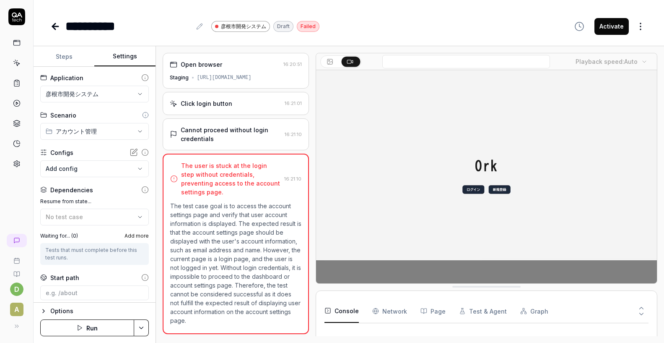
click at [117, 61] on button "Settings" at bounding box center [124, 57] width 61 height 20
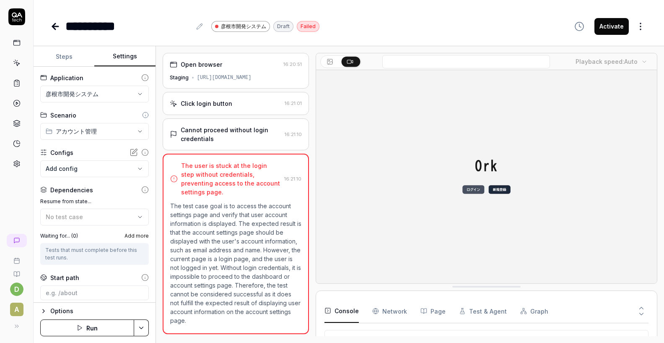
scroll to position [38, 0]
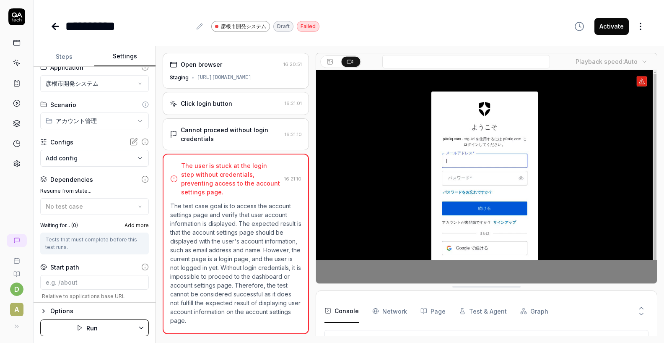
scroll to position [21, 0]
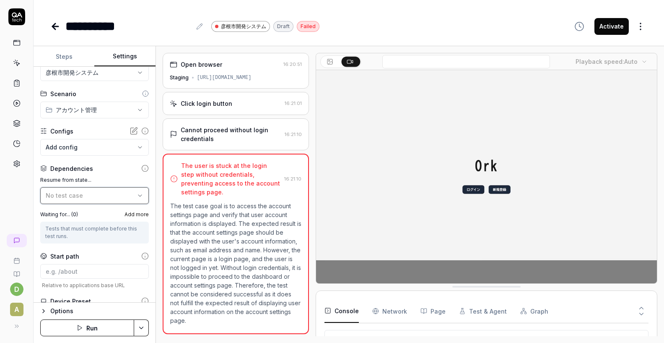
click at [102, 199] on div "No test case" at bounding box center [90, 195] width 89 height 9
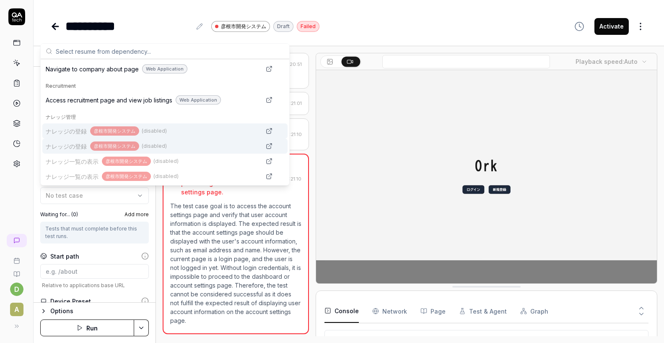
scroll to position [196, 0]
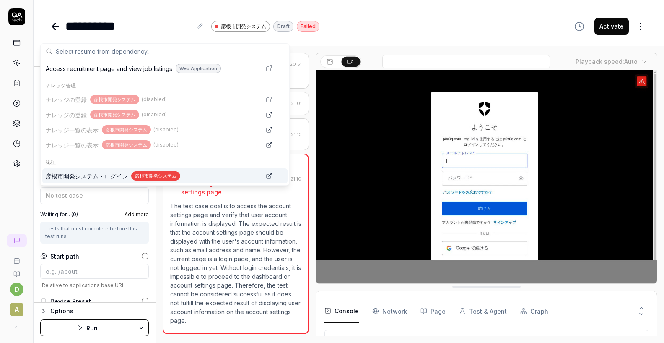
click at [107, 175] on span "彦根市開発システム - ログイン" at bounding box center [87, 176] width 82 height 9
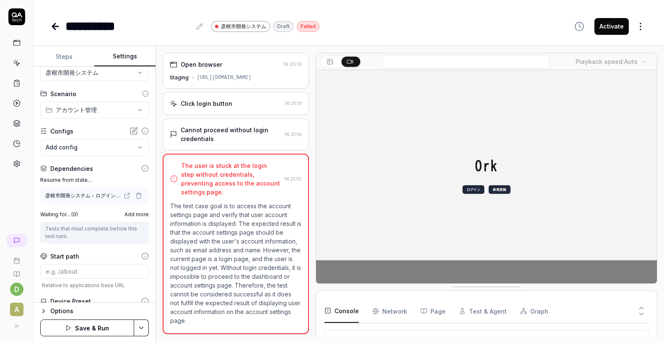
scroll to position [70, 0]
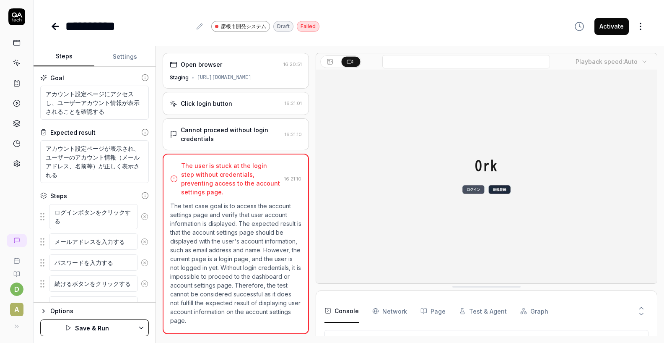
click at [70, 62] on button "Steps" at bounding box center [64, 57] width 61 height 20
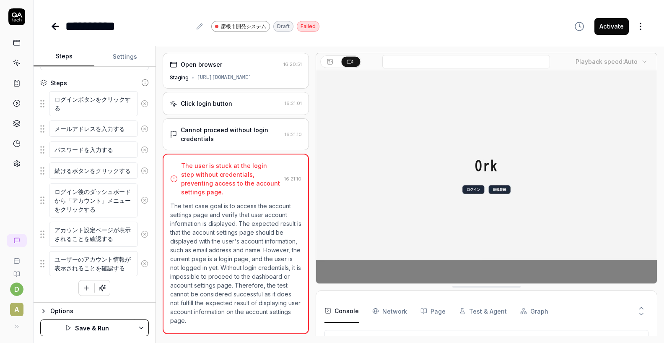
click at [146, 105] on icon at bounding box center [145, 104] width 8 height 8
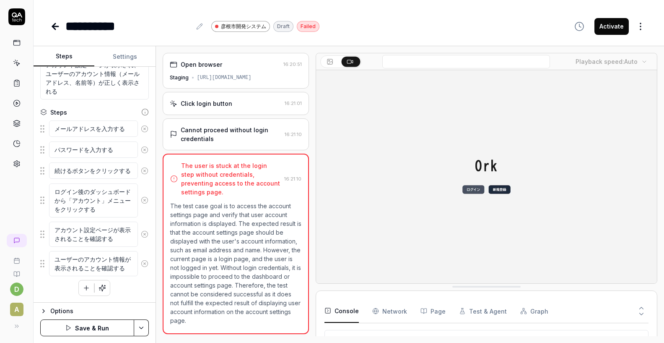
click at [146, 125] on icon at bounding box center [145, 129] width 8 height 8
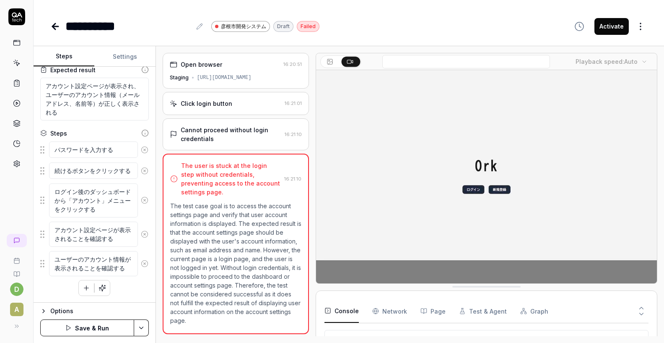
click at [146, 149] on icon at bounding box center [145, 150] width 8 height 8
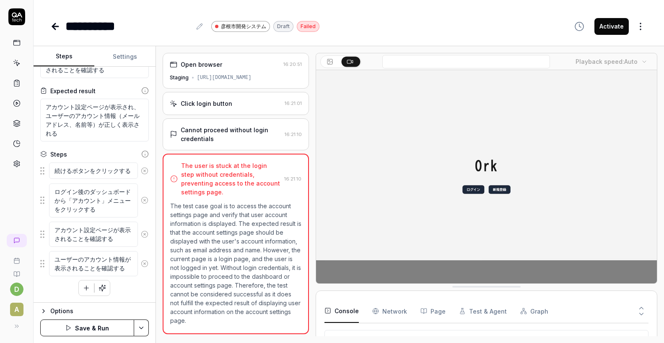
click at [143, 170] on icon at bounding box center [145, 171] width 8 height 8
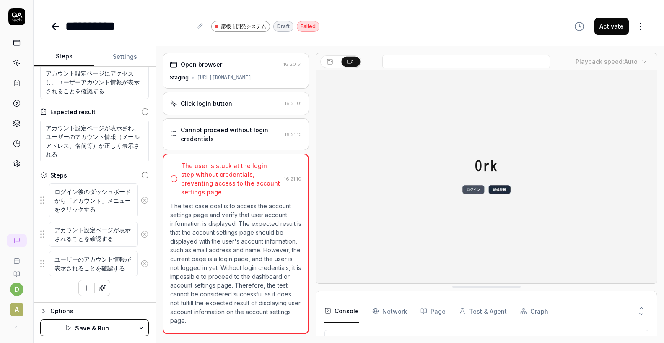
click at [106, 321] on button "Save & Run" at bounding box center [87, 327] width 94 height 17
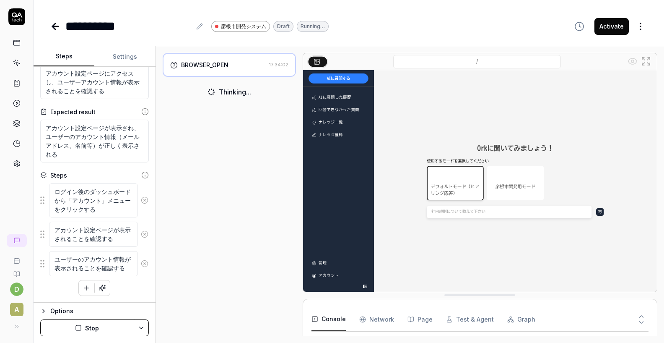
click at [304, 244] on div "BROWSER_OPEN 17:34:02 Thinking... / Console Network Page Test & Agent Graph 1 T…" at bounding box center [410, 194] width 495 height 283
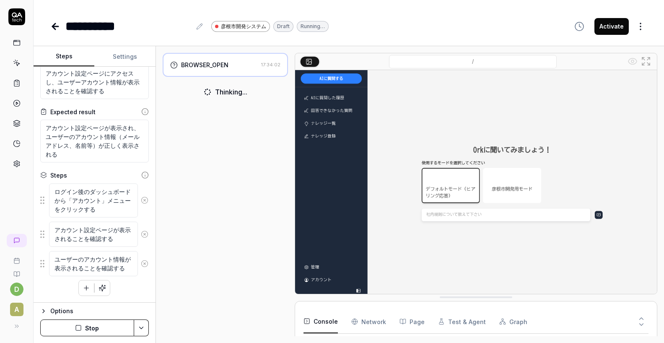
click at [296, 246] on div "BROWSER_OPEN 17:34:02 Thinking... / Console Network Page Test & Agent Graph 1 T…" at bounding box center [410, 194] width 495 height 283
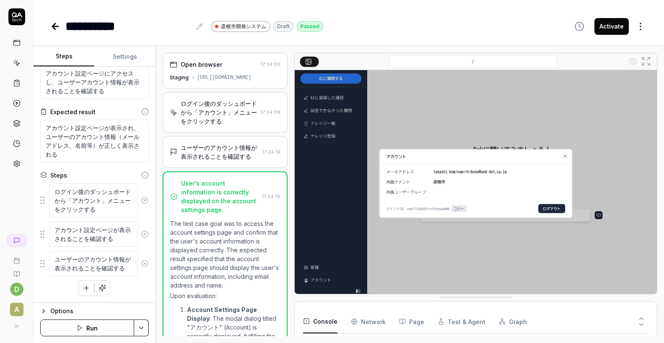
click at [304, 213] on img at bounding box center [476, 183] width 362 height 227
click at [57, 33] on link at bounding box center [56, 26] width 12 height 17
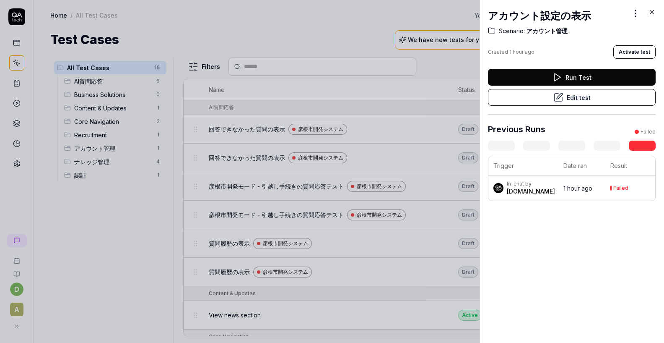
click at [465, 60] on div at bounding box center [332, 171] width 664 height 343
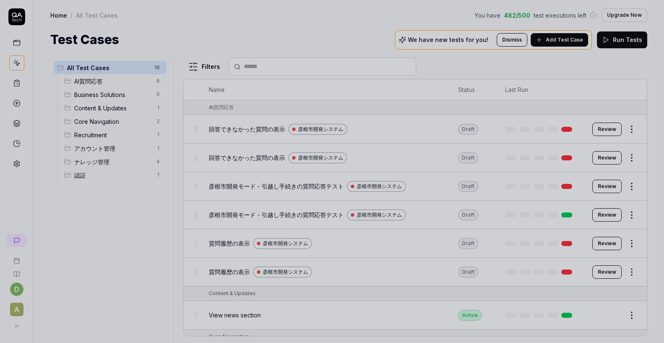
click at [442, 73] on div at bounding box center [332, 171] width 664 height 343
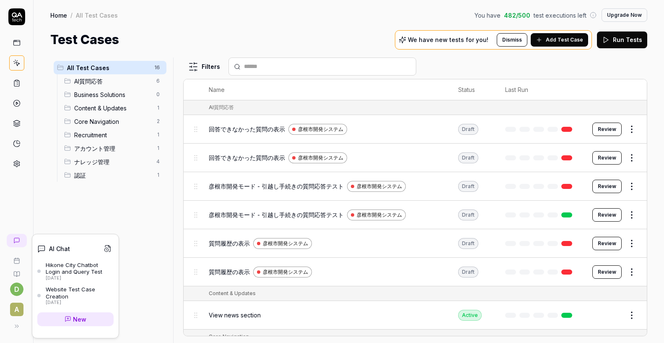
click at [51, 266] on div "Hikone City Chatbot Login and Query Test" at bounding box center [80, 268] width 68 height 14
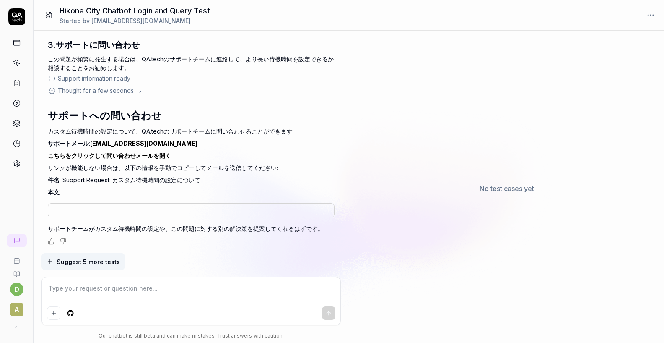
click at [203, 289] on textarea at bounding box center [191, 292] width 289 height 21
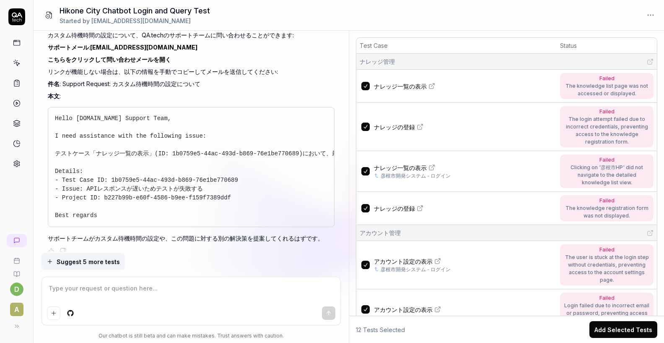
scroll to position [3995, 0]
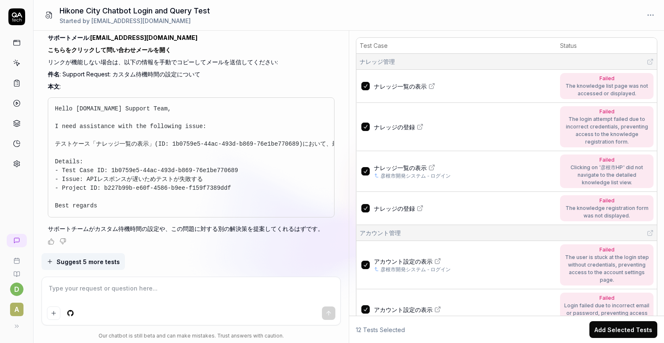
type textarea "*"
type textarea "か"
type textarea "*"
type textarea "かn"
type textarea "*"
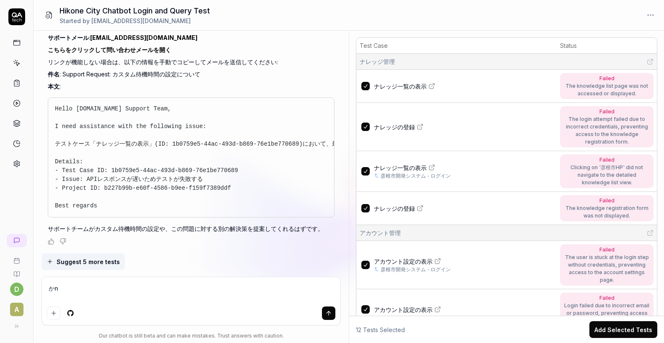
type textarea "かん"
type textarea "*"
type textarea "かんr"
type textarea "*"
type textarea "かんり"
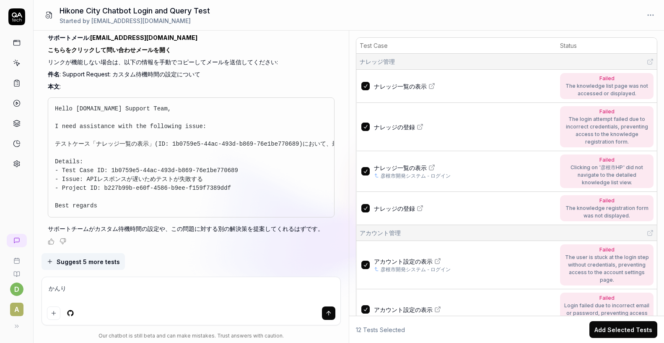
type textarea "*"
type textarea "かんりg"
type textarea "*"
type textarea "かんりが"
type textarea "*"
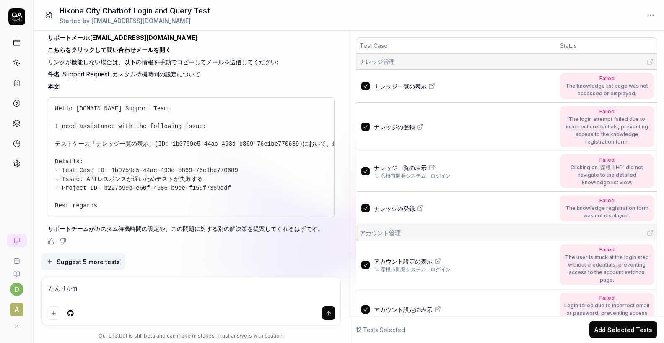
type textarea "かんりがめ"
type textarea "*"
type textarea "かんりがめn"
type textarea "*"
type textarea "管理画面"
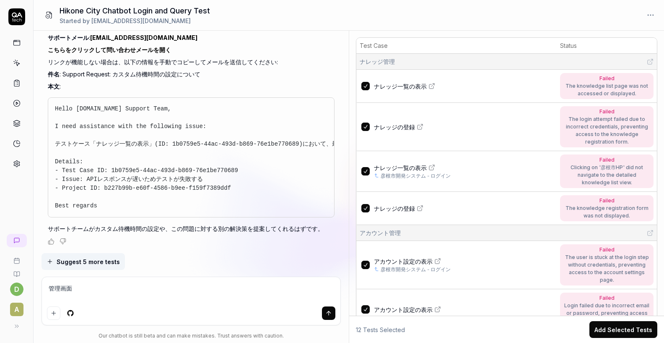
type textarea "*"
type textarea "管理画面n"
type textarea "*"
type textarea "管理画面の"
type textarea "*"
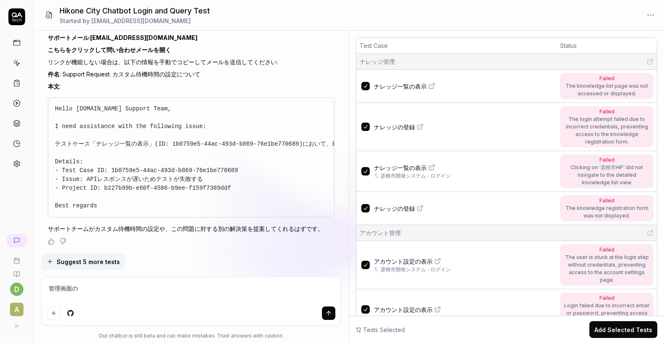
type textarea "管理画面のt"
type textarea "*"
type textarea "管理画面のて"
type textarea "*"
type textarea "管理画面のてs"
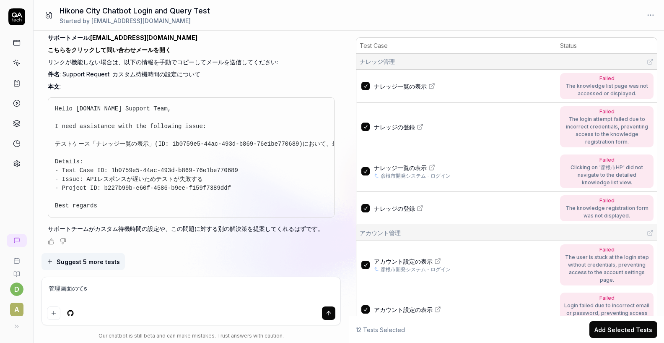
type textarea "*"
type textarea "管理画面のてす"
type textarea "*"
type textarea "管理画面のてすt"
type textarea "*"
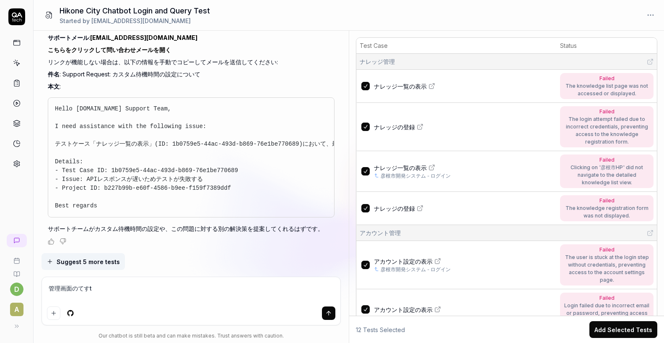
type textarea "管理画面のてすと"
type textarea "*"
type textarea "管理画面のてすとを"
type textarea "*"
type textarea "管理画面のテストを"
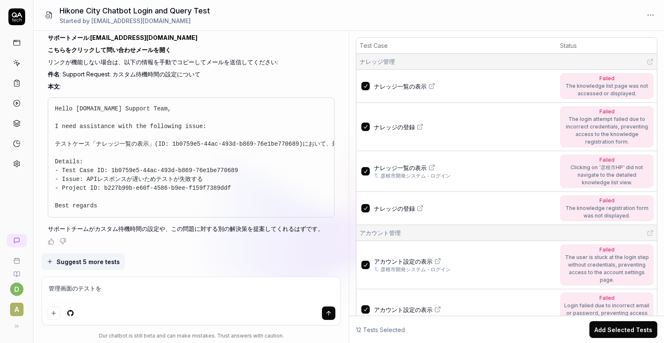
type textarea "*"
type textarea "管理画面のテストをt"
type textarea "*"
type textarea "管理画面のテストをつ"
type textarea "*"
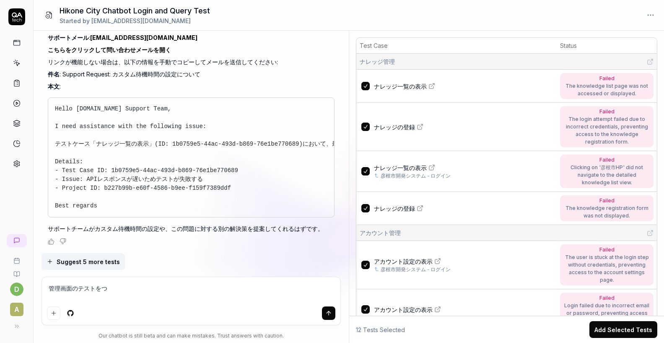
type textarea "管理画面のテストをつい"
type textarea "*"
type textarea "管理画面のテストをついk"
type textarea "*"
type textarea "管理画面のテストをついか"
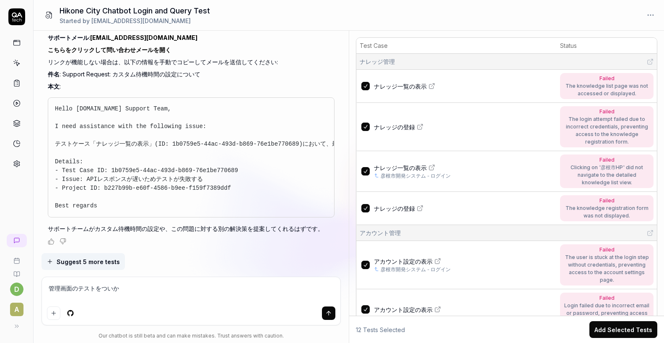
type textarea "*"
type textarea "管理画面のテストをついかs"
type textarea "*"
type textarea "管理画面のテストをついかしt"
type textarea "*"
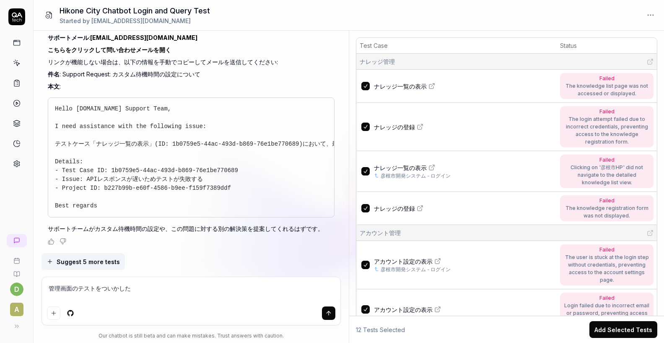
type textarea "管理画面のテストをついかしたい"
type textarea "*"
type textarea "管理画面のテストを追加したい"
type textarea "*"
type textarea "管理画面のテストを追加したい"
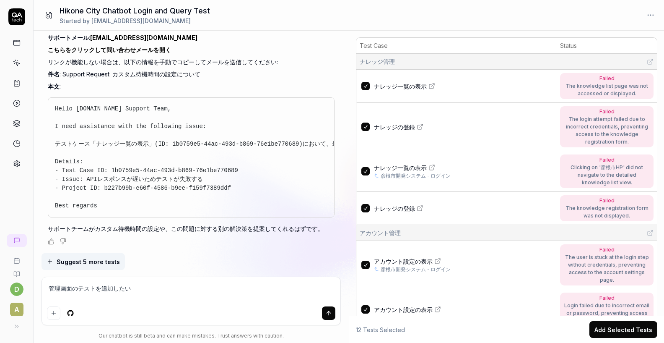
type textarea "*"
type textarea "管理画面のテストを追加したい r"
type textarea "*"
type textarea "管理画面のテストを追加したい ろ"
type textarea "*"
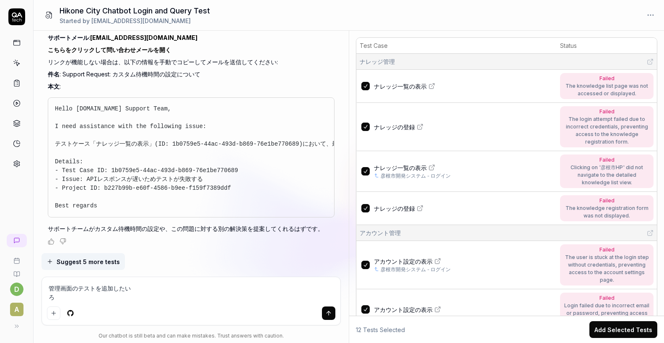
type textarea "管理画面のテストを追加したい ろg"
type textarea "*"
type textarea "管理画面のテストを追加したい ろぐ"
type textarea "*"
type textarea "管理画面のテストを追加したい ろぐい"
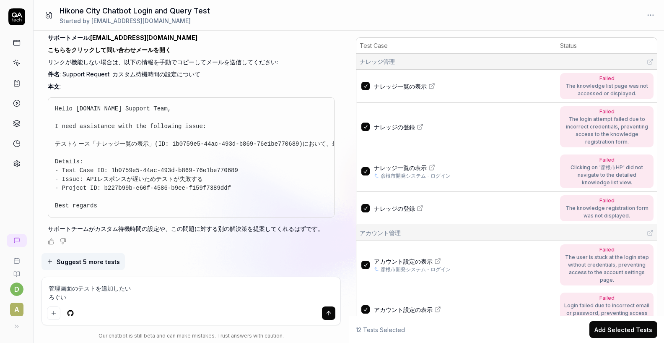
type textarea "*"
type textarea "管理画面のテストを追加したい ろぐいn"
type textarea "*"
type textarea "管理画面のテストを追加したい ろぐいんg"
type textarea "*"
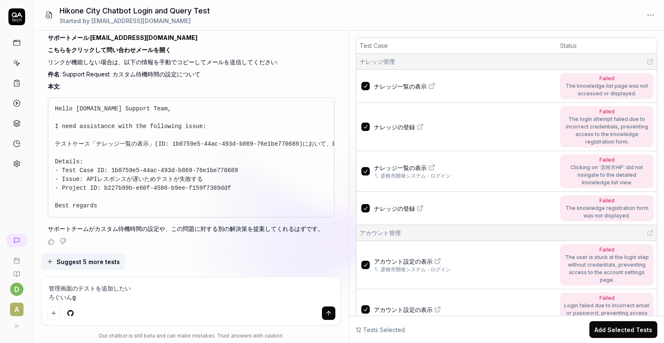
type textarea "管理画面のテストを追加したい ろぐいんご"
type textarea "*"
type textarea "管理画面のテストを追加したい ログイン後"
type textarea "*"
type textarea "管理画面のテストを追加したい ログイン後か"
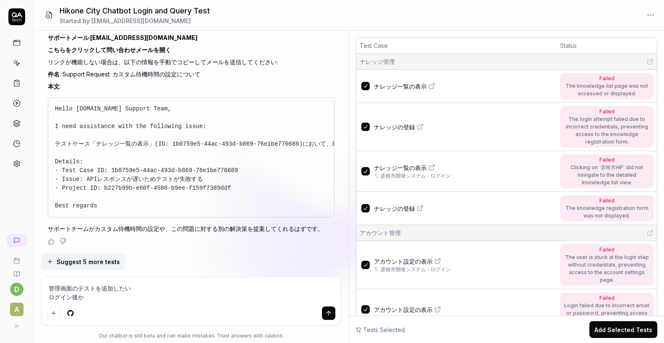
type textarea "*"
type textarea "管理画面のテストを追加したい ログイン後かn"
type textarea "*"
type textarea "管理画面のテストを追加したい ログイン後かん"
type textarea "*"
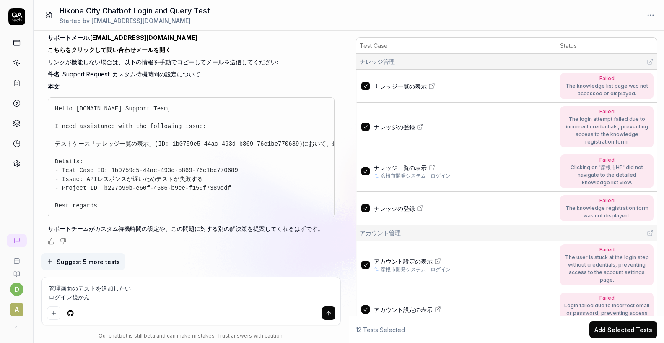
type textarea "管理画面のテストを追加したい ログイン後かんr"
type textarea "*"
type textarea "管理画面のテストを追加したい ログイン後かんり"
type textarea "*"
type textarea "管理画面のテストを追加したい ログイン後かんりg"
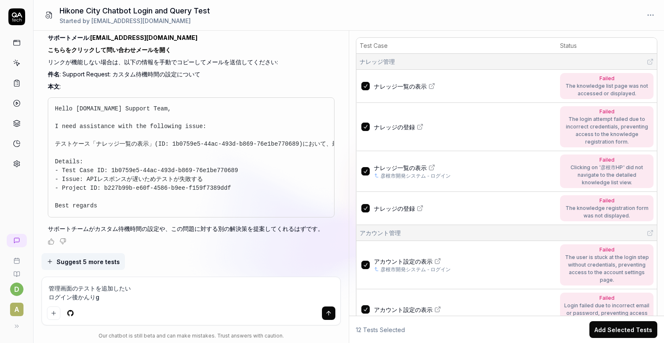
type textarea "*"
type textarea "管理画面のテストを追加したい ログイン後かんりが"
type textarea "*"
type textarea "管理画面のテストを追加したい ログイン後かんりがm"
type textarea "*"
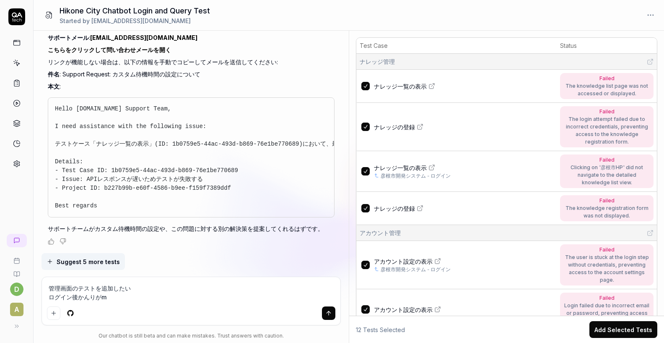
type textarea "管理画面のテストを追加したい ログイン後かんりがめ"
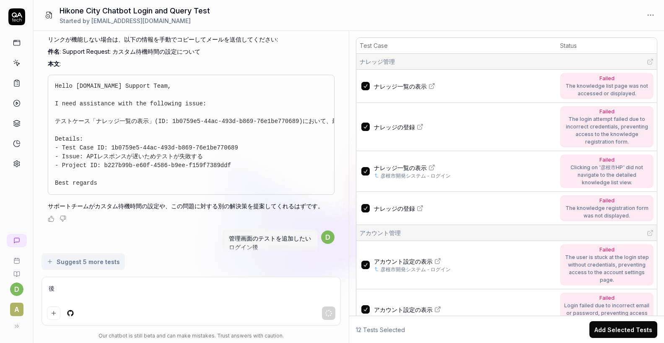
scroll to position [4037, 0]
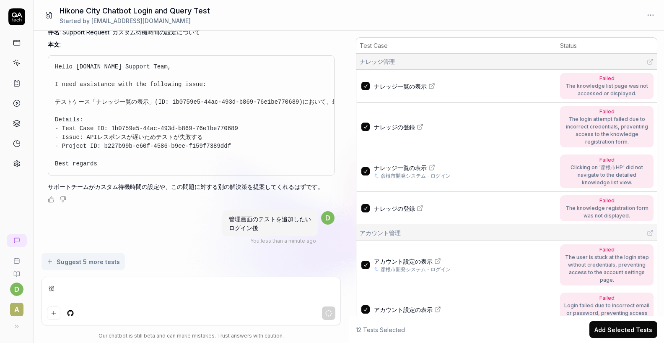
click at [249, 268] on div "Suggest 5 more tests" at bounding box center [191, 261] width 299 height 17
click at [194, 249] on div "You , 2 days ago d Thought for a few seconds このテストケースを作成する前に、いくつか確認させてください。 提供い…" at bounding box center [191, 142] width 315 height 222
click at [232, 227] on span "管理画面のテストを追加したい ログイン後" at bounding box center [270, 223] width 82 height 16
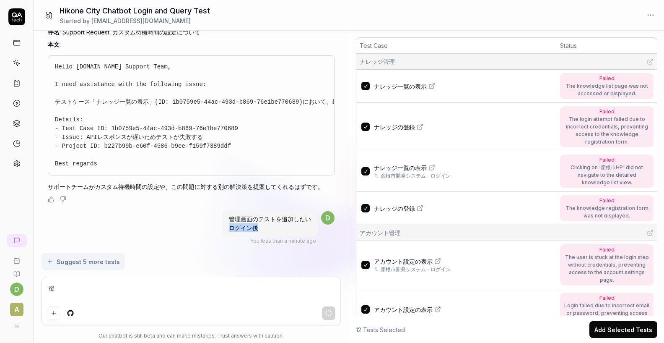
click at [232, 227] on div "管理画面のテストを追加したい ログイン後 You , less than a minute ago" at bounding box center [270, 226] width 96 height 35
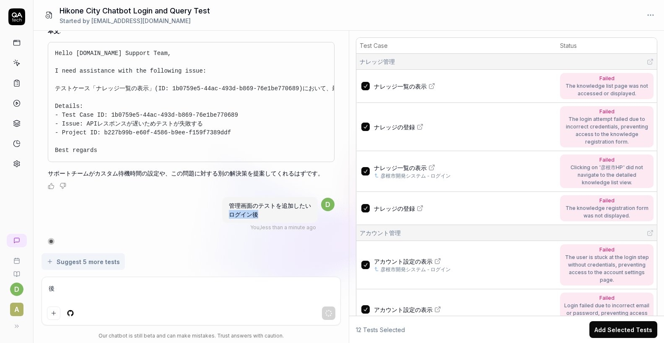
click at [232, 227] on div "管理画面のテストを追加したい ログイン後 You , less than a minute ago" at bounding box center [270, 213] width 96 height 35
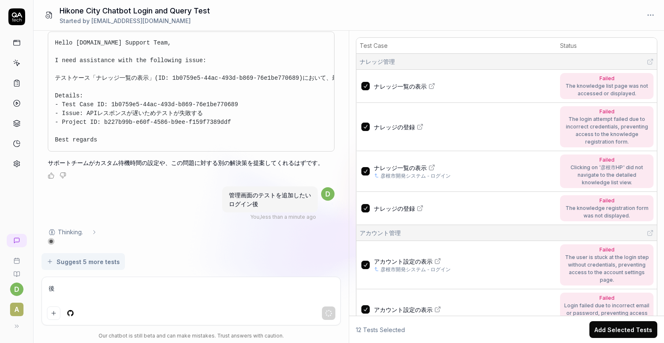
scroll to position [4061, 0]
click at [98, 233] on icon at bounding box center [94, 232] width 7 height 7
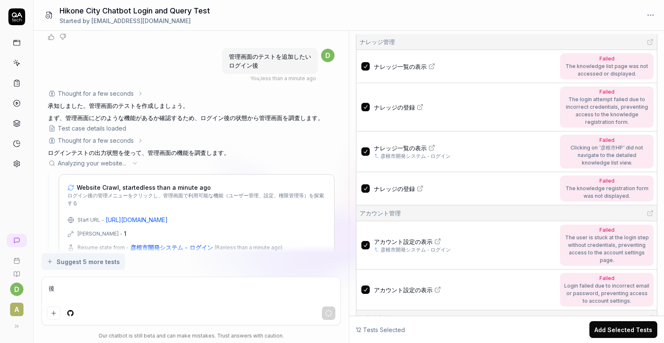
scroll to position [0, 0]
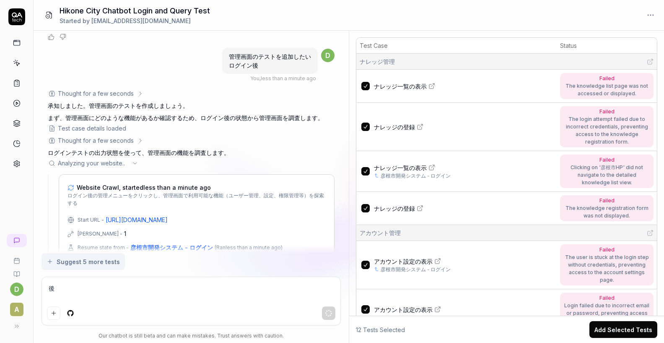
click at [427, 168] on link "ナレッジ一覧の表示" at bounding box center [464, 167] width 181 height 9
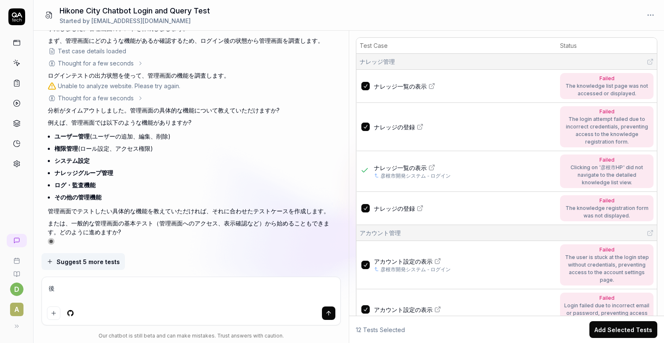
scroll to position [4280, 0]
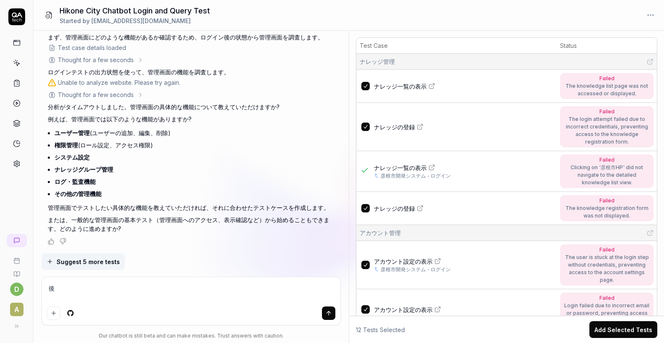
click at [133, 96] on div "Thought for a few seconds" at bounding box center [96, 94] width 96 height 9
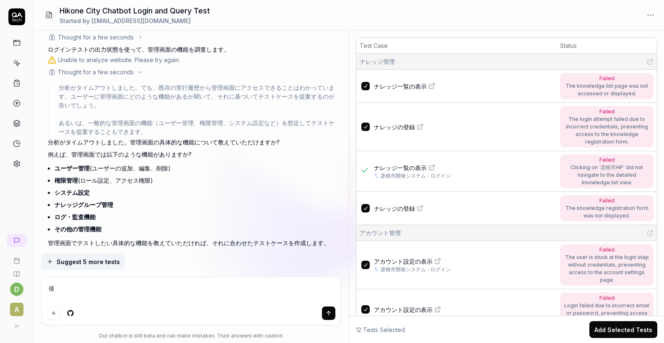
click at [133, 76] on div "Thought for a few seconds" at bounding box center [96, 72] width 96 height 9
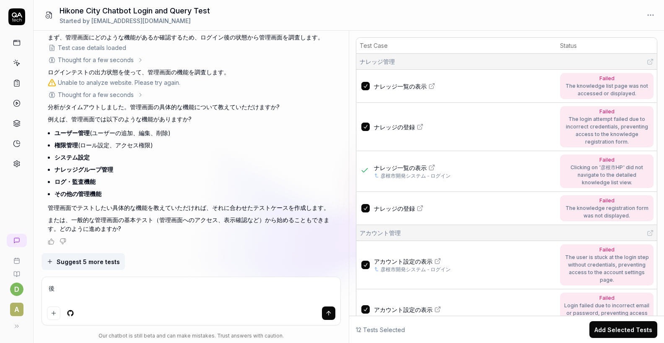
click at [212, 292] on textarea "後" at bounding box center [191, 292] width 289 height 21
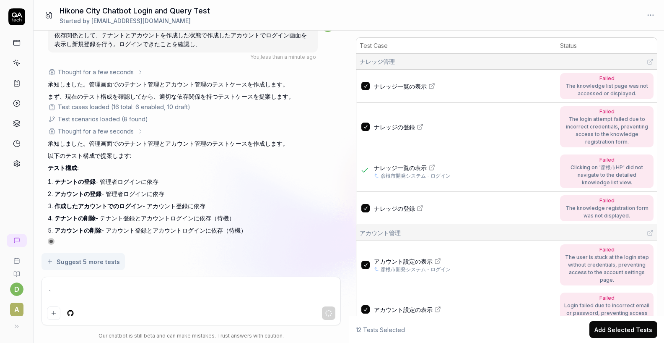
scroll to position [4518, 0]
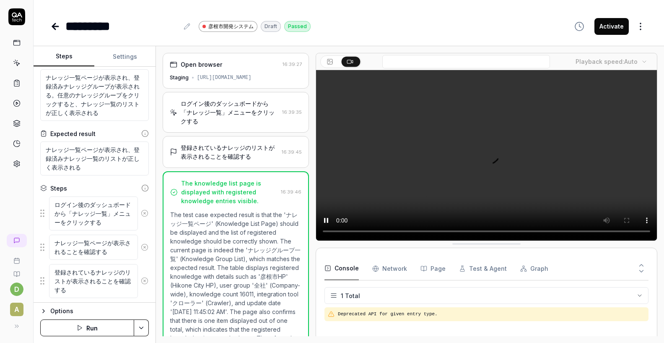
scroll to position [97, 0]
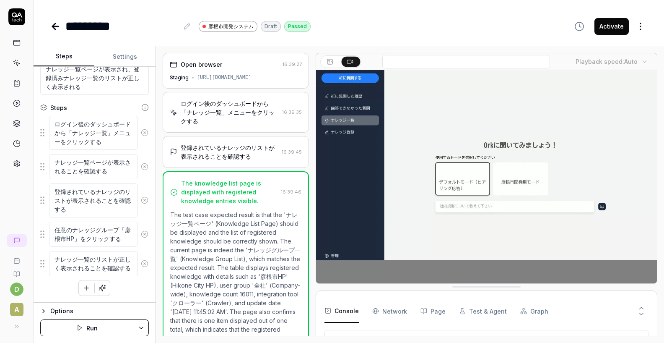
click at [480, 245] on video at bounding box center [486, 176] width 341 height 213
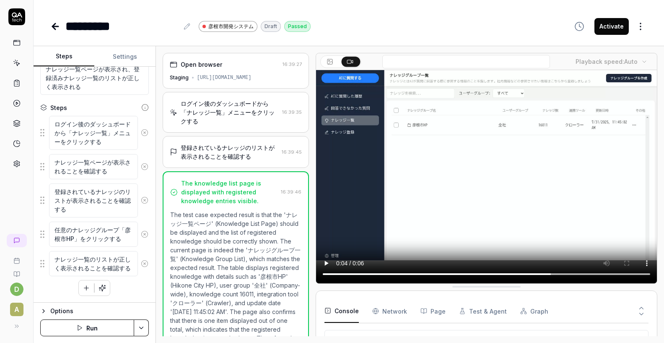
click at [91, 326] on button "Run" at bounding box center [87, 327] width 94 height 17
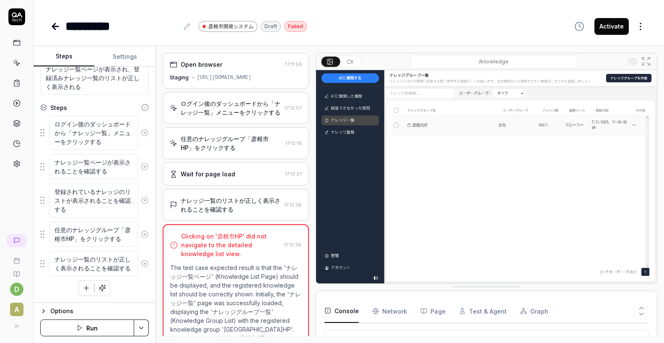
click at [232, 153] on div "任意のナレッジグループ「彦根市HP」をクリックする 17:12:18" at bounding box center [236, 143] width 146 height 32
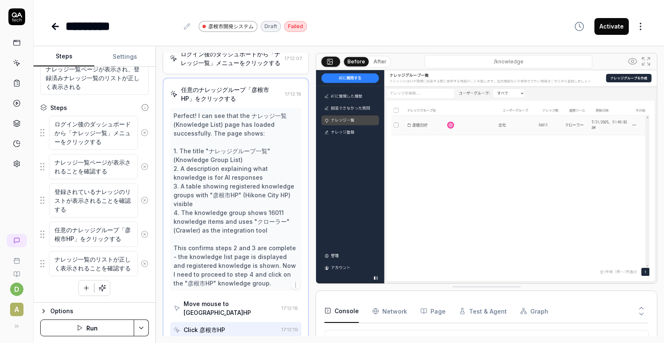
scroll to position [155, 0]
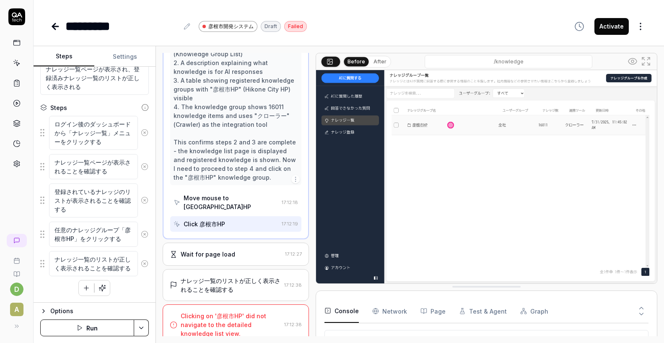
click at [215, 250] on div "Wait for page load" at bounding box center [208, 254] width 55 height 9
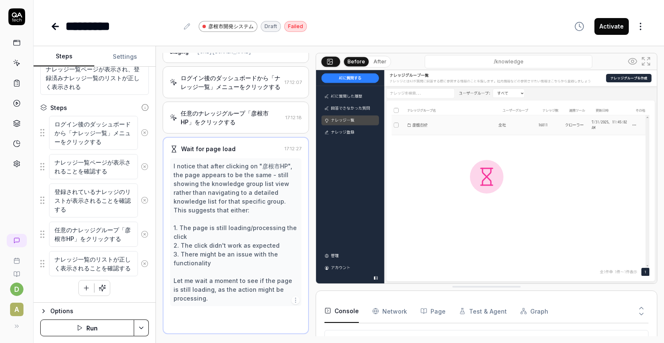
scroll to position [23, 0]
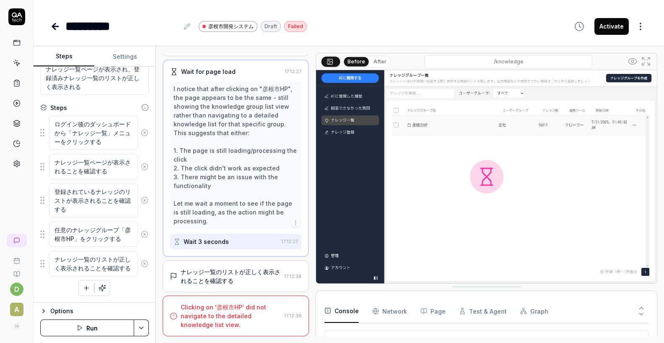
click at [216, 279] on div "ナレッジ一覧のリストが正しく表示されることを確認する" at bounding box center [231, 276] width 100 height 18
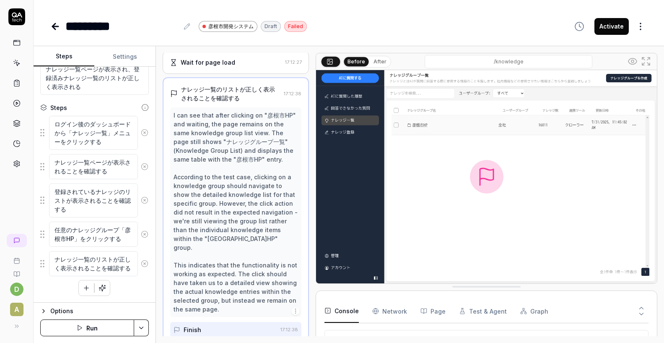
scroll to position [156, 0]
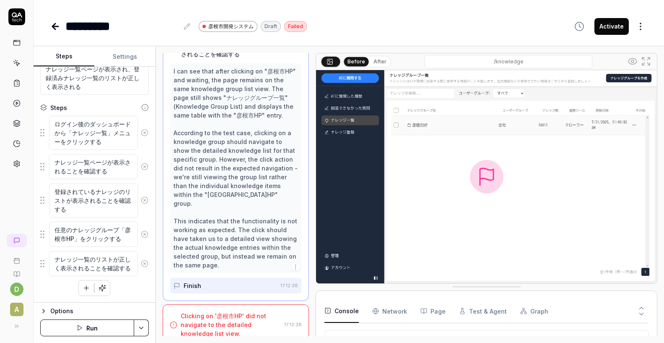
click at [244, 311] on div "Clicking on '彦根市HP' did not navigate to the detailed knowledge list view." at bounding box center [231, 324] width 100 height 26
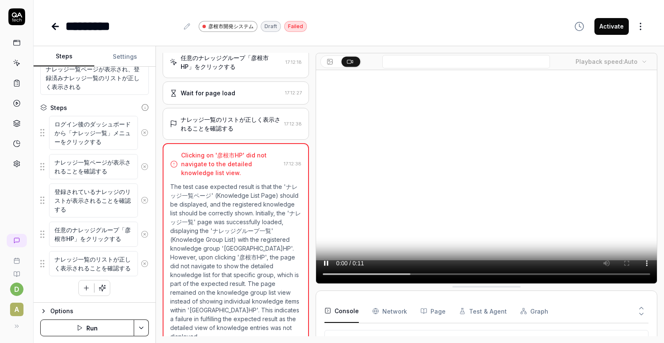
scroll to position [86, 0]
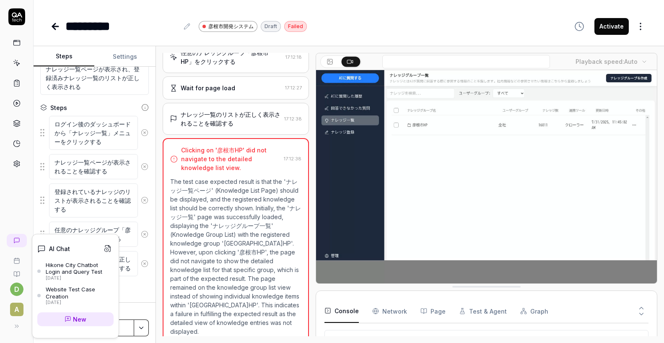
click at [18, 242] on icon at bounding box center [16, 240] width 5 height 5
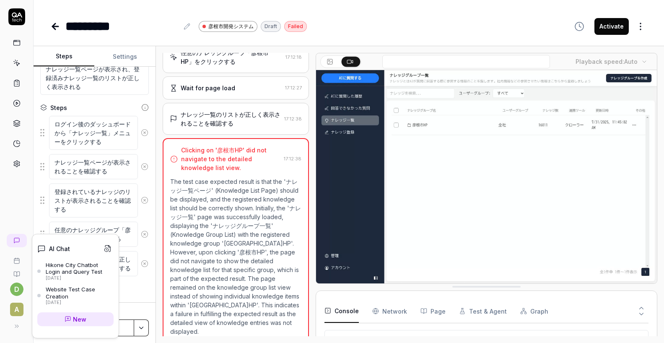
type textarea "*"
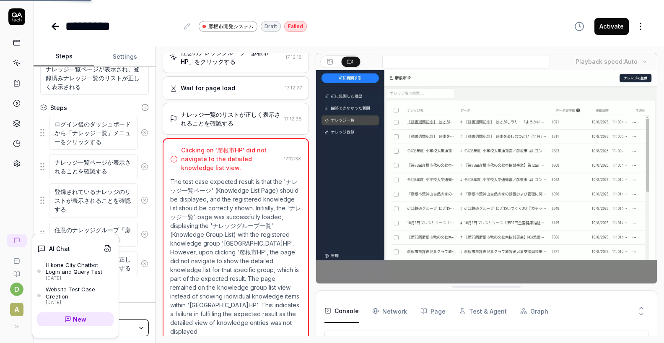
click at [58, 271] on div "Hikone City Chatbot Login and Query Test" at bounding box center [80, 268] width 68 height 14
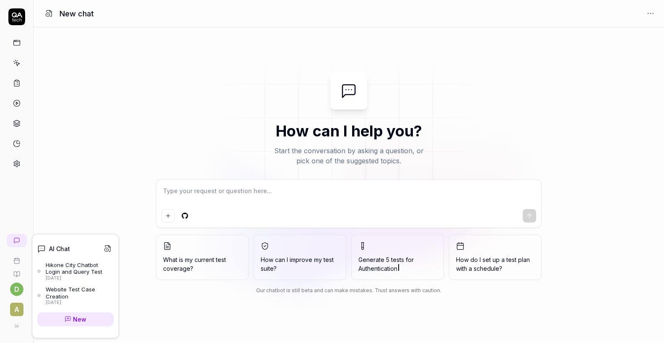
click at [50, 263] on div "Hikone City Chatbot Login and Query Test" at bounding box center [80, 268] width 68 height 14
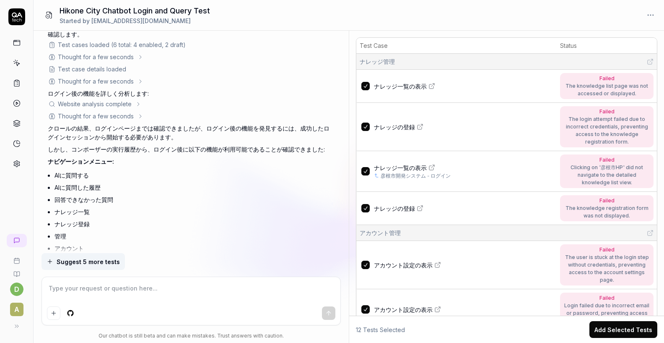
scroll to position [2100, 0]
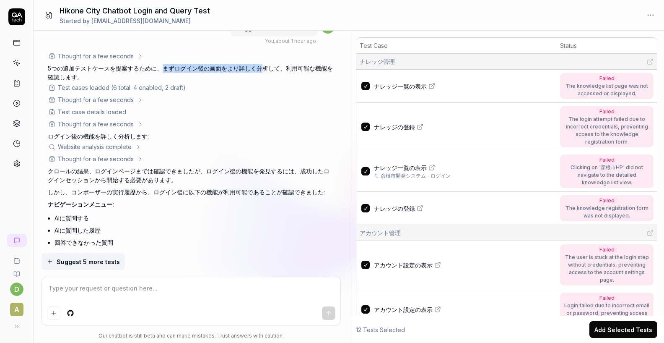
drag, startPoint x: 164, startPoint y: 91, endPoint x: 260, endPoint y: 94, distance: 96.5
click at [260, 81] on p "5つの追加テストケースを提案するために、まずログイン後の画面をより詳しく分析して、利用可能な機能を確認します。" at bounding box center [191, 73] width 287 height 18
drag, startPoint x: 89, startPoint y: 99, endPoint x: 57, endPoint y: 94, distance: 32.7
click at [57, 81] on p "5つの追加テストケースを提案するために、まずログイン後の画面をより詳しく分析して、利用可能な機能を確認します。" at bounding box center [191, 73] width 287 height 18
click at [151, 81] on p "5つの追加テストケースを提案するために、まずログイン後の画面をより詳しく分析して、利用可能な機能を確認します。" at bounding box center [191, 73] width 287 height 18
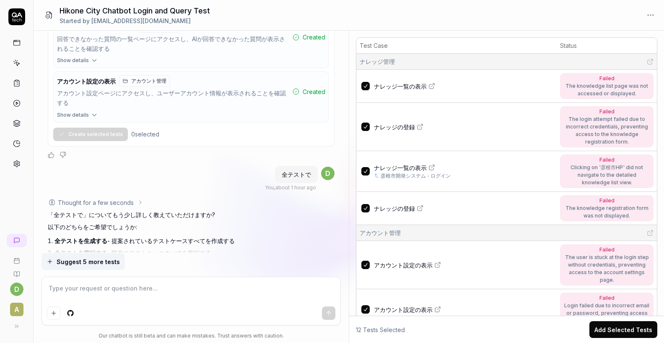
scroll to position [2724, 0]
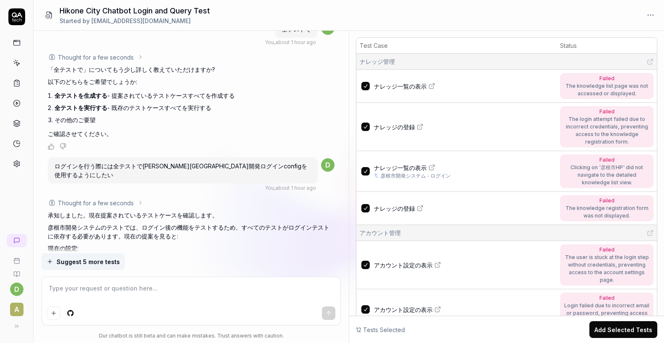
click at [270, 102] on li "全テストを生成する - 提案されているテストケースすべてを作成する" at bounding box center [195, 95] width 280 height 12
type textarea "*"
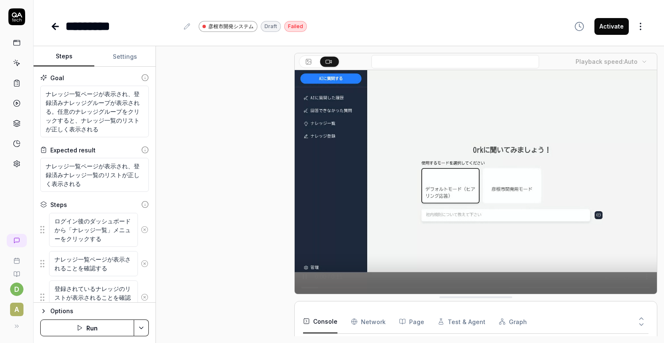
type textarea "*"
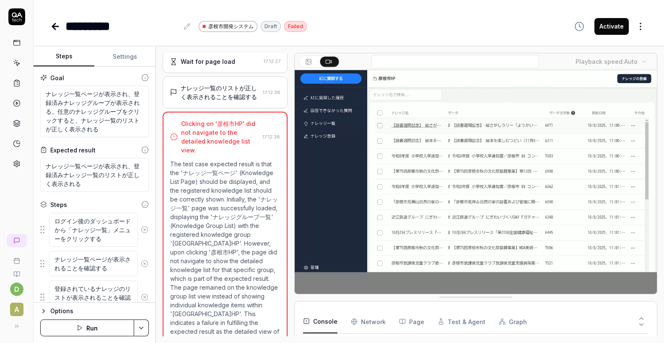
scroll to position [109, 0]
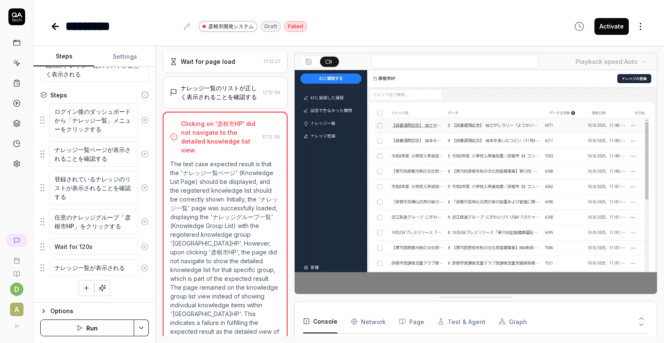
click at [576, 30] on icon "button" at bounding box center [580, 26] width 10 height 10
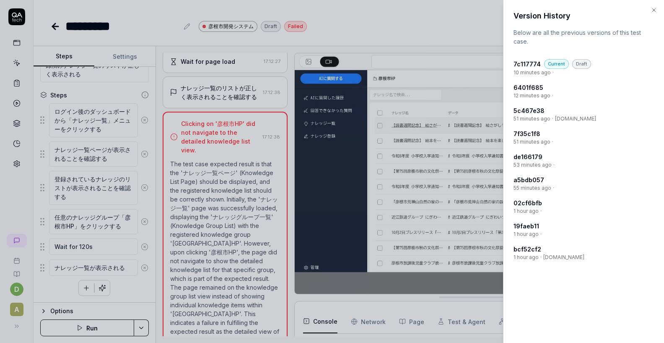
click at [529, 62] on h4 "7c117774" at bounding box center [527, 64] width 27 height 9
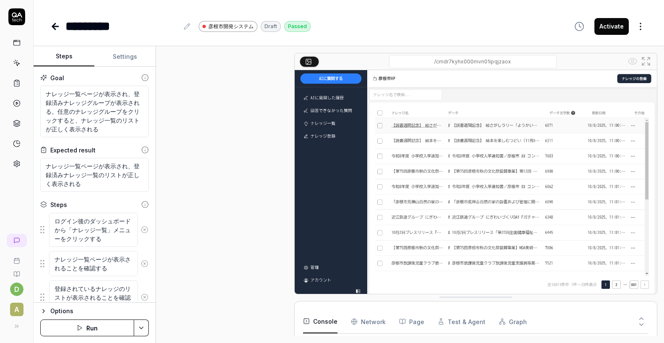
scroll to position [60, 0]
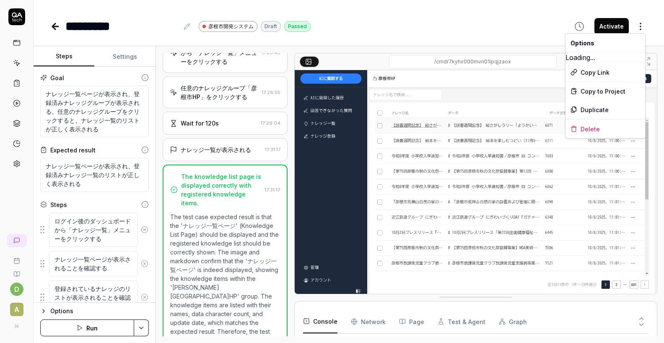
click at [639, 25] on html "d A ********* [PERSON_NAME][GEOGRAPHIC_DATA]開発システム Draft Passed Activate Steps …" at bounding box center [332, 171] width 664 height 343
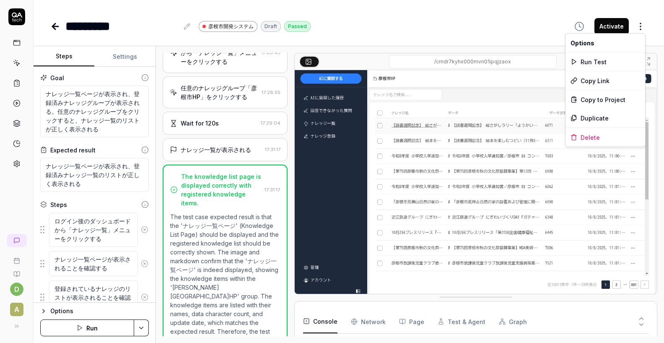
click at [534, 24] on html "d A ********* [PERSON_NAME][GEOGRAPHIC_DATA]開発システム Draft Passed Activate Steps …" at bounding box center [332, 171] width 664 height 343
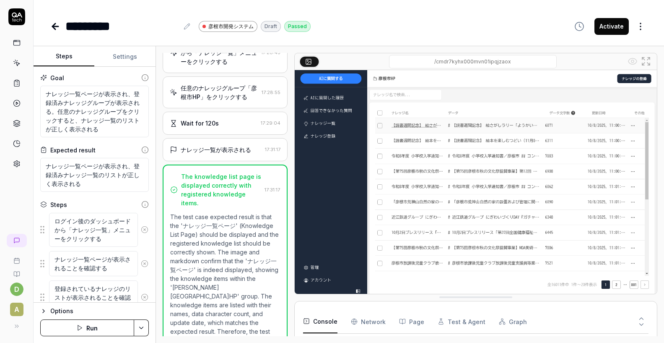
click at [614, 27] on button "Activate" at bounding box center [612, 26] width 34 height 17
type textarea "*"
